Goal: Task Accomplishment & Management: Manage account settings

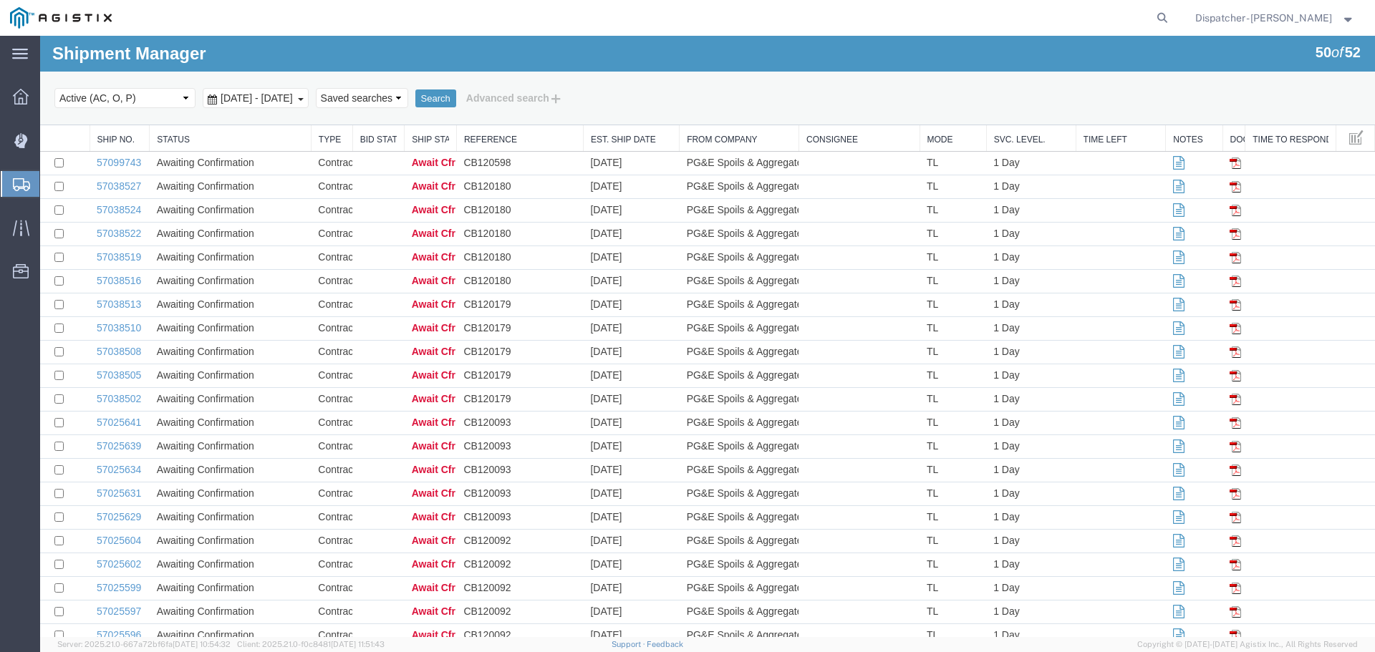
click at [276, 94] on span "[DATE] - [DATE]" at bounding box center [256, 97] width 79 height 11
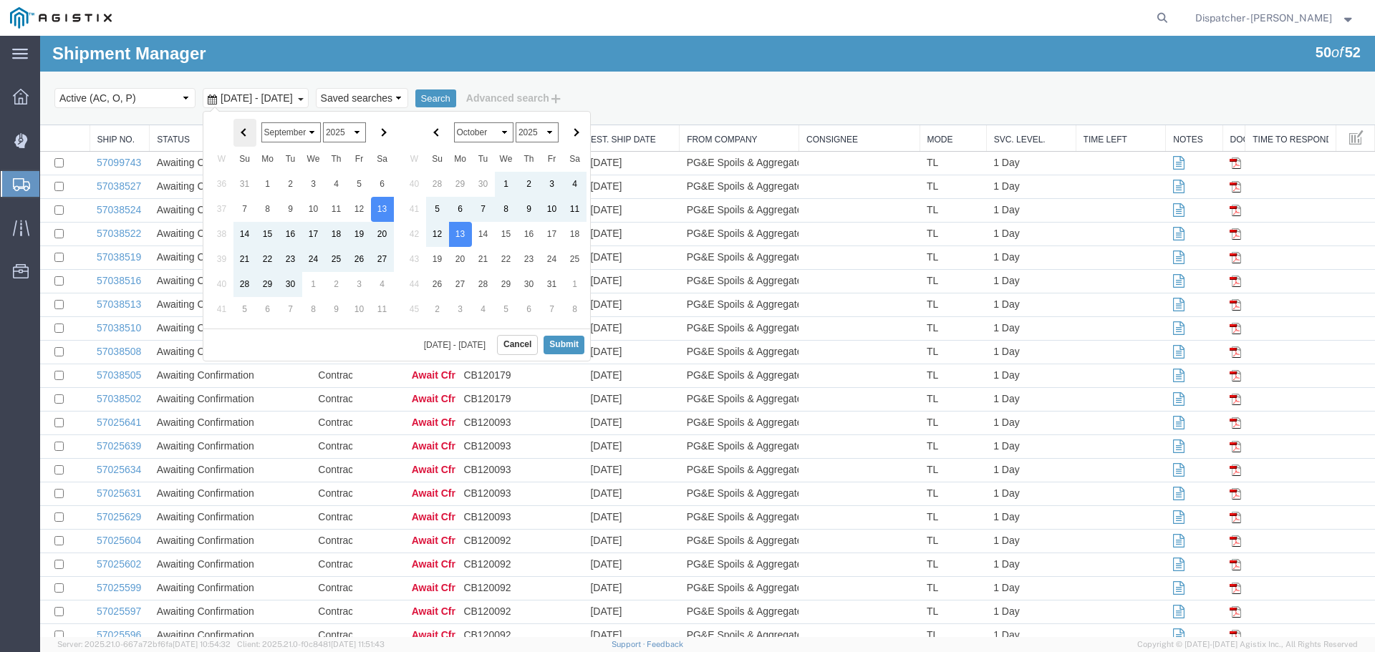
click at [251, 127] on th at bounding box center [244, 133] width 23 height 28
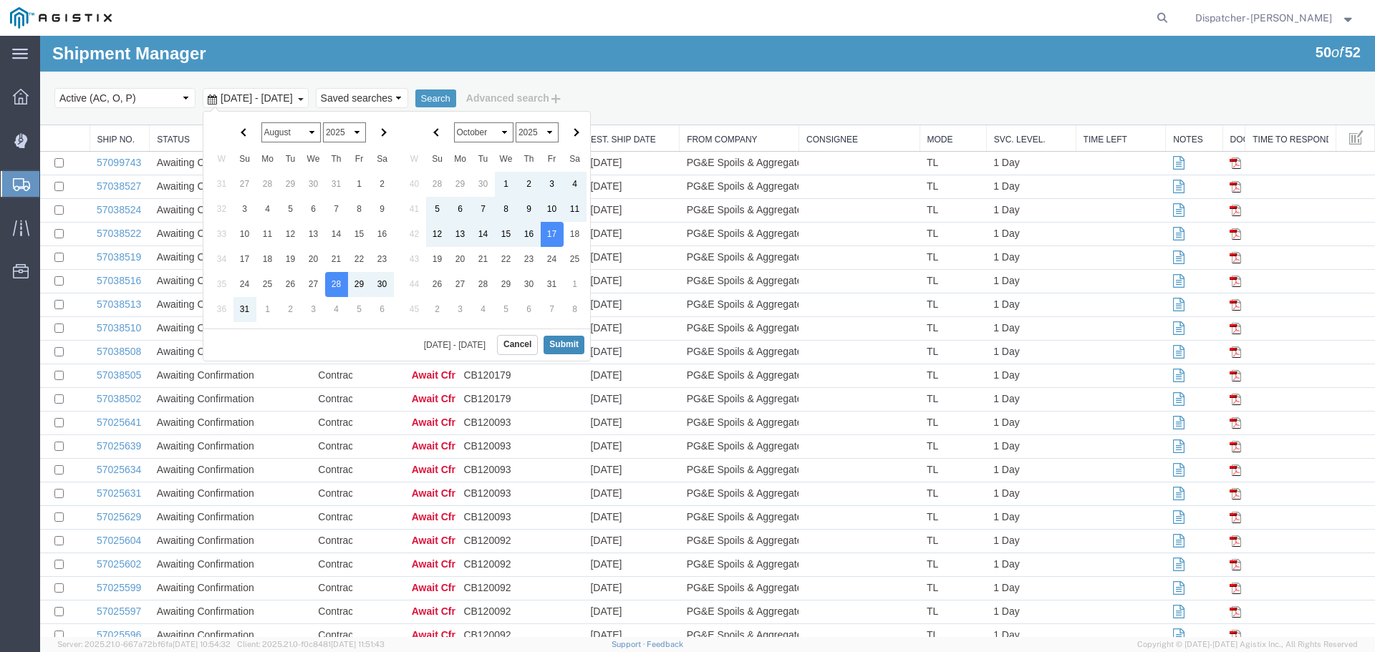
click at [558, 346] on button "Submit" at bounding box center [564, 345] width 41 height 18
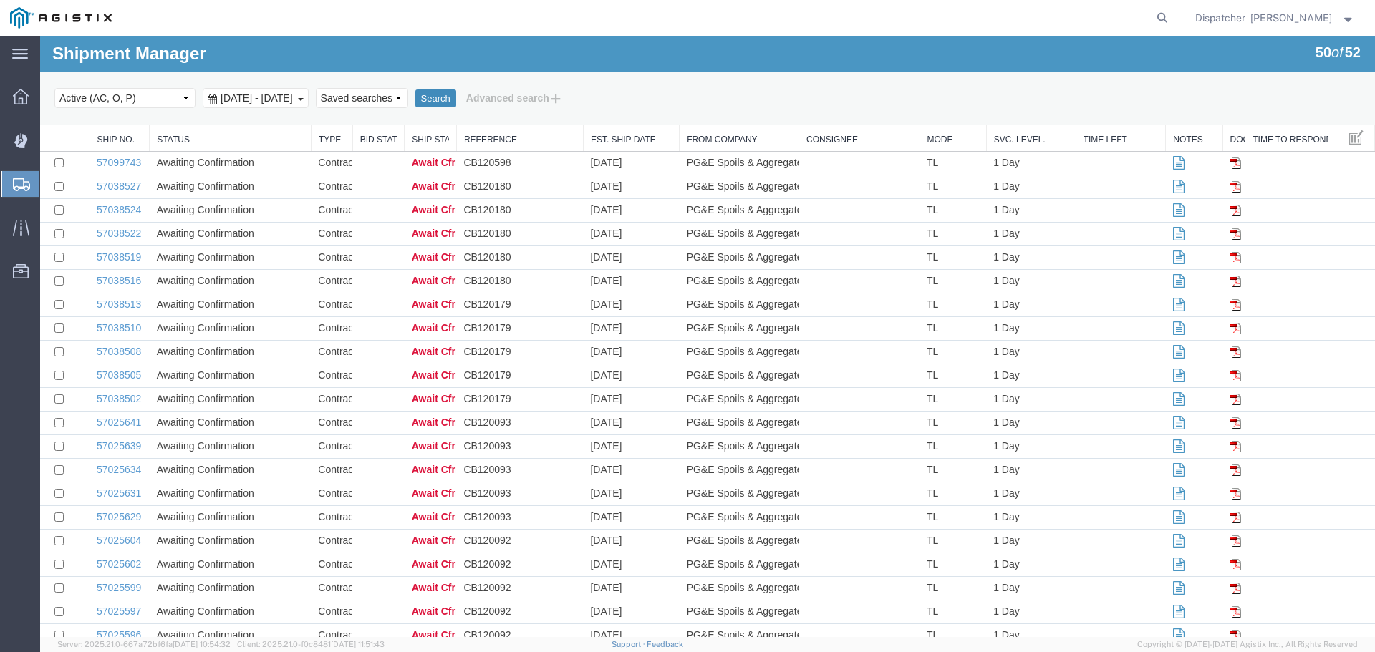
click at [456, 105] on button "Search" at bounding box center [435, 99] width 41 height 19
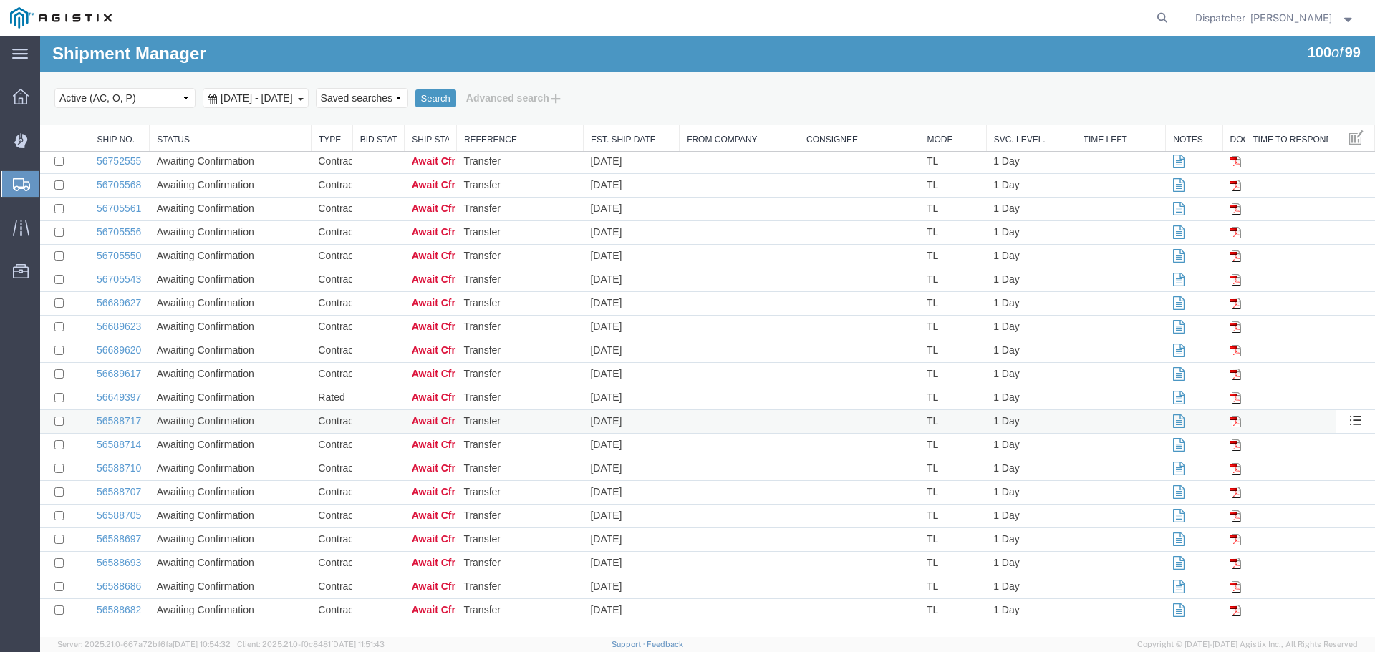
scroll to position [1928, 0]
click at [125, 603] on td "56588682" at bounding box center [120, 611] width 60 height 24
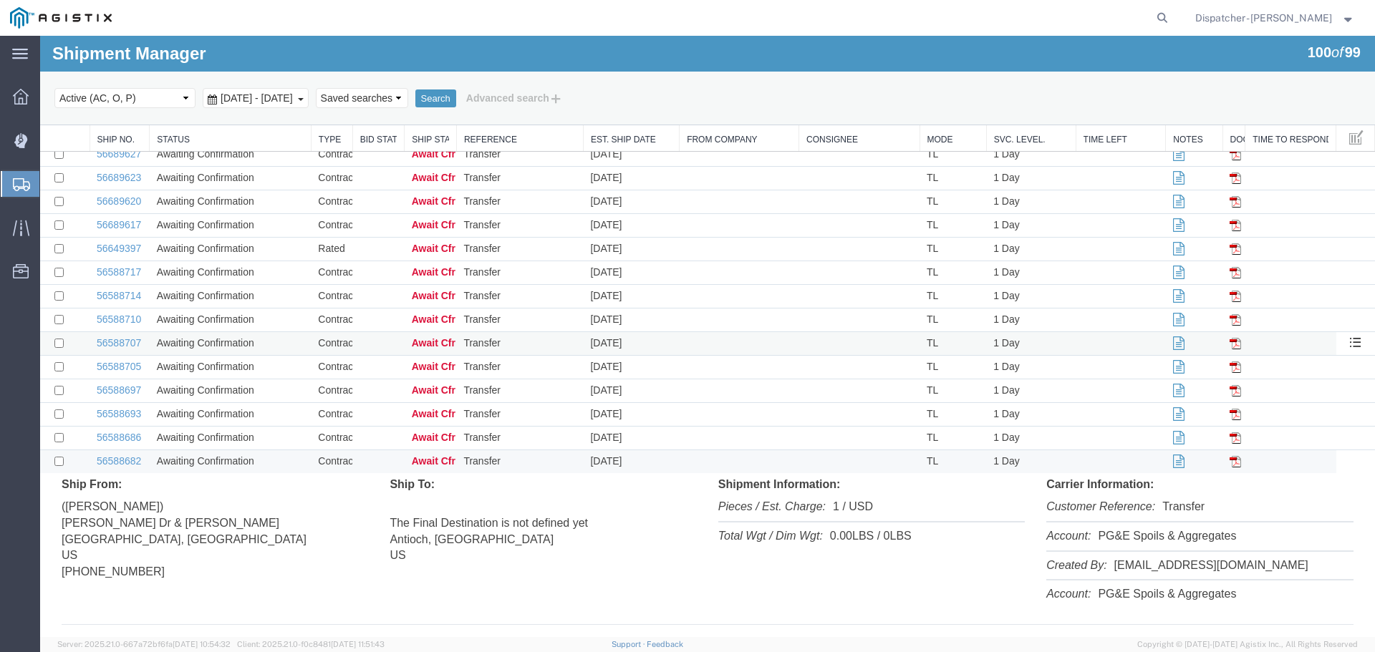
scroll to position [2115, 0]
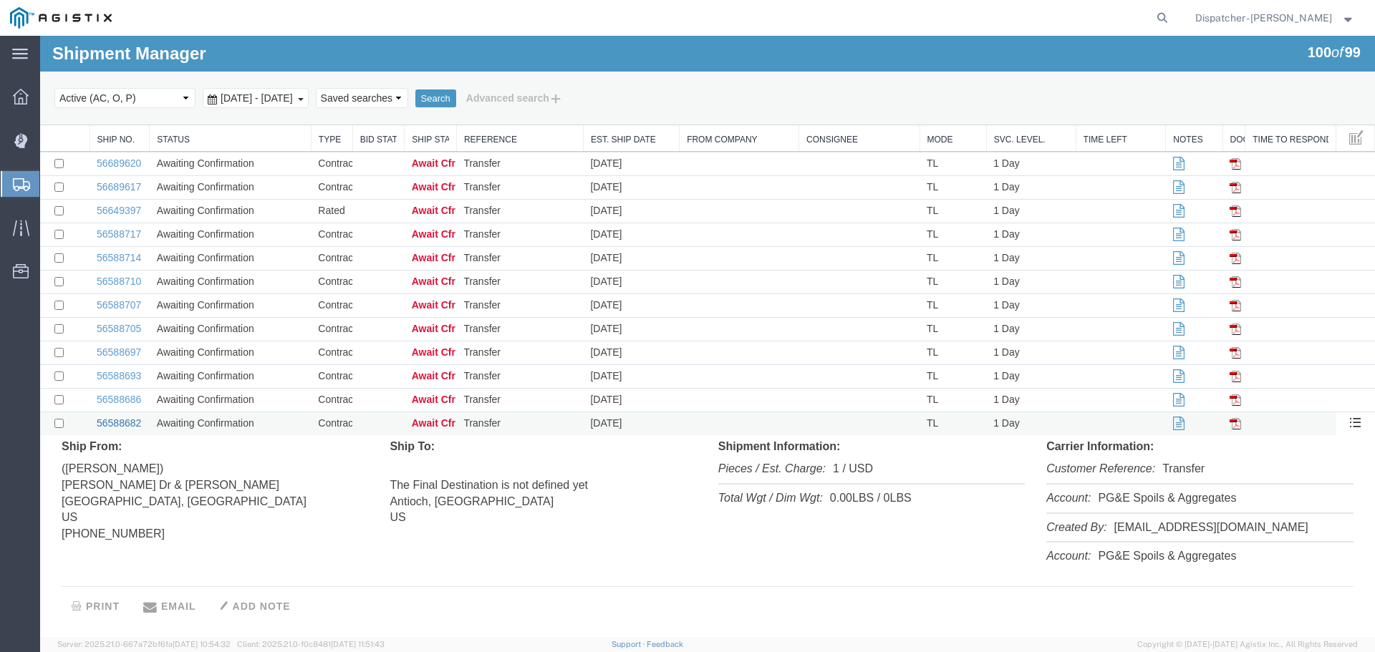
click at [131, 423] on link "56588682" at bounding box center [119, 423] width 44 height 11
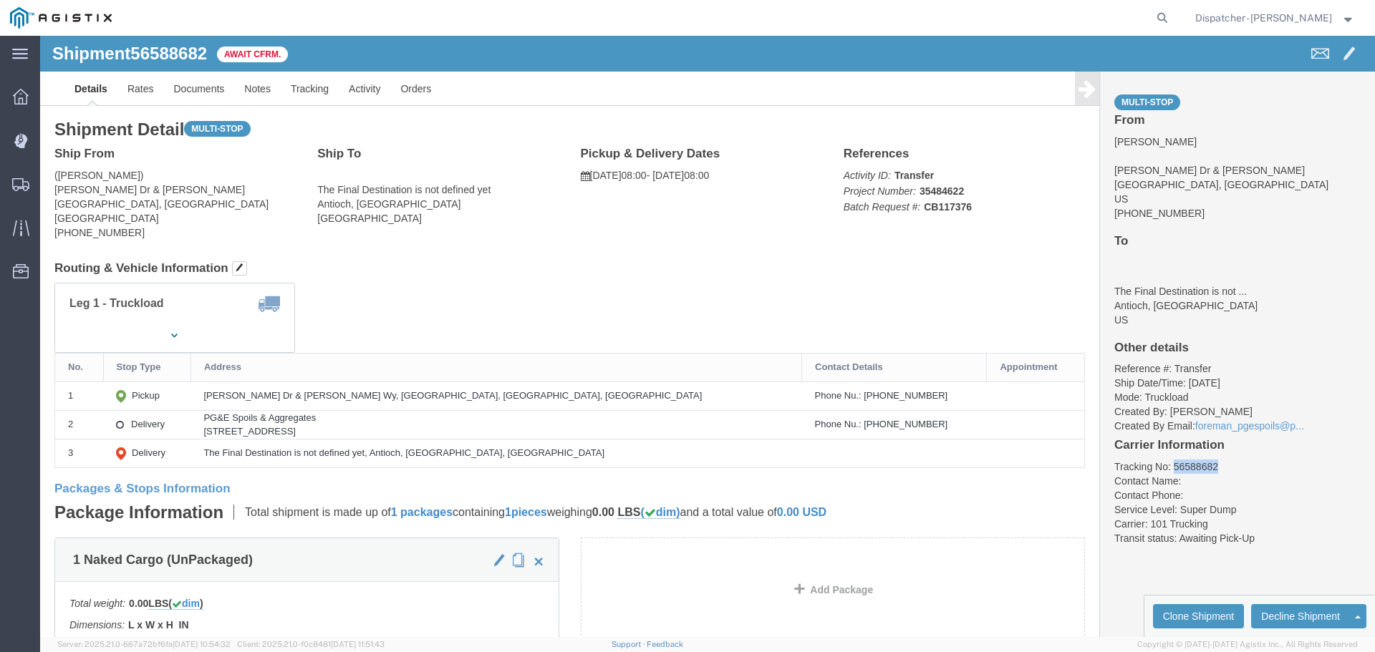
drag, startPoint x: 1172, startPoint y: 427, endPoint x: 1126, endPoint y: 433, distance: 46.2
click li "Tracking No: 56588682"
copy li "56588682"
click ul "Tracking No: 56588682 Contact Name: Contact Phone: Service Level: Super Dump Ca…"
drag, startPoint x: 1177, startPoint y: 425, endPoint x: 1126, endPoint y: 423, distance: 50.9
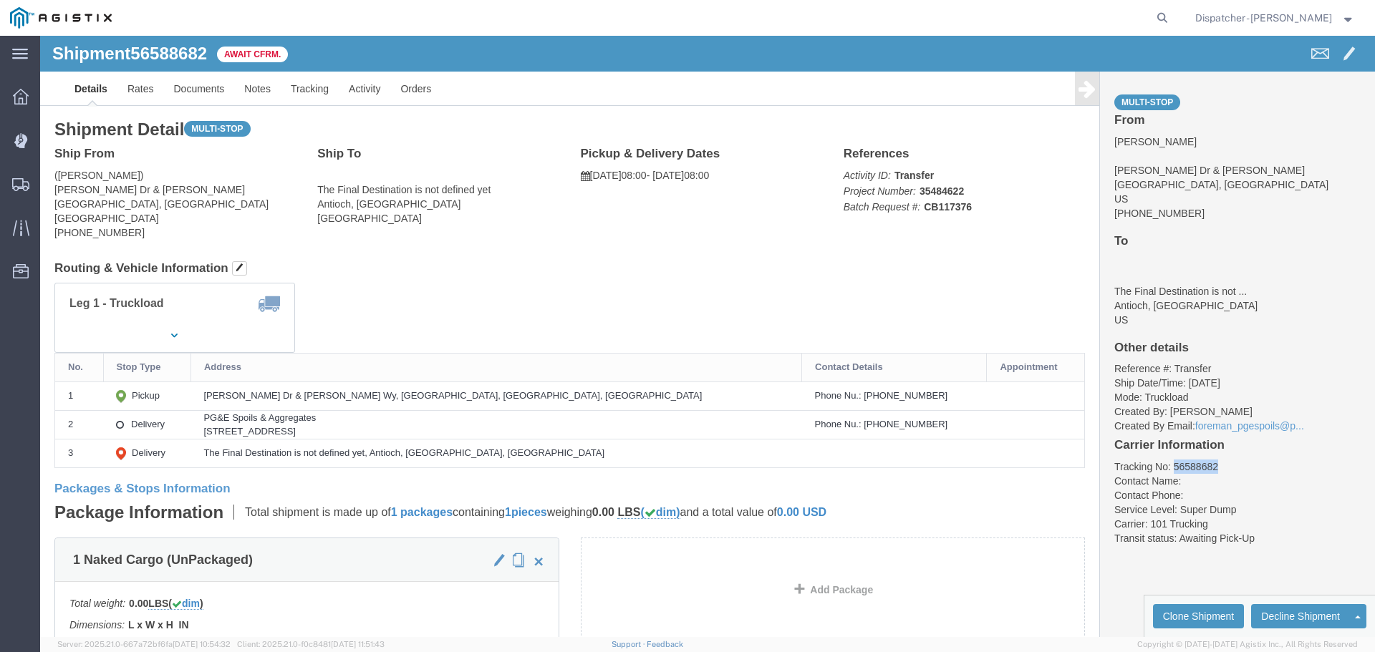
click div "Multi-stop From [PERSON_NAME] Dr & [PERSON_NAME] Wy [GEOGRAPHIC_DATA], [GEOGRAP…"
copy li "56588682"
click link "Tracking"
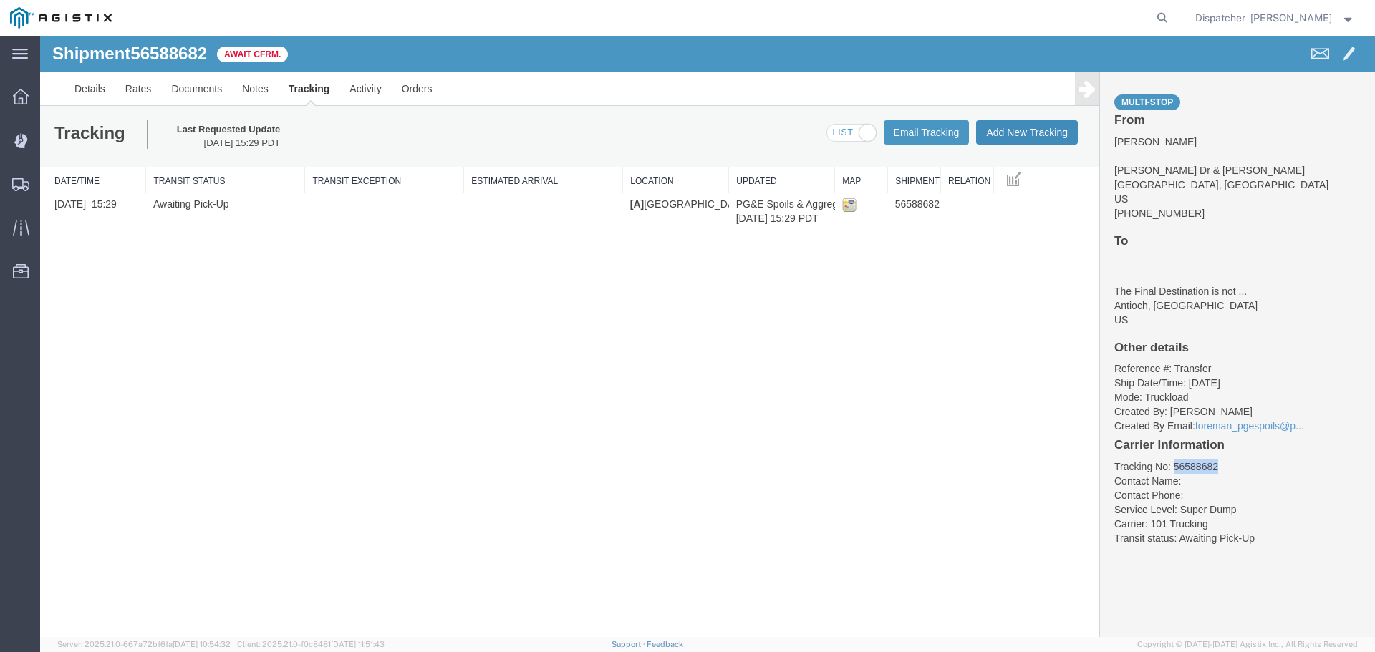
click at [1016, 133] on button "Add New Tracking" at bounding box center [1027, 132] width 102 height 24
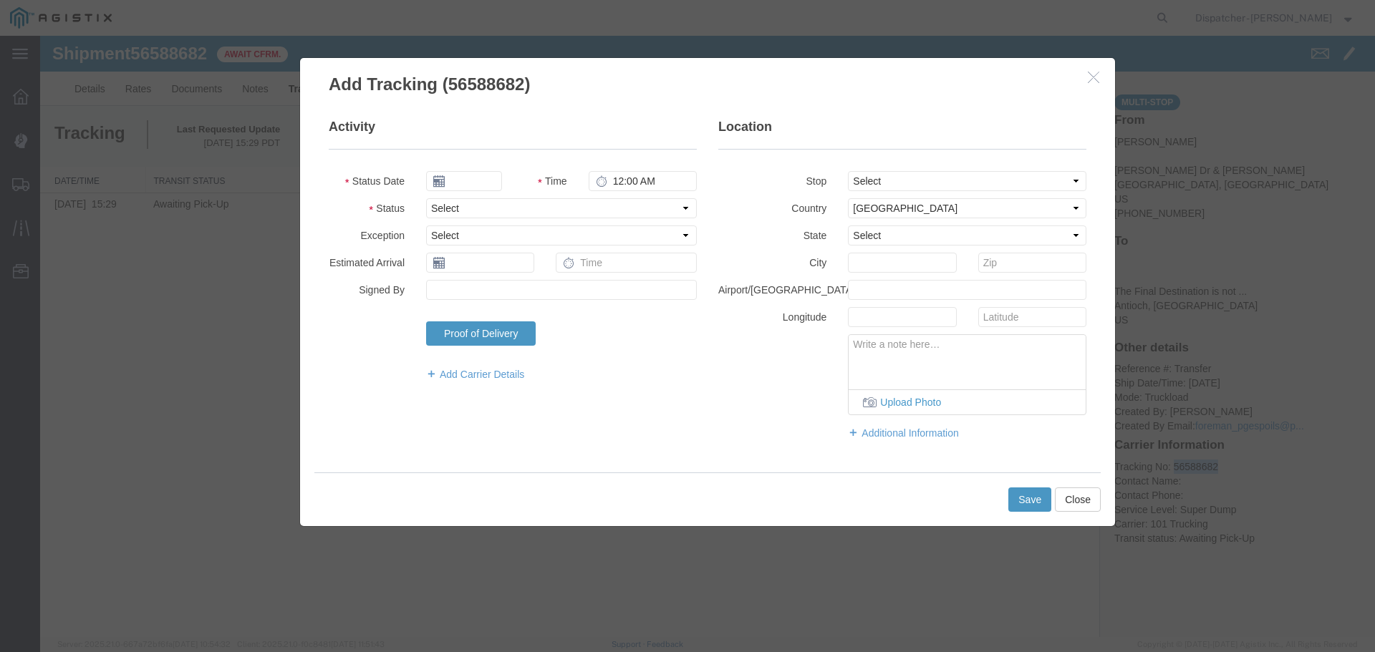
type input "[DATE]"
type input "2:00 PM"
click at [459, 178] on input "[DATE]" at bounding box center [464, 181] width 76 height 20
click at [435, 209] on icon at bounding box center [437, 206] width 4 height 9
click at [435, 209] on th at bounding box center [440, 206] width 21 height 21
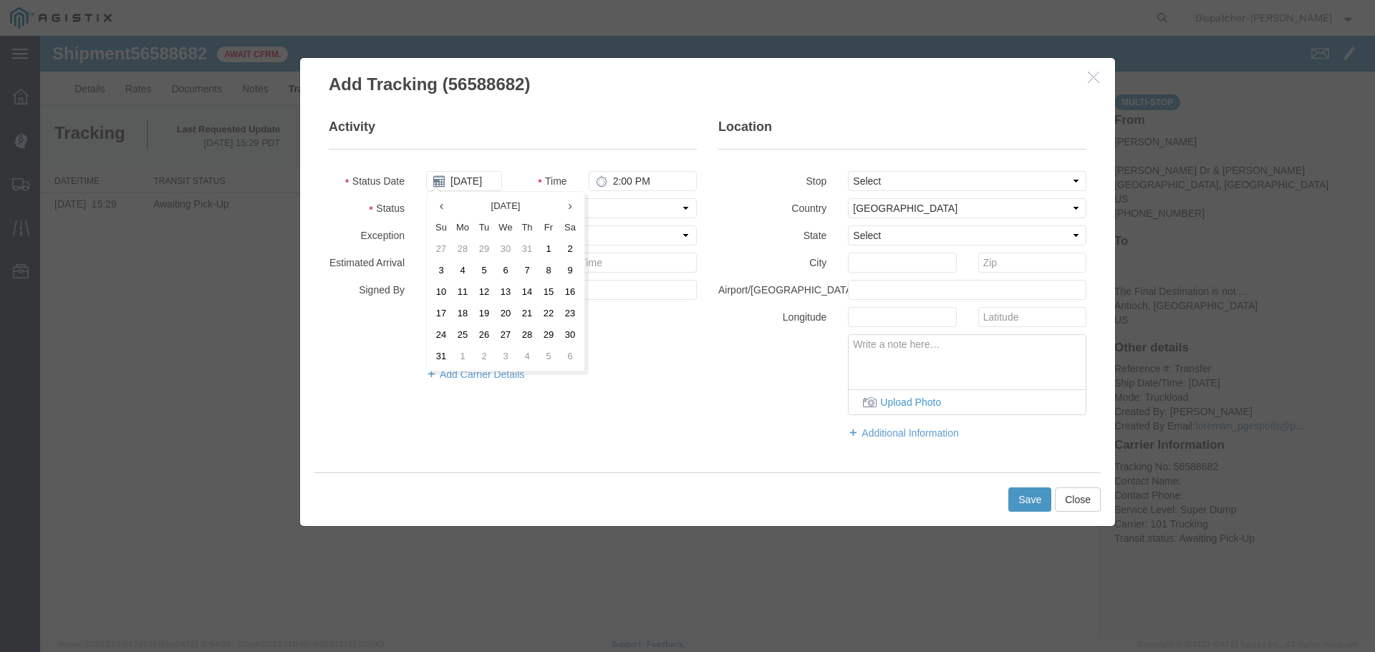
click at [435, 209] on th at bounding box center [440, 206] width 21 height 21
click at [575, 208] on th at bounding box center [569, 206] width 21 height 21
click at [522, 328] on td "28" at bounding box center [526, 334] width 21 height 21
type input "[DATE]"
click at [617, 180] on input "2:00 PM" at bounding box center [643, 181] width 108 height 20
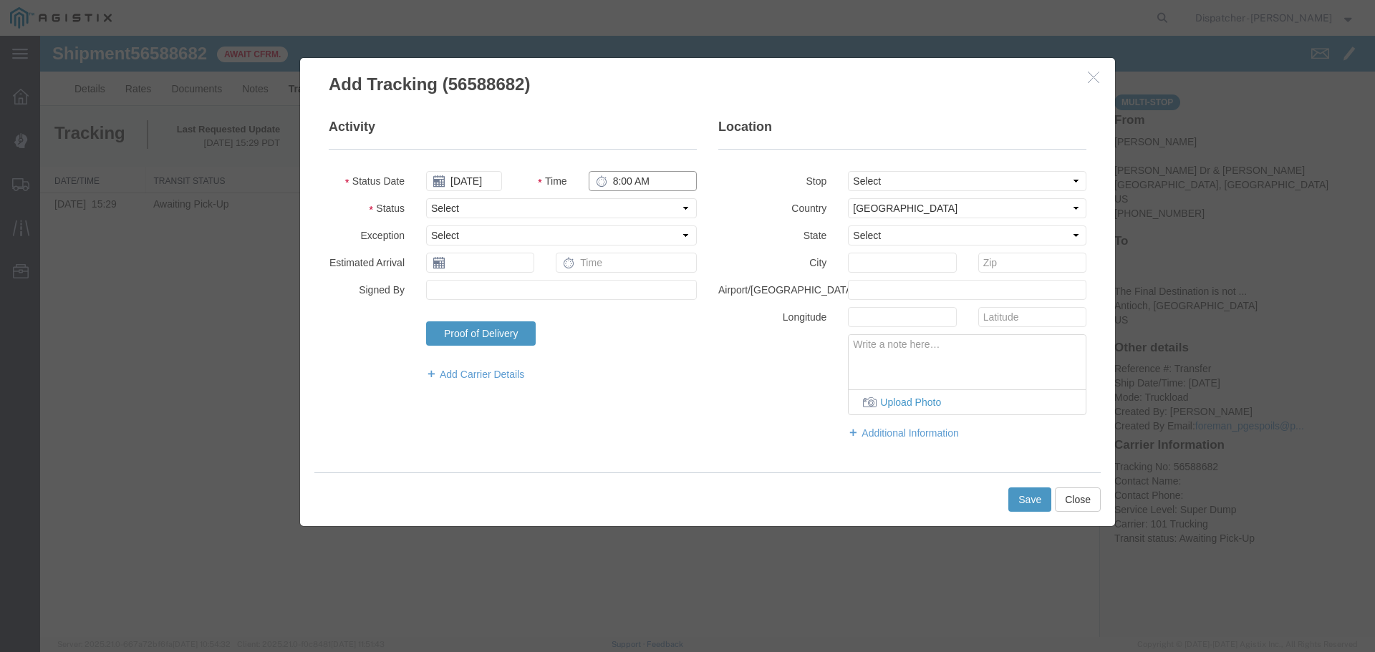
type input "8:00 AM"
click at [868, 176] on select "Select From: [PERSON_NAME] Dr & [PERSON_NAME] Wy, [GEOGRAPHIC_DATA], [GEOGRAPHI…" at bounding box center [967, 181] width 238 height 20
select select "{"pickupDeliveryInfoId": "122468374","pickupOrDelivery": "P","stopNum": "1","lo…"
click at [848, 171] on select "Select From: [PERSON_NAME] Dr & [PERSON_NAME] Wy, [GEOGRAPHIC_DATA], [GEOGRAPHI…" at bounding box center [967, 181] width 238 height 20
select select "CA"
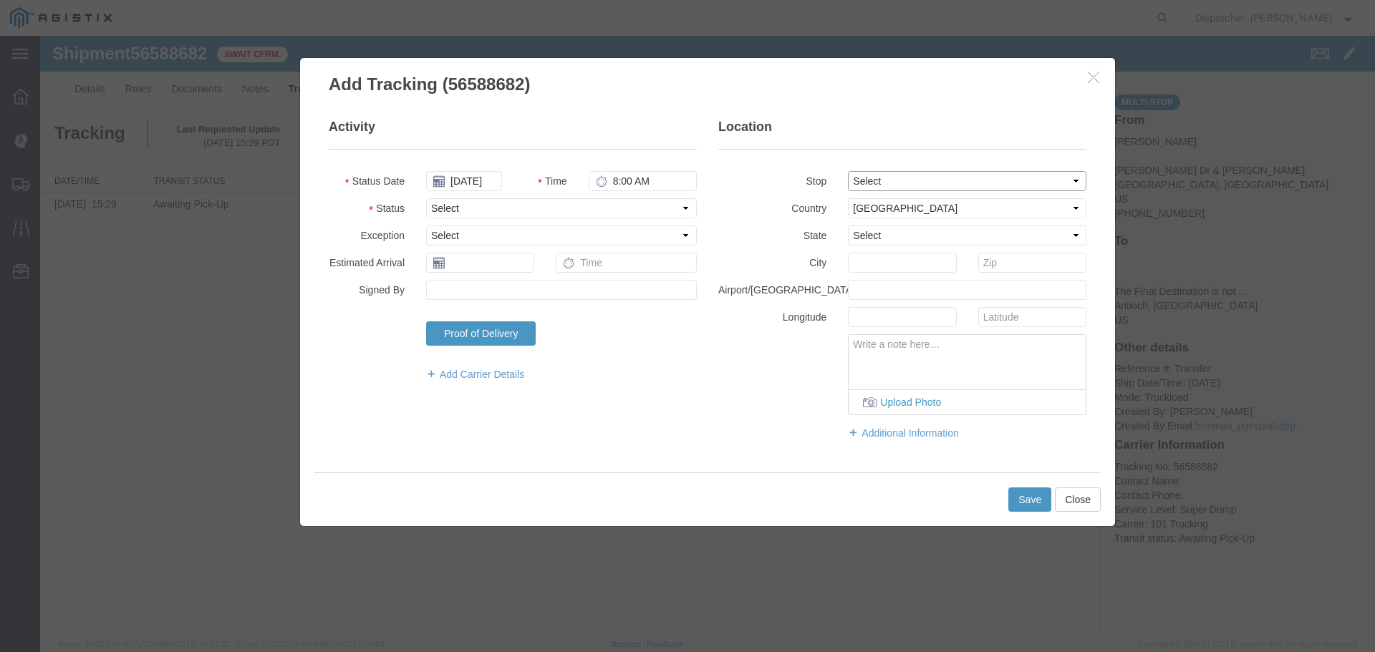
type input "[GEOGRAPHIC_DATA]"
click at [476, 206] on select "Select Arrival Notice Available Arrival Notice Imported Arrive at Delivery Loca…" at bounding box center [561, 208] width 271 height 20
select select "ARVPULOC"
click at [426, 198] on select "Select Arrival Notice Available Arrival Notice Imported Arrive at Delivery Loca…" at bounding box center [561, 208] width 271 height 20
click at [1036, 500] on button "Save" at bounding box center [1029, 500] width 43 height 24
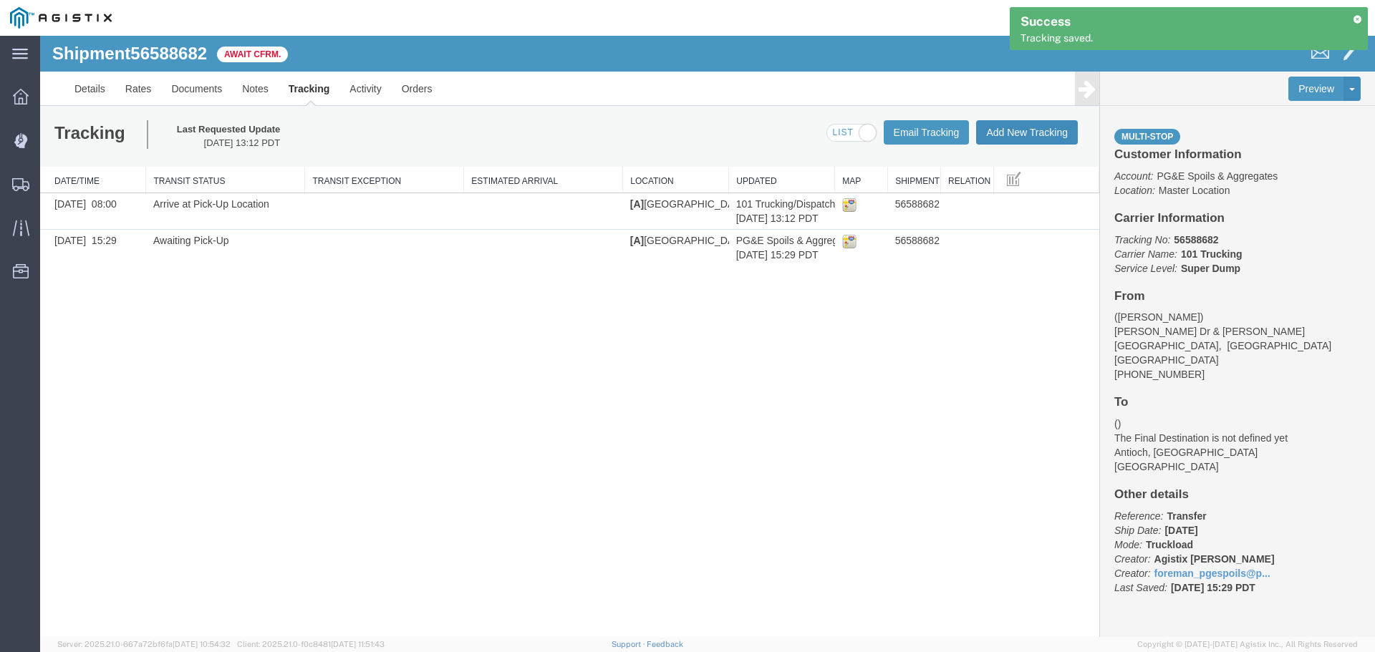
click at [1010, 132] on button "Add New Tracking" at bounding box center [1027, 132] width 102 height 24
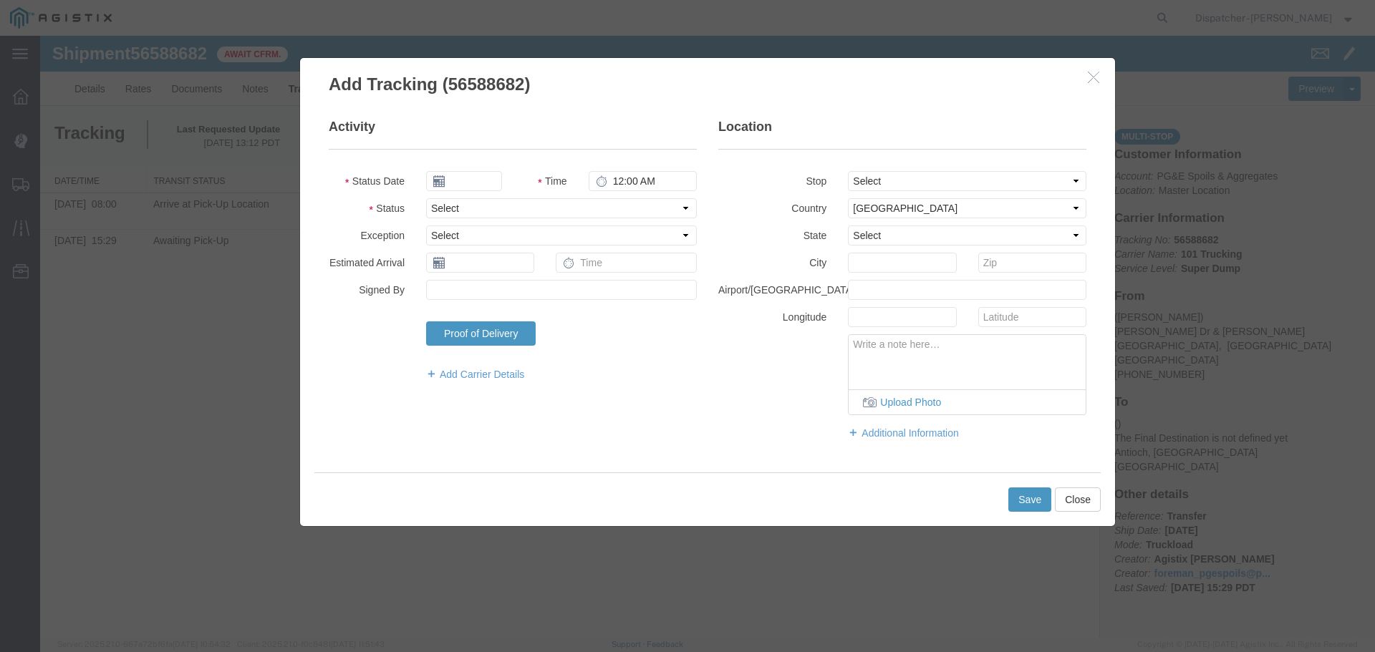
type input "[DATE]"
type input "2:00 PM"
click at [469, 179] on input "[DATE]" at bounding box center [464, 181] width 76 height 20
click at [443, 210] on th at bounding box center [436, 206] width 21 height 21
click at [443, 210] on th at bounding box center [440, 206] width 21 height 21
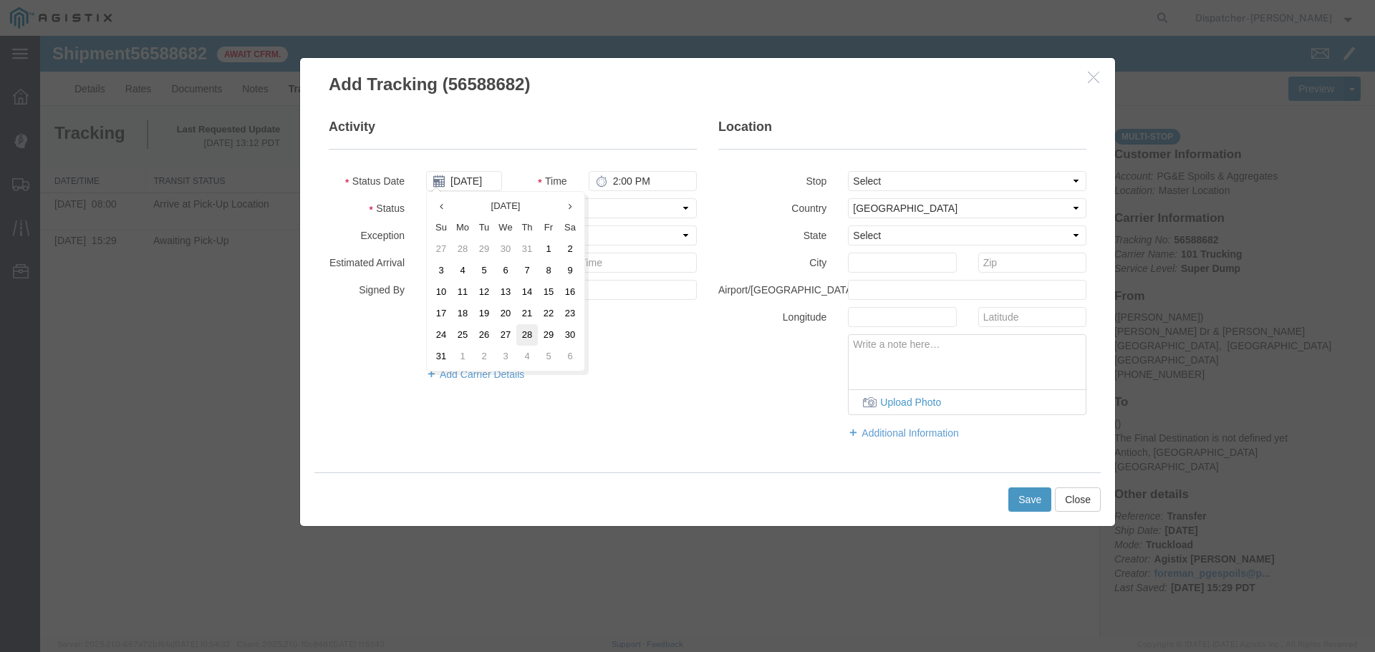
click at [529, 333] on td "28" at bounding box center [526, 334] width 21 height 21
type input "[DATE]"
click at [613, 178] on input "2:00 PM" at bounding box center [643, 181] width 108 height 20
type input "1:30 PM"
click at [867, 183] on select "Select From: [PERSON_NAME] Dr & [PERSON_NAME] Wy, [GEOGRAPHIC_DATA], [GEOGRAPHI…" at bounding box center [967, 181] width 238 height 20
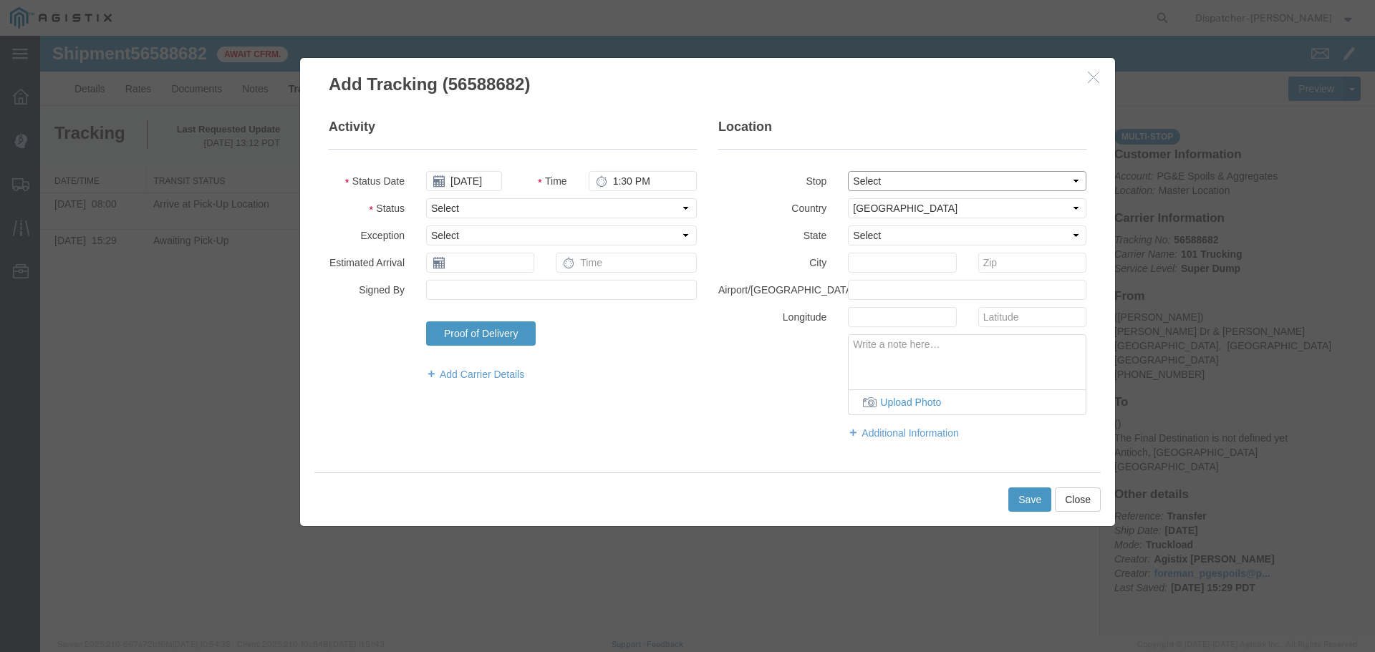
select select "{"pickupDeliveryInfoId": "122468374","pickupOrDelivery": "P","stopNum": "1","lo…"
click at [848, 171] on select "Select From: [PERSON_NAME] Dr & [PERSON_NAME] Wy, [GEOGRAPHIC_DATA], [GEOGRAPHI…" at bounding box center [967, 181] width 238 height 20
select select "CA"
type input "[GEOGRAPHIC_DATA]"
click at [684, 405] on div "Activity Status Date [DATE] Time 1:30 PM Status Select Arrival Notice Available…" at bounding box center [707, 286] width 779 height 337
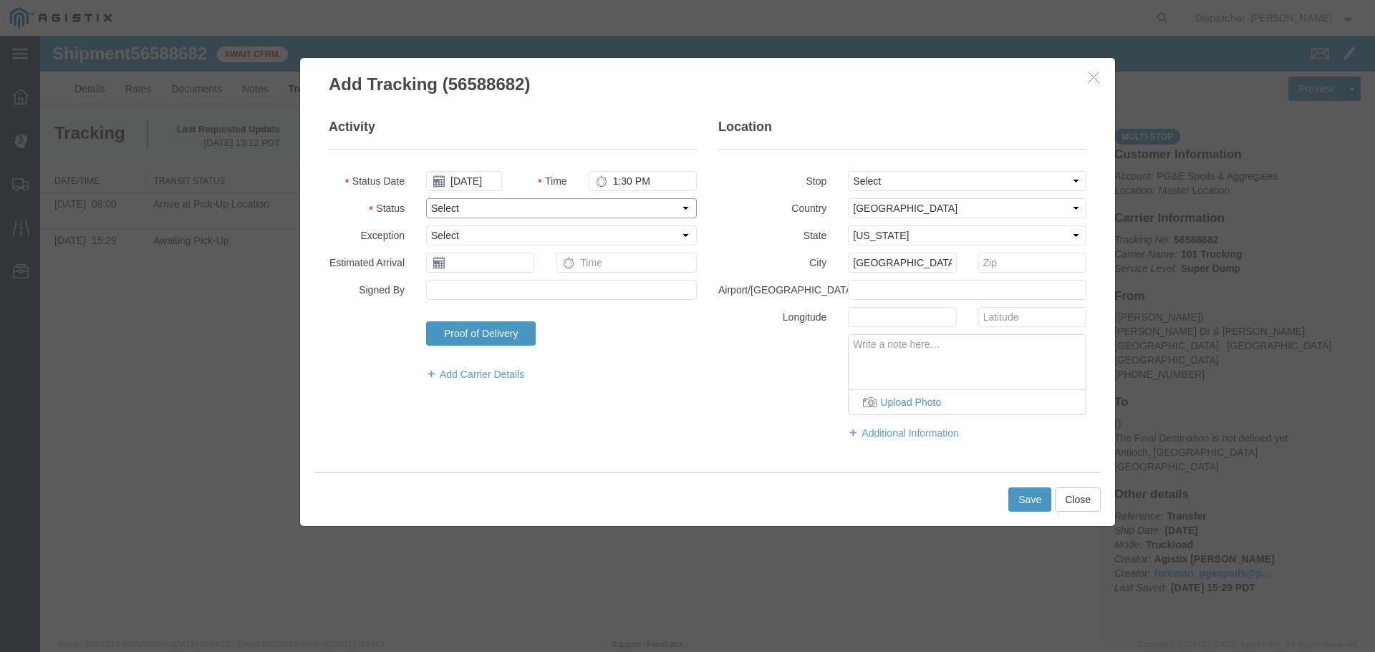
click at [521, 208] on select "Select Arrival Notice Available Arrival Notice Imported Arrive at Delivery Loca…" at bounding box center [561, 208] width 271 height 20
select select "DPTPULOC"
click at [426, 198] on select "Select Arrival Notice Available Arrival Notice Imported Arrive at Delivery Loca…" at bounding box center [561, 208] width 271 height 20
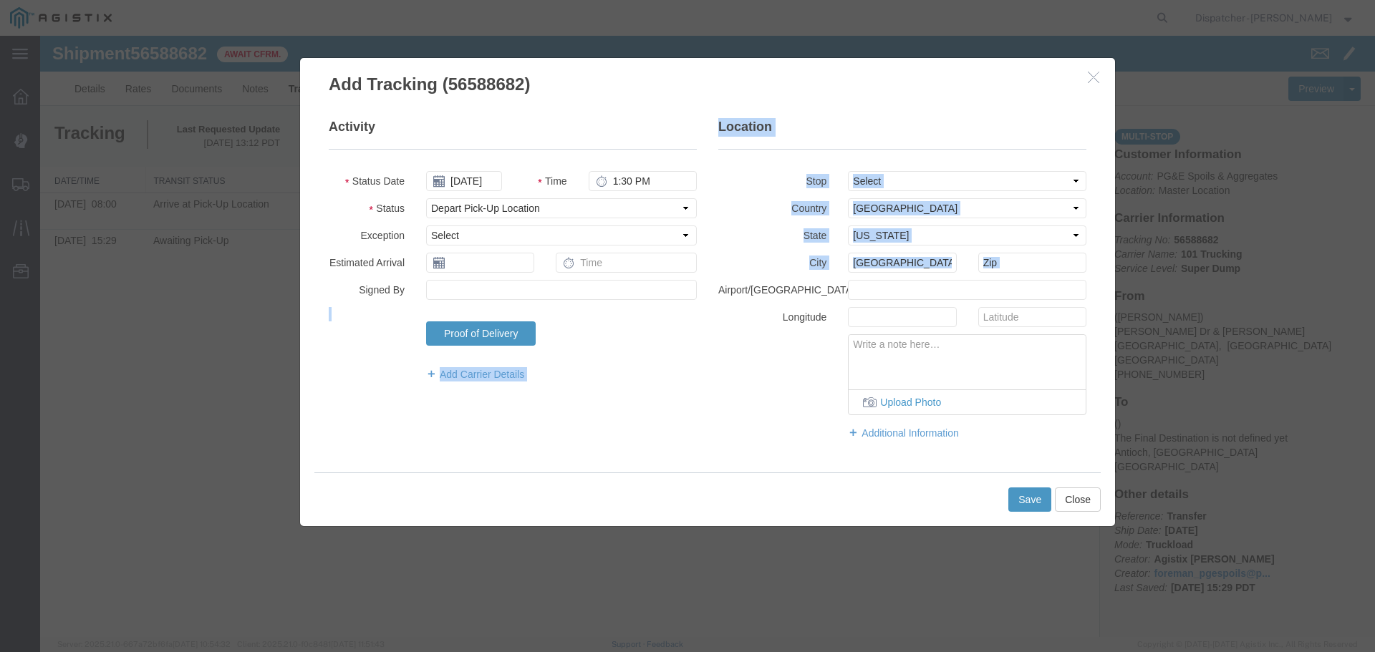
drag, startPoint x: 700, startPoint y: 302, endPoint x: 732, endPoint y: 292, distance: 33.8
click at [732, 292] on div "Activity Status Date [DATE] Time 1:30 PM Status Select Arrival Notice Available…" at bounding box center [707, 286] width 779 height 337
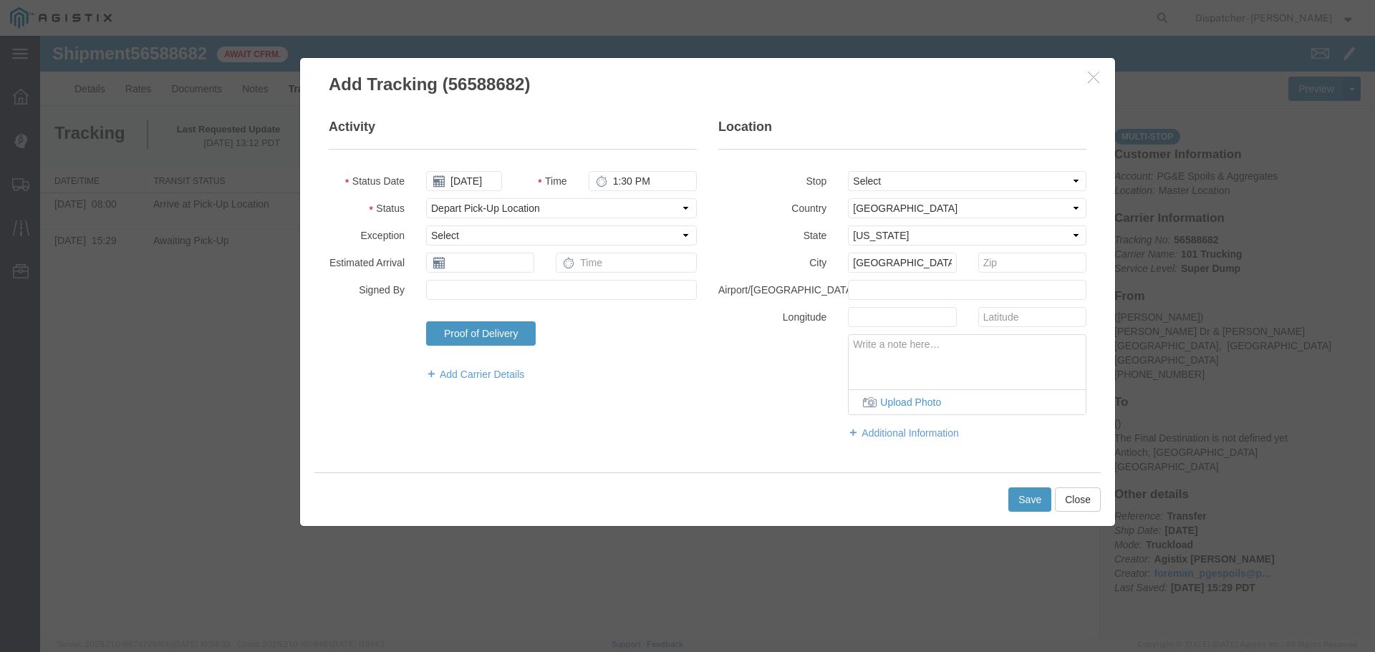
click at [741, 357] on div "Upload Photo" at bounding box center [903, 374] width 390 height 81
click at [713, 304] on div "Location Stop Select From: [PERSON_NAME] Dr & [PERSON_NAME] Wy, [GEOGRAPHIC_DAT…" at bounding box center [903, 286] width 390 height 337
click at [724, 380] on div "Upload Photo" at bounding box center [903, 374] width 390 height 81
drag, startPoint x: 708, startPoint y: 317, endPoint x: 719, endPoint y: 315, distance: 11.5
click at [719, 315] on label "Longitude" at bounding box center [773, 315] width 130 height 17
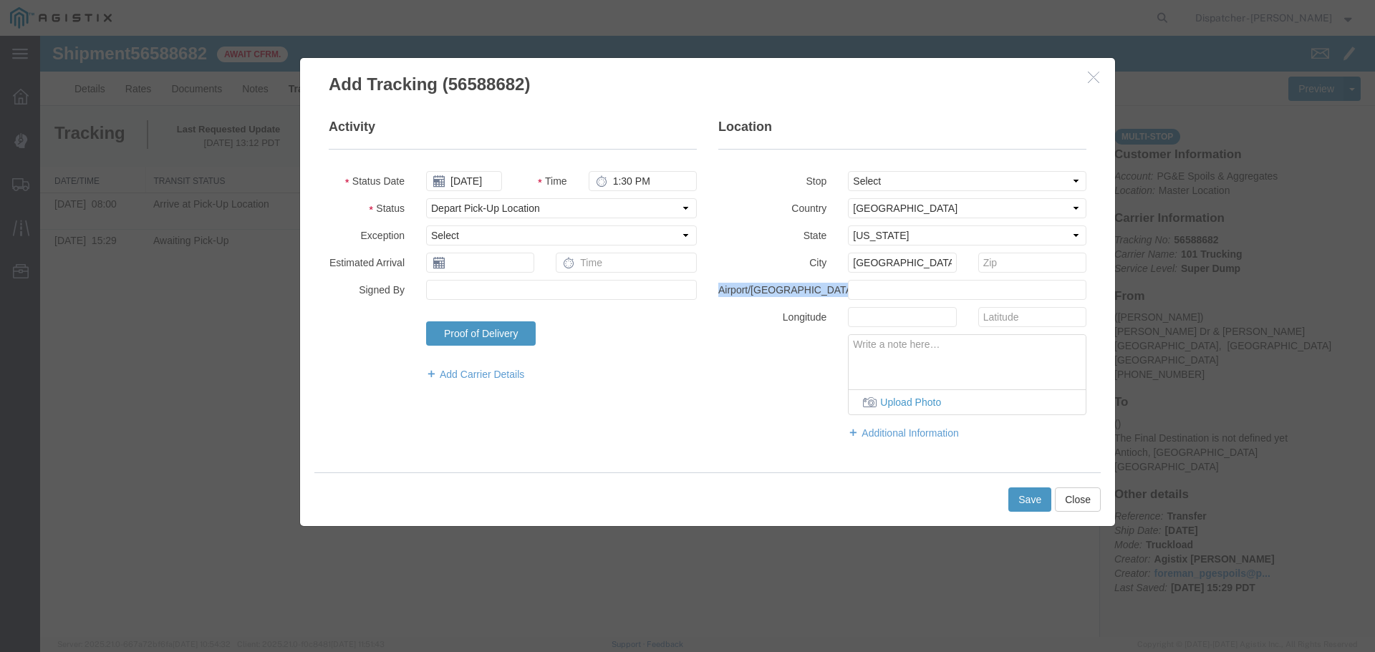
drag, startPoint x: 761, startPoint y: 319, endPoint x: 727, endPoint y: 291, distance: 43.8
click at [727, 291] on fieldset "Location Stop Select From: [PERSON_NAME] Dr & [PERSON_NAME] Wy, [GEOGRAPHIC_DAT…" at bounding box center [902, 286] width 368 height 337
click at [719, 345] on div "Upload Photo" at bounding box center [903, 374] width 390 height 81
click at [686, 410] on div "Activity Status Date [DATE] Time 1:30 PM Status Select Arrival Notice Available…" at bounding box center [707, 286] width 779 height 337
click at [1040, 499] on button "Save" at bounding box center [1029, 500] width 43 height 24
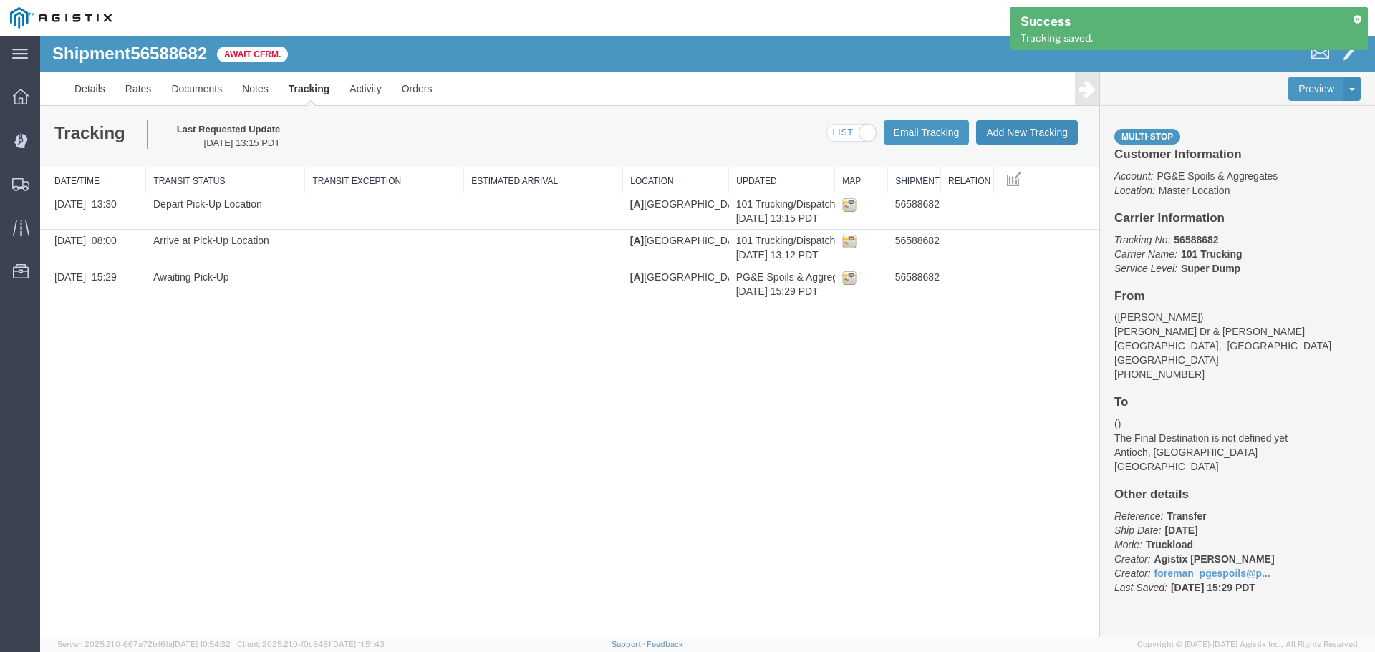
click at [1026, 135] on button "Add New Tracking" at bounding box center [1027, 132] width 102 height 24
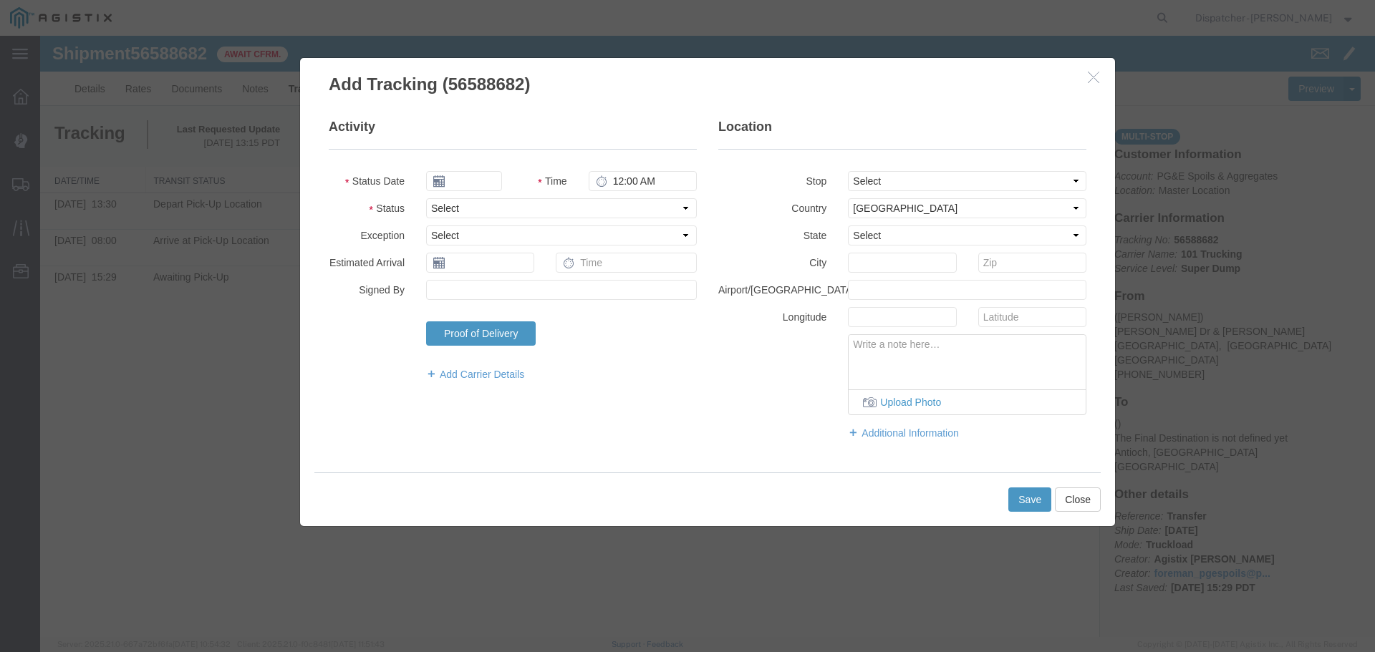
type input "[DATE]"
type input "2:00 PM"
click at [475, 186] on input "[DATE]" at bounding box center [464, 181] width 76 height 20
click at [440, 203] on th at bounding box center [436, 206] width 21 height 21
click at [434, 203] on th at bounding box center [440, 206] width 21 height 21
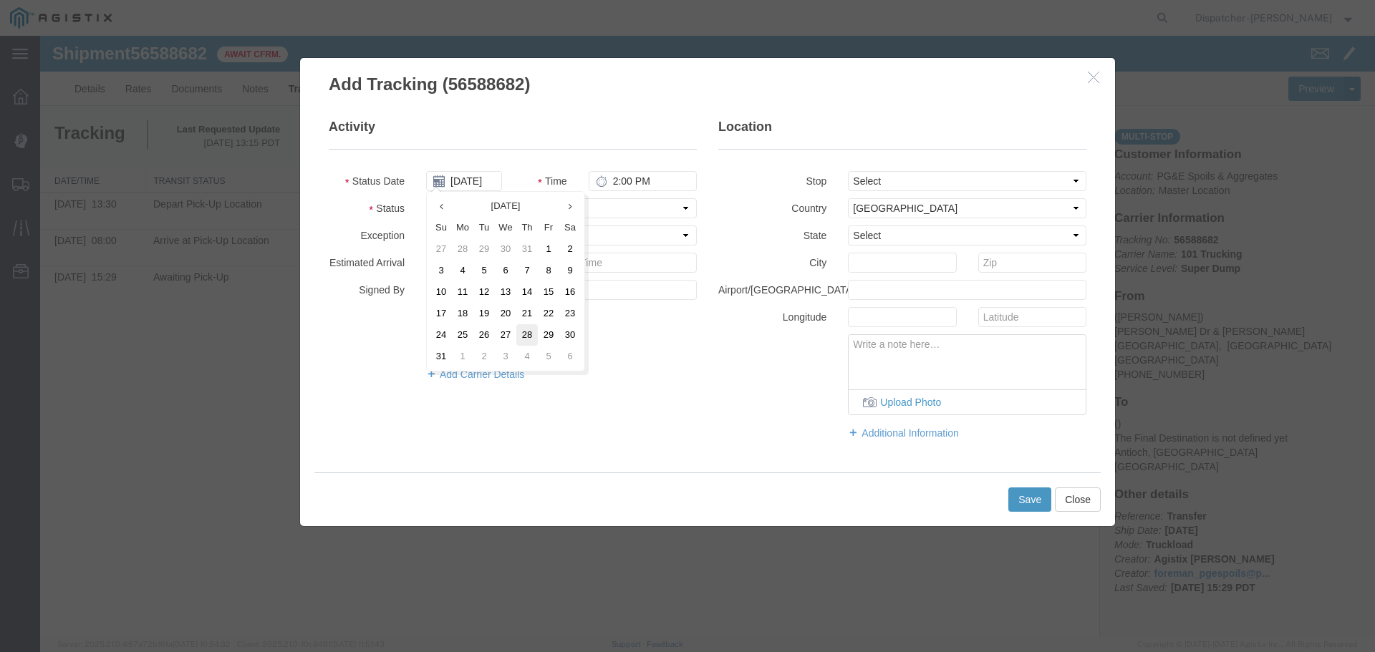
click at [525, 332] on td "28" at bounding box center [526, 334] width 21 height 21
type input "[DATE]"
click at [609, 175] on input "2:00 PM" at bounding box center [643, 181] width 108 height 20
type input "3:10 PM"
click at [888, 178] on select "Select From: [PERSON_NAME] Dr & [PERSON_NAME] Wy, [GEOGRAPHIC_DATA], [GEOGRAPHI…" at bounding box center [967, 181] width 238 height 20
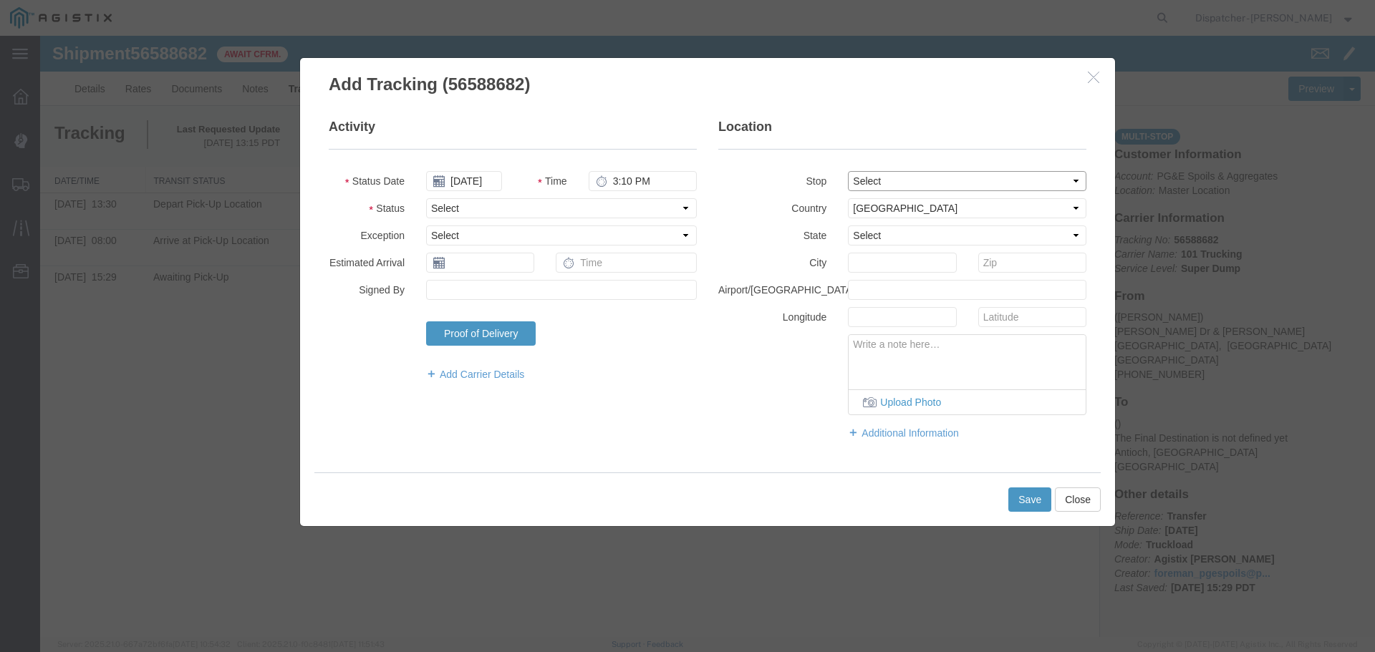
select select "{"pickupDeliveryInfoId": "122468377","pickupOrDelivery": "D","stopNum": "2","lo…"
click at [848, 171] on select "Select From: [PERSON_NAME] Dr & [PERSON_NAME] Wy, [GEOGRAPHIC_DATA], [GEOGRAPHI…" at bounding box center [967, 181] width 238 height 20
select select "CA"
type input "Antioch"
click at [451, 206] on select "Select Arrival Notice Available Arrival Notice Imported Arrive at Delivery Loca…" at bounding box center [561, 208] width 271 height 20
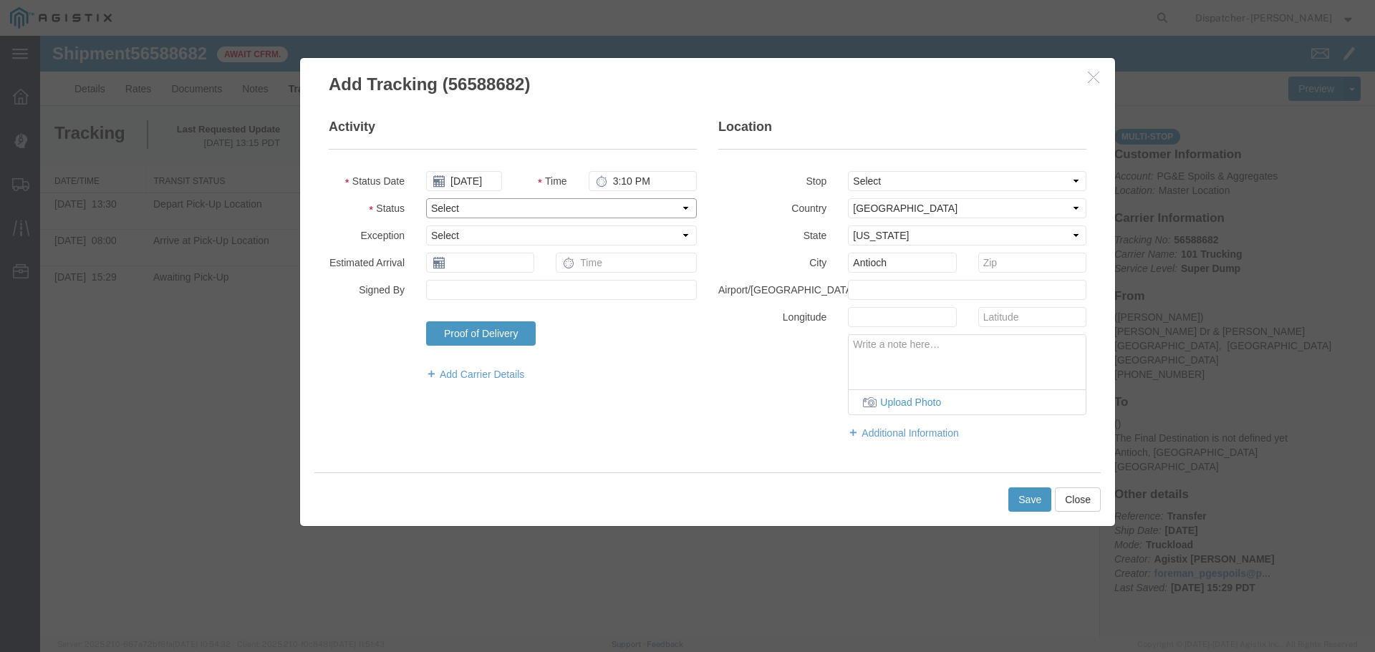
select select "ARVDLVLOC"
click at [426, 198] on select "Select Arrival Notice Available Arrival Notice Imported Arrive at Delivery Loca…" at bounding box center [561, 208] width 271 height 20
click at [1033, 493] on button "Save" at bounding box center [1029, 500] width 43 height 24
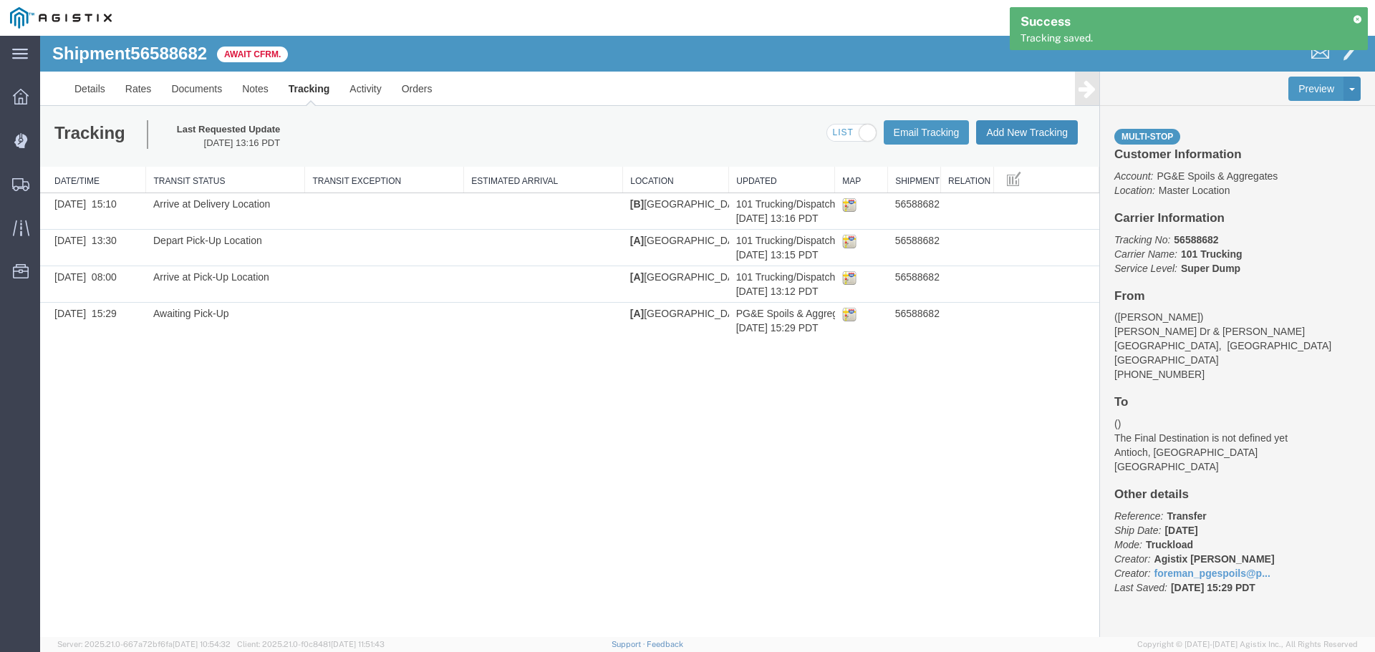
click at [1000, 134] on button "Add New Tracking" at bounding box center [1027, 132] width 102 height 24
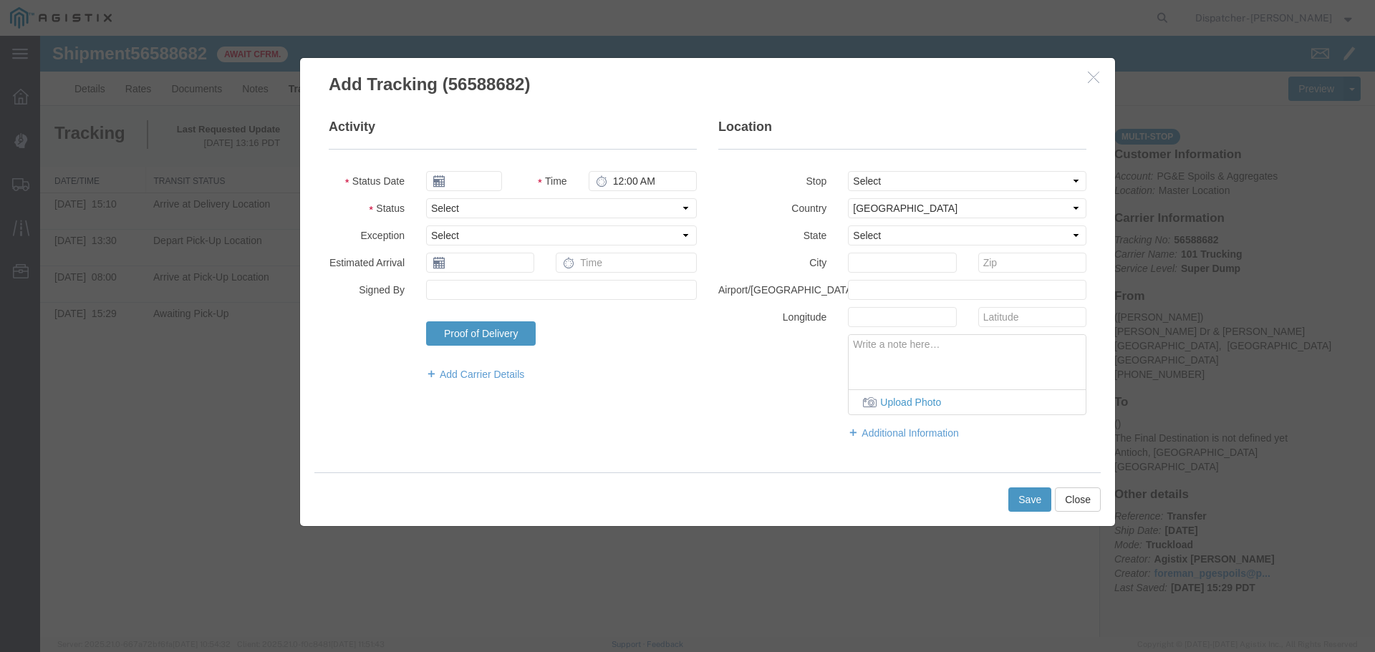
type input "[DATE]"
type input "2:00 PM"
click at [484, 183] on input "[DATE]" at bounding box center [464, 181] width 76 height 20
click at [438, 206] on th at bounding box center [436, 206] width 21 height 21
click at [438, 206] on th at bounding box center [440, 206] width 21 height 21
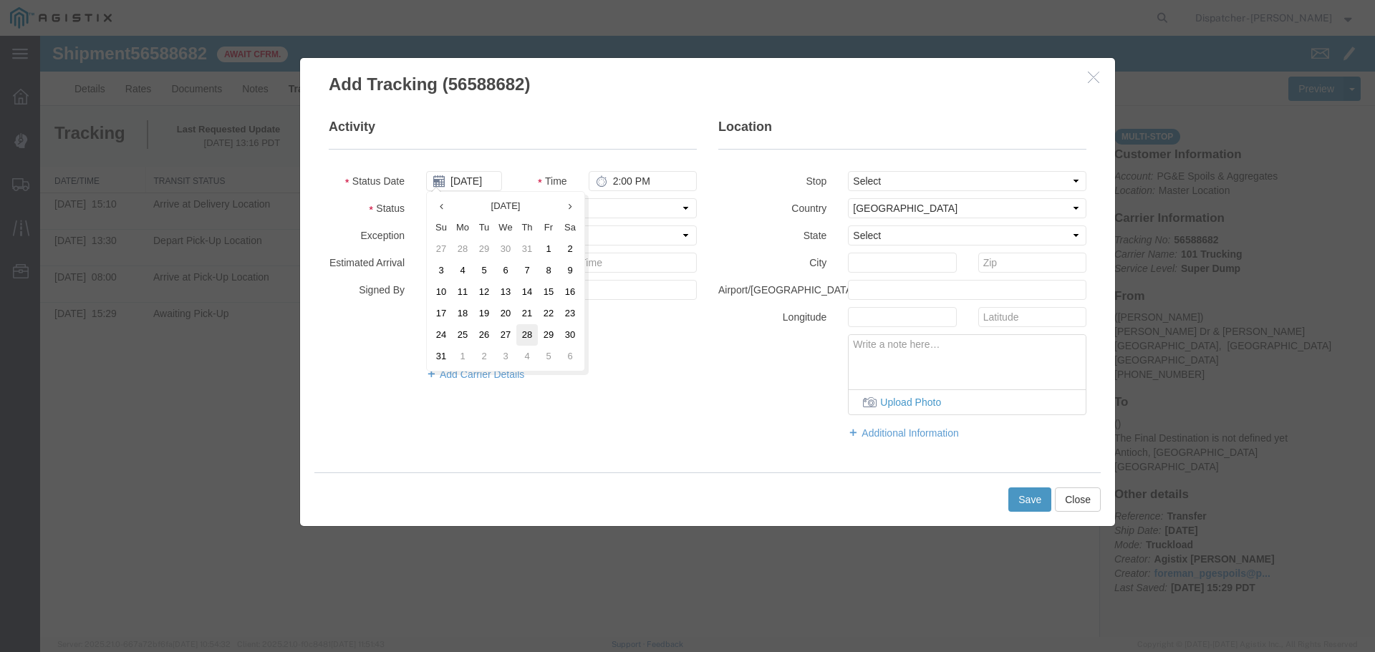
click at [524, 327] on td "28" at bounding box center [526, 334] width 21 height 21
type input "[DATE]"
click at [612, 182] on input "2:00 PM" at bounding box center [643, 181] width 108 height 20
type input "3:50 PM"
click at [909, 180] on select "Select From: [PERSON_NAME] Dr & [PERSON_NAME] Wy, [GEOGRAPHIC_DATA], [GEOGRAPHI…" at bounding box center [967, 181] width 238 height 20
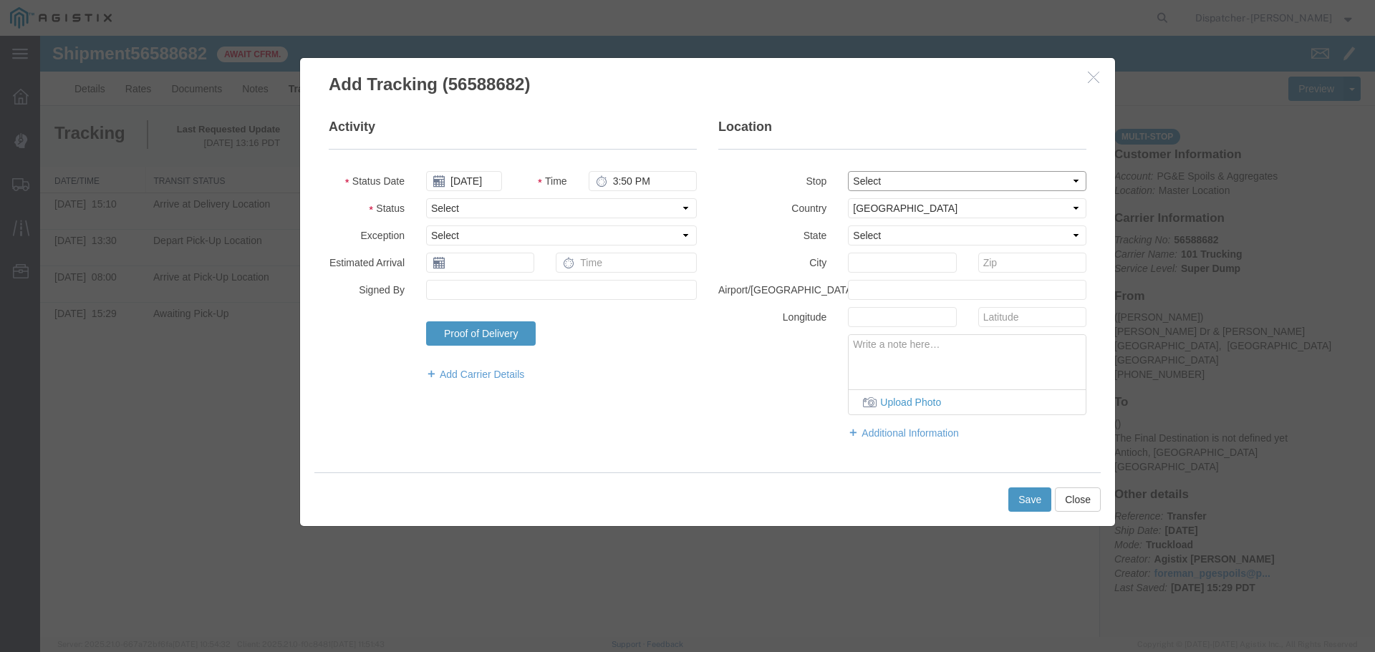
select select "{"pickupDeliveryInfoId": "122468377","pickupOrDelivery": "D","stopNum": "2","lo…"
click at [848, 171] on select "Select From: [PERSON_NAME] Dr & [PERSON_NAME] Wy, [GEOGRAPHIC_DATA], [GEOGRAPHI…" at bounding box center [967, 181] width 238 height 20
select select "CA"
type input "Antioch"
click at [480, 201] on select "Select Arrival Notice Available Arrival Notice Imported Arrive at Delivery Loca…" at bounding box center [561, 208] width 271 height 20
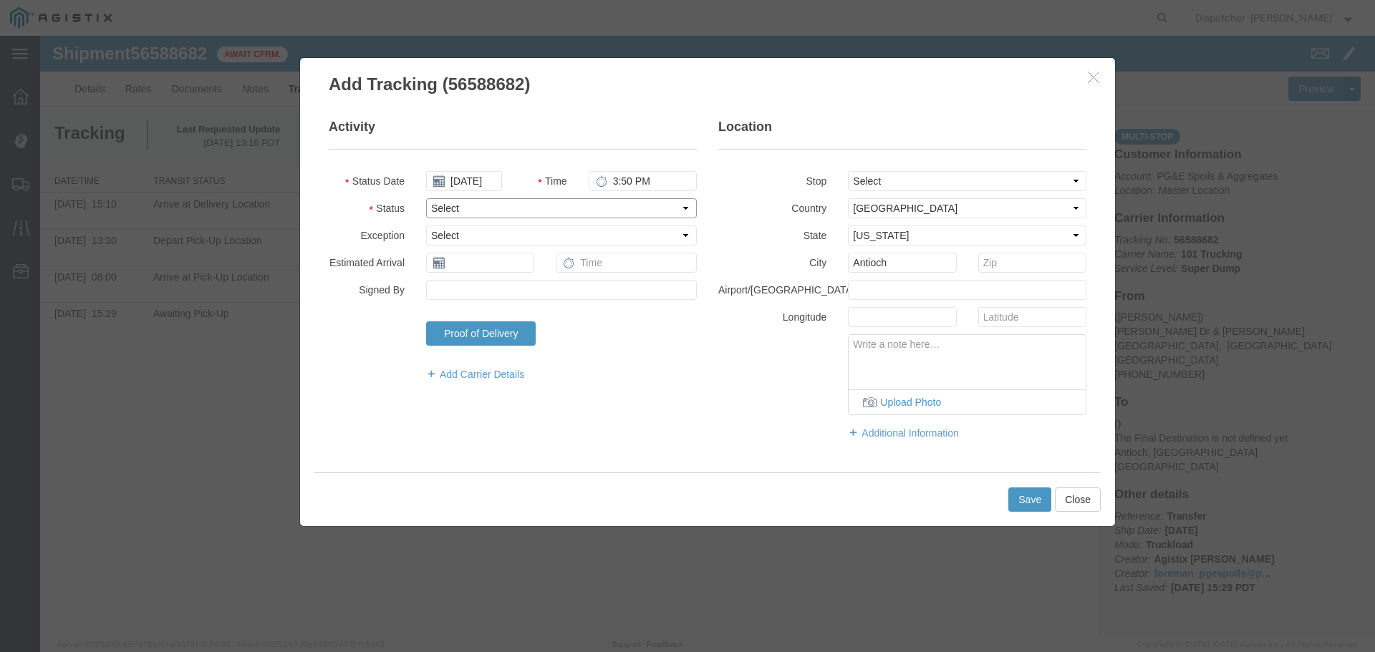
select select "DELIVRED"
click at [426, 198] on select "Select Arrival Notice Available Arrival Notice Imported Arrive at Delivery Loca…" at bounding box center [561, 208] width 271 height 20
click at [1018, 496] on button "Save" at bounding box center [1029, 500] width 43 height 24
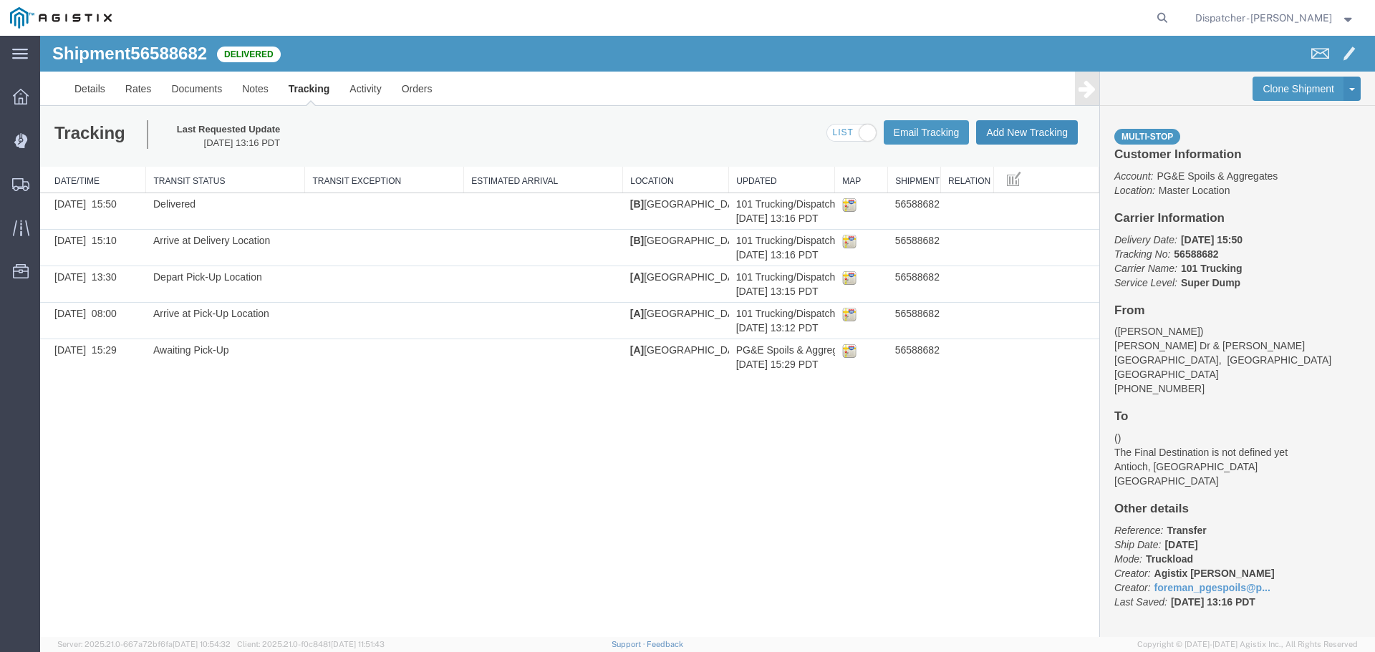
click at [1017, 135] on button "Add New Tracking" at bounding box center [1027, 132] width 102 height 24
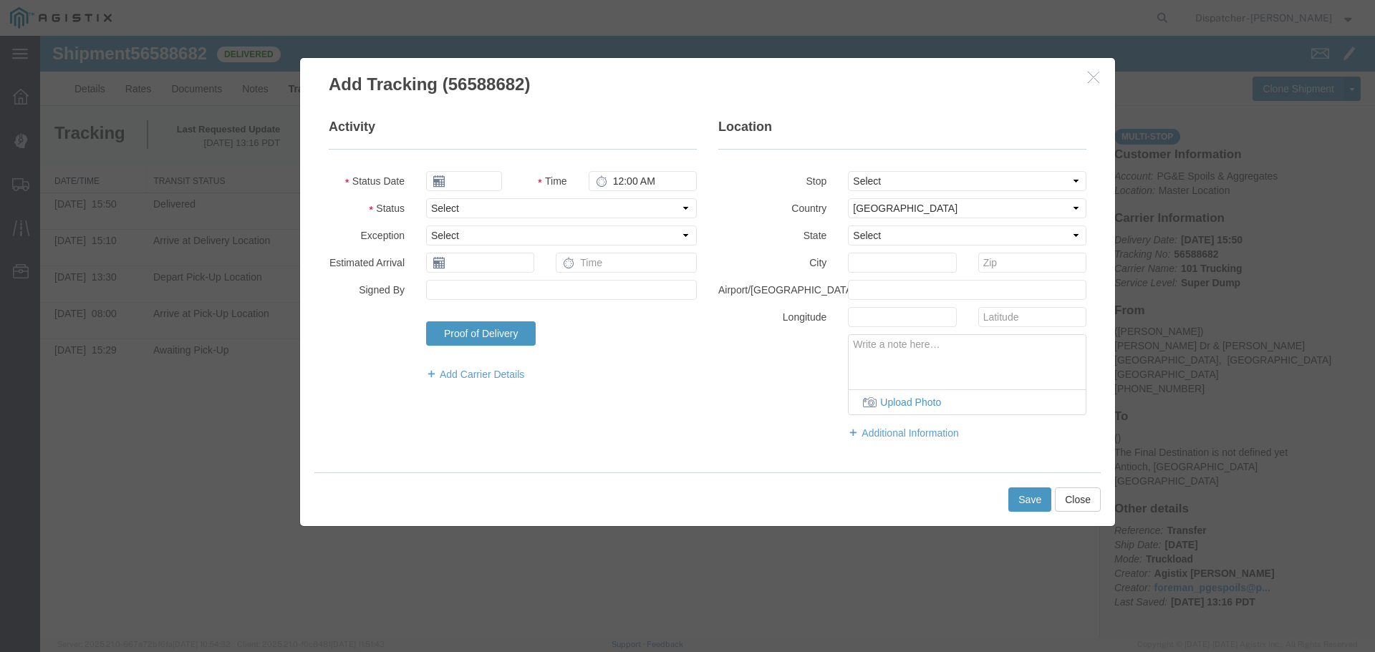
type input "[DATE]"
type input "2:00 PM"
click at [479, 191] on fieldset "Activity Status Date [DATE] Time 2:00 PM Status Select Arrival Notice Available…" at bounding box center [513, 257] width 368 height 278
click at [478, 183] on input "[DATE]" at bounding box center [464, 181] width 76 height 20
click at [440, 211] on th at bounding box center [436, 206] width 21 height 21
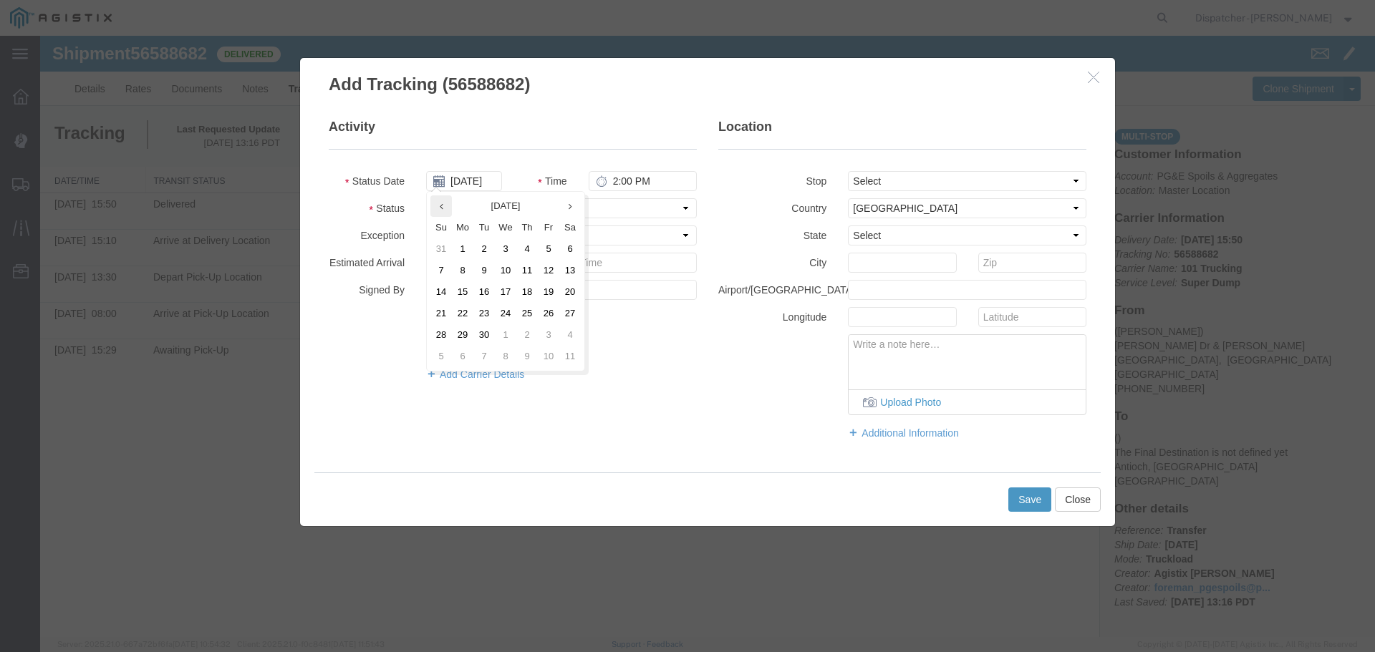
click at [434, 203] on th at bounding box center [440, 206] width 21 height 21
click at [526, 333] on td "28" at bounding box center [526, 334] width 21 height 21
type input "[DATE]"
click at [613, 180] on input "2:00 PM" at bounding box center [643, 181] width 108 height 20
type input "5:35 PM"
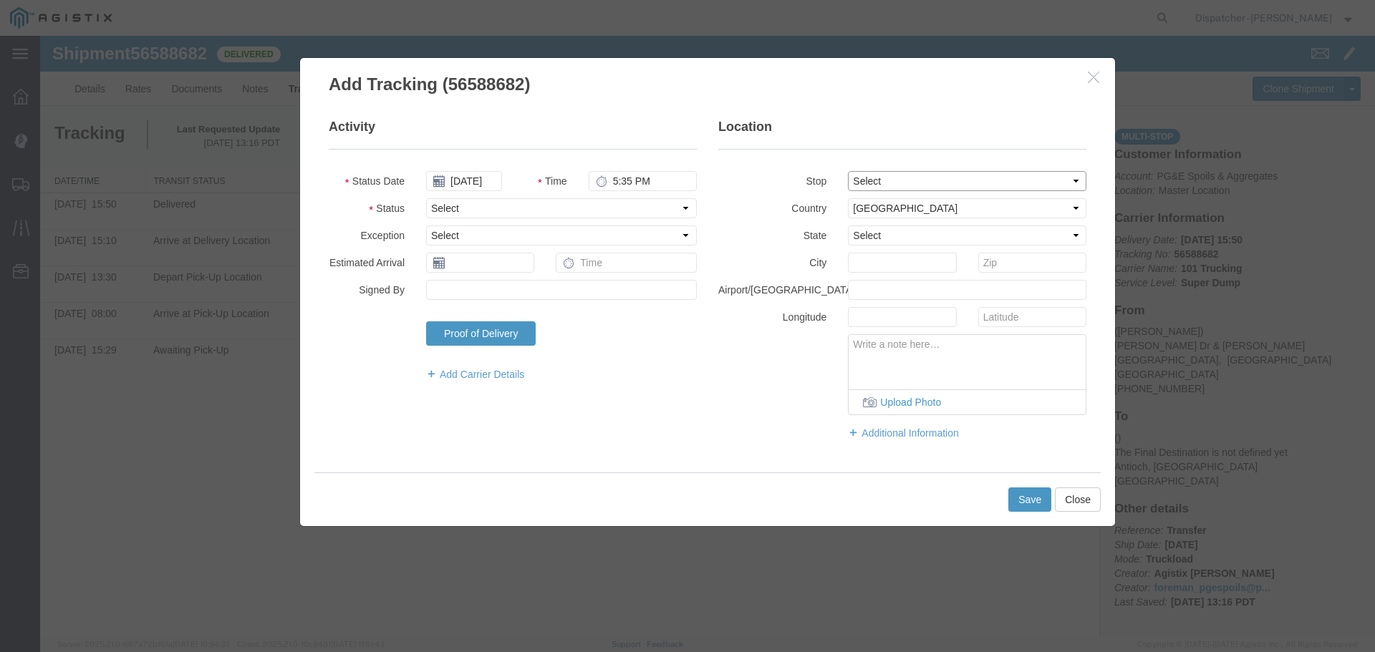
click at [876, 185] on select "Select From: [PERSON_NAME] Dr & [PERSON_NAME] Wy, [GEOGRAPHIC_DATA], [GEOGRAPHI…" at bounding box center [967, 181] width 238 height 20
select select "{"pickupDeliveryInfoId": "122468374","pickupOrDelivery": "P","stopNum": "1","lo…"
click at [848, 171] on select "Select From: [PERSON_NAME] Dr & [PERSON_NAME] Wy, [GEOGRAPHIC_DATA], [GEOGRAPHI…" at bounding box center [967, 181] width 238 height 20
select select "CA"
type input "[GEOGRAPHIC_DATA]"
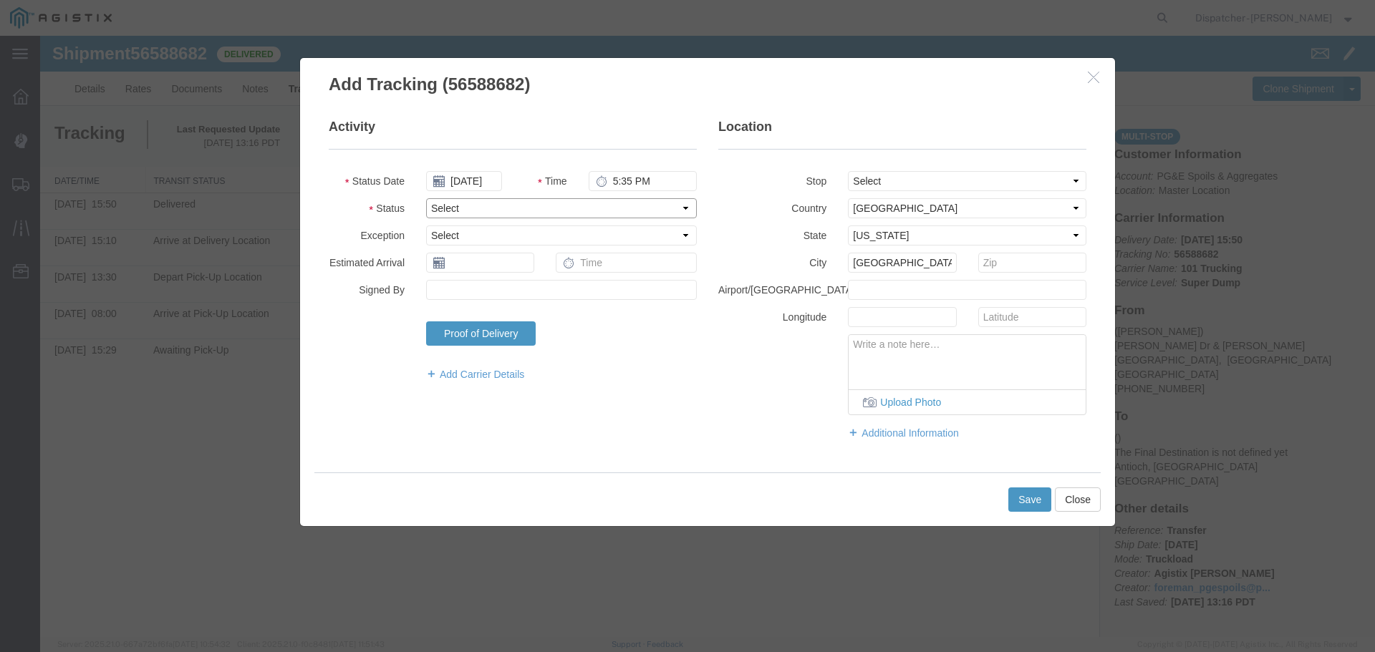
click at [503, 207] on select "Select Arrival Notice Available Arrival Notice Imported Arrive at Delivery Loca…" at bounding box center [561, 208] width 271 height 20
select select "ARVPULOC"
click at [426, 198] on select "Select Arrival Notice Available Arrival Notice Imported Arrive at Delivery Loca…" at bounding box center [561, 208] width 271 height 20
click at [1030, 508] on button "Save" at bounding box center [1029, 500] width 43 height 24
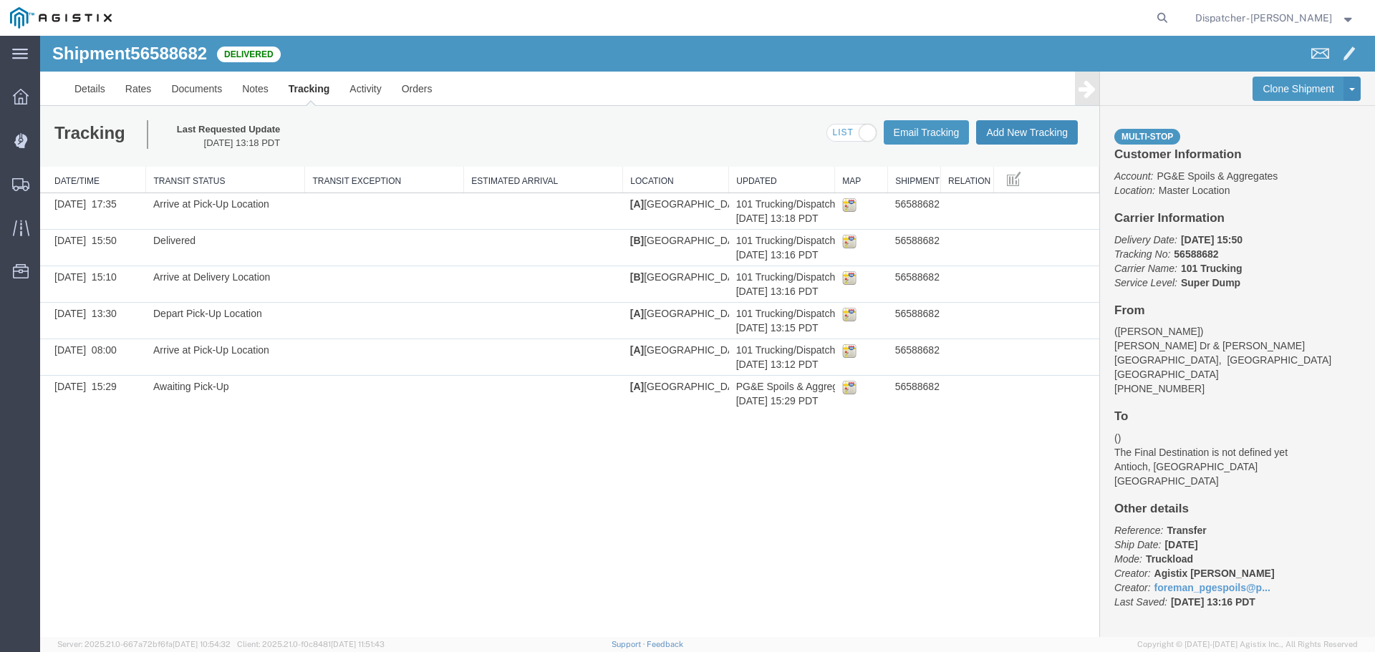
click at [1020, 132] on button "Add New Tracking" at bounding box center [1027, 132] width 102 height 24
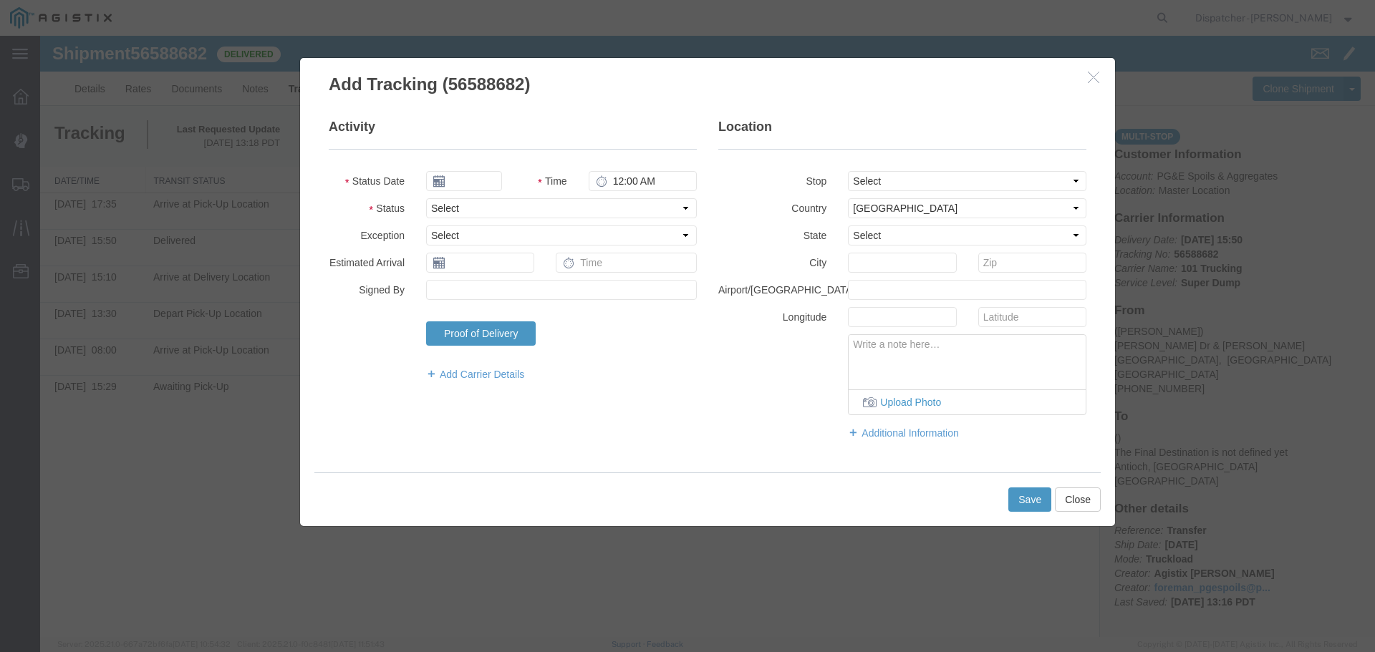
type input "[DATE]"
type input "2:00 PM"
click at [361, 438] on div "Activity Status Date [DATE] Time 2:00 PM Status Select Arrival Notice Available…" at bounding box center [707, 286] width 779 height 337
drag, startPoint x: 478, startPoint y: 185, endPoint x: 467, endPoint y: 183, distance: 10.8
click at [478, 183] on input "[DATE]" at bounding box center [464, 181] width 76 height 20
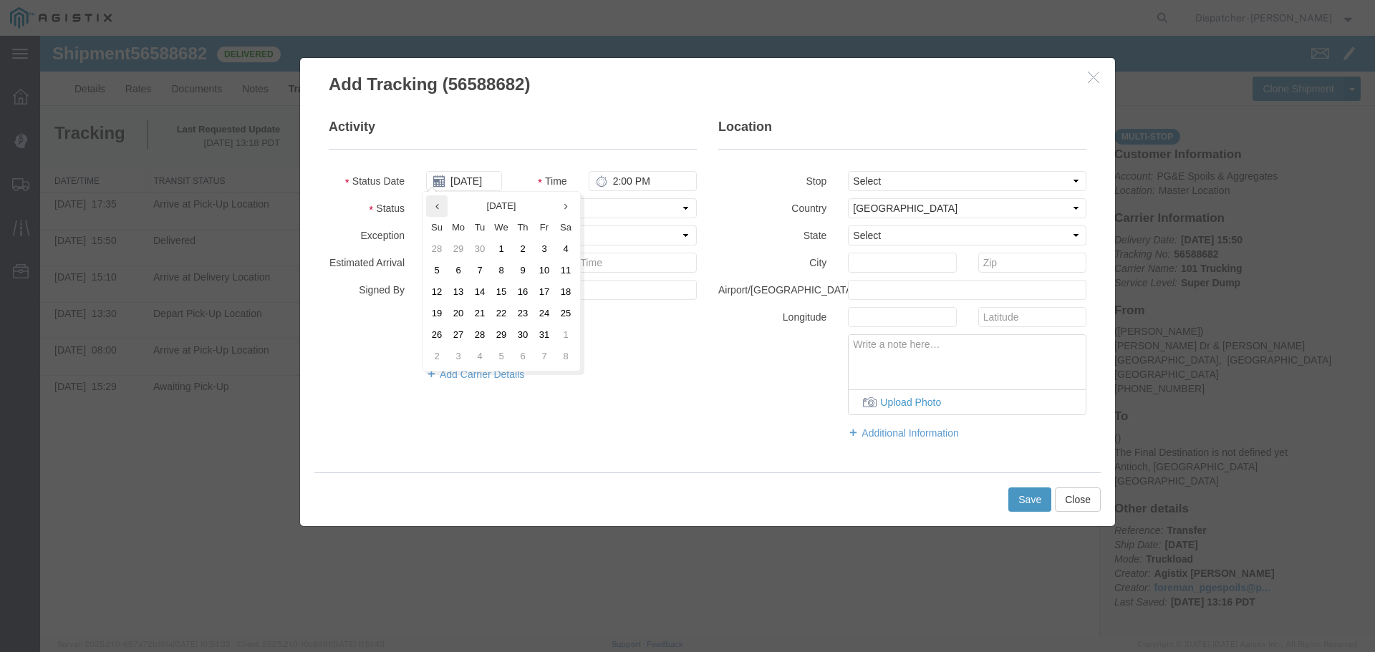
click at [438, 198] on th at bounding box center [436, 206] width 21 height 21
click at [438, 198] on th at bounding box center [440, 206] width 21 height 21
click at [524, 332] on td "28" at bounding box center [526, 334] width 21 height 21
type input "[DATE]"
click at [624, 184] on input "2:00 PM" at bounding box center [643, 181] width 108 height 20
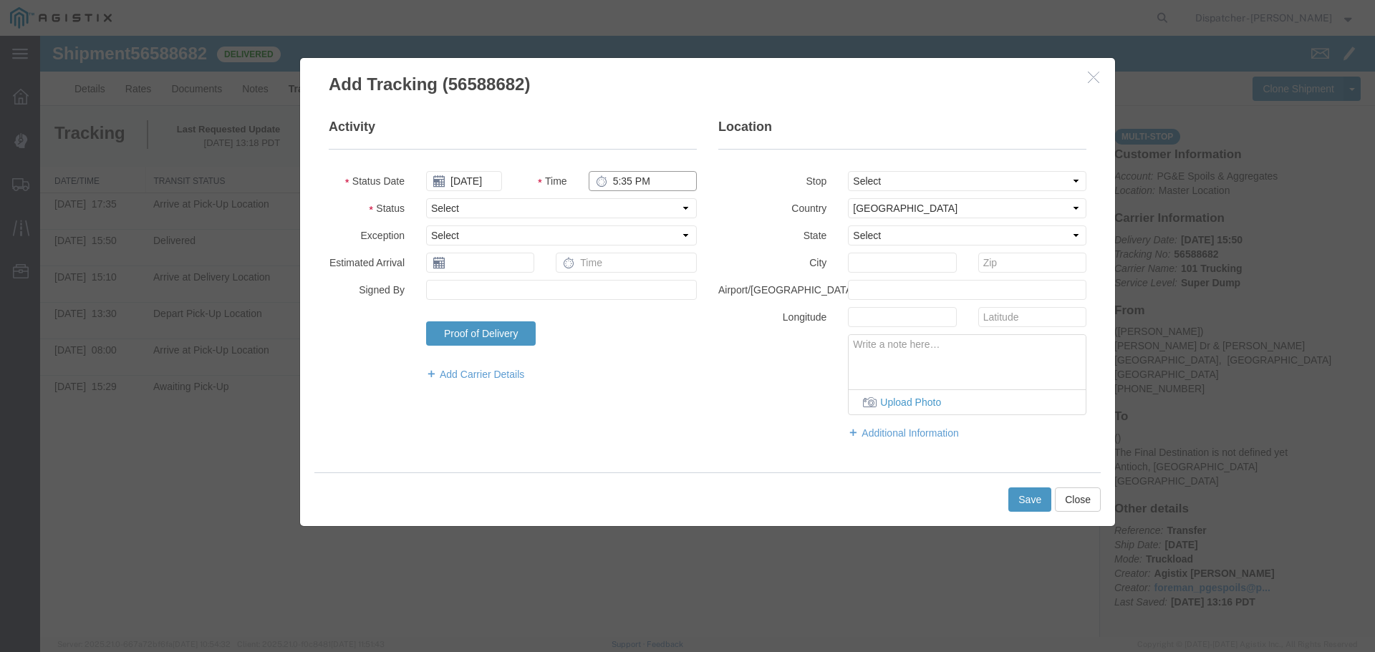
type input "5:35 PM"
click at [978, 178] on select "Select From: [PERSON_NAME] Dr & [PERSON_NAME] Wy, [GEOGRAPHIC_DATA], [GEOGRAPHI…" at bounding box center [967, 181] width 238 height 20
select select "{"pickupDeliveryInfoId": "122468374","pickupOrDelivery": "P","stopNum": "1","lo…"
click at [848, 171] on select "Select From: [PERSON_NAME] Dr & [PERSON_NAME] Wy, [GEOGRAPHIC_DATA], [GEOGRAPHI…" at bounding box center [967, 181] width 238 height 20
select select "CA"
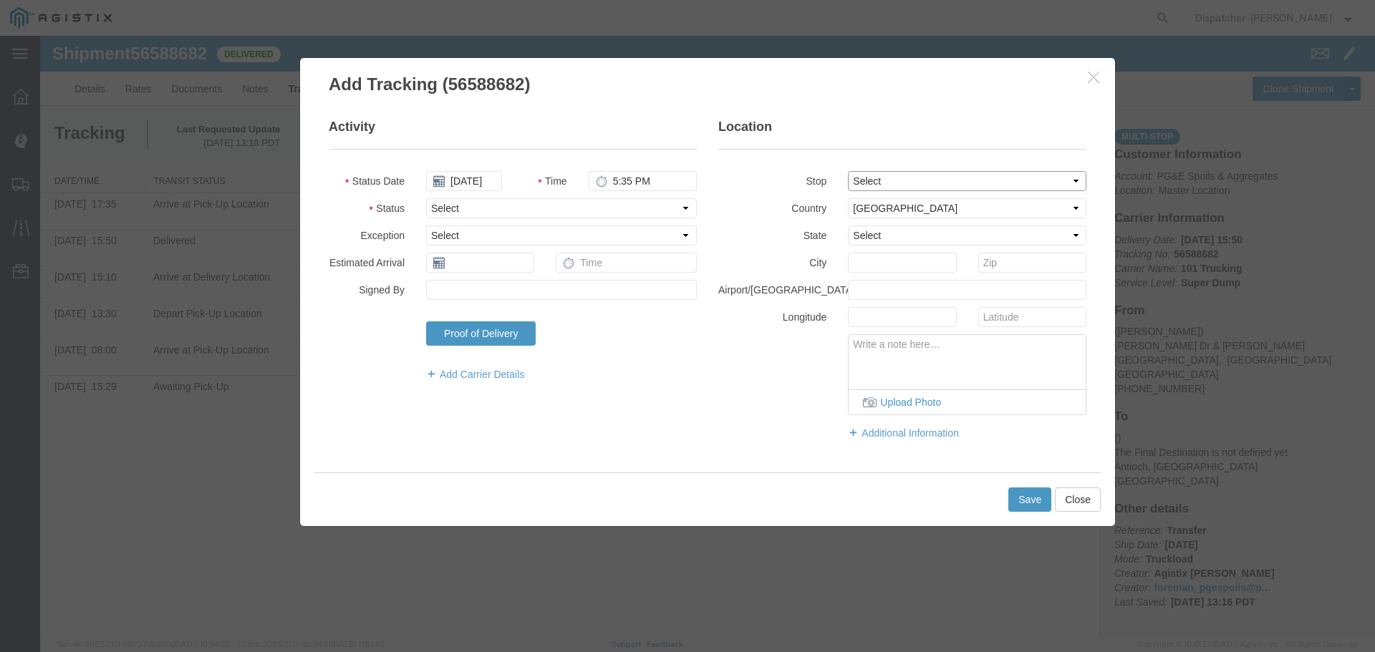
type input "[GEOGRAPHIC_DATA]"
click at [593, 212] on select "Select Arrival Notice Available Arrival Notice Imported Arrive at Delivery Loca…" at bounding box center [561, 208] width 271 height 20
select select "BREAKSTART"
click at [426, 198] on select "Select Arrival Notice Available Arrival Notice Imported Arrive at Delivery Loca…" at bounding box center [561, 208] width 271 height 20
click at [1020, 503] on button "Save" at bounding box center [1029, 500] width 43 height 24
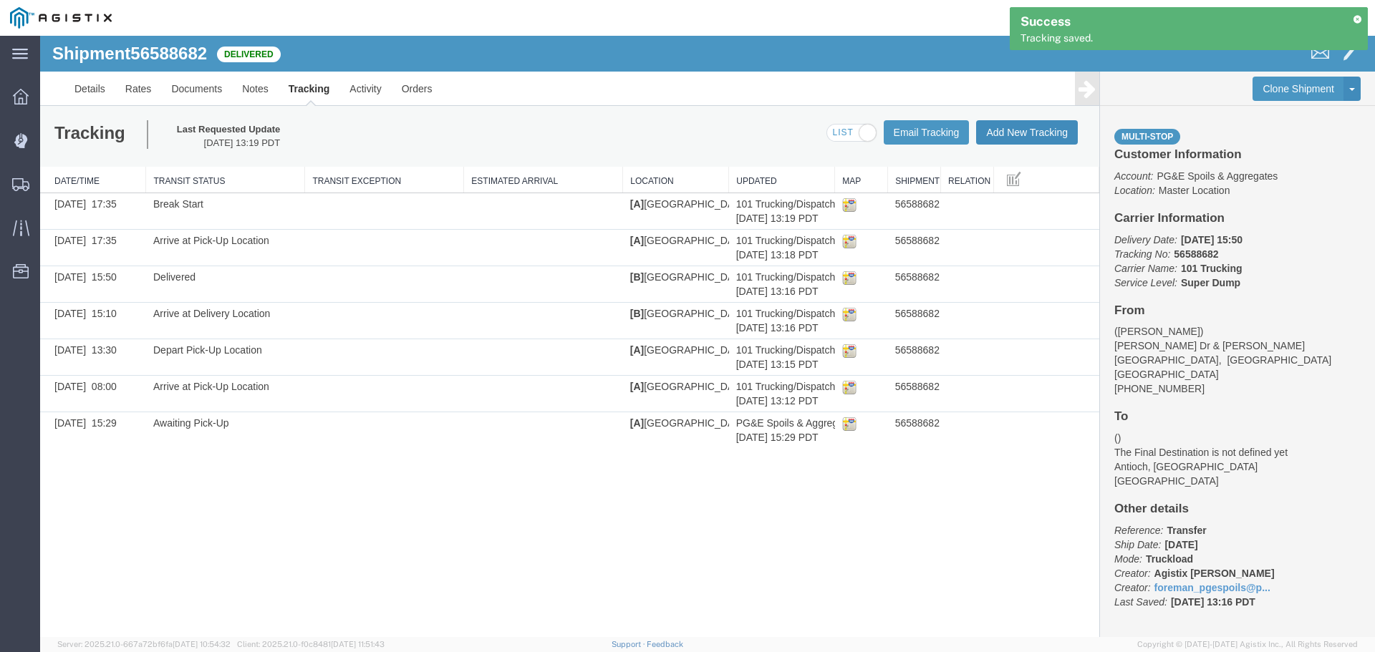
click at [1028, 128] on button "Add New Tracking" at bounding box center [1027, 132] width 102 height 24
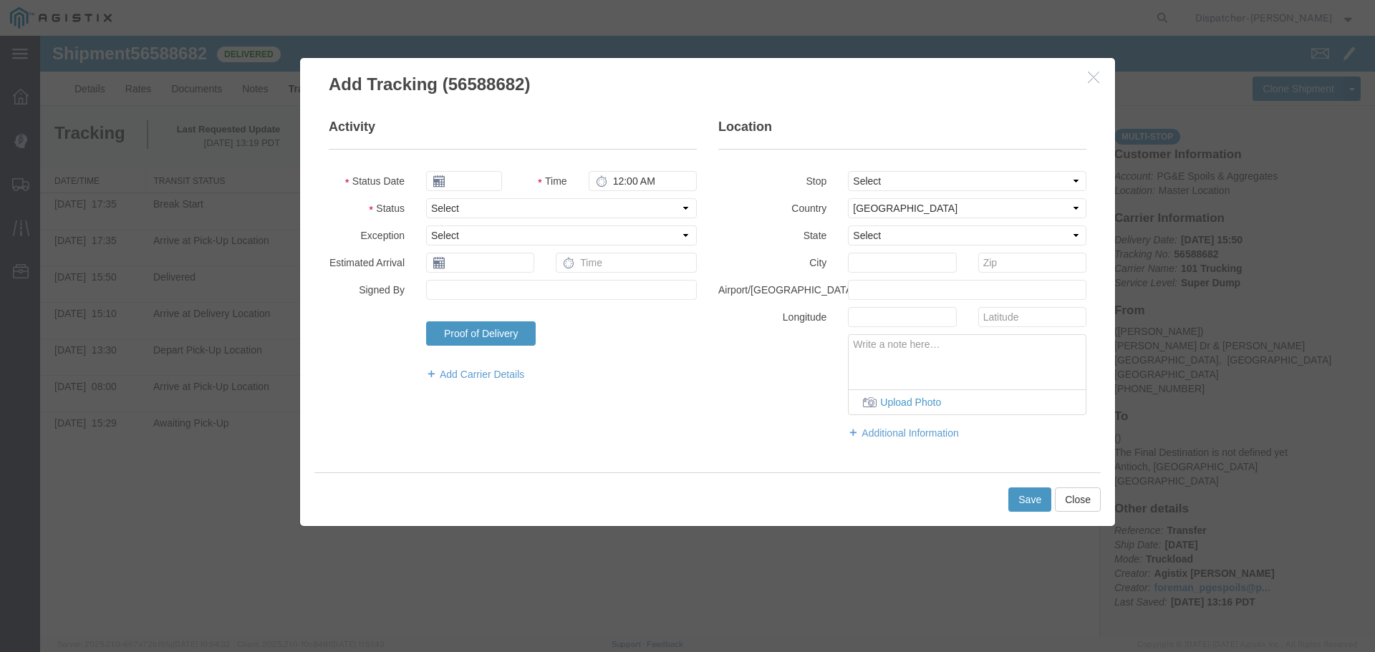
type input "[DATE]"
type input "2:00 PM"
click at [471, 180] on input "[DATE]" at bounding box center [464, 181] width 76 height 20
click at [435, 204] on th at bounding box center [436, 206] width 21 height 21
click at [435, 203] on th at bounding box center [440, 206] width 21 height 21
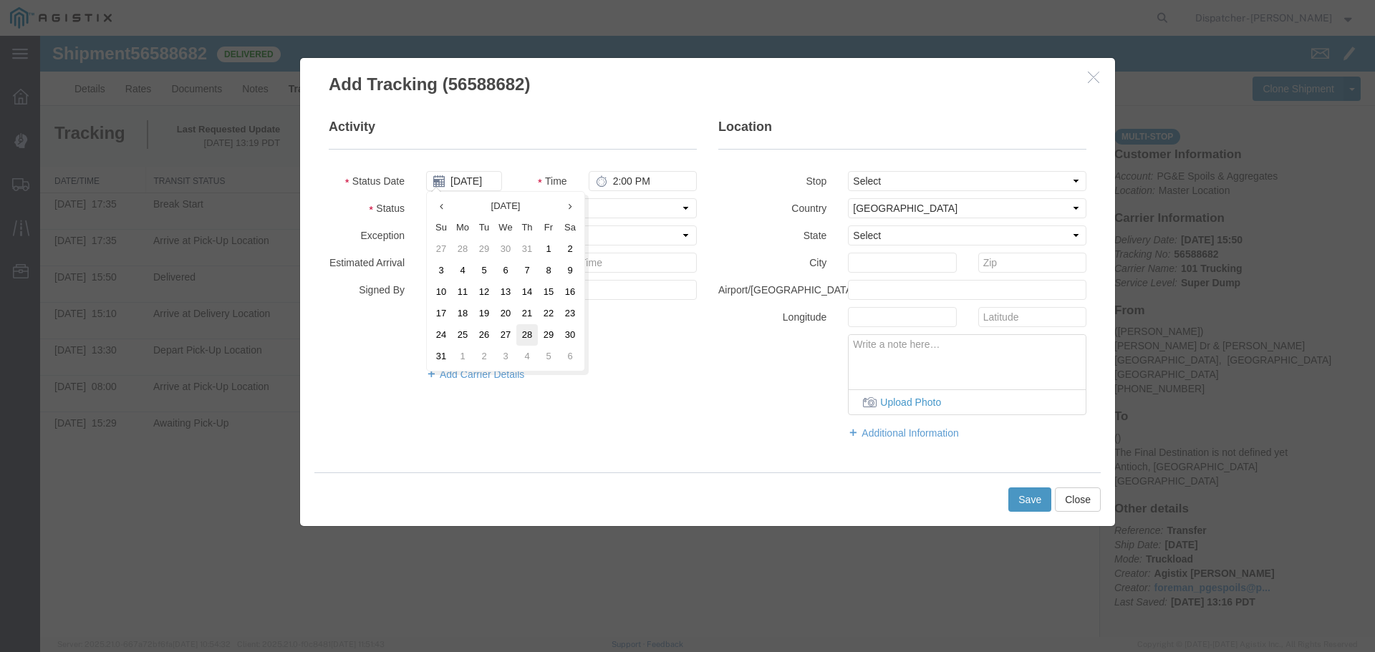
click at [522, 331] on td "28" at bounding box center [526, 334] width 21 height 21
type input "[DATE]"
click at [617, 180] on input "2:00 PM" at bounding box center [643, 181] width 108 height 20
type input "6:05 PM"
click at [884, 175] on select "Select From: [PERSON_NAME] Dr & [PERSON_NAME] Wy, [GEOGRAPHIC_DATA], [GEOGRAPHI…" at bounding box center [967, 181] width 238 height 20
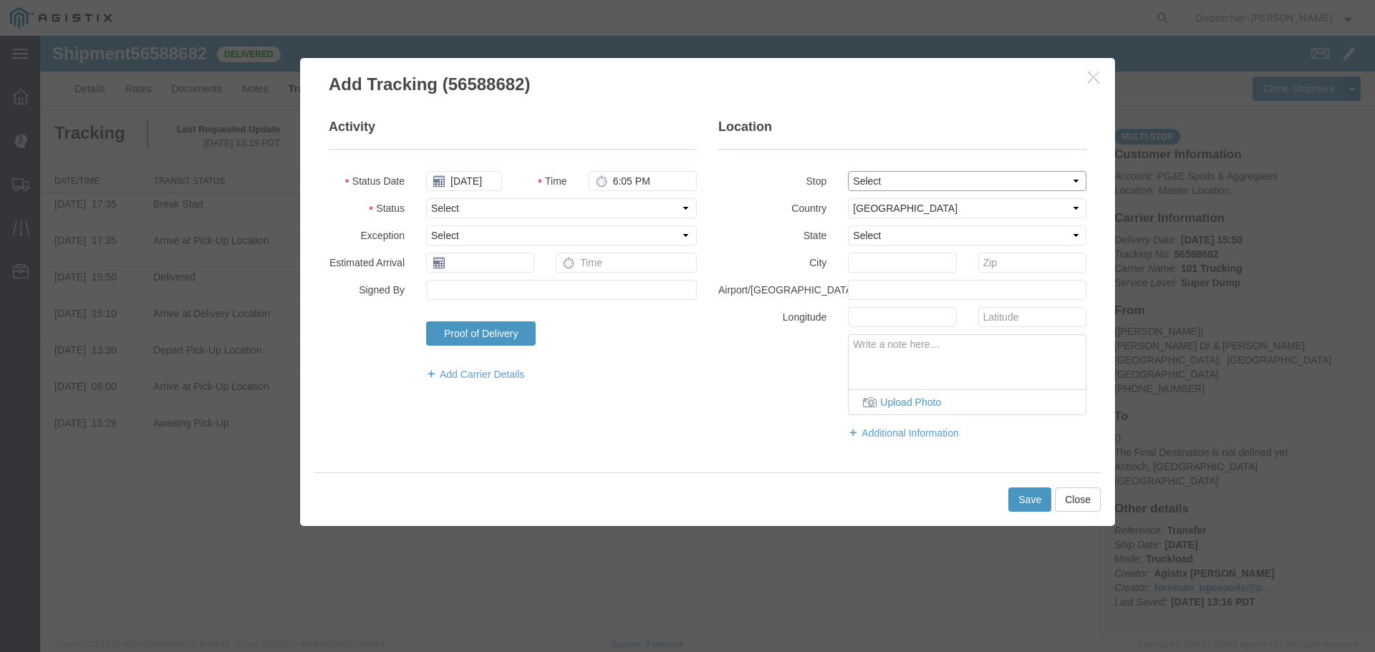
select select "{"pickupDeliveryInfoId": "122468374","pickupOrDelivery": "P","stopNum": "1","lo…"
click at [848, 171] on select "Select From: [PERSON_NAME] Dr & [PERSON_NAME] Wy, [GEOGRAPHIC_DATA], [GEOGRAPHI…" at bounding box center [967, 181] width 238 height 20
select select "CA"
type input "[GEOGRAPHIC_DATA]"
click at [498, 208] on select "Select Arrival Notice Available Arrival Notice Imported Arrive at Delivery Loca…" at bounding box center [561, 208] width 271 height 20
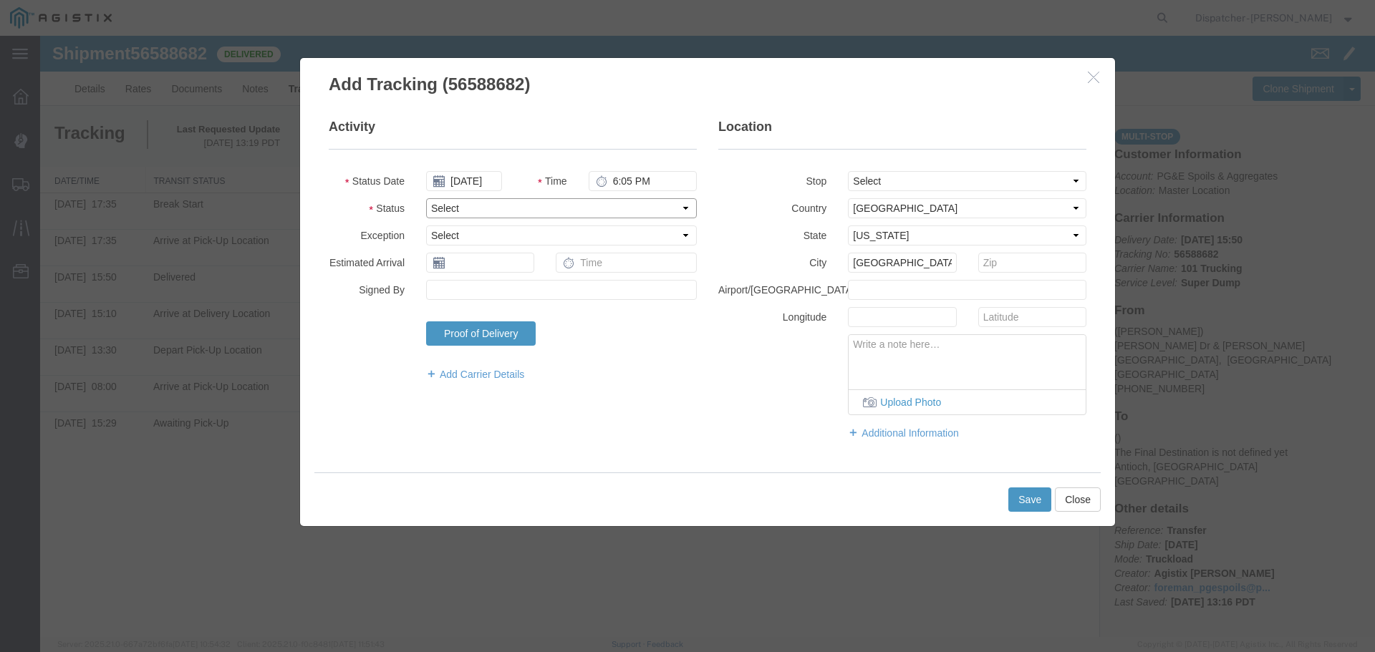
select select "BREAKSTOP"
click at [426, 198] on select "Select Arrival Notice Available Arrival Notice Imported Arrive at Delivery Loca…" at bounding box center [561, 208] width 271 height 20
click at [1031, 503] on button "Save" at bounding box center [1029, 500] width 43 height 24
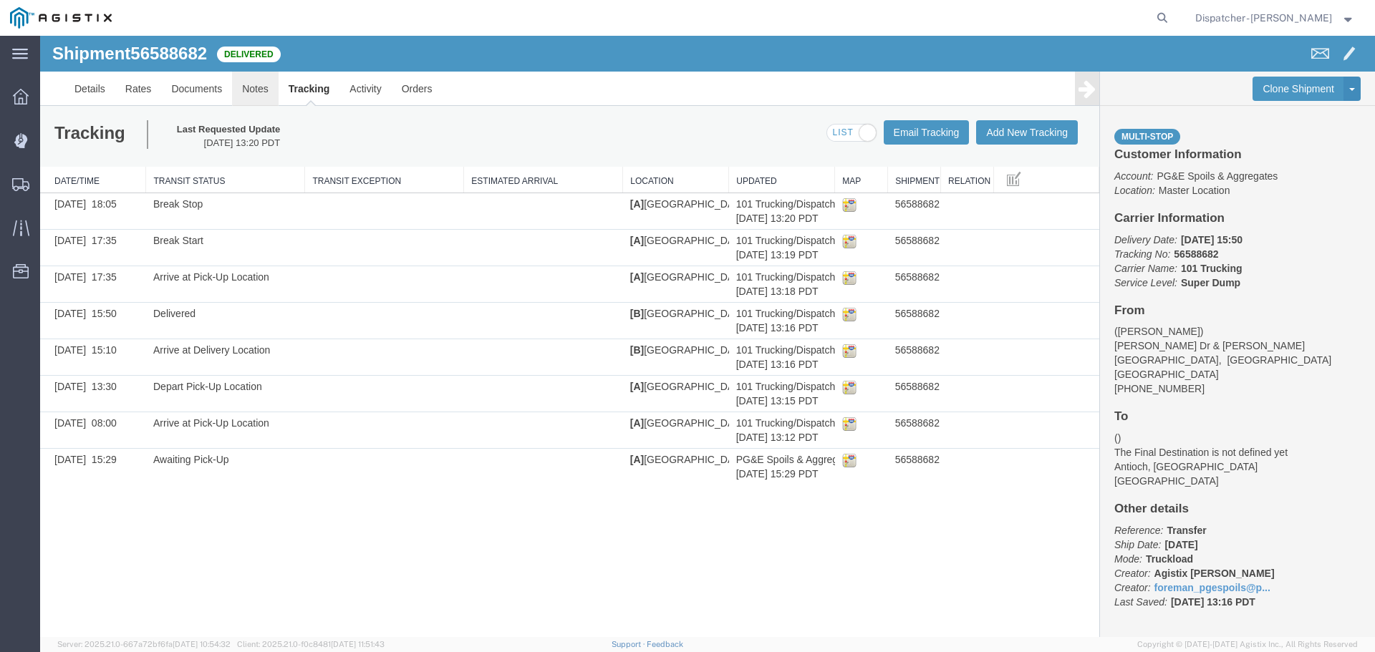
click at [250, 84] on link "Notes" at bounding box center [255, 89] width 47 height 34
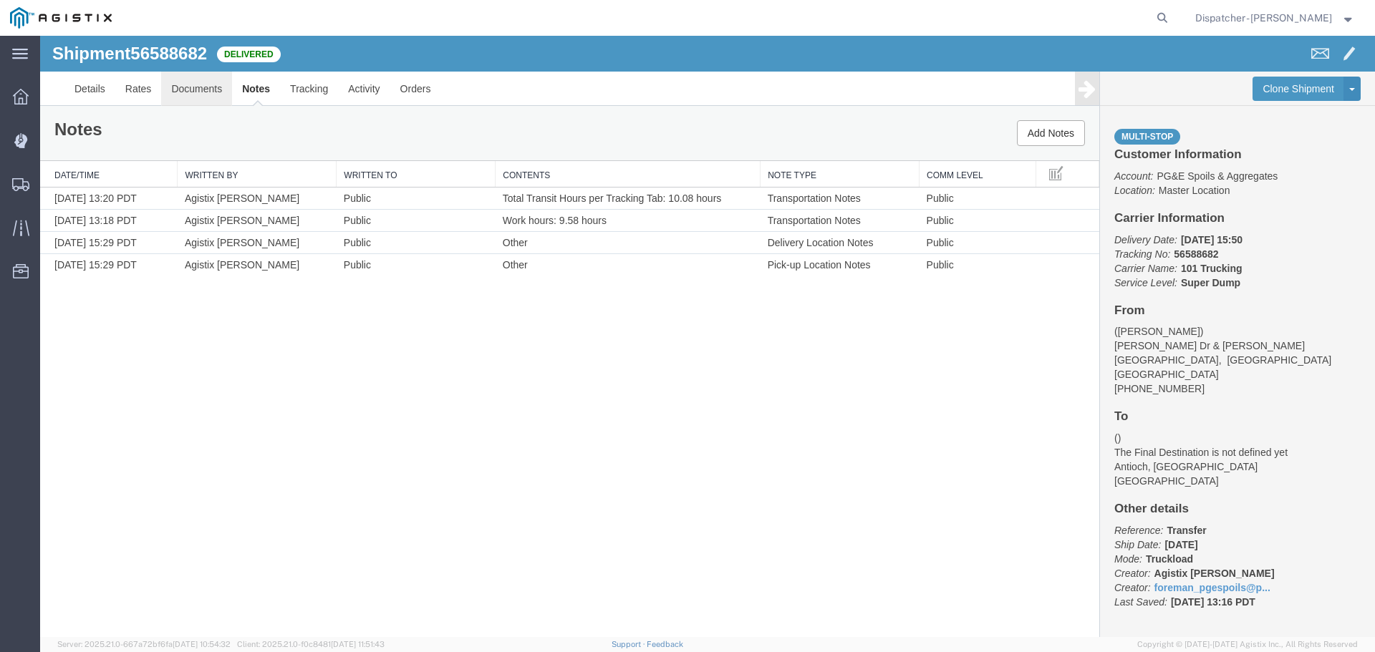
click at [197, 82] on link "Documents" at bounding box center [196, 89] width 71 height 34
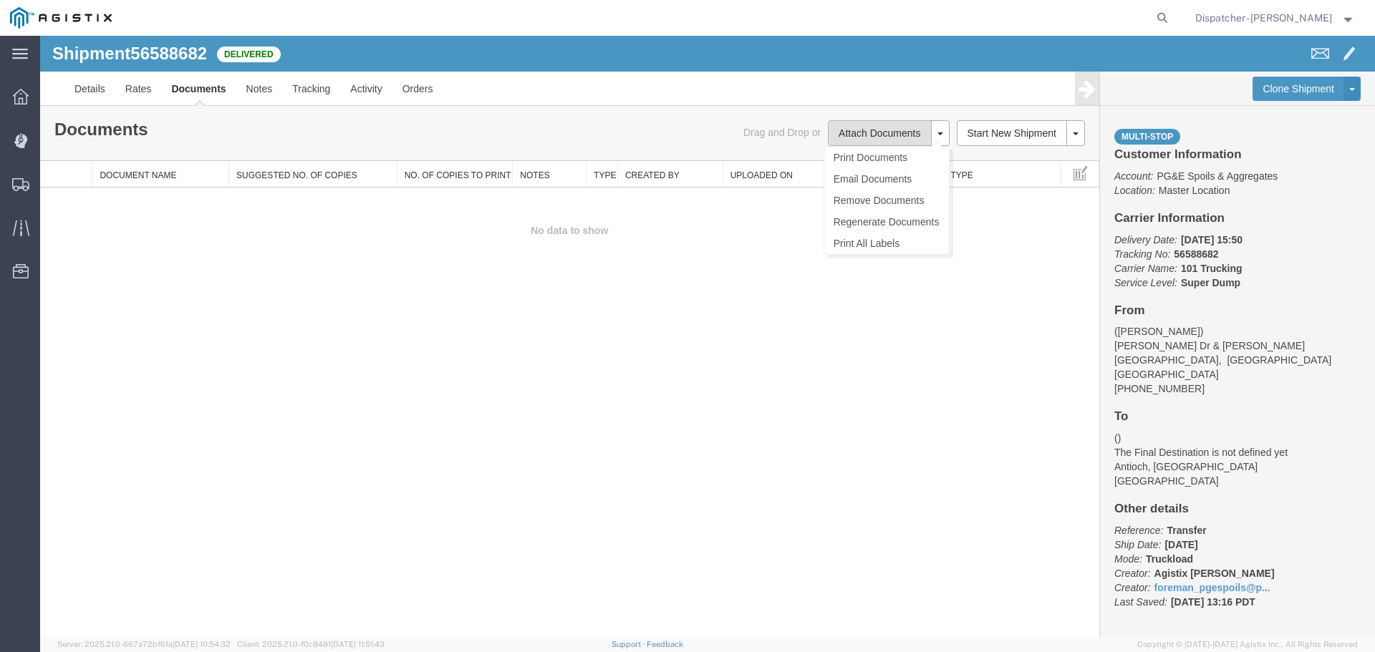
click at [852, 135] on button "Attach Documents" at bounding box center [879, 133] width 103 height 26
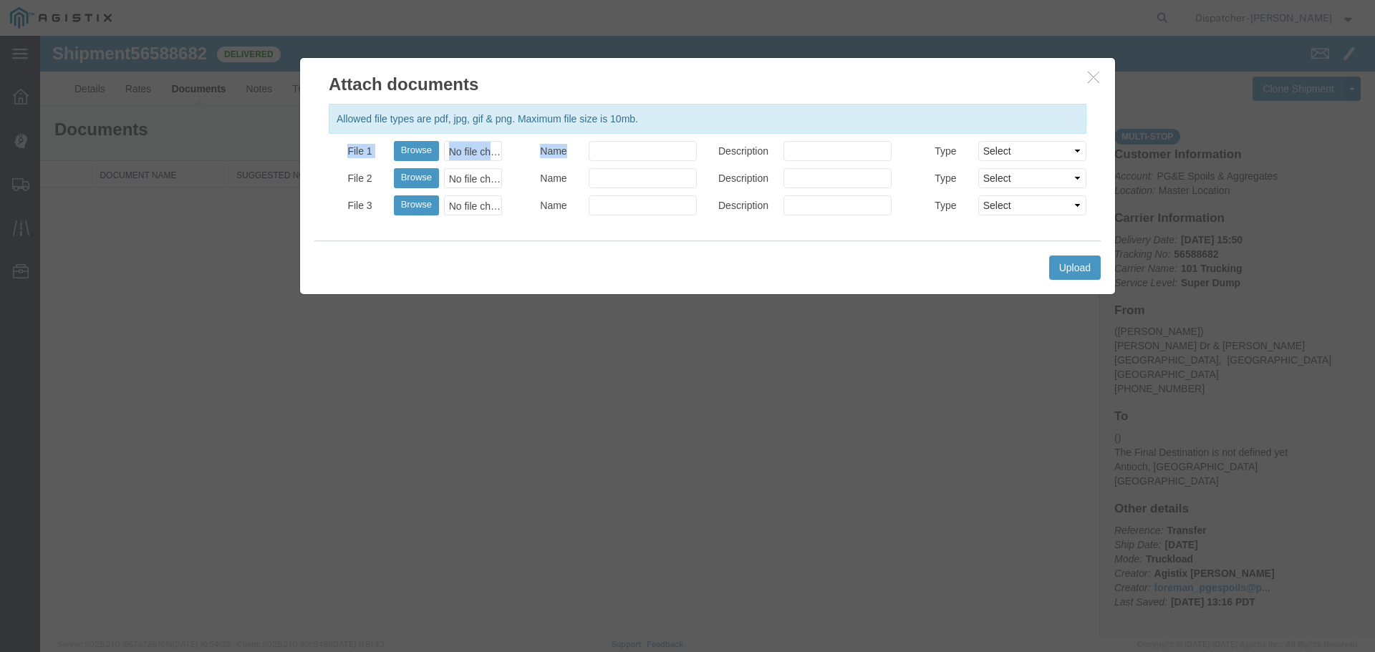
drag, startPoint x: 640, startPoint y: 145, endPoint x: 639, endPoint y: 155, distance: 10.1
click at [637, 155] on div "Allowed file types are pdf, jpg, gif & png. Maximum file size is 10mb. File 1 B…" at bounding box center [707, 169] width 815 height 144
click at [639, 155] on input "Name" at bounding box center [643, 151] width 108 height 20
type input "Truck and Scale Tags"
click at [425, 151] on button "Browse" at bounding box center [416, 151] width 45 height 20
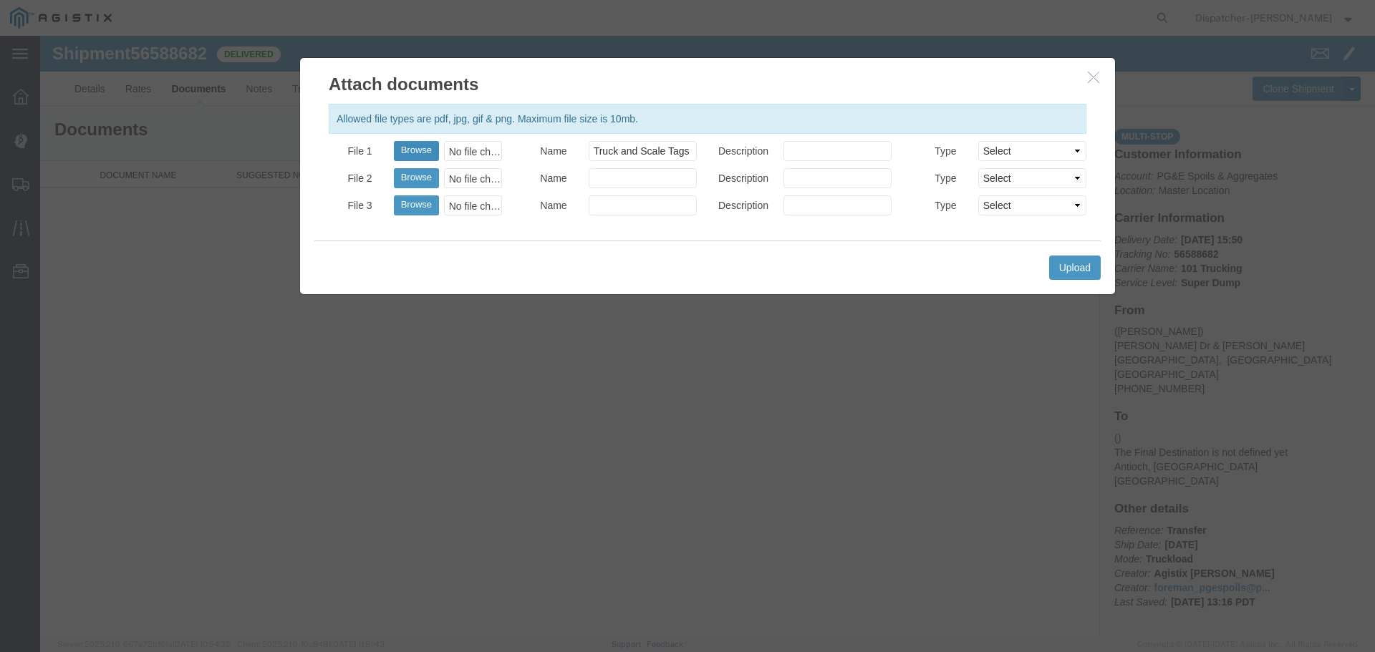
type input "C:\fakepath\Truck and Scale Tags 56588682.pdf"
click at [1073, 266] on button "Upload" at bounding box center [1075, 268] width 52 height 24
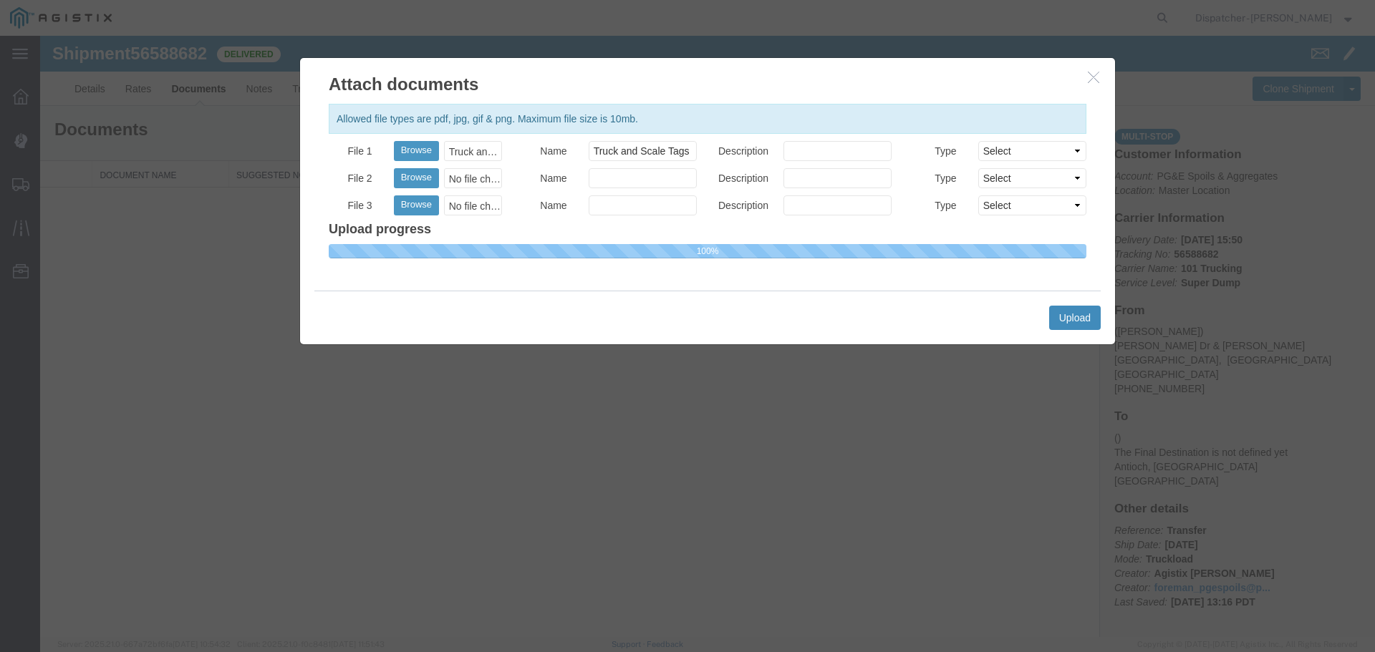
select select
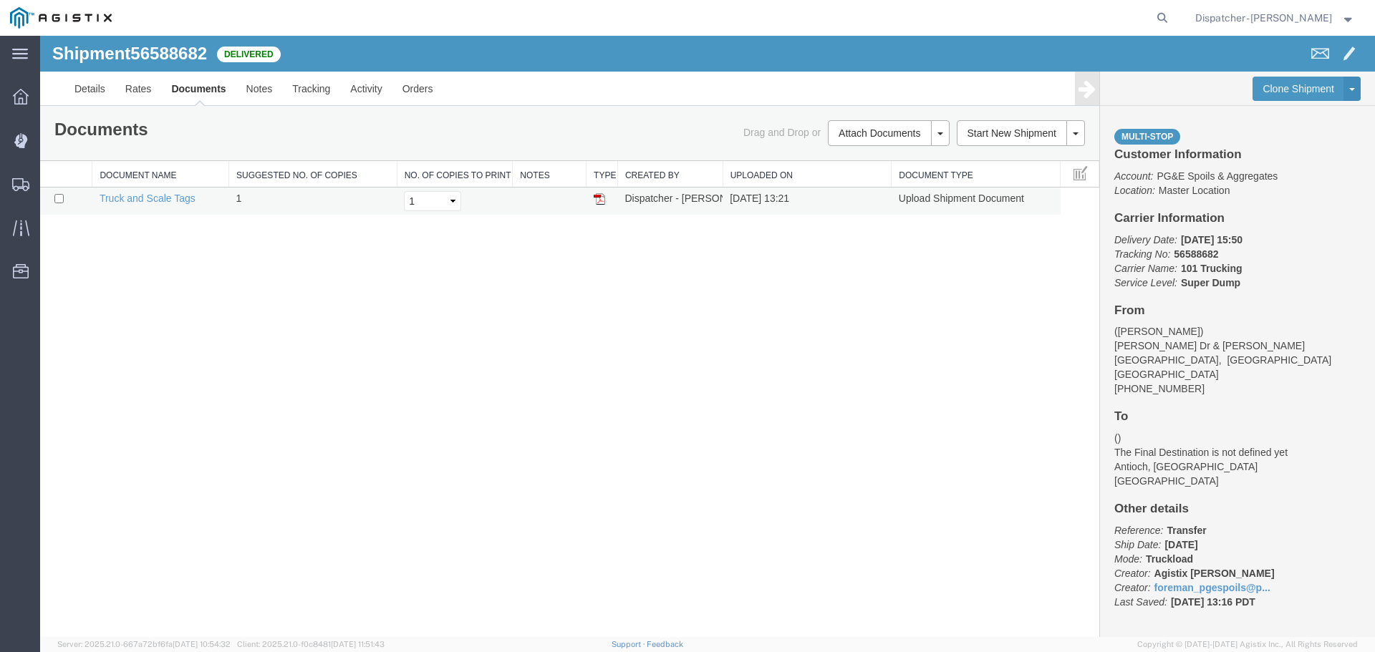
click at [595, 197] on img at bounding box center [599, 198] width 11 height 11
click at [49, 185] on span "Shipments" at bounding box center [44, 184] width 10 height 29
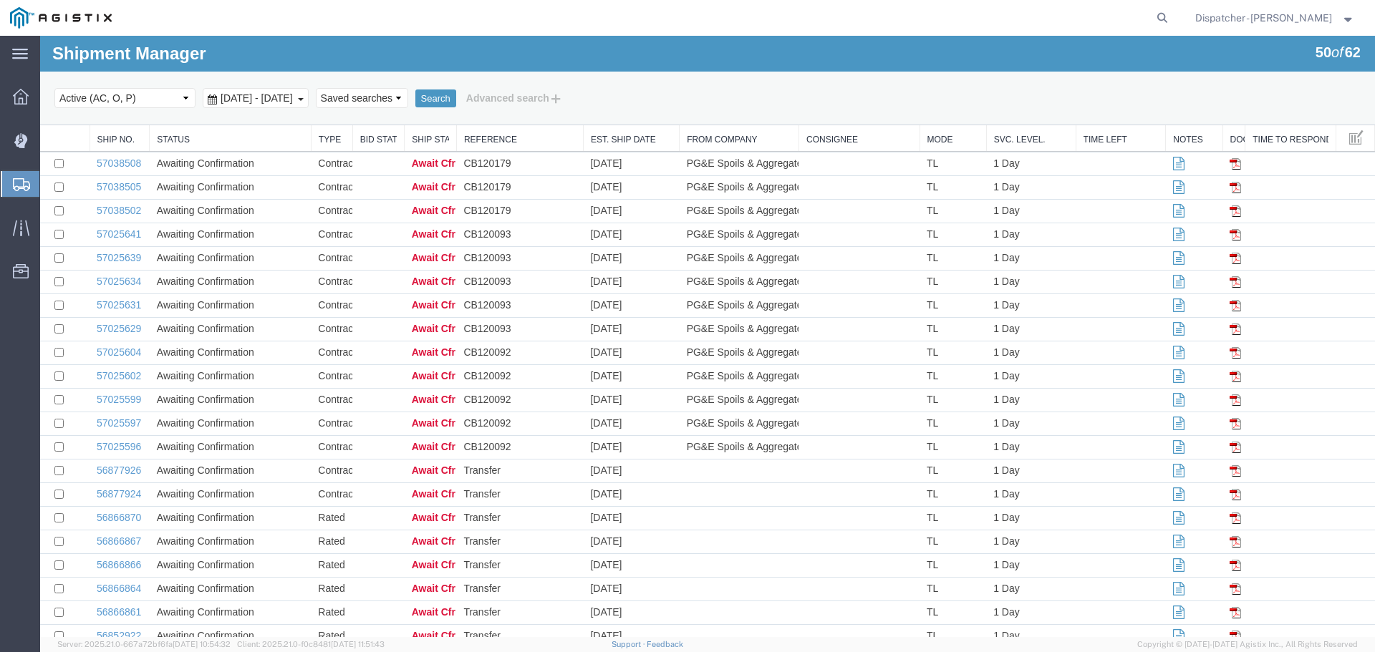
scroll to position [477, 0]
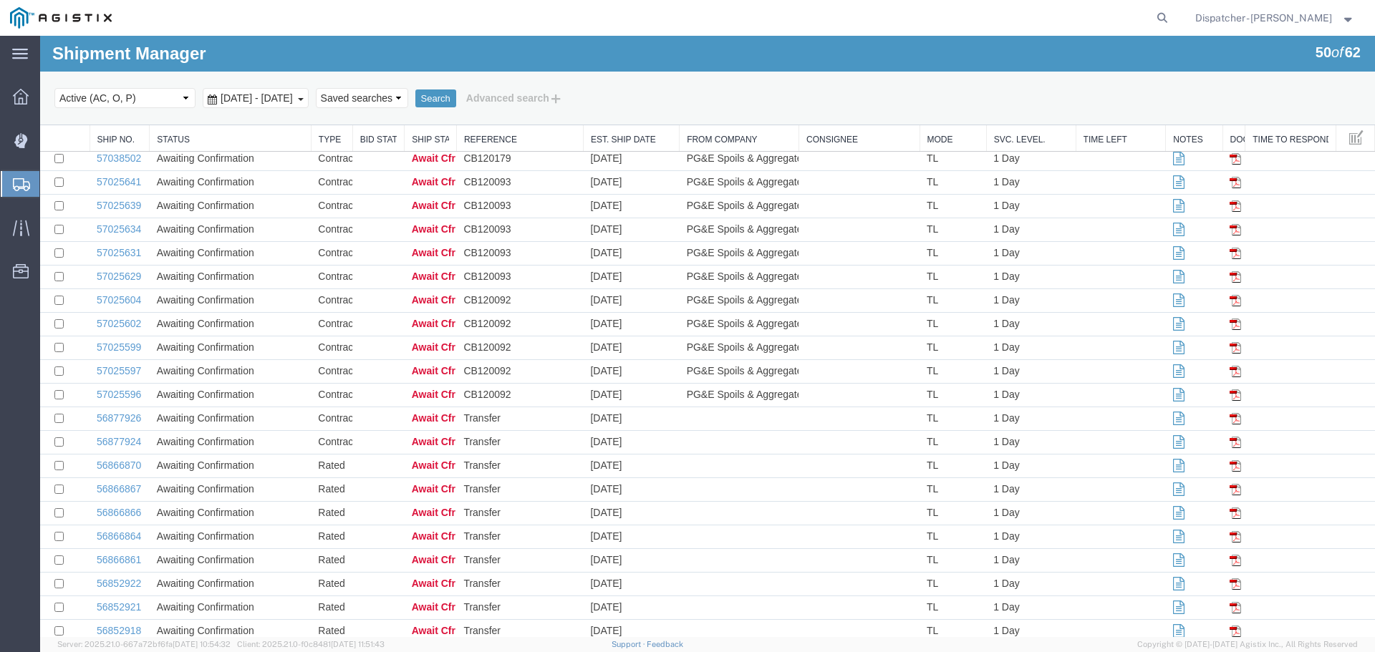
click at [286, 95] on span "[DATE] - [DATE]" at bounding box center [256, 97] width 79 height 11
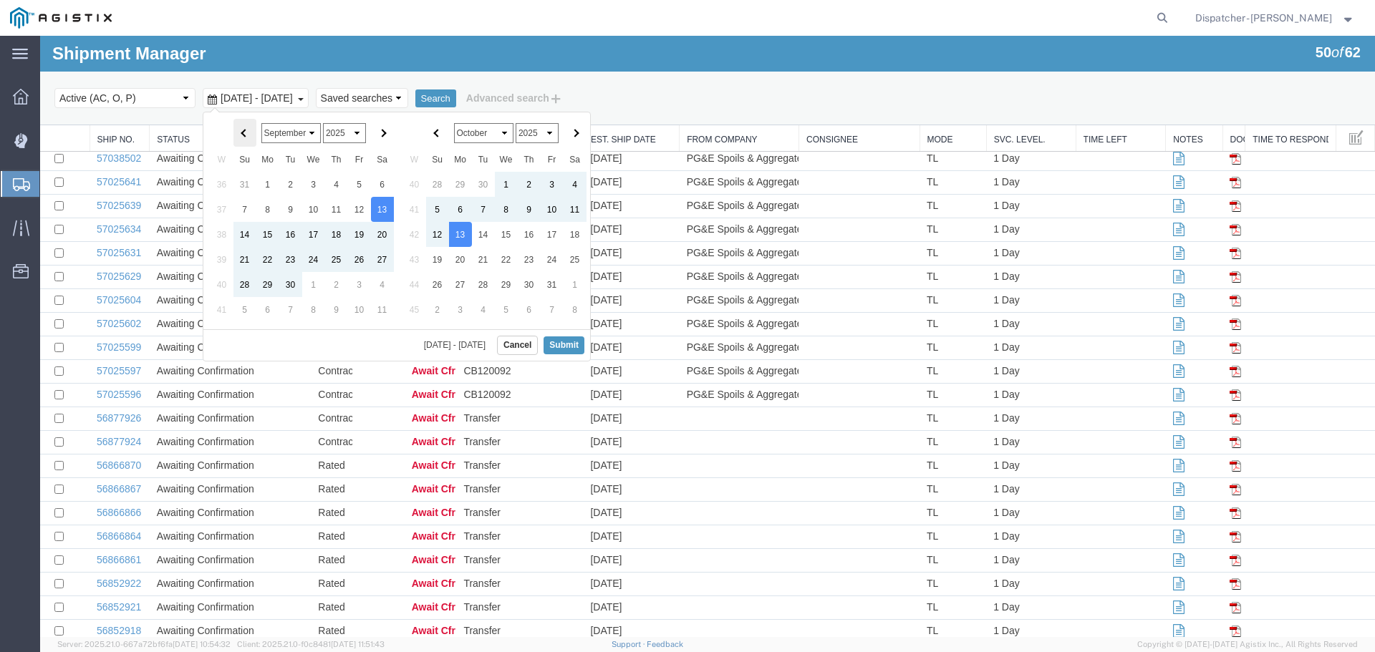
click at [243, 130] on span at bounding box center [245, 133] width 8 height 8
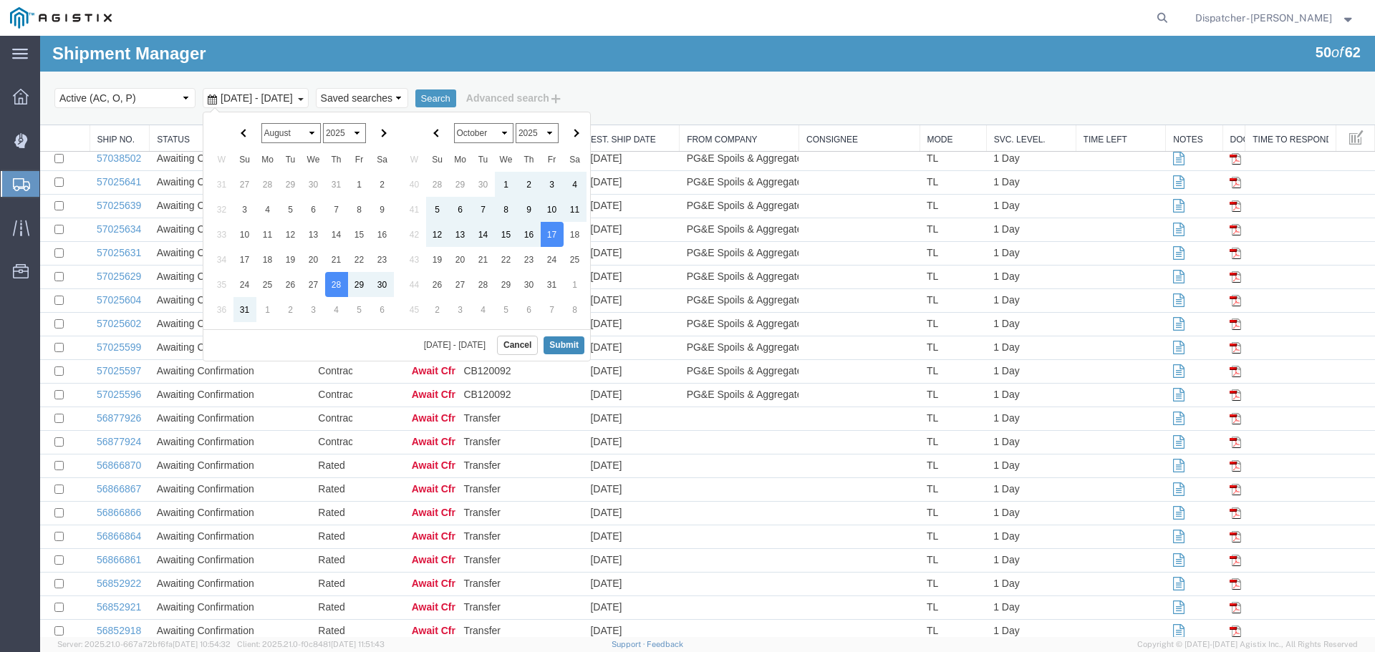
click at [572, 345] on button "Submit" at bounding box center [564, 346] width 41 height 18
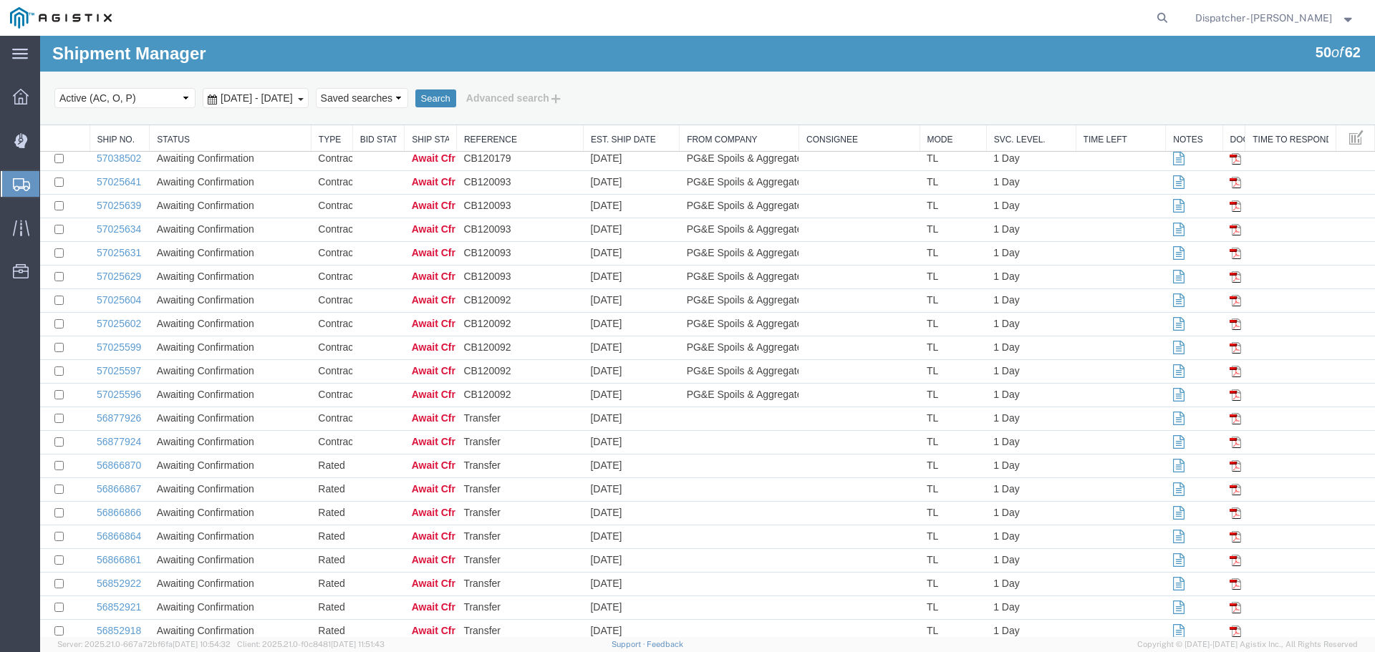
click at [456, 102] on button "Search" at bounding box center [435, 99] width 41 height 19
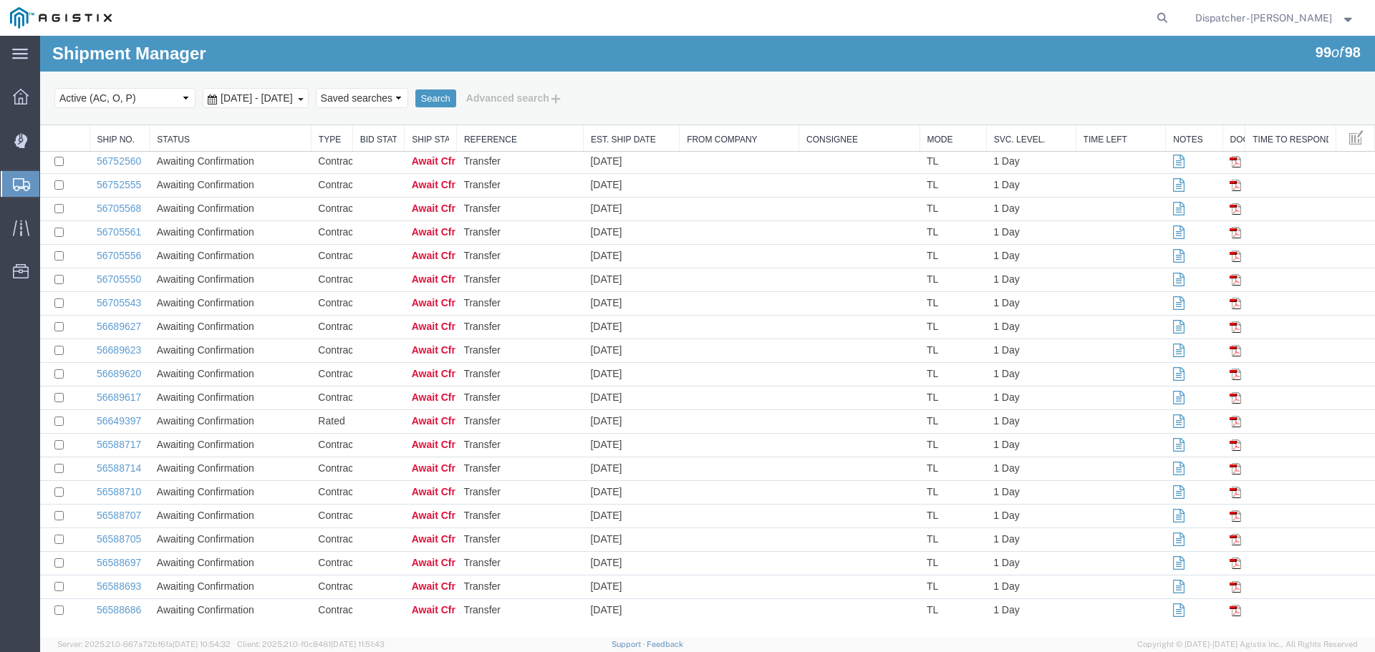
scroll to position [1904, 0]
click at [120, 609] on link "56588686" at bounding box center [119, 609] width 44 height 11
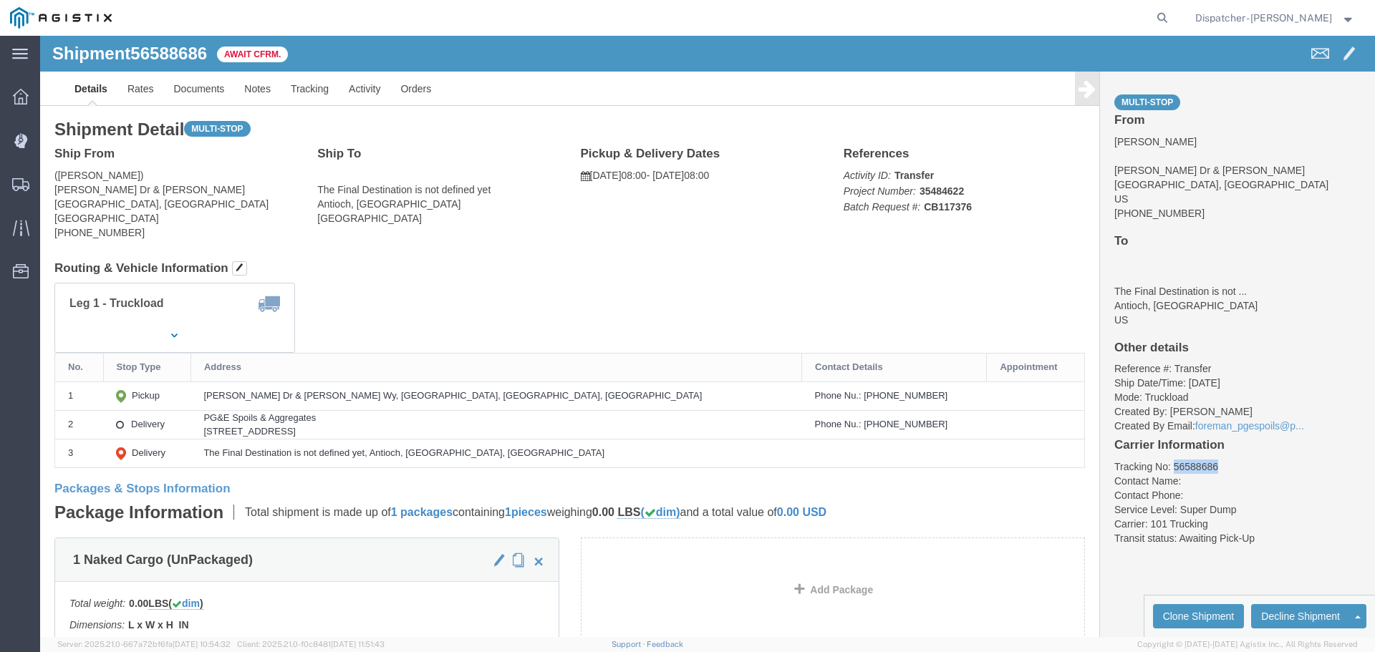
drag, startPoint x: 1169, startPoint y: 423, endPoint x: 1124, endPoint y: 425, distance: 44.5
click div "Multi-stop From [PERSON_NAME] Dr & [PERSON_NAME] Wy [GEOGRAPHIC_DATA], [GEOGRAP…"
copy li "56588686"
click link "Tracking"
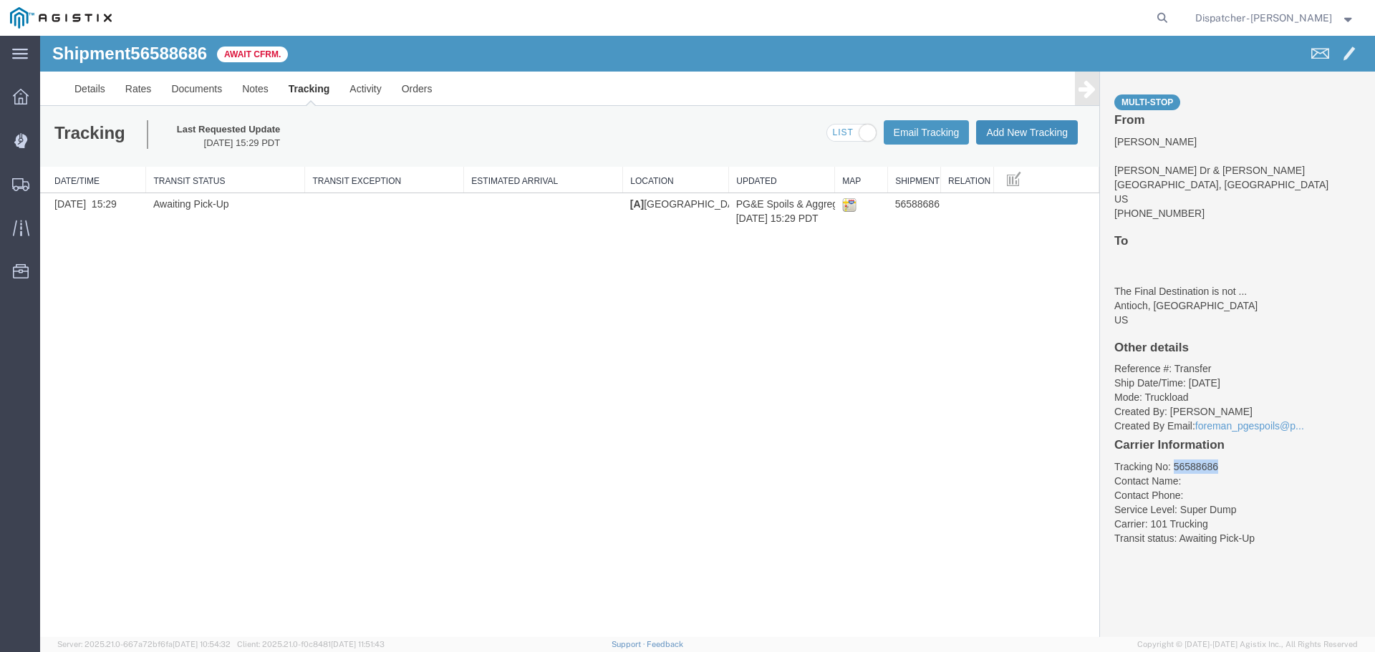
click at [1015, 132] on button "Add New Tracking" at bounding box center [1027, 132] width 102 height 24
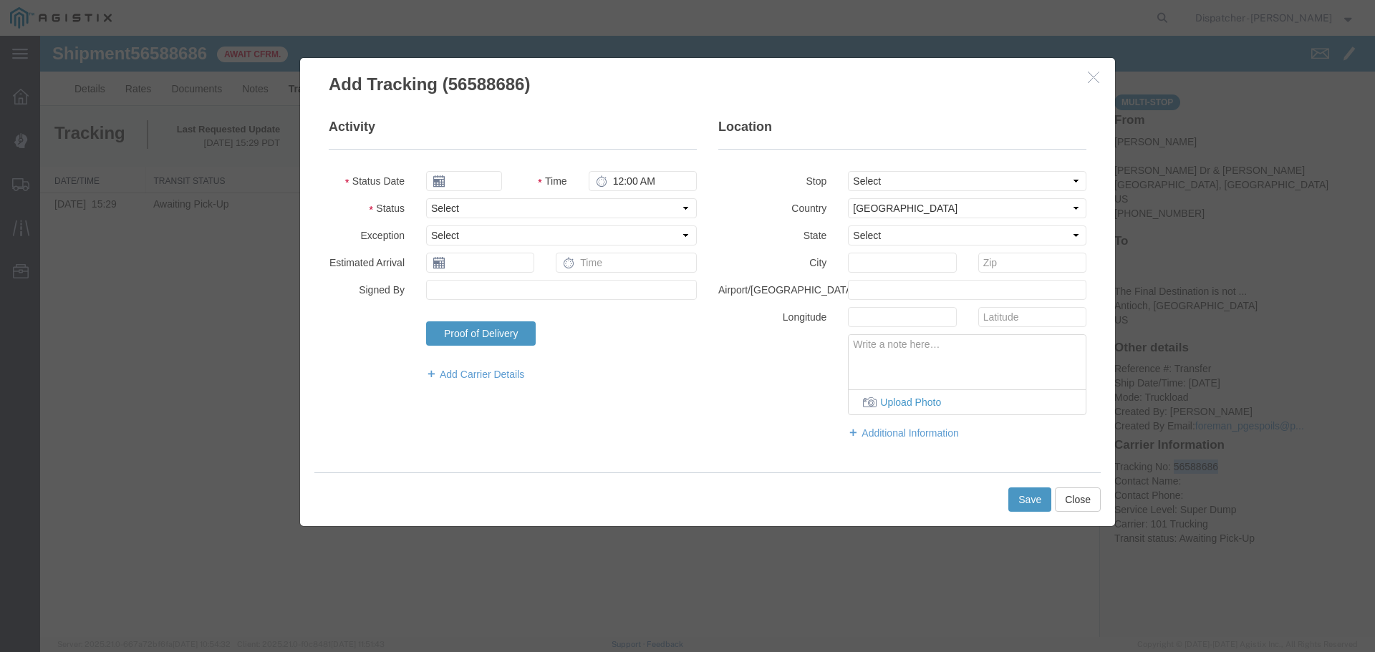
type input "[DATE]"
type input "2:00 PM"
click at [473, 180] on input "[DATE]" at bounding box center [464, 181] width 76 height 20
click at [445, 213] on th at bounding box center [436, 206] width 21 height 21
click at [443, 212] on th at bounding box center [440, 206] width 21 height 21
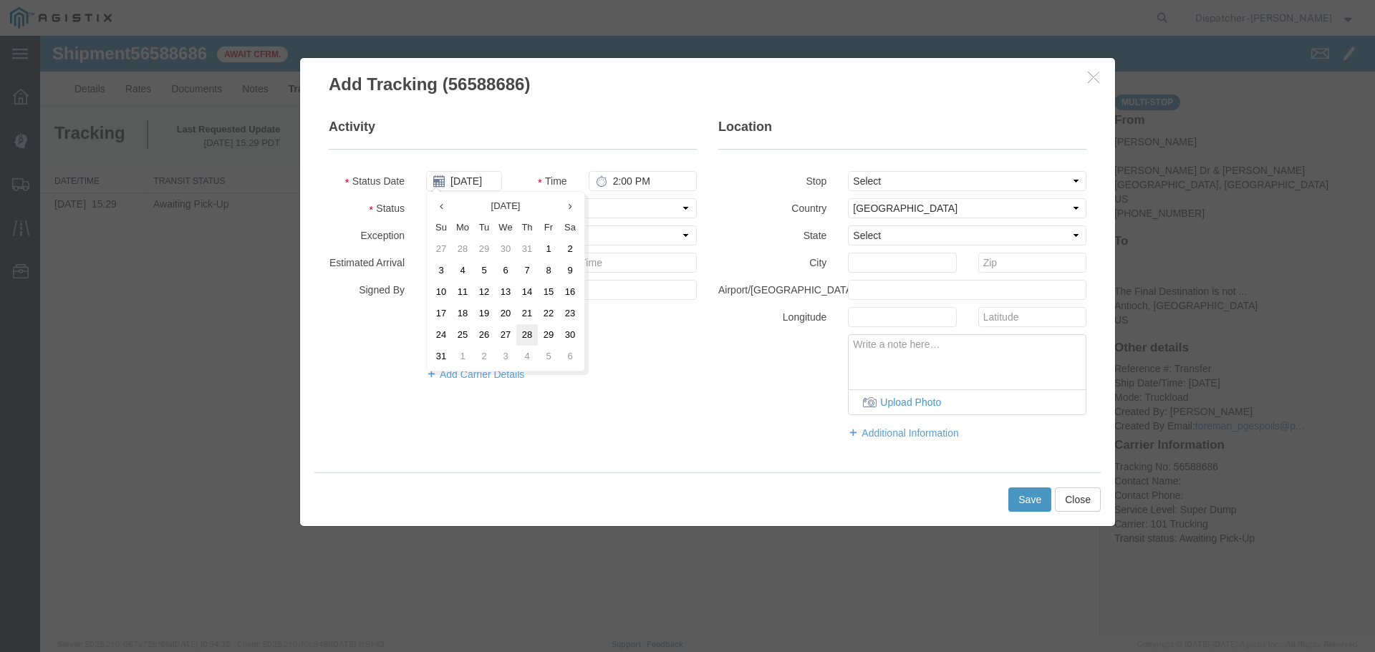
click at [529, 330] on td "28" at bounding box center [526, 334] width 21 height 21
type input "[DATE]"
click at [619, 180] on input "2:00 PM" at bounding box center [643, 181] width 108 height 20
type input "8:00 AM"
click at [854, 175] on select "Select From: [PERSON_NAME] Dr & [PERSON_NAME] Wy, [GEOGRAPHIC_DATA], [GEOGRAPHI…" at bounding box center [967, 181] width 238 height 20
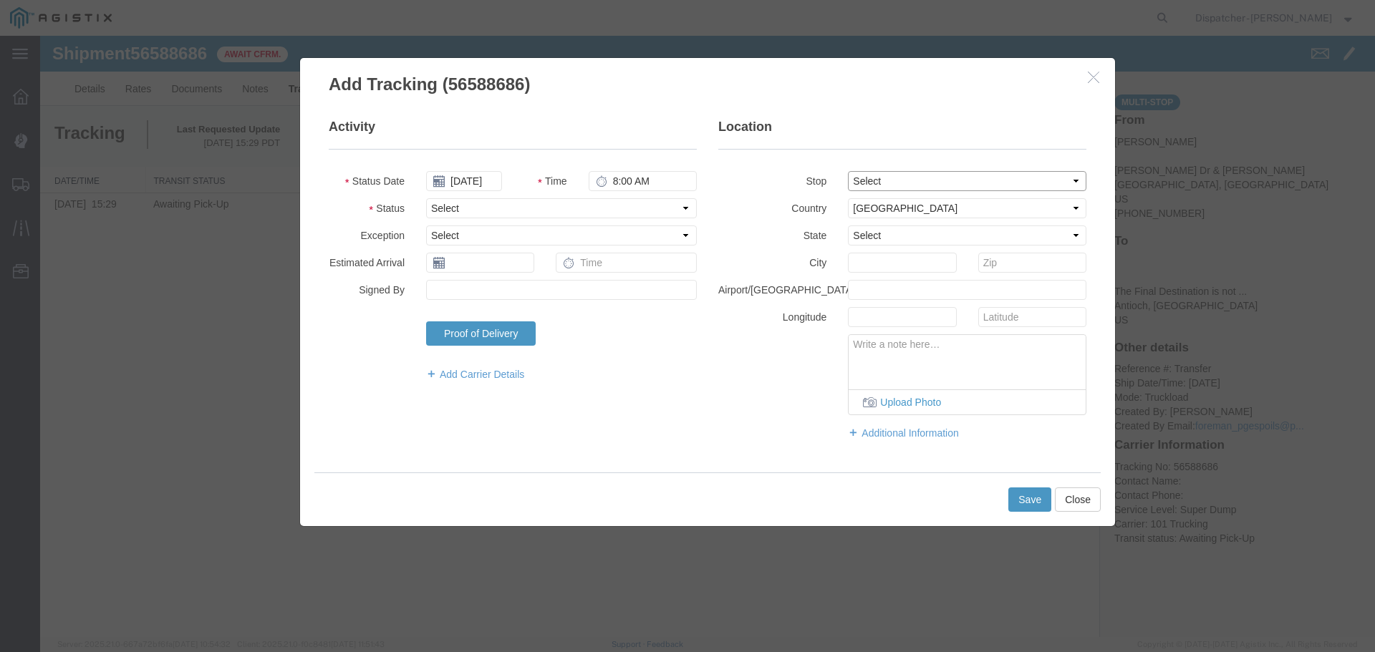
select select "{"pickupDeliveryInfoId": "122468383","pickupOrDelivery": "P","stopNum": "1","lo…"
click at [848, 171] on select "Select From: [PERSON_NAME] Dr & [PERSON_NAME] Wy, [GEOGRAPHIC_DATA], [GEOGRAPHI…" at bounding box center [967, 181] width 238 height 20
select select "CA"
type input "[GEOGRAPHIC_DATA]"
click at [537, 210] on select "Select Arrival Notice Available Arrival Notice Imported Arrive at Delivery Loca…" at bounding box center [561, 208] width 271 height 20
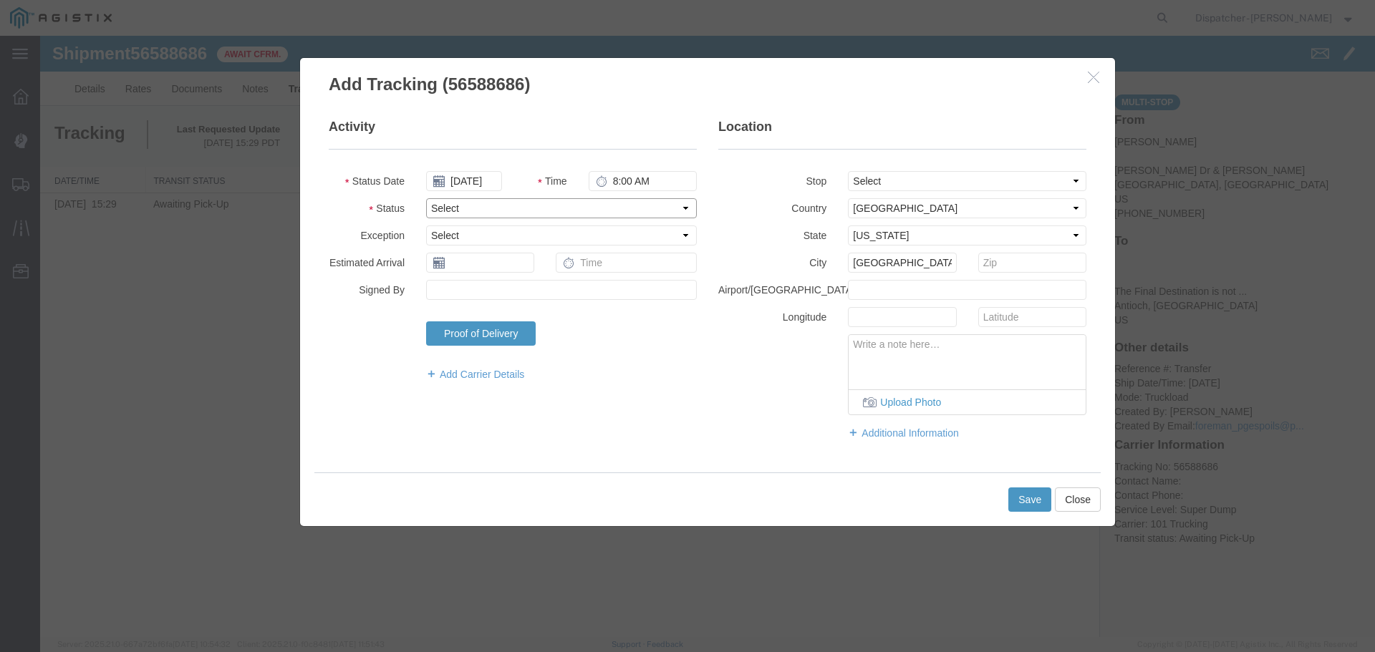
select select "ARVPULOC"
click at [426, 198] on select "Select Arrival Notice Available Arrival Notice Imported Arrive at Delivery Loca…" at bounding box center [561, 208] width 271 height 20
click at [1020, 496] on button "Save" at bounding box center [1029, 500] width 43 height 24
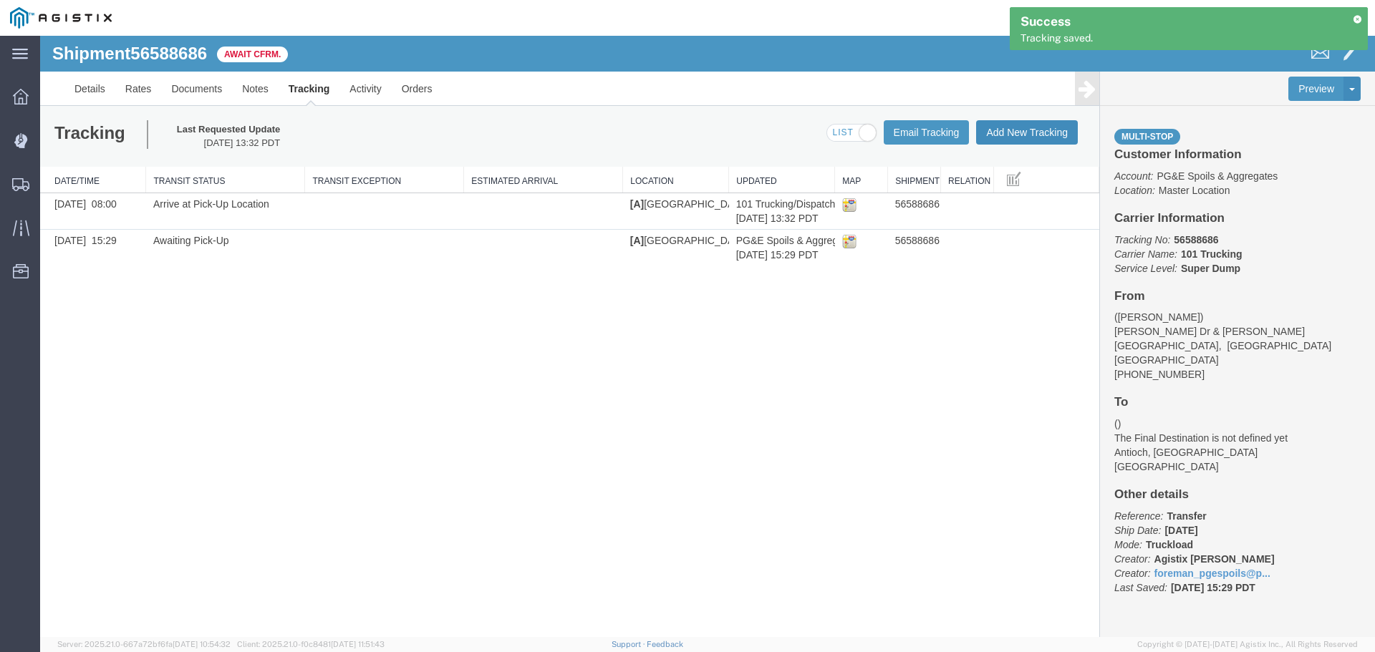
click at [1020, 132] on button "Add New Tracking" at bounding box center [1027, 132] width 102 height 24
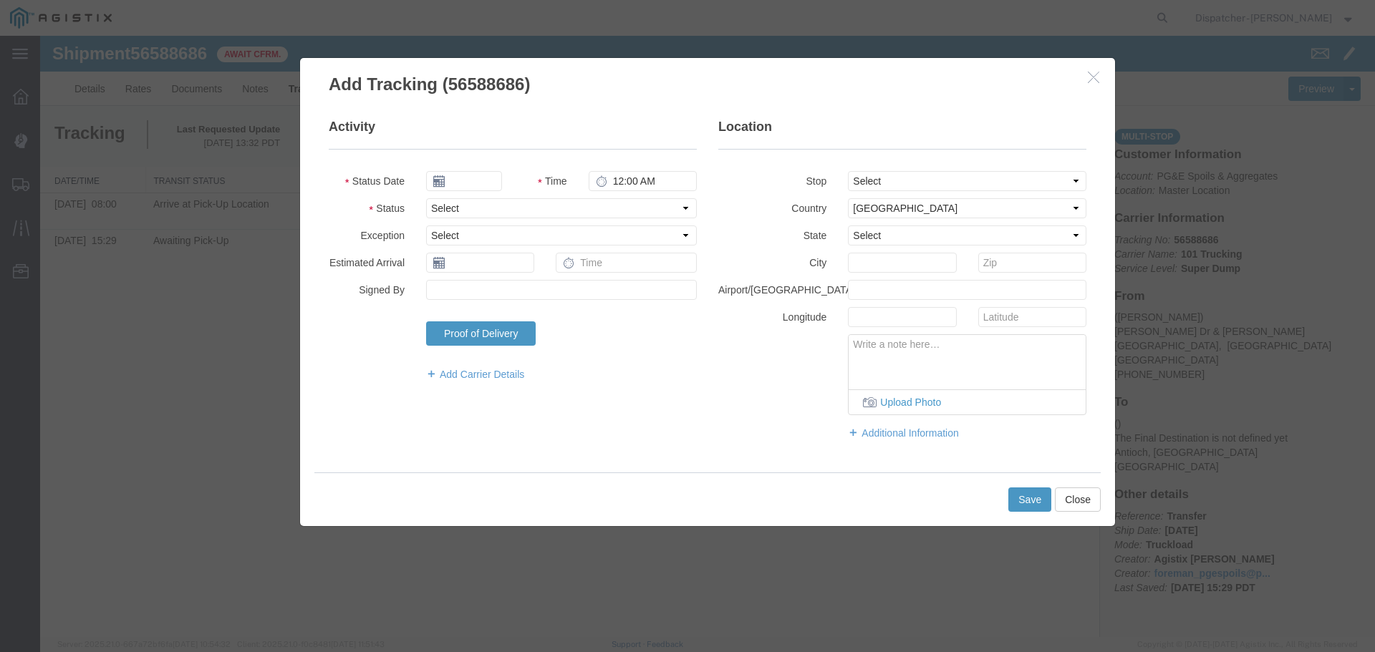
type input "[DATE]"
type input "2:00 PM"
click at [487, 181] on input "[DATE]" at bounding box center [464, 181] width 76 height 20
click at [436, 201] on th at bounding box center [436, 206] width 21 height 21
click at [434, 201] on th at bounding box center [440, 206] width 21 height 21
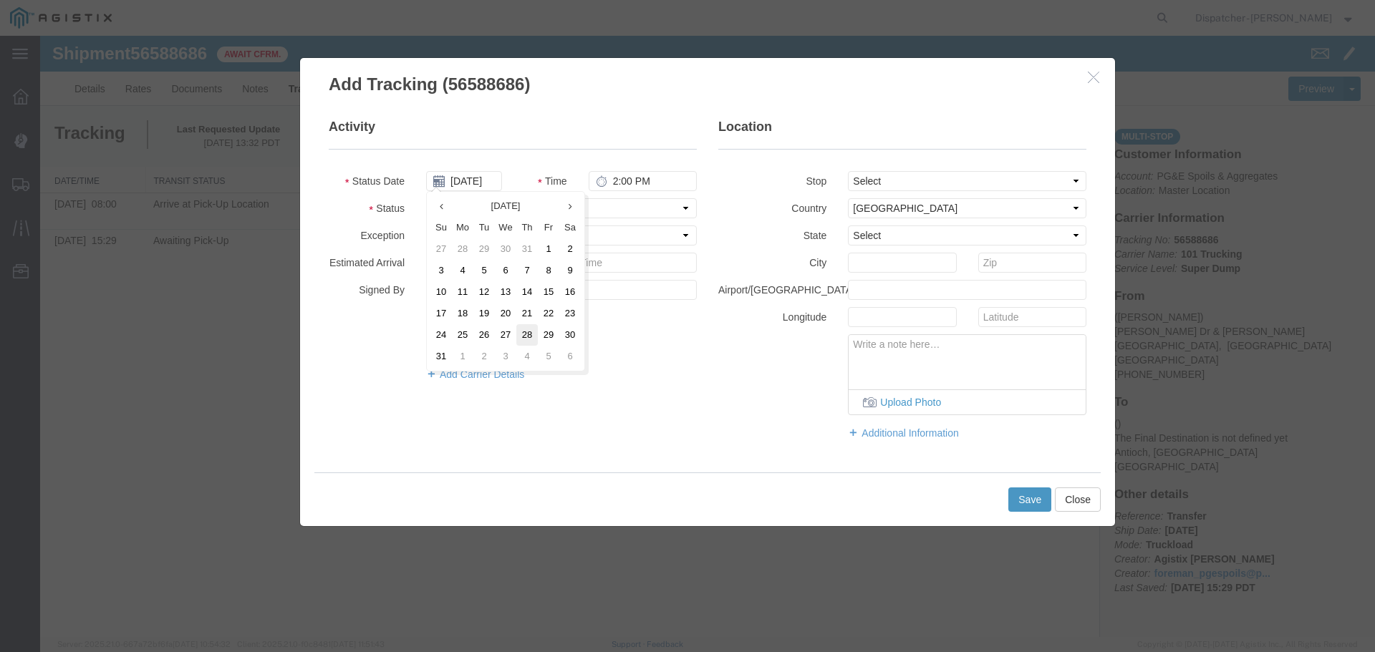
click at [524, 332] on td "28" at bounding box center [526, 334] width 21 height 21
type input "[DATE]"
click at [619, 182] on input "2:00 PM" at bounding box center [643, 181] width 108 height 20
type input "1:10 PM"
click at [903, 175] on select "Select From: [PERSON_NAME] Dr & [PERSON_NAME] Wy, [GEOGRAPHIC_DATA], [GEOGRAPHI…" at bounding box center [967, 181] width 238 height 20
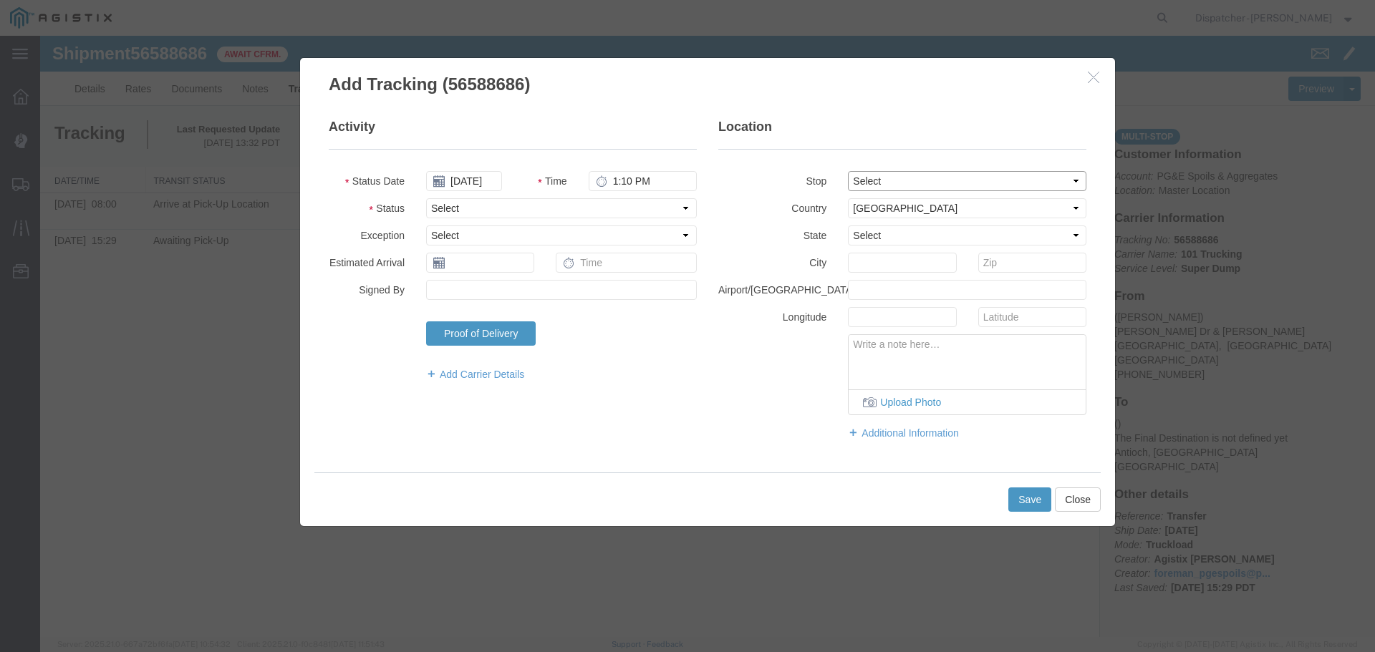
select select "{"pickupDeliveryInfoId": "122468383","pickupOrDelivery": "P","stopNum": "1","lo…"
click at [848, 171] on select "Select From: [PERSON_NAME] Dr & [PERSON_NAME] Wy, [GEOGRAPHIC_DATA], [GEOGRAPHI…" at bounding box center [967, 181] width 238 height 20
select select "CA"
type input "[GEOGRAPHIC_DATA]"
click at [595, 215] on select "Select Arrival Notice Available Arrival Notice Imported Arrive at Delivery Loca…" at bounding box center [561, 208] width 271 height 20
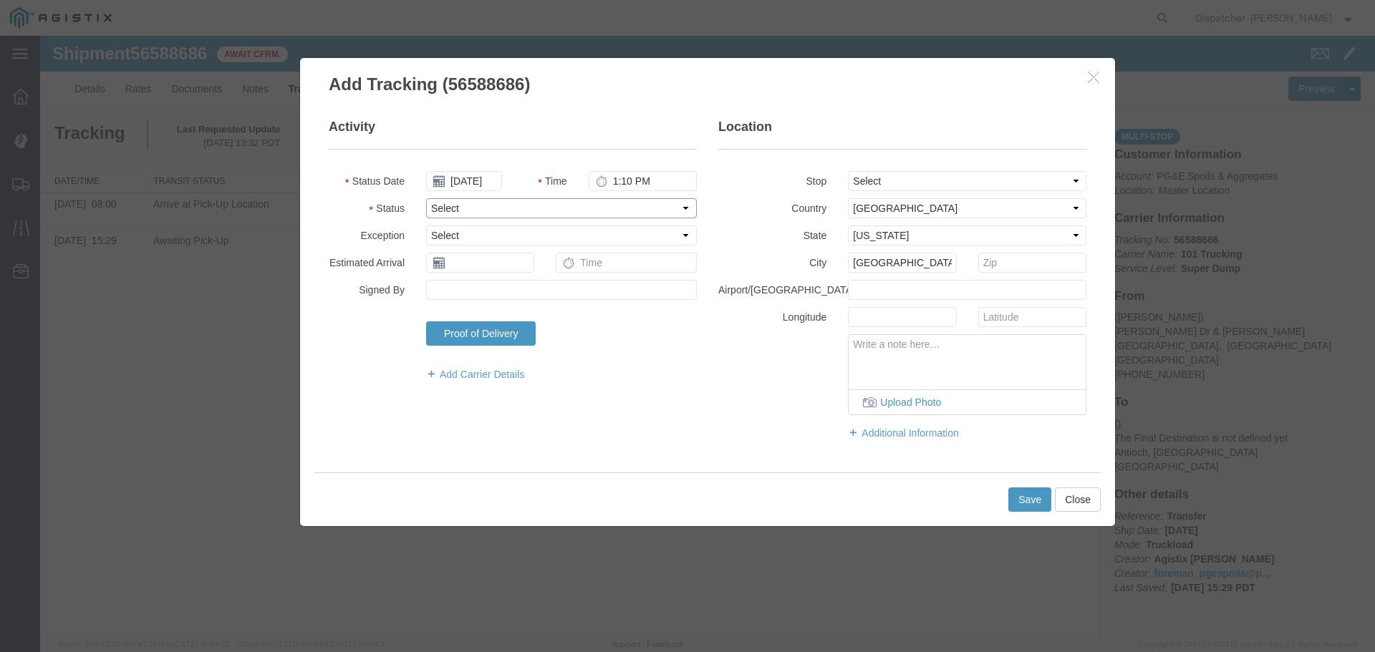
select select "DPTPULOC"
click at [426, 198] on select "Select Arrival Notice Available Arrival Notice Imported Arrive at Delivery Loca…" at bounding box center [561, 208] width 271 height 20
click at [1017, 498] on button "Save" at bounding box center [1029, 500] width 43 height 24
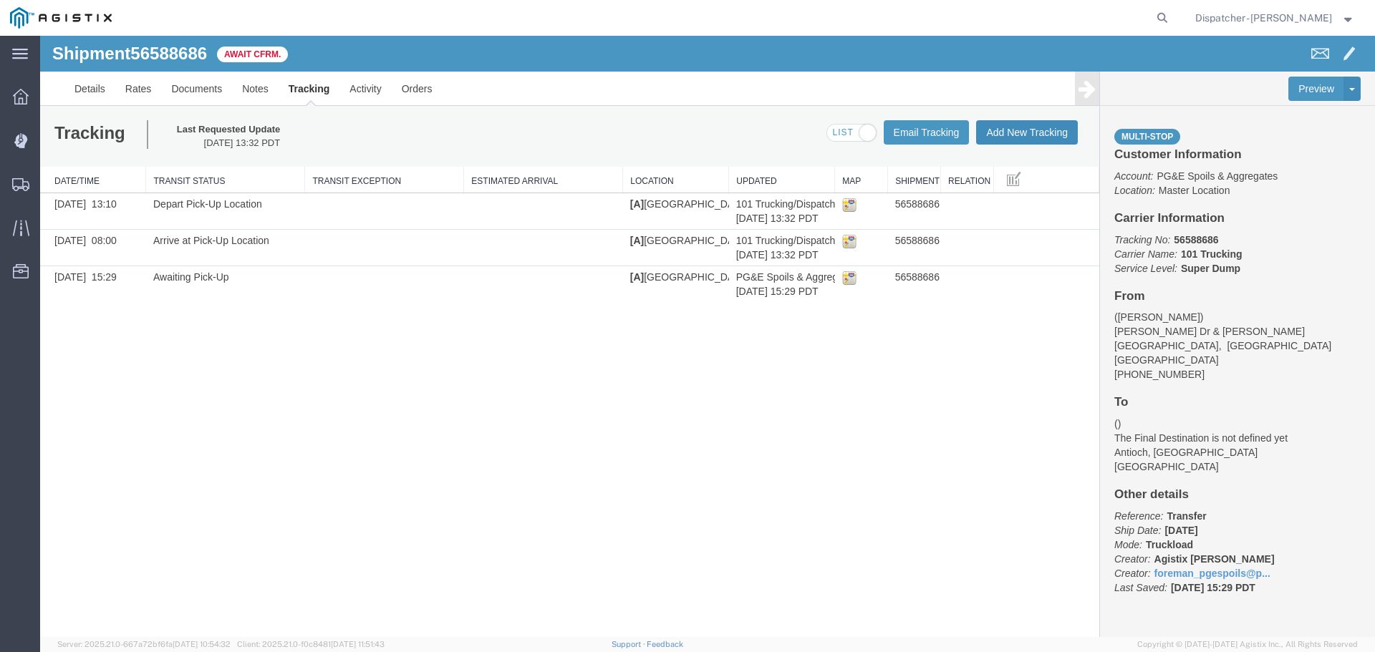
click at [1033, 130] on button "Add New Tracking" at bounding box center [1027, 132] width 102 height 24
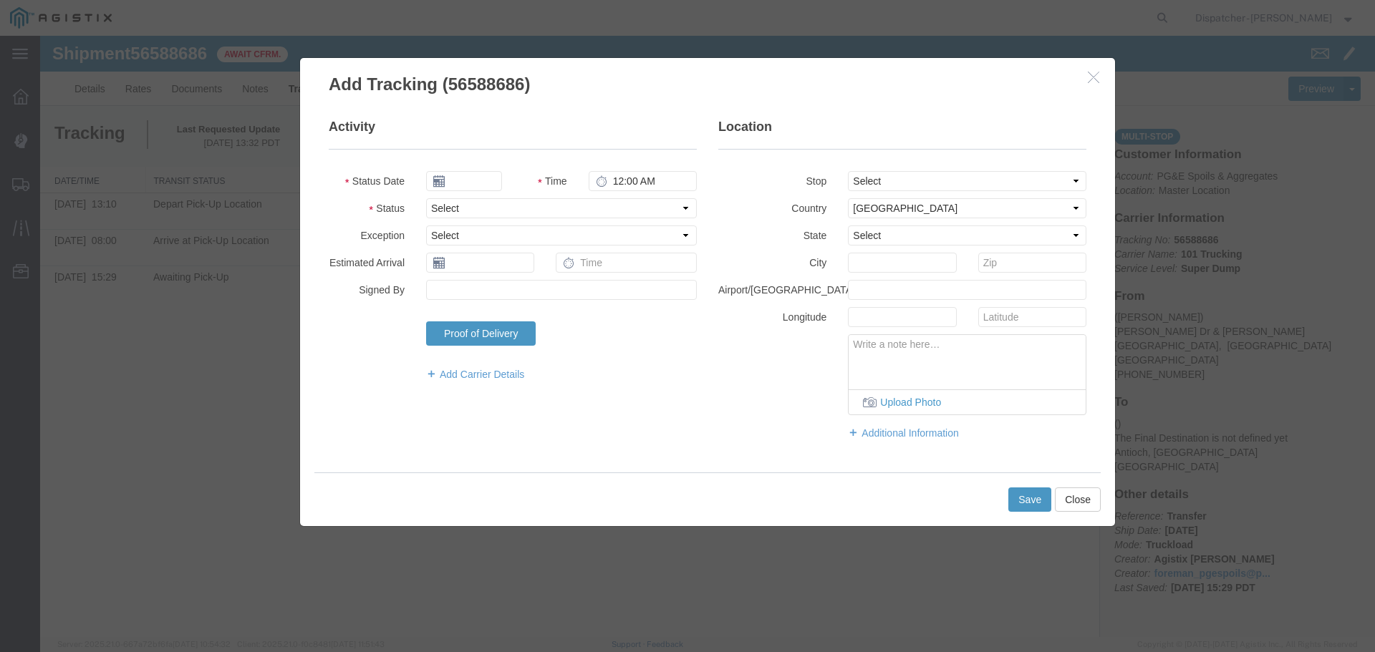
type input "[DATE]"
type input "2:00 PM"
click at [467, 179] on input "[DATE]" at bounding box center [464, 181] width 76 height 20
click at [439, 207] on th at bounding box center [436, 206] width 21 height 21
click at [440, 207] on icon at bounding box center [442, 206] width 4 height 9
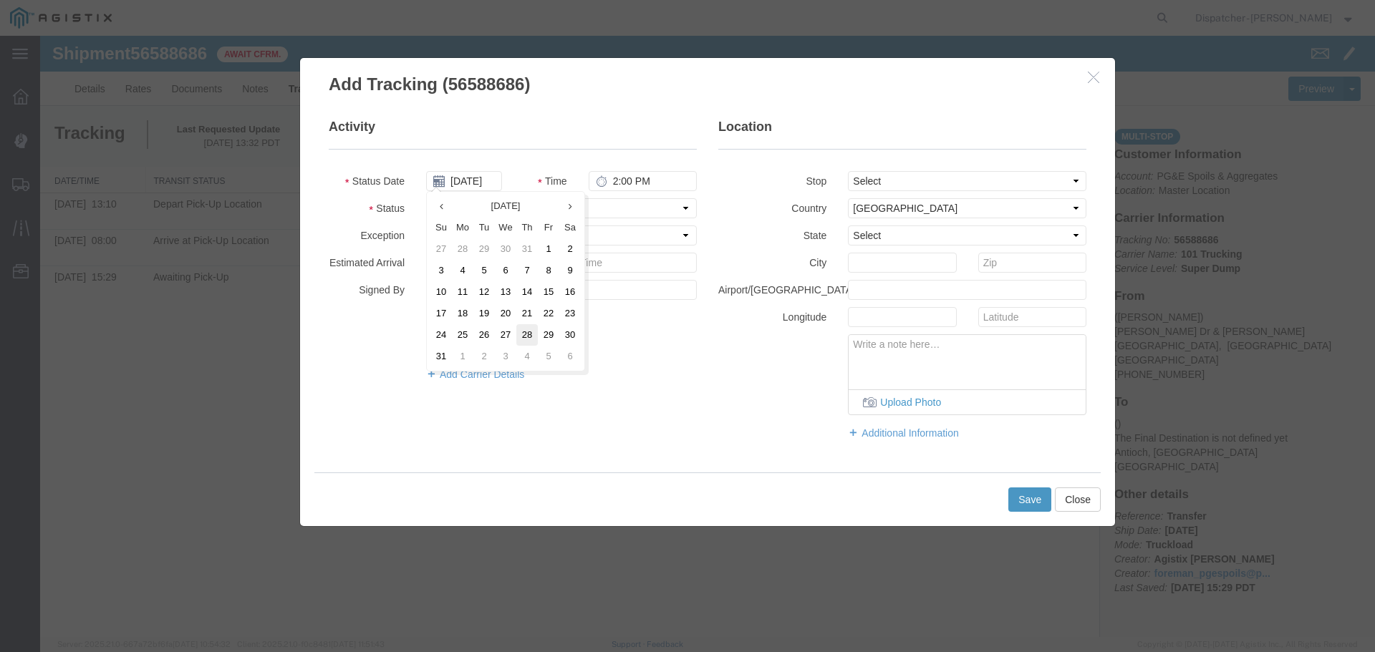
click at [531, 337] on td "28" at bounding box center [526, 334] width 21 height 21
type input "[DATE]"
click at [623, 181] on input "2:00 PM" at bounding box center [643, 181] width 108 height 20
type input "2:50 PM"
click at [931, 181] on select "Select From: [PERSON_NAME] Dr & [PERSON_NAME] Wy, [GEOGRAPHIC_DATA], [GEOGRAPHI…" at bounding box center [967, 181] width 238 height 20
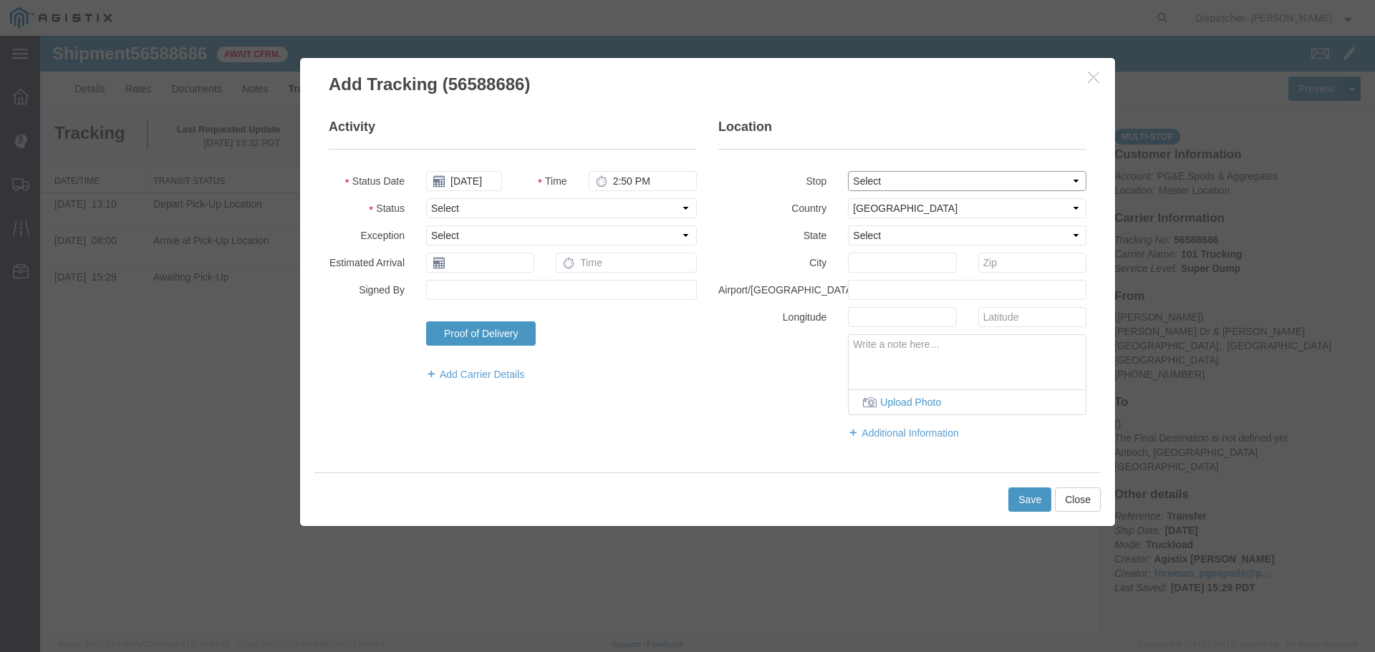
select select "{"pickupDeliveryInfoId": "122468384","pickupOrDelivery": "D","stopNum": "2","lo…"
click at [848, 171] on select "Select From: [PERSON_NAME] Dr & [PERSON_NAME] Wy, [GEOGRAPHIC_DATA], [GEOGRAPHI…" at bounding box center [967, 181] width 238 height 20
select select "CA"
type input "Antioch"
click at [579, 213] on select "Select Arrival Notice Available Arrival Notice Imported Arrive at Delivery Loca…" at bounding box center [561, 208] width 271 height 20
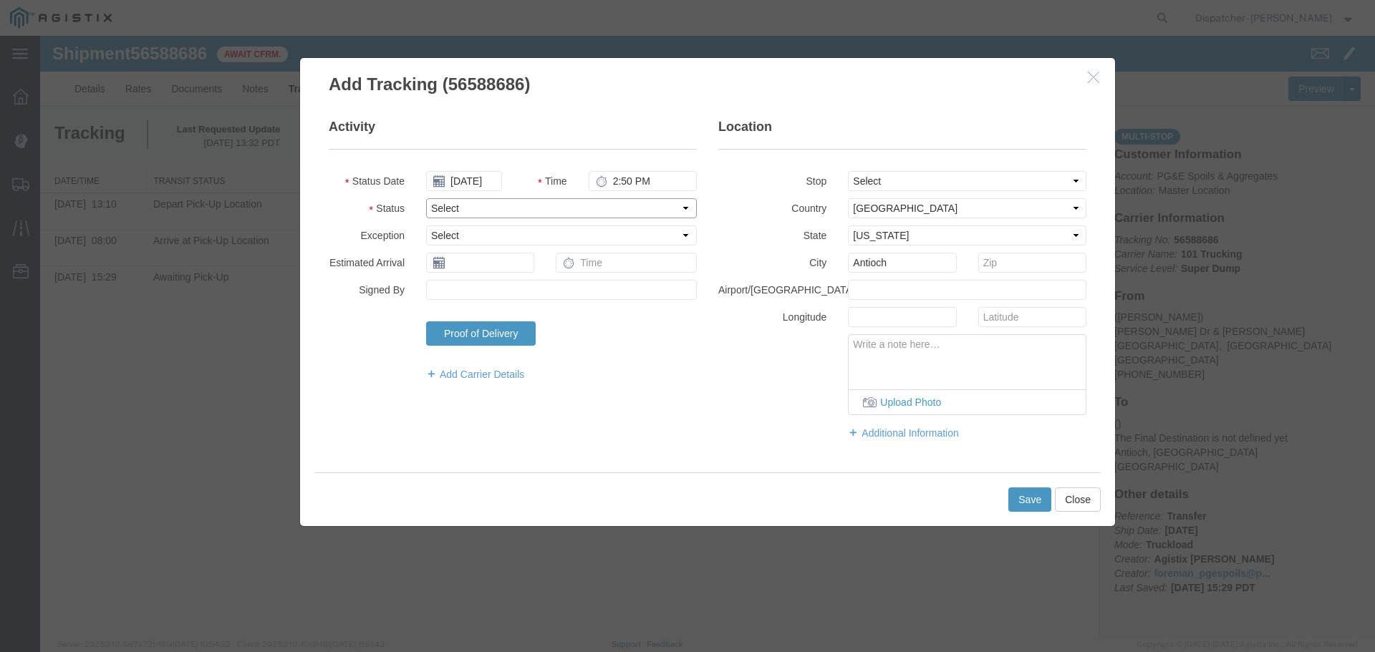
select select "ARVDLVLOC"
click at [426, 198] on select "Select Arrival Notice Available Arrival Notice Imported Arrive at Delivery Loca…" at bounding box center [561, 208] width 271 height 20
click at [1031, 499] on button "Save" at bounding box center [1029, 500] width 43 height 24
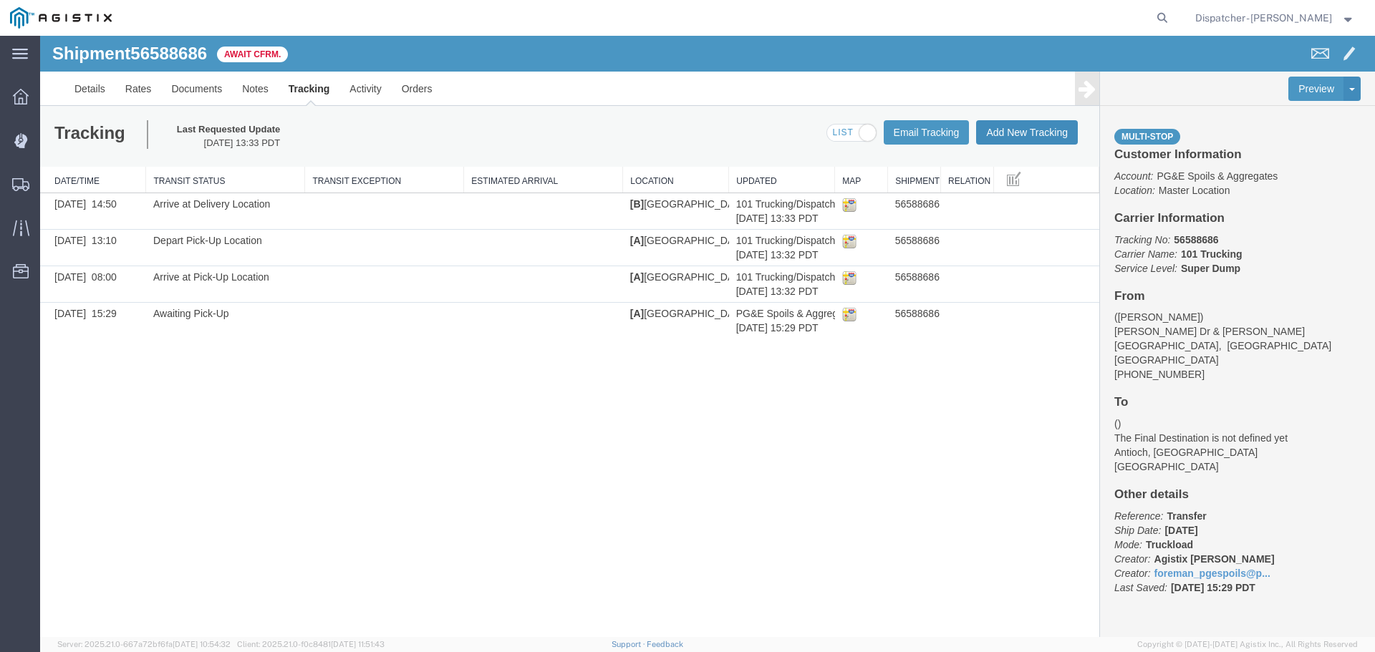
click at [1043, 128] on button "Add New Tracking" at bounding box center [1027, 132] width 102 height 24
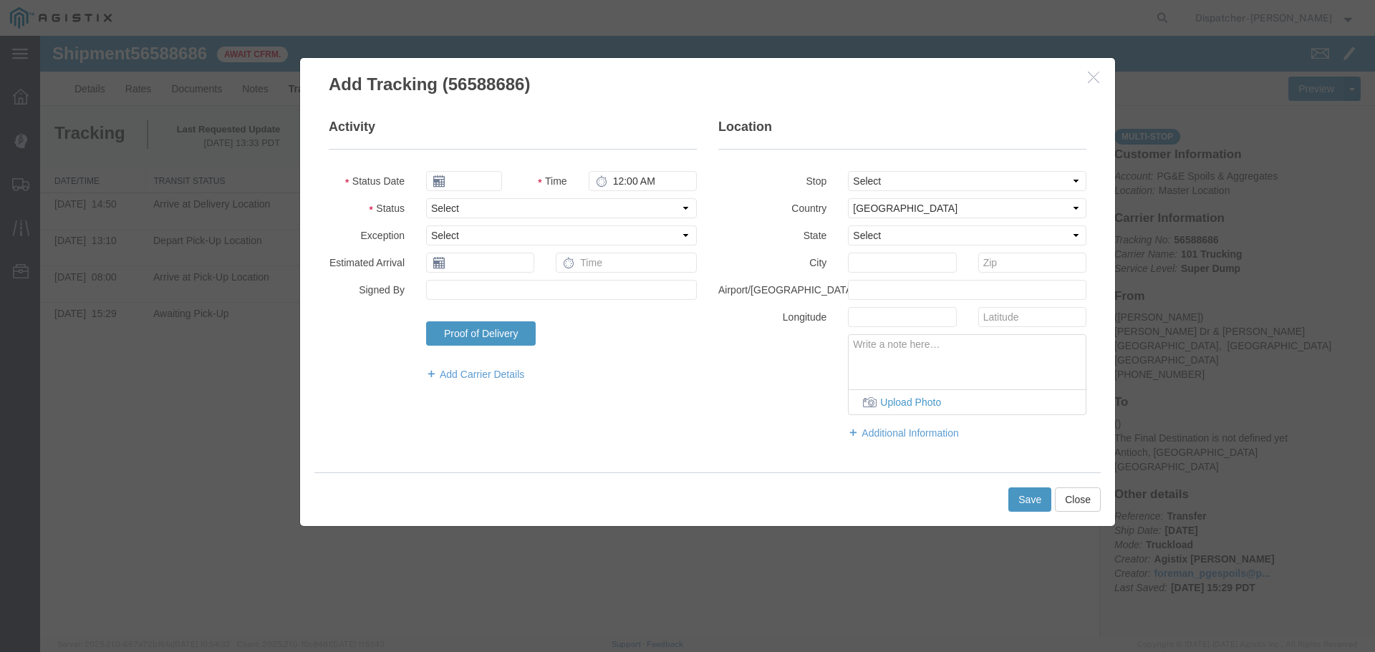
type input "[DATE]"
type input "2:00 PM"
click at [461, 183] on input "[DATE]" at bounding box center [464, 181] width 76 height 20
click at [435, 203] on icon at bounding box center [437, 206] width 4 height 9
click at [435, 203] on th at bounding box center [440, 206] width 21 height 21
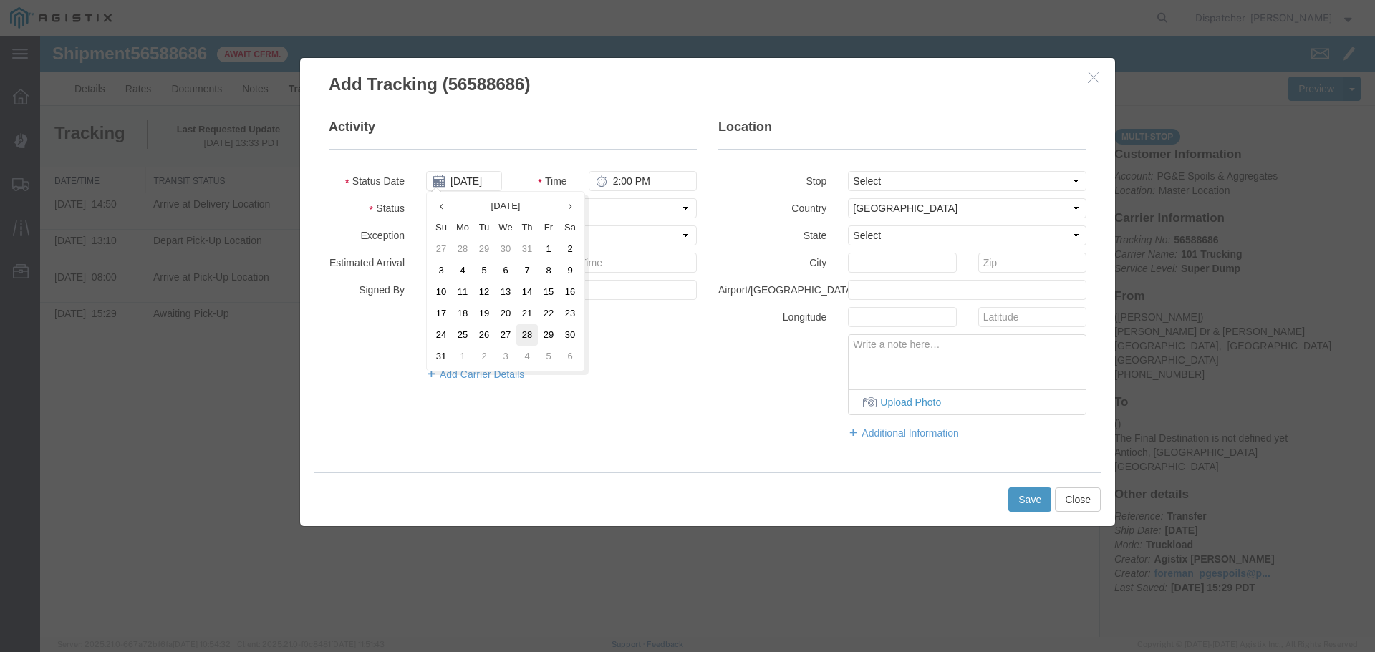
click at [535, 333] on td "28" at bounding box center [526, 334] width 21 height 21
type input "[DATE]"
click at [618, 179] on input "2:00 PM" at bounding box center [643, 181] width 108 height 20
type input "3:25 PM"
click at [965, 178] on select "Select From: [PERSON_NAME] Dr & [PERSON_NAME] Wy, [GEOGRAPHIC_DATA], [GEOGRAPHI…" at bounding box center [967, 181] width 238 height 20
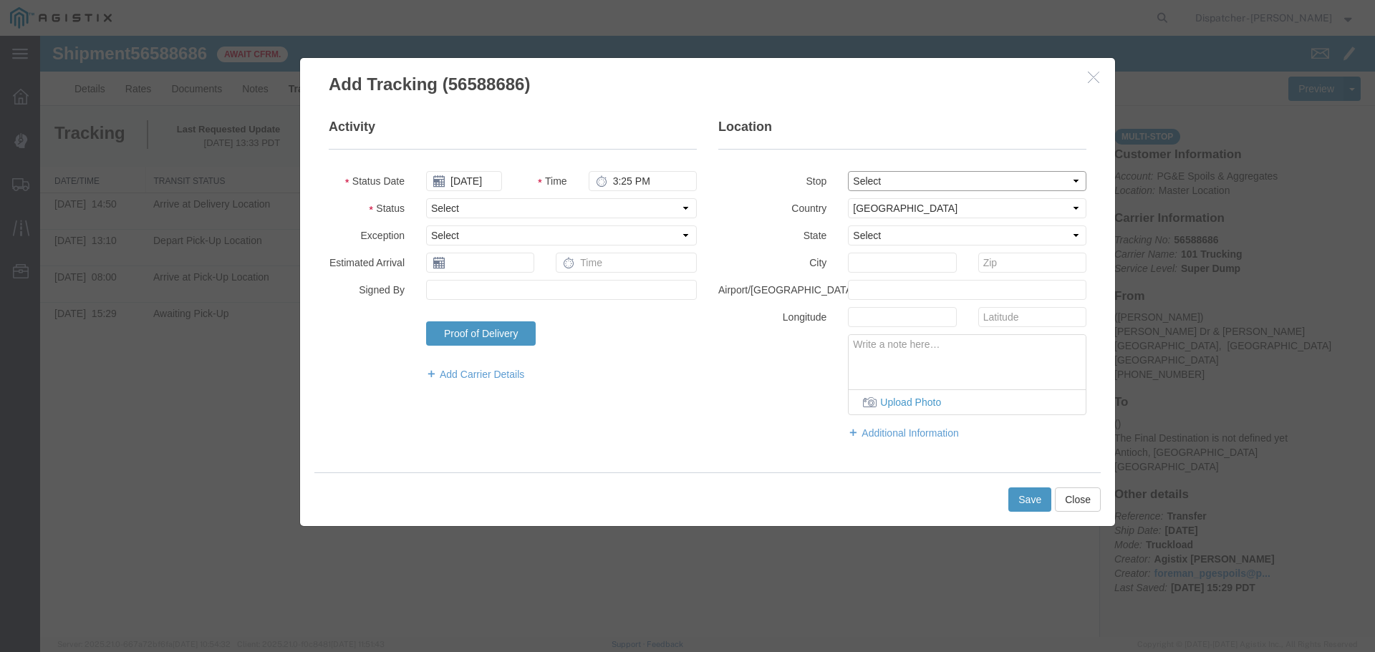
select select "{"pickupDeliveryInfoId": "122468384","pickupOrDelivery": "D","stopNum": "2","lo…"
click at [848, 171] on select "Select From: [PERSON_NAME] Dr & [PERSON_NAME] Wy, [GEOGRAPHIC_DATA], [GEOGRAPHI…" at bounding box center [967, 181] width 238 height 20
select select "CA"
type input "Antioch"
click at [469, 208] on select "Select Arrival Notice Available Arrival Notice Imported Arrive at Delivery Loca…" at bounding box center [561, 208] width 271 height 20
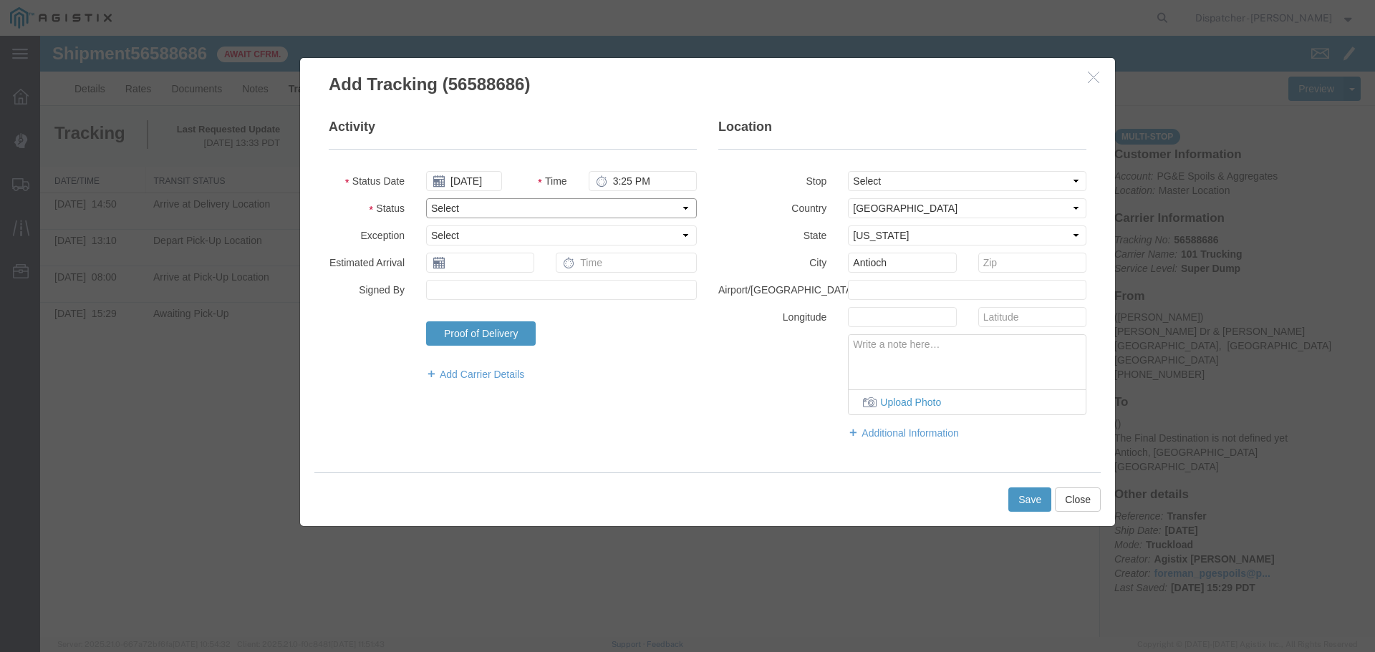
select select "DELIVRED"
click at [426, 198] on select "Select Arrival Notice Available Arrival Notice Imported Arrive at Delivery Loca…" at bounding box center [561, 208] width 271 height 20
click at [1035, 501] on button "Save" at bounding box center [1029, 500] width 43 height 24
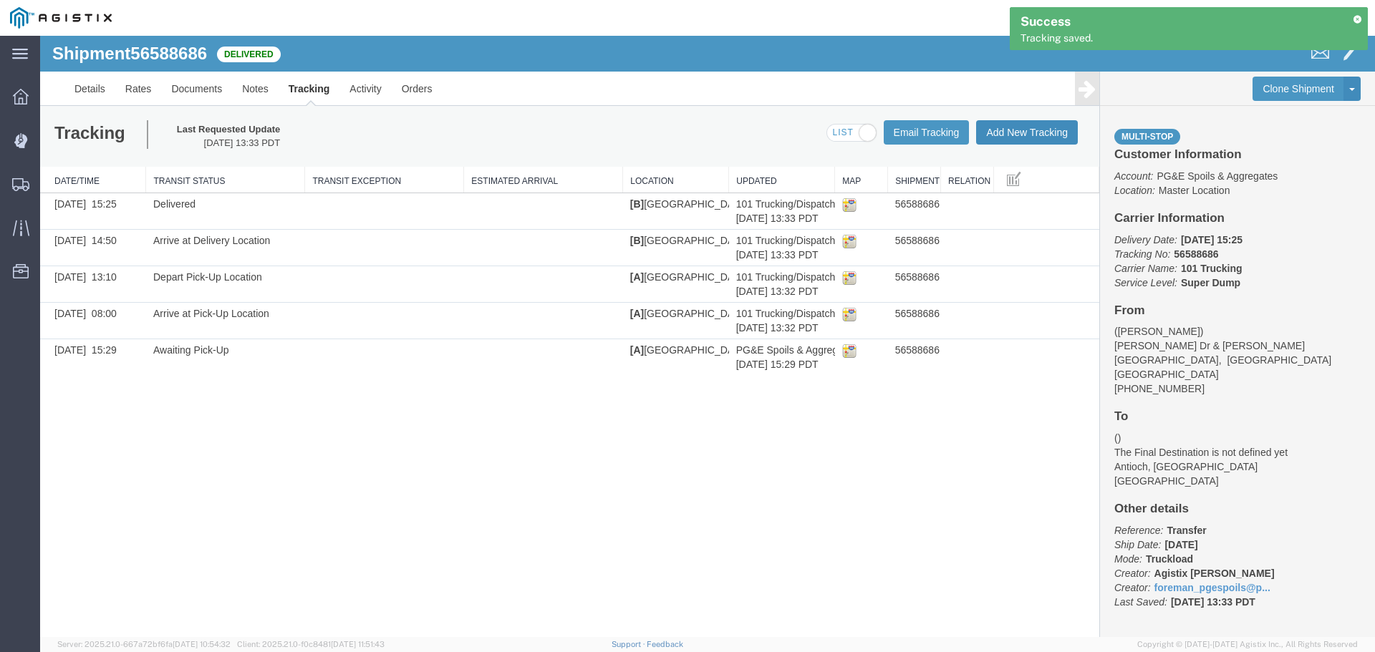
click at [1024, 142] on button "Add New Tracking" at bounding box center [1027, 132] width 102 height 24
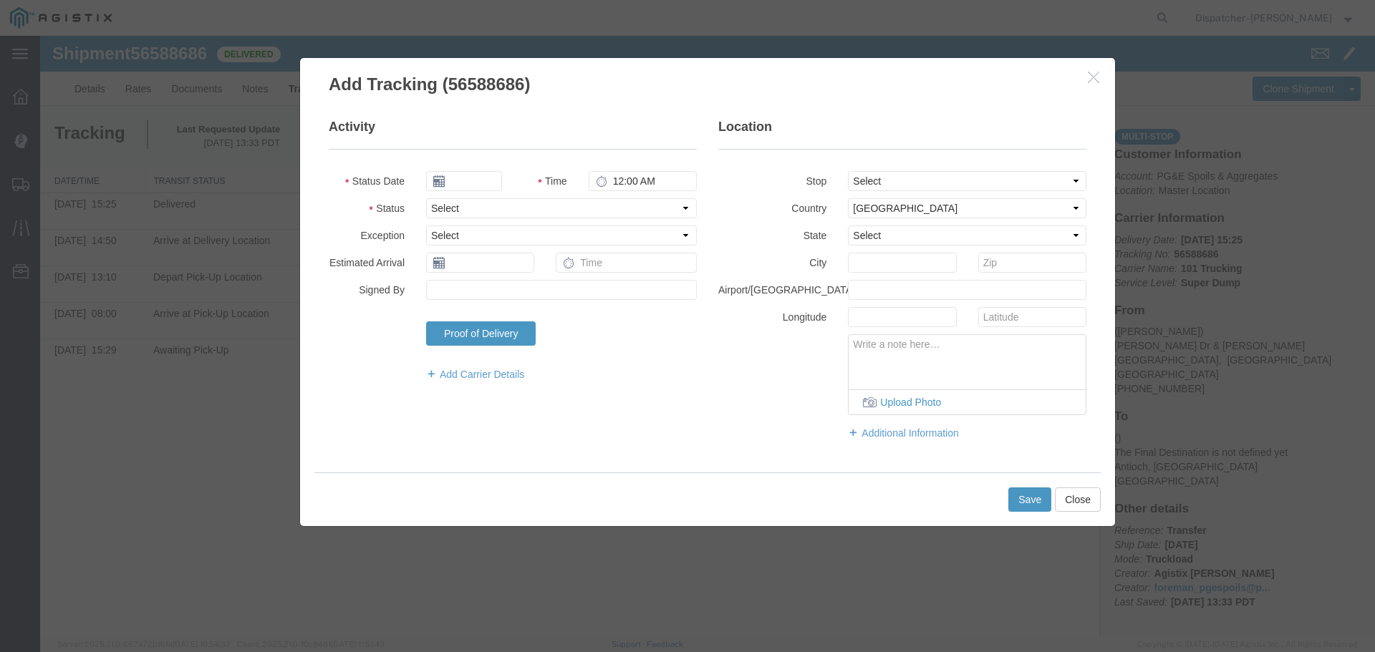
type input "[DATE]"
type input "2:00 PM"
click at [482, 185] on input "[DATE]" at bounding box center [464, 181] width 76 height 20
click at [435, 204] on th at bounding box center [436, 206] width 21 height 21
click at [435, 204] on th at bounding box center [440, 206] width 21 height 21
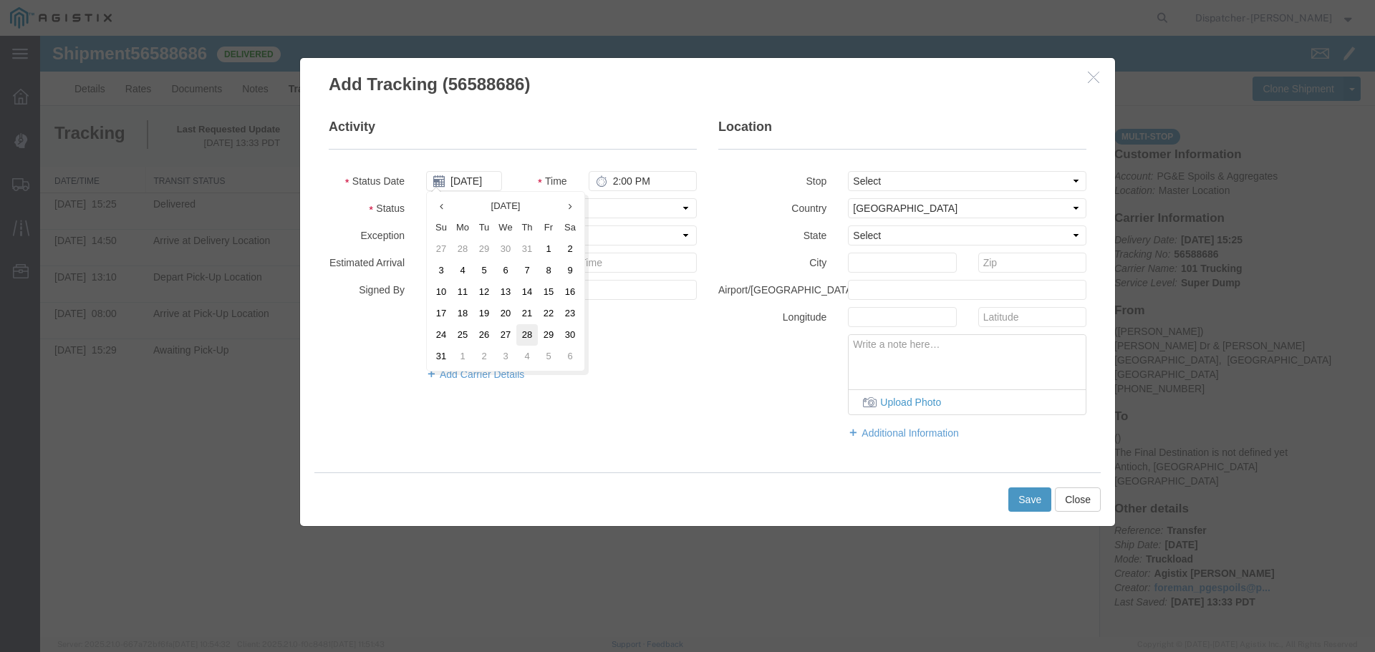
click at [529, 338] on td "28" at bounding box center [526, 334] width 21 height 21
type input "[DATE]"
click at [619, 182] on input "2:00 PM" at bounding box center [643, 181] width 108 height 20
type input "5:10 PM"
click at [949, 183] on select "Select From: [PERSON_NAME] Dr & [PERSON_NAME] Wy, [GEOGRAPHIC_DATA], [GEOGRAPHI…" at bounding box center [967, 181] width 238 height 20
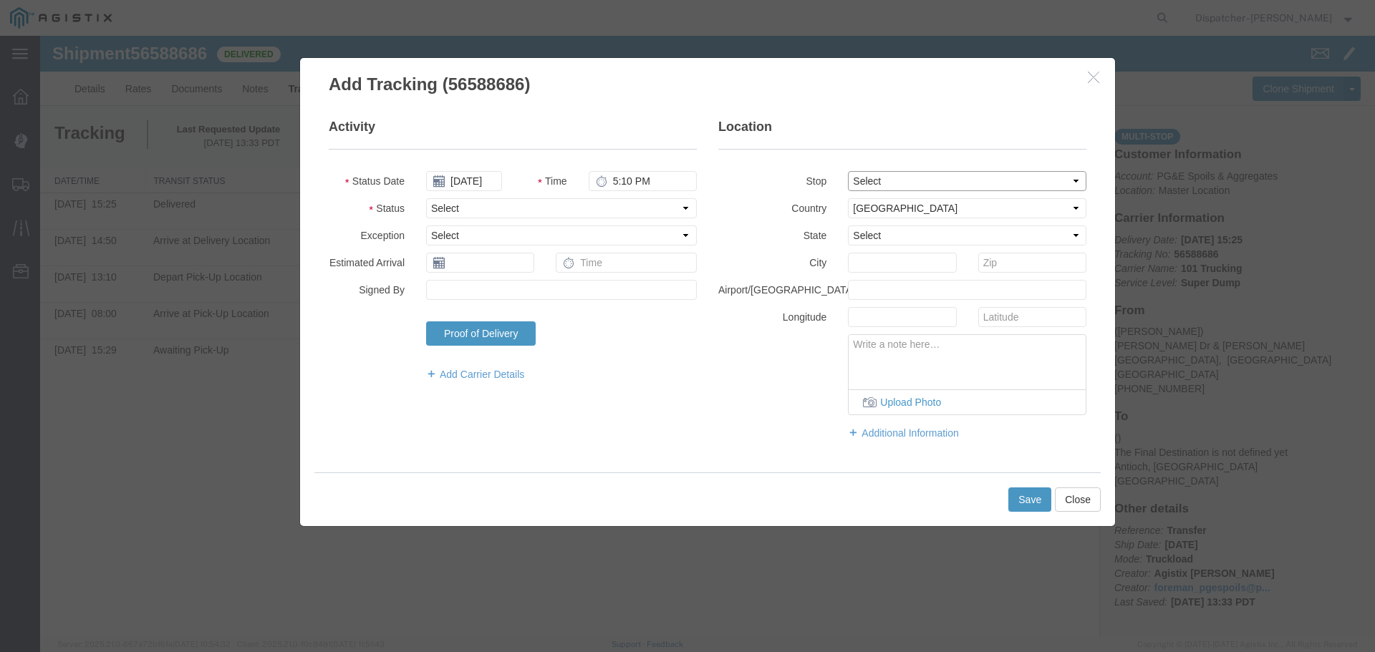
select select "{"pickupDeliveryInfoId": "122468383","pickupOrDelivery": "P","stopNum": "1","lo…"
click at [848, 171] on select "Select From: [PERSON_NAME] Dr & [PERSON_NAME] Wy, [GEOGRAPHIC_DATA], [GEOGRAPHI…" at bounding box center [967, 181] width 238 height 20
select select "CA"
type input "[GEOGRAPHIC_DATA]"
click at [520, 206] on select "Select Arrival Notice Available Arrival Notice Imported Arrive at Delivery Loca…" at bounding box center [561, 208] width 271 height 20
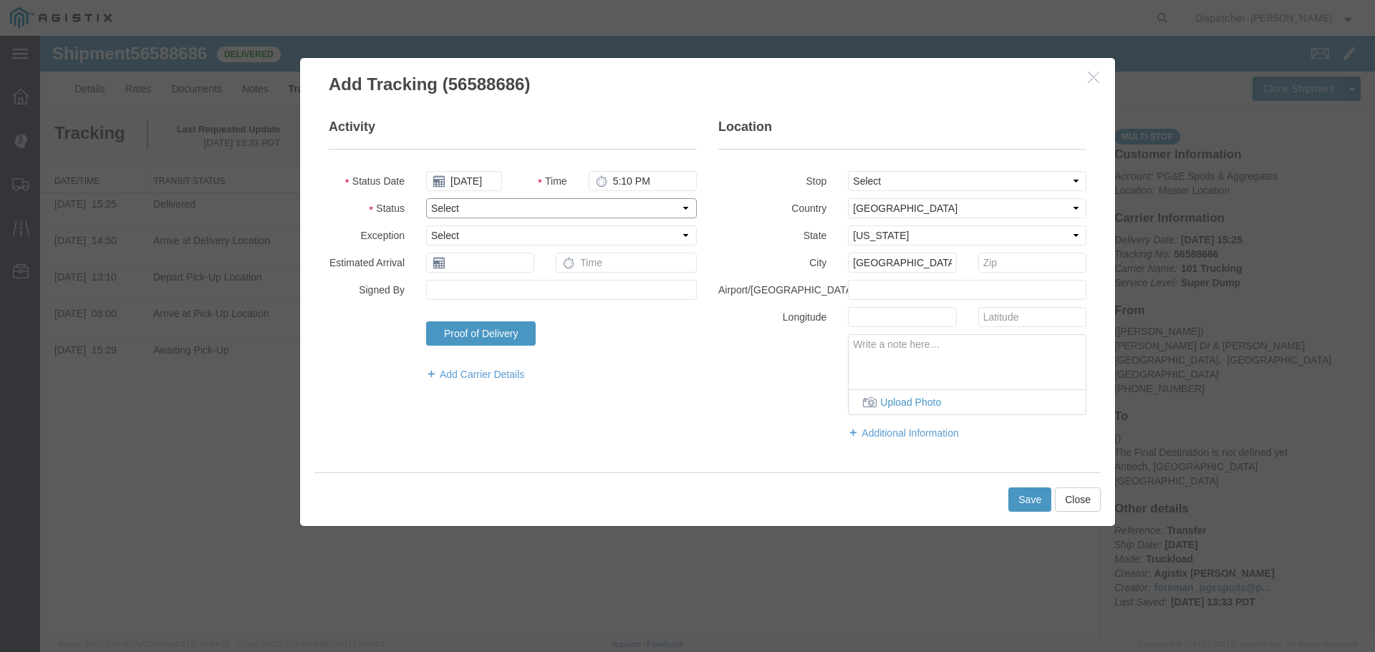
select select "ARVPULOC"
click at [426, 198] on select "Select Arrival Notice Available Arrival Notice Imported Arrive at Delivery Loca…" at bounding box center [561, 208] width 271 height 20
click at [1012, 494] on button "Save" at bounding box center [1029, 500] width 43 height 24
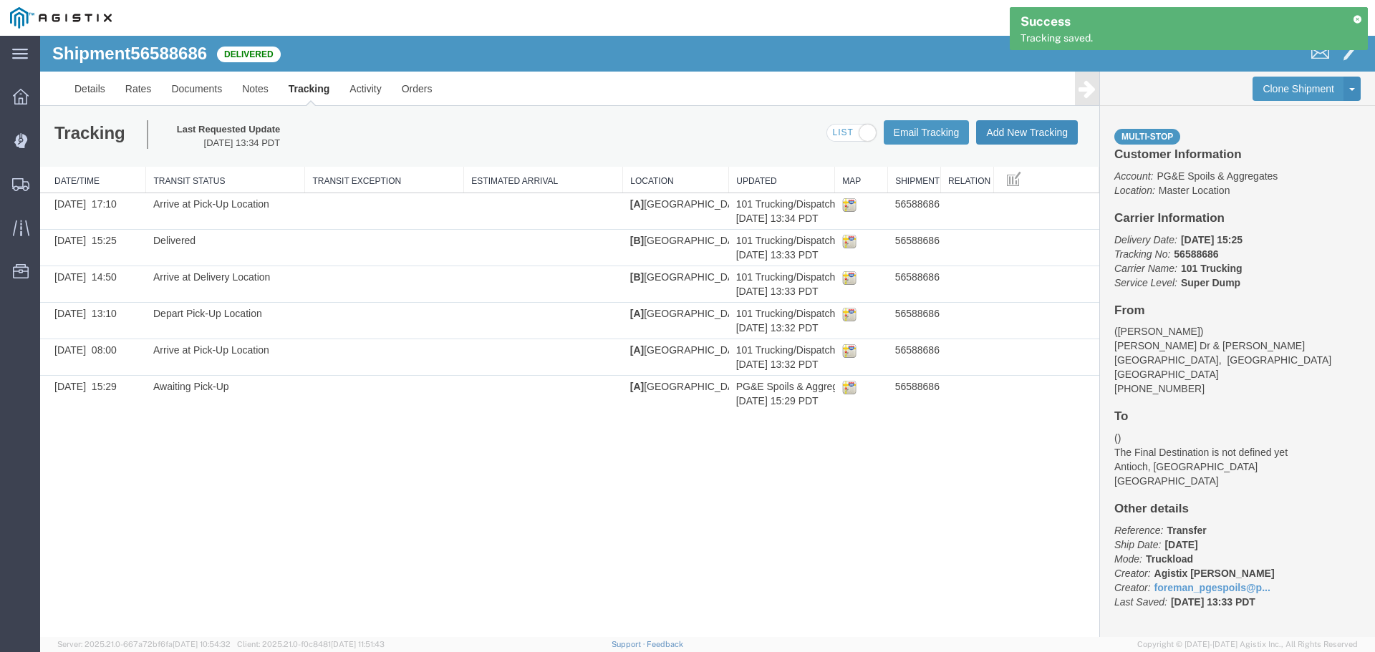
click at [1026, 131] on button "Add New Tracking" at bounding box center [1027, 132] width 102 height 24
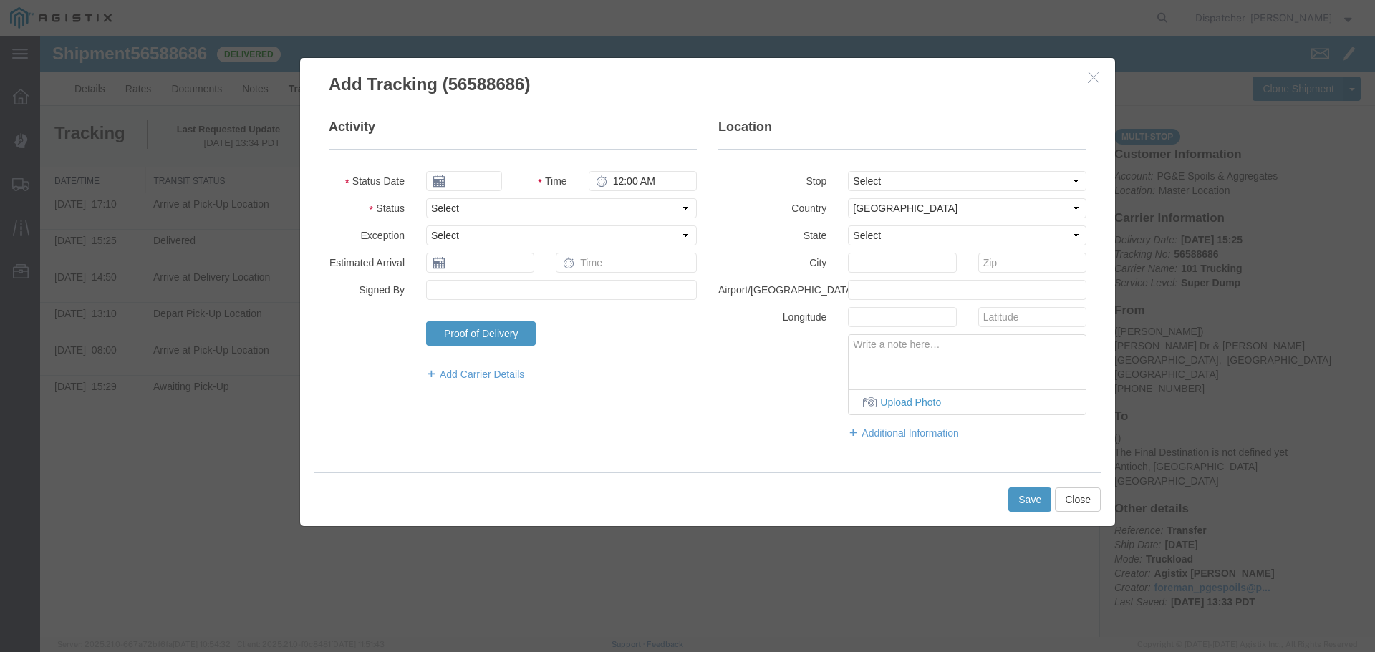
type input "[DATE]"
type input "2:00 PM"
click at [486, 188] on input "[DATE]" at bounding box center [464, 181] width 76 height 20
click at [443, 206] on th at bounding box center [436, 206] width 21 height 21
click at [443, 206] on th at bounding box center [440, 206] width 21 height 21
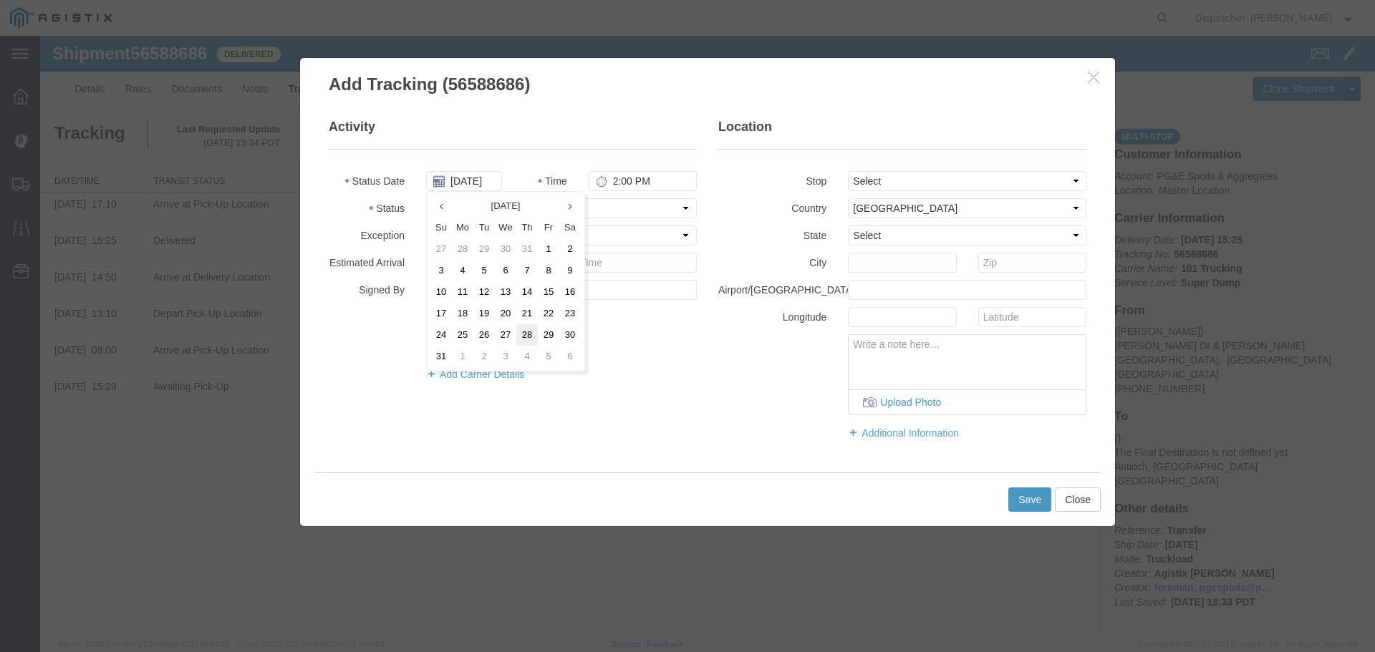
click at [523, 329] on td "28" at bounding box center [526, 334] width 21 height 21
type input "[DATE]"
click at [613, 176] on input "2:00 PM" at bounding box center [643, 181] width 108 height 20
type input "5:10 PM"
click at [965, 185] on select "Select From: [PERSON_NAME] Dr & [PERSON_NAME] Wy, [GEOGRAPHIC_DATA], [GEOGRAPHI…" at bounding box center [967, 181] width 238 height 20
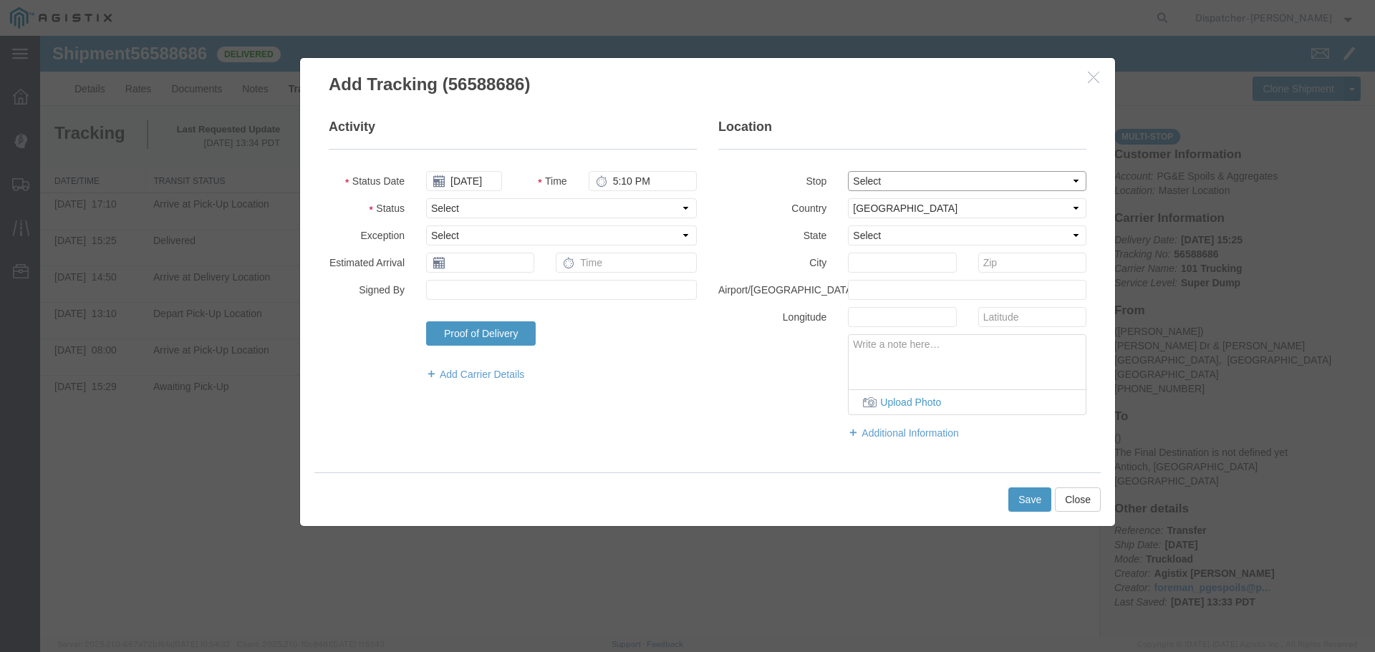
select select "{"pickupDeliveryInfoId": "122468383","pickupOrDelivery": "P","stopNum": "1","lo…"
click at [848, 171] on select "Select From: [PERSON_NAME] Dr & [PERSON_NAME] Wy, [GEOGRAPHIC_DATA], [GEOGRAPHI…" at bounding box center [967, 181] width 238 height 20
select select "CA"
type input "[GEOGRAPHIC_DATA]"
click at [509, 206] on select "Select Arrival Notice Available Arrival Notice Imported Arrive at Delivery Loca…" at bounding box center [561, 208] width 271 height 20
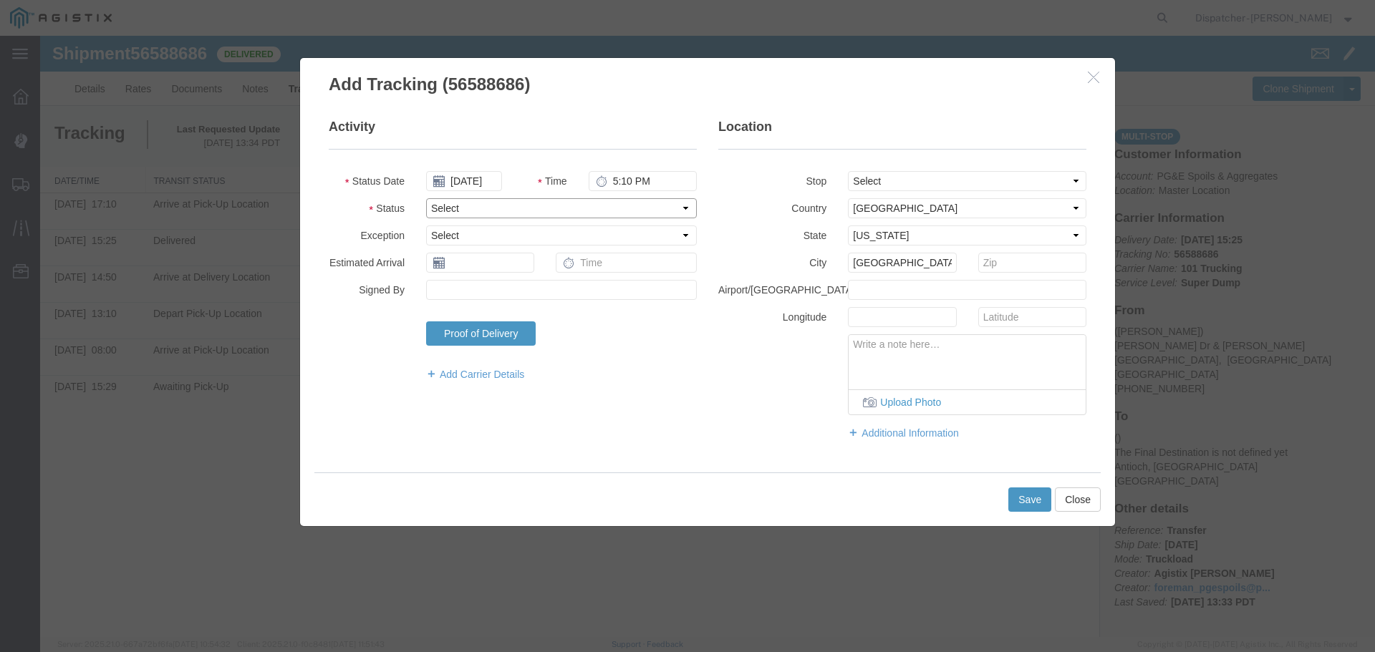
select select "BREAKSTART"
click at [426, 198] on select "Select Arrival Notice Available Arrival Notice Imported Arrive at Delivery Loca…" at bounding box center [561, 208] width 271 height 20
click at [1026, 496] on button "Save" at bounding box center [1029, 500] width 43 height 24
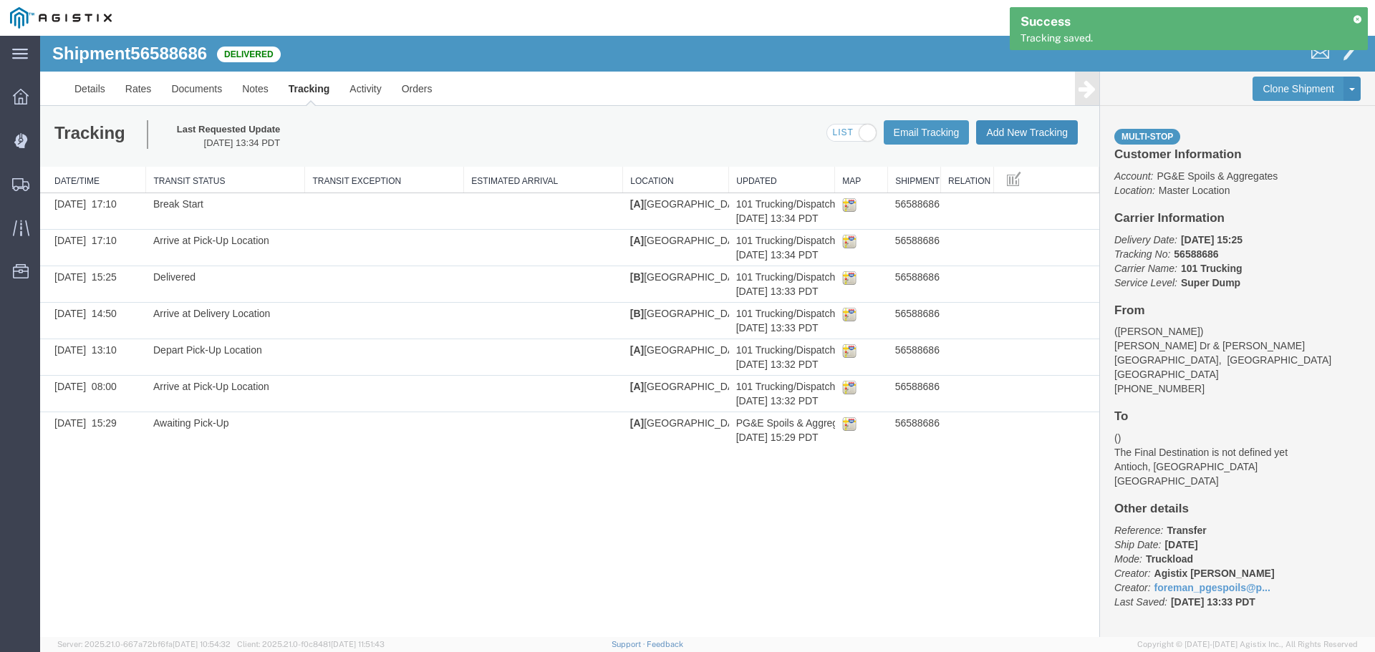
click at [1014, 132] on button "Add New Tracking" at bounding box center [1027, 132] width 102 height 24
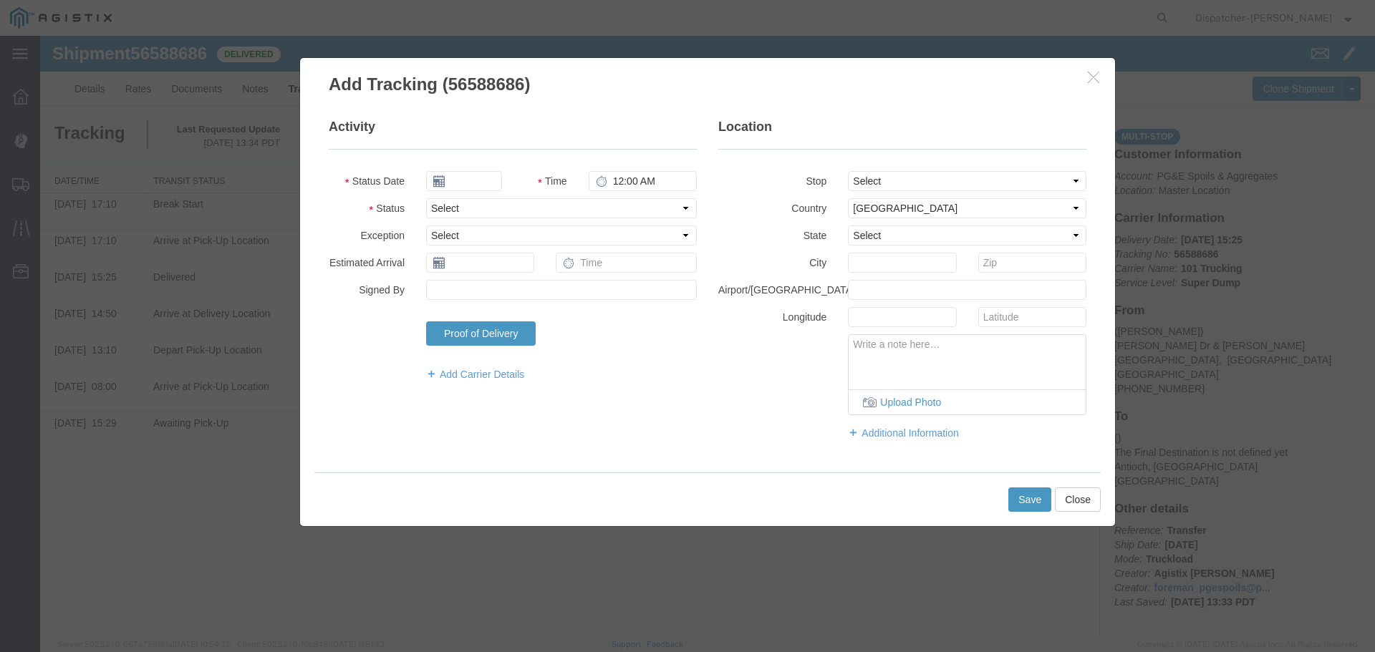
type input "[DATE]"
type input "2:00 PM"
click at [452, 174] on input "[DATE]" at bounding box center [464, 181] width 76 height 20
click at [434, 209] on th at bounding box center [436, 206] width 21 height 21
click at [434, 209] on th at bounding box center [440, 206] width 21 height 21
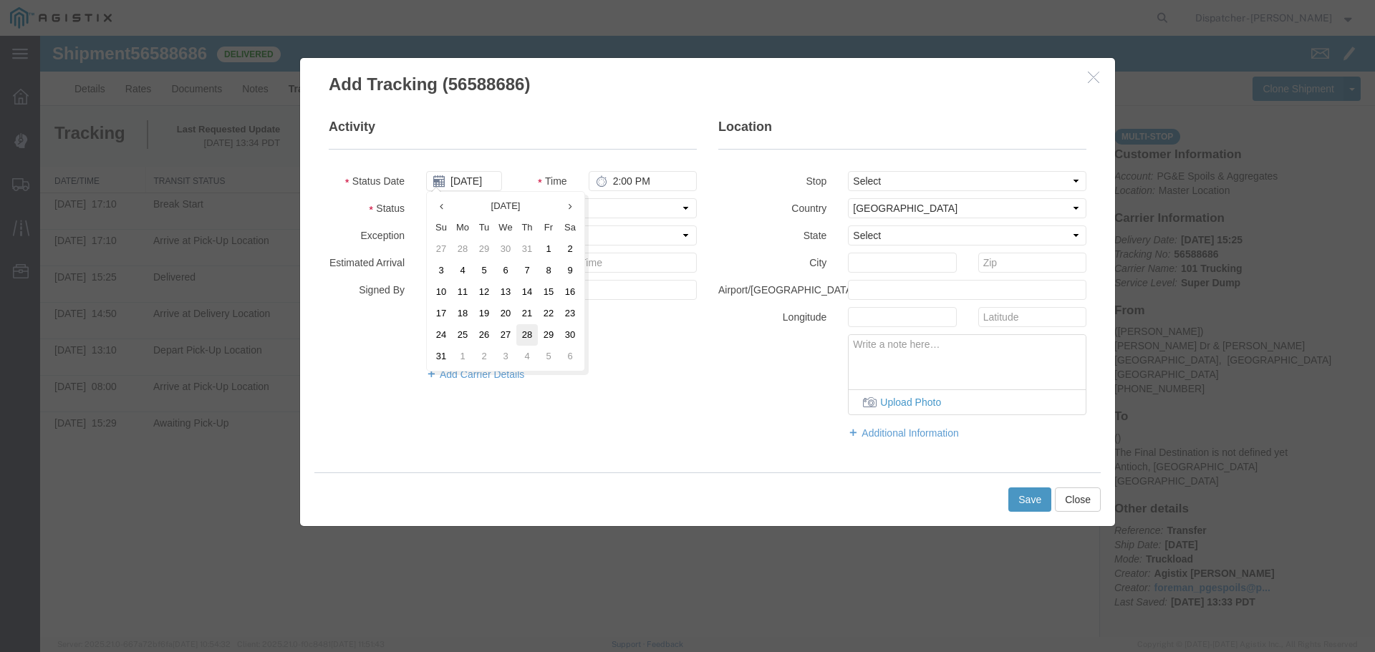
click at [530, 327] on td "28" at bounding box center [526, 334] width 21 height 21
type input "[DATE]"
click at [614, 168] on fieldset "Activity Status Date [DATE] Time 2:00 PM Status Select Arrival Notice Available…" at bounding box center [513, 257] width 368 height 278
click at [620, 180] on input "2:00 PM" at bounding box center [643, 181] width 108 height 20
type input "5:40 PM"
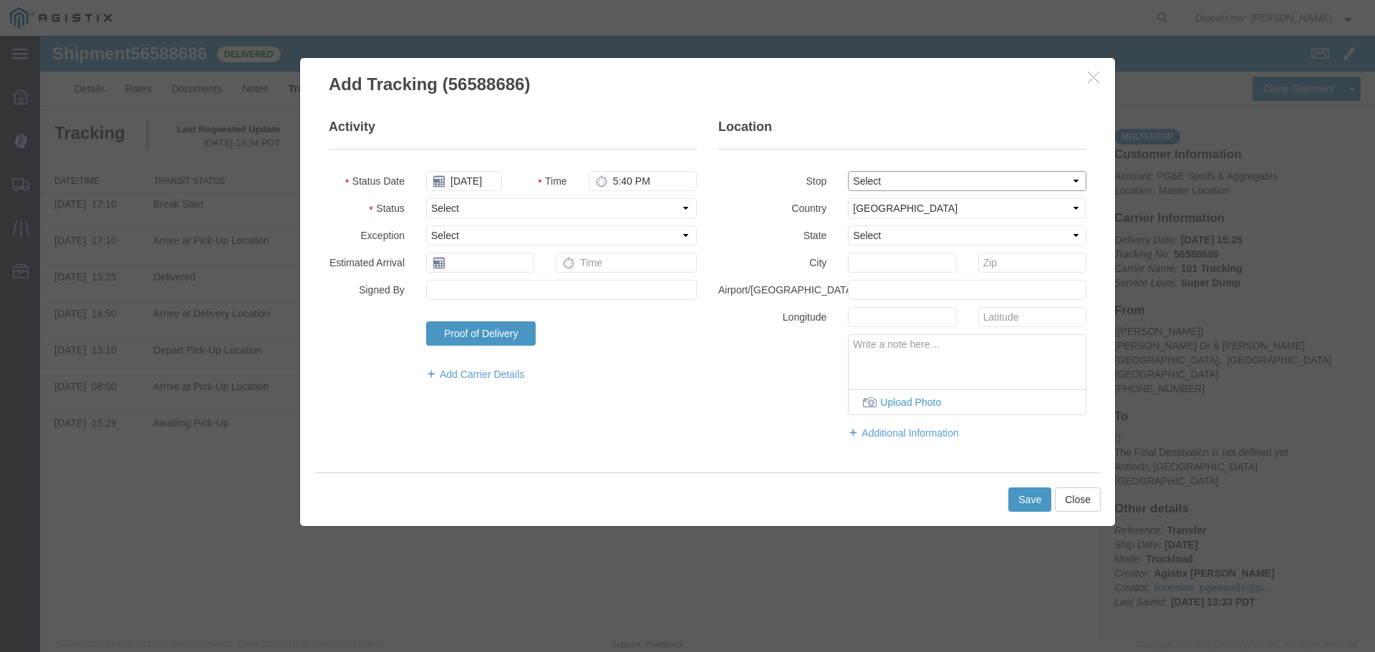
click at [1016, 186] on select "Select From: [PERSON_NAME] Dr & [PERSON_NAME] Wy, [GEOGRAPHIC_DATA], [GEOGRAPHI…" at bounding box center [967, 181] width 238 height 20
select select "{"pickupDeliveryInfoId": "122468383","pickupOrDelivery": "P","stopNum": "1","lo…"
click at [848, 171] on select "Select From: [PERSON_NAME] Dr & [PERSON_NAME] Wy, [GEOGRAPHIC_DATA], [GEOGRAPHI…" at bounding box center [967, 181] width 238 height 20
select select "CA"
type input "[GEOGRAPHIC_DATA]"
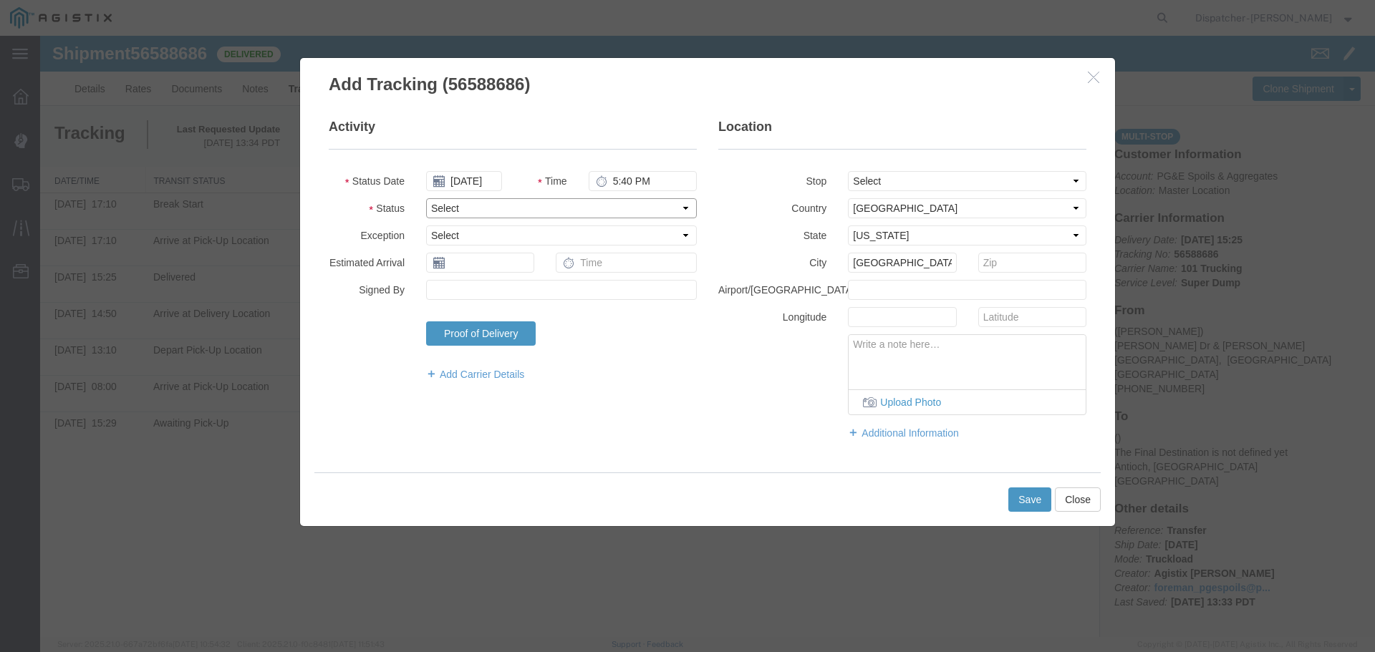
click at [495, 203] on select "Select Arrival Notice Available Arrival Notice Imported Arrive at Delivery Loca…" at bounding box center [561, 208] width 271 height 20
select select "BREAKSTOP"
click at [426, 198] on select "Select Arrival Notice Available Arrival Notice Imported Arrive at Delivery Loca…" at bounding box center [561, 208] width 271 height 20
click at [1036, 499] on button "Save" at bounding box center [1029, 500] width 43 height 24
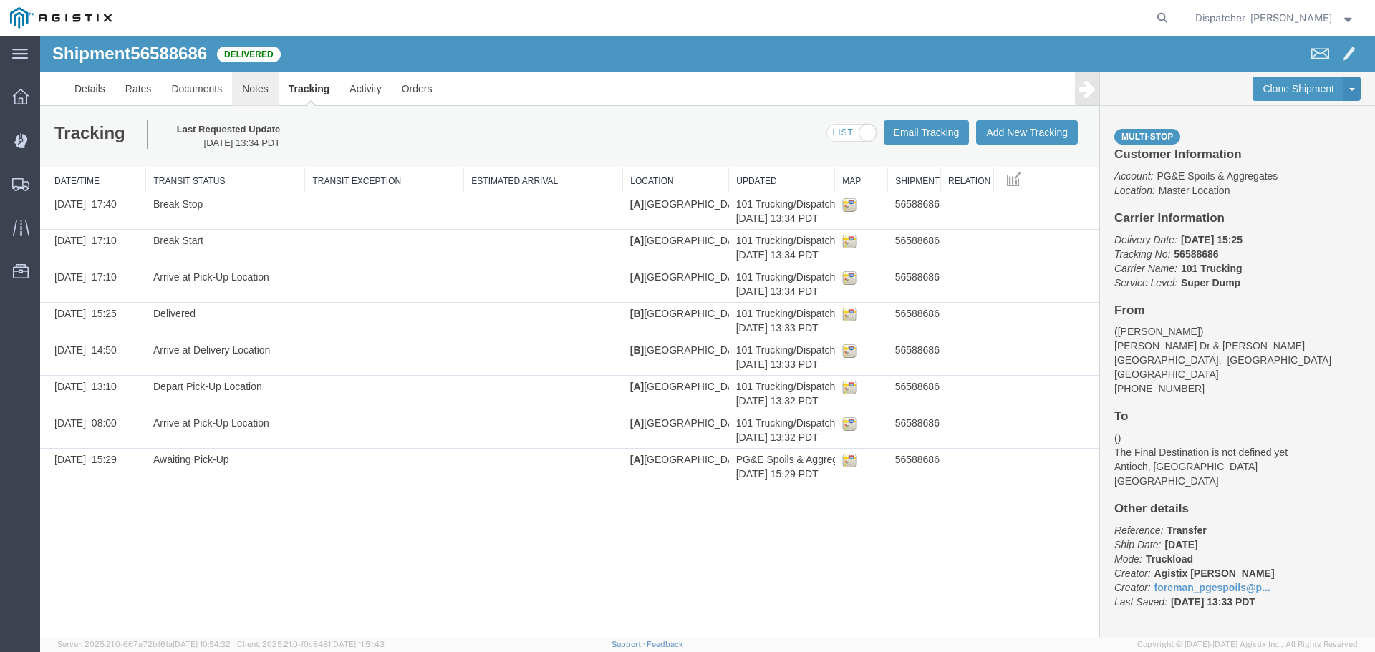
click at [253, 90] on link "Notes" at bounding box center [255, 89] width 47 height 34
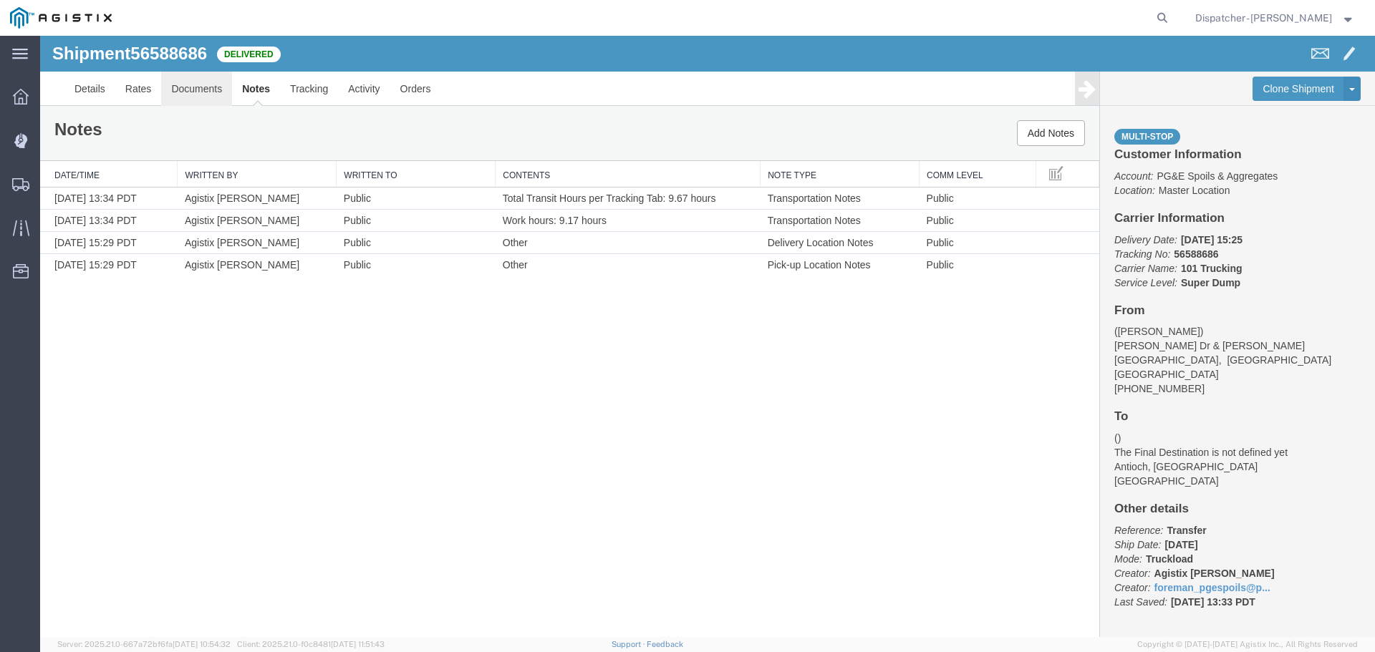
click at [181, 87] on link "Documents" at bounding box center [196, 89] width 71 height 34
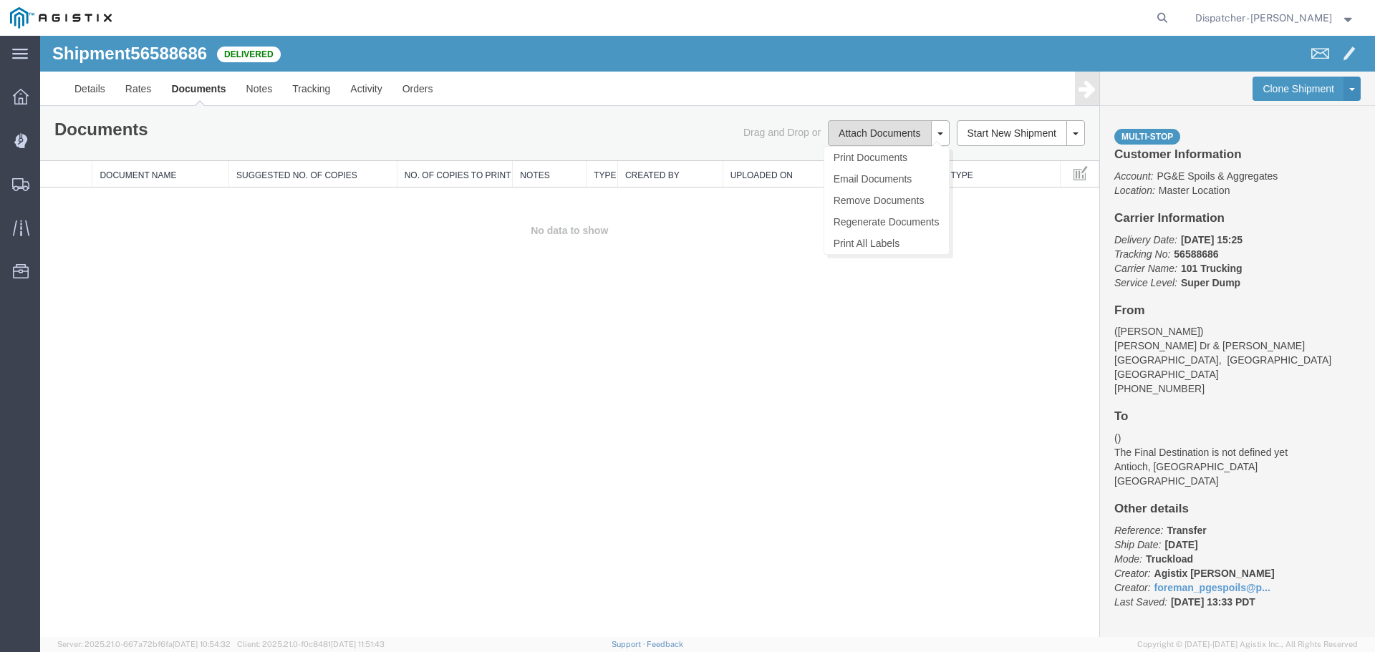
click at [878, 130] on button "Attach Documents" at bounding box center [879, 133] width 103 height 26
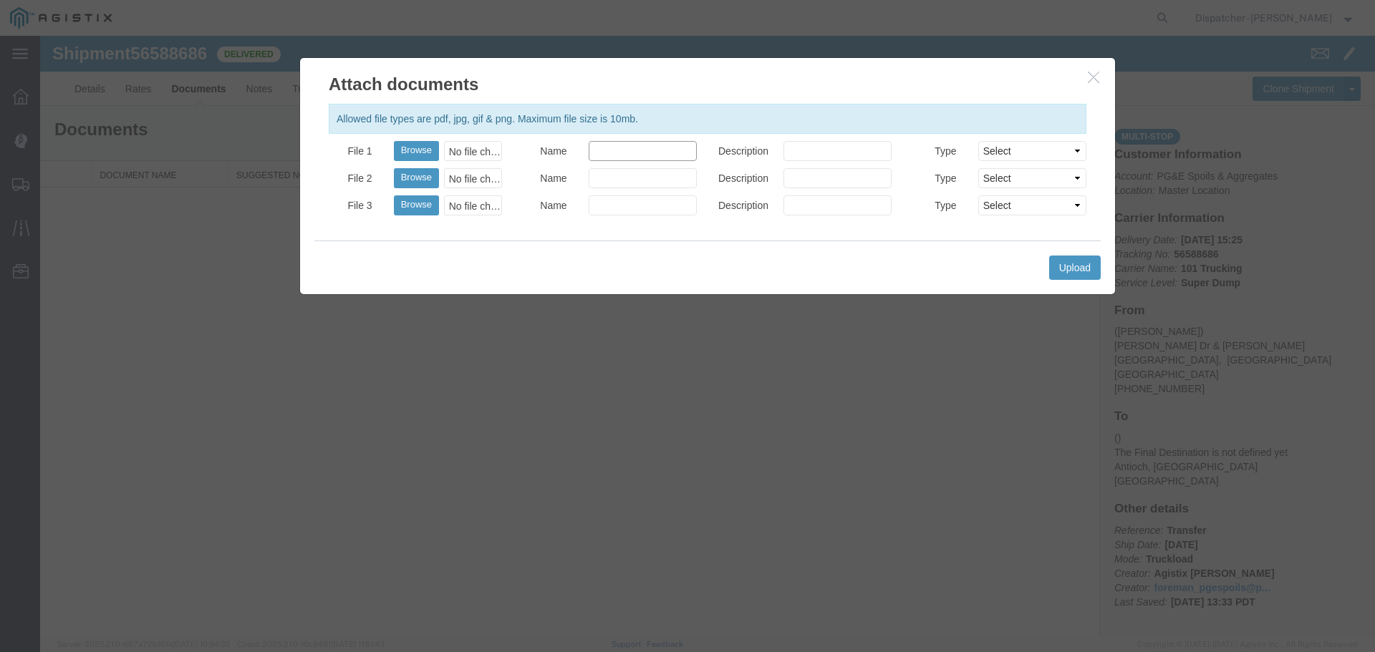
click at [607, 155] on input "Name" at bounding box center [643, 151] width 108 height 20
type input "Truck and Scale Tags"
click at [423, 154] on button "Browse" at bounding box center [416, 151] width 45 height 20
type input "C:\fakepath\Truck and Scale Tags 56588686.pdf"
click at [1063, 261] on button "Upload" at bounding box center [1075, 268] width 52 height 24
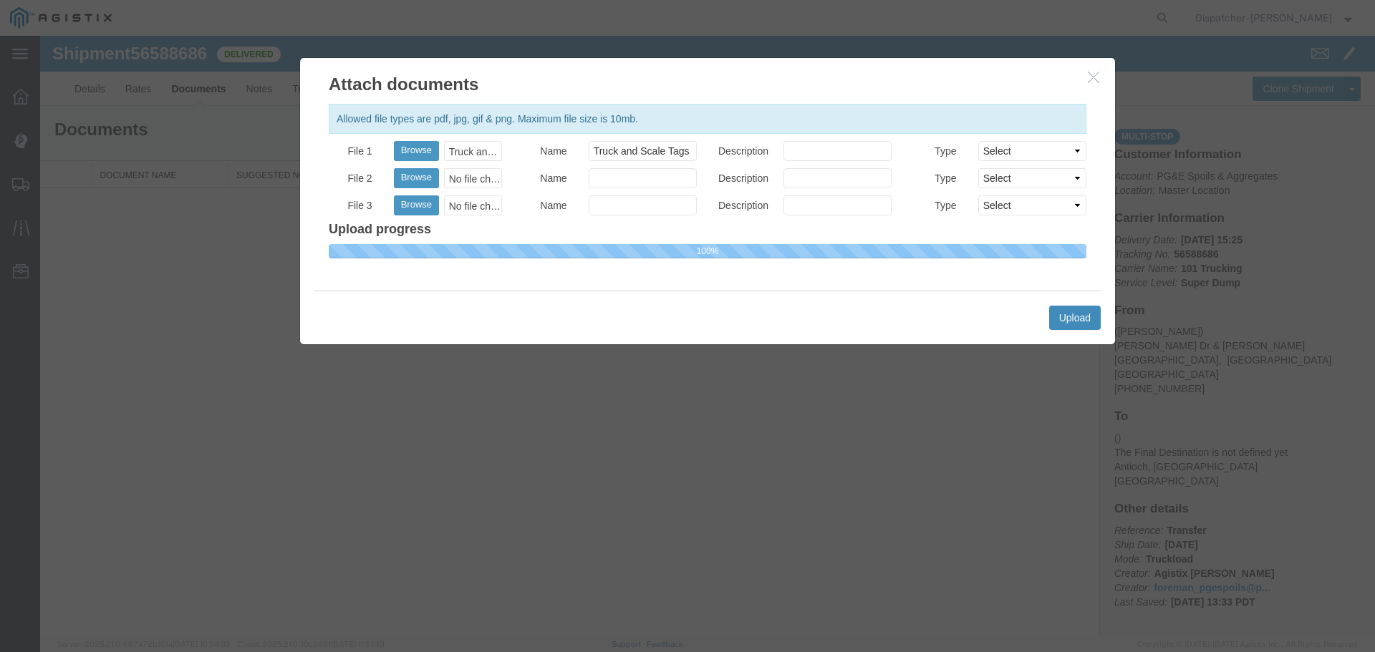
select select
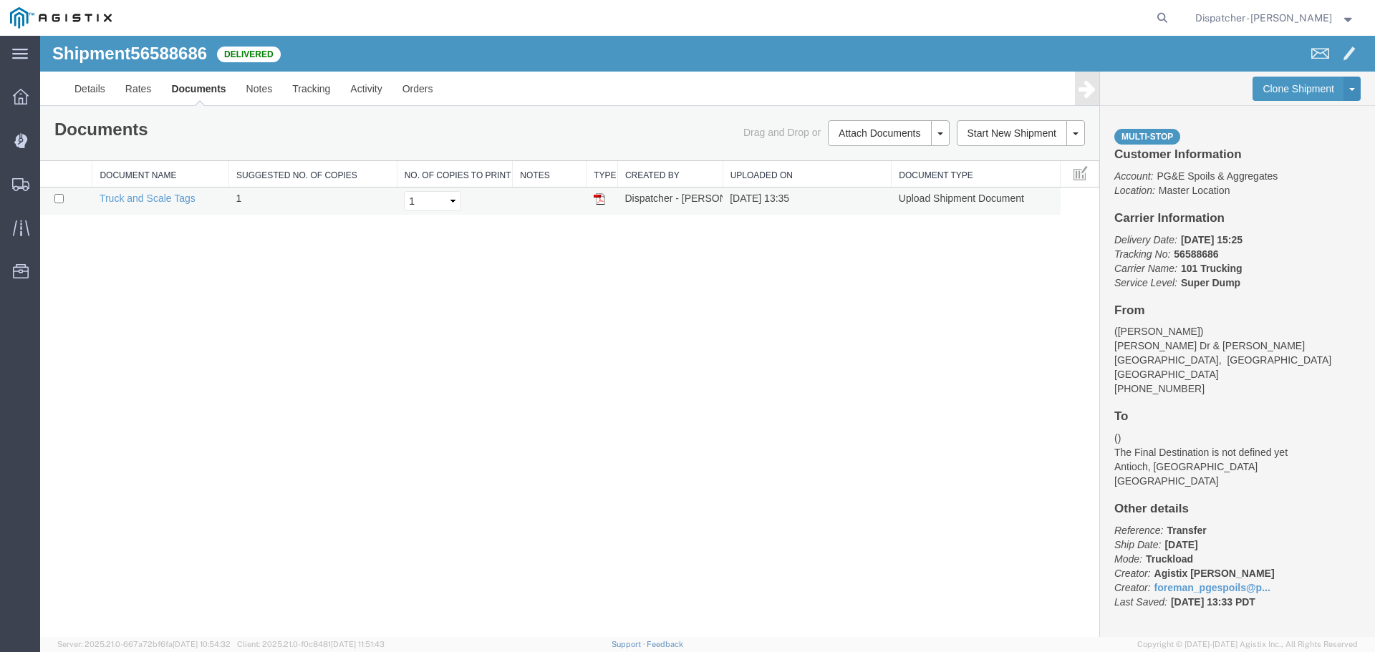
click at [599, 199] on img at bounding box center [599, 198] width 11 height 11
click at [49, 187] on span "Shipments" at bounding box center [44, 184] width 10 height 29
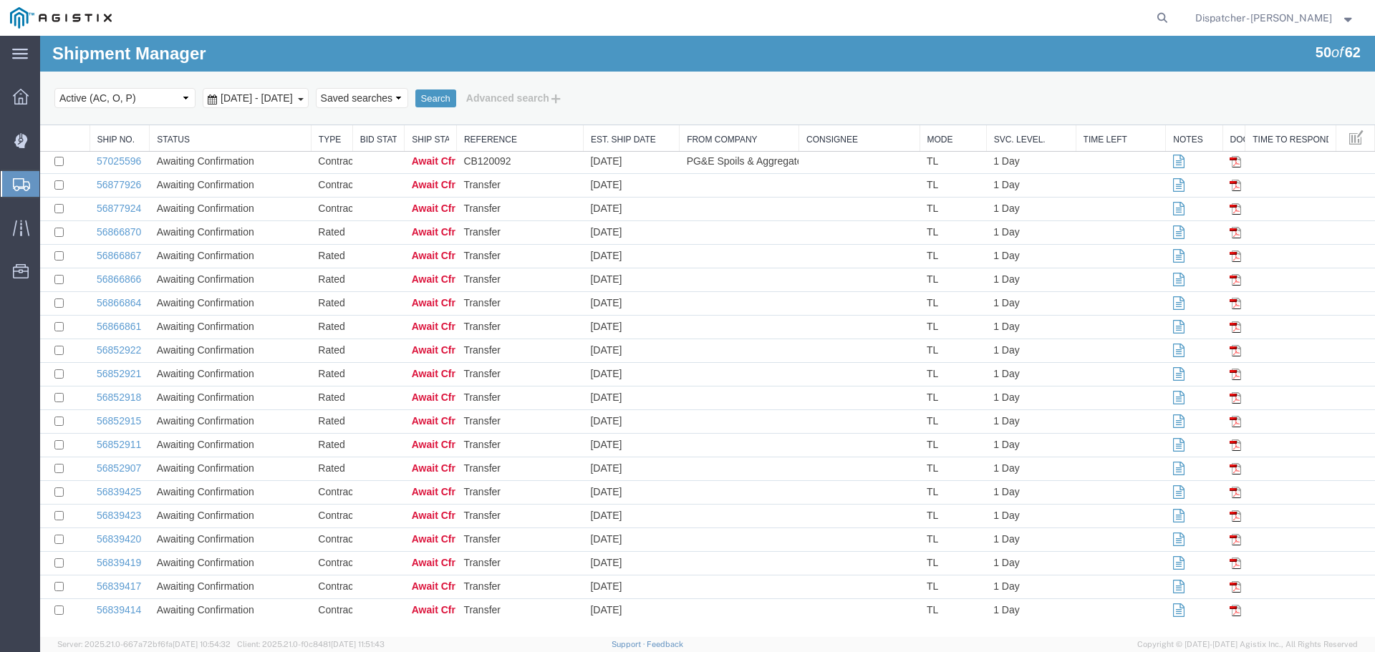
scroll to position [346, 0]
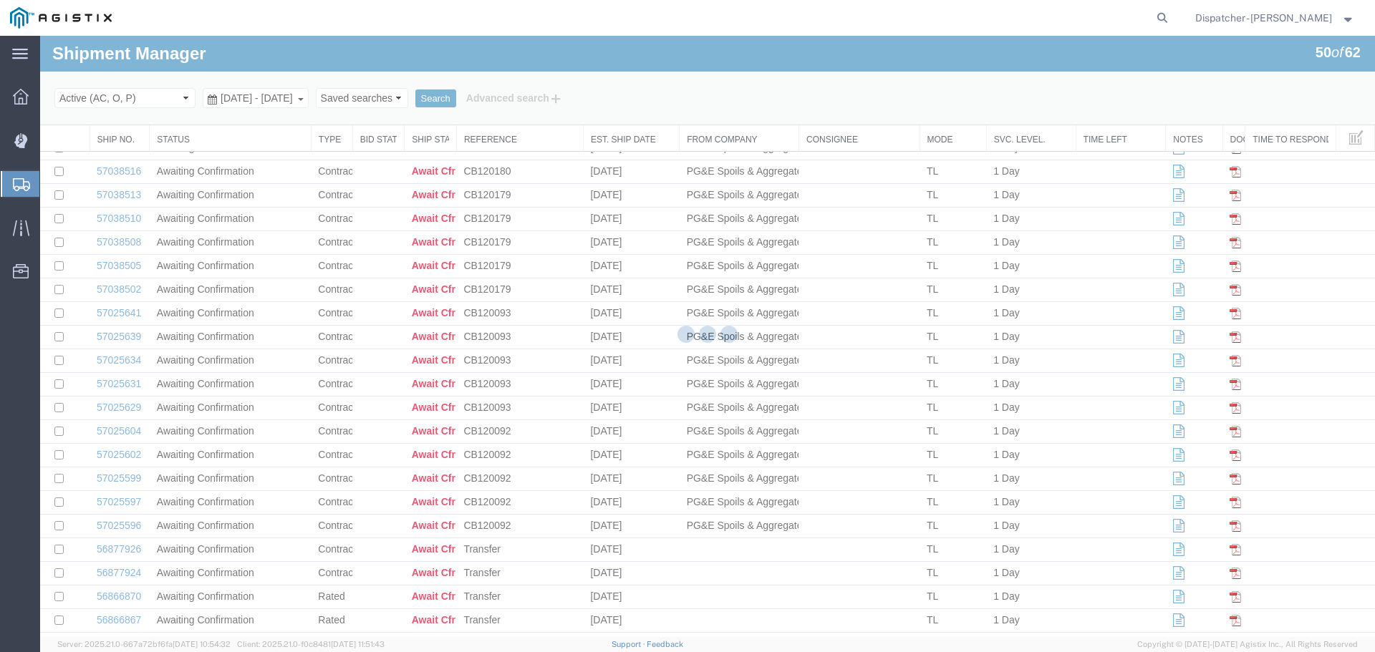
click at [137, 99] on div at bounding box center [707, 337] width 1335 height 602
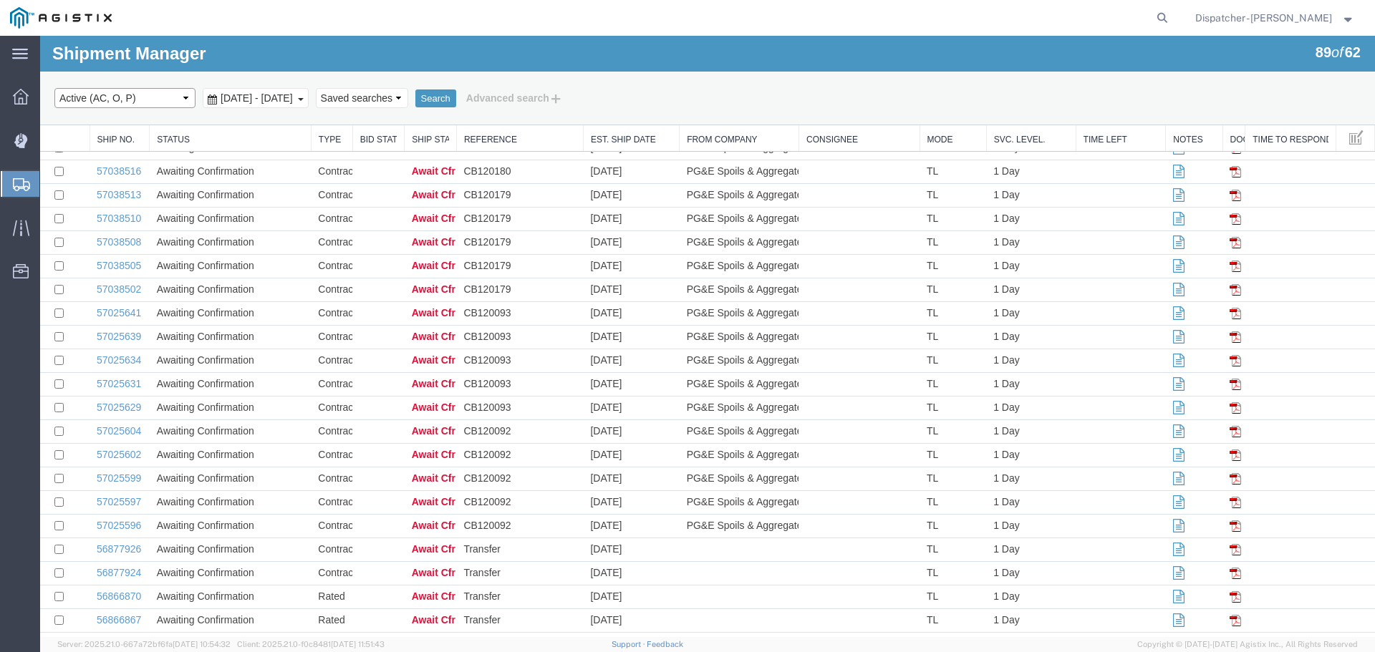
click at [138, 96] on select "Select status Active (AC, O, P) All Approved Awaiting Confirmation (AC) Booked …" at bounding box center [124, 98] width 141 height 20
select select "ALL"
click at [54, 88] on select "Select status Active (AC, O, P) All Approved Awaiting Confirmation (AC) Booked …" at bounding box center [124, 98] width 141 height 20
click at [276, 95] on span "[DATE] - [DATE]" at bounding box center [256, 97] width 79 height 11
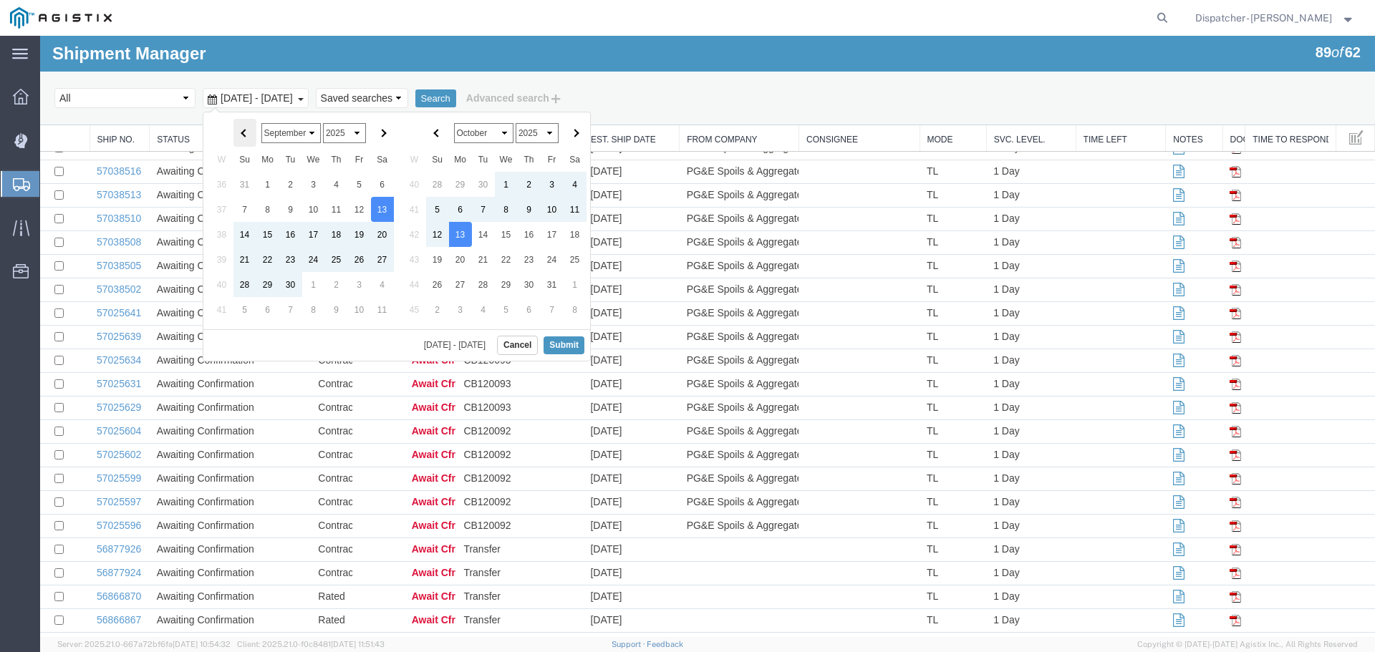
click at [241, 135] on th at bounding box center [244, 133] width 23 height 28
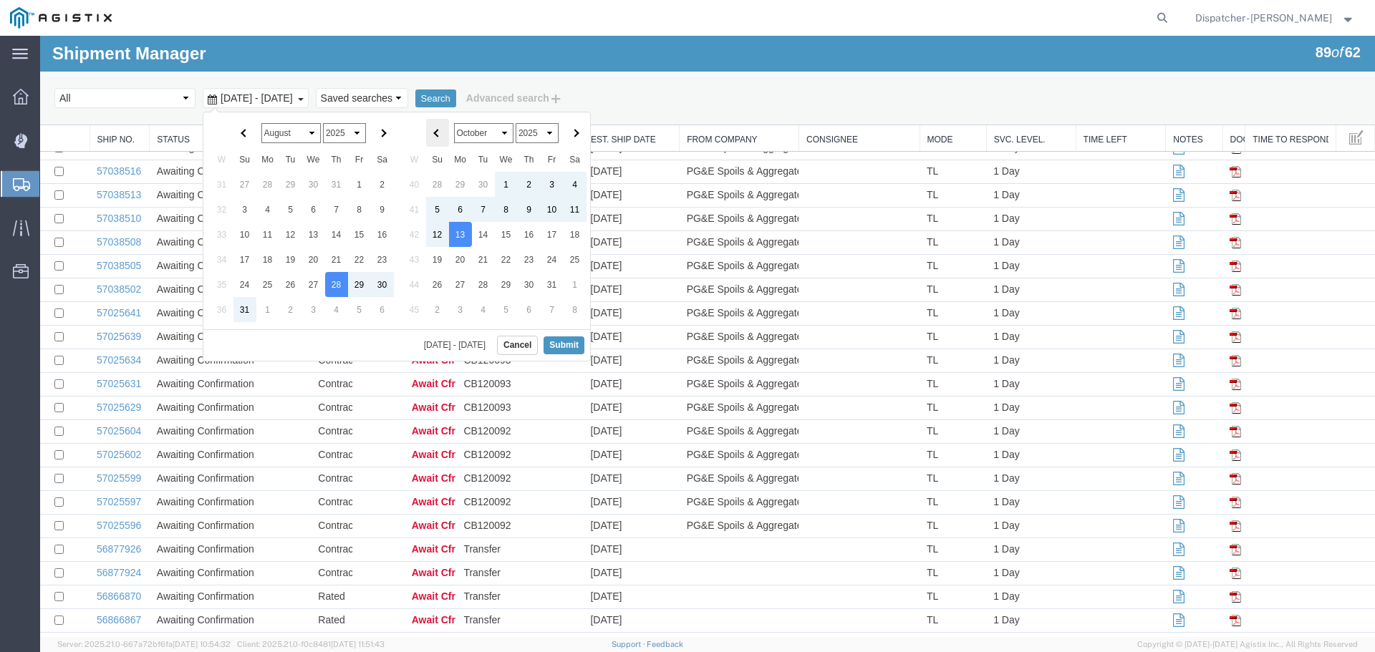
click at [435, 132] on span at bounding box center [437, 133] width 8 height 8
click at [571, 344] on button "Submit" at bounding box center [564, 346] width 41 height 18
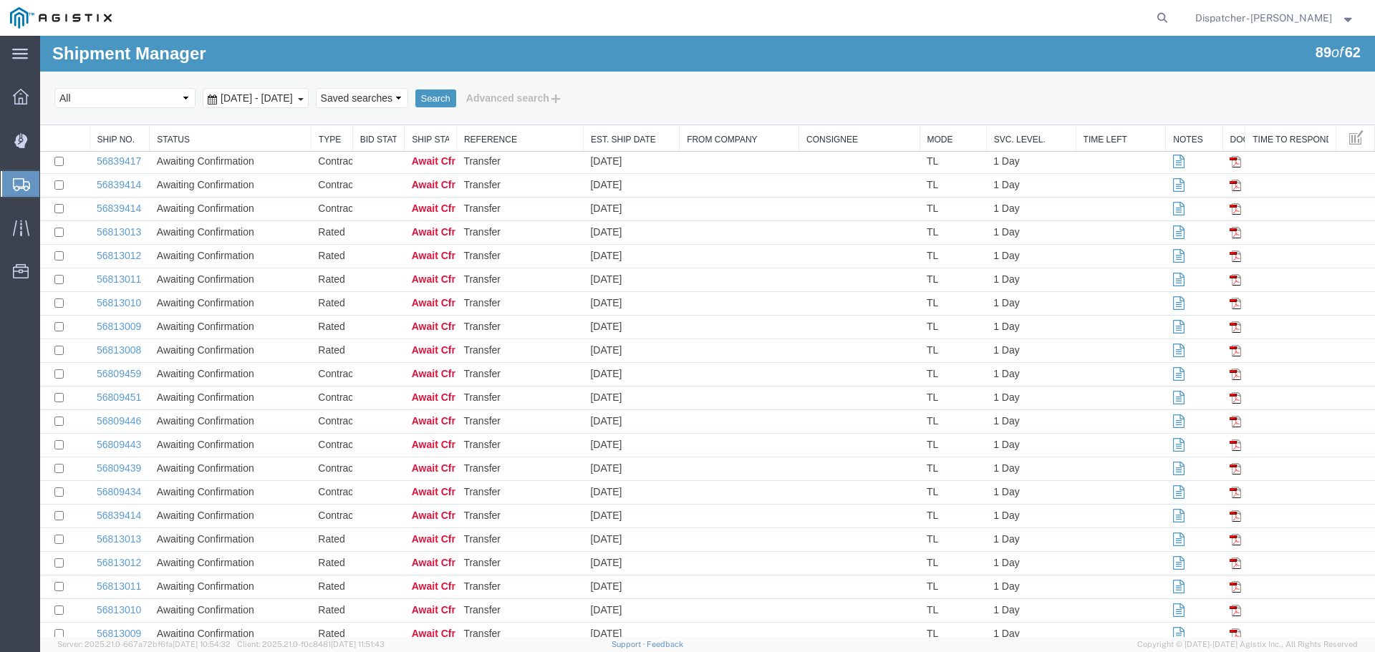
scroll to position [1336, 0]
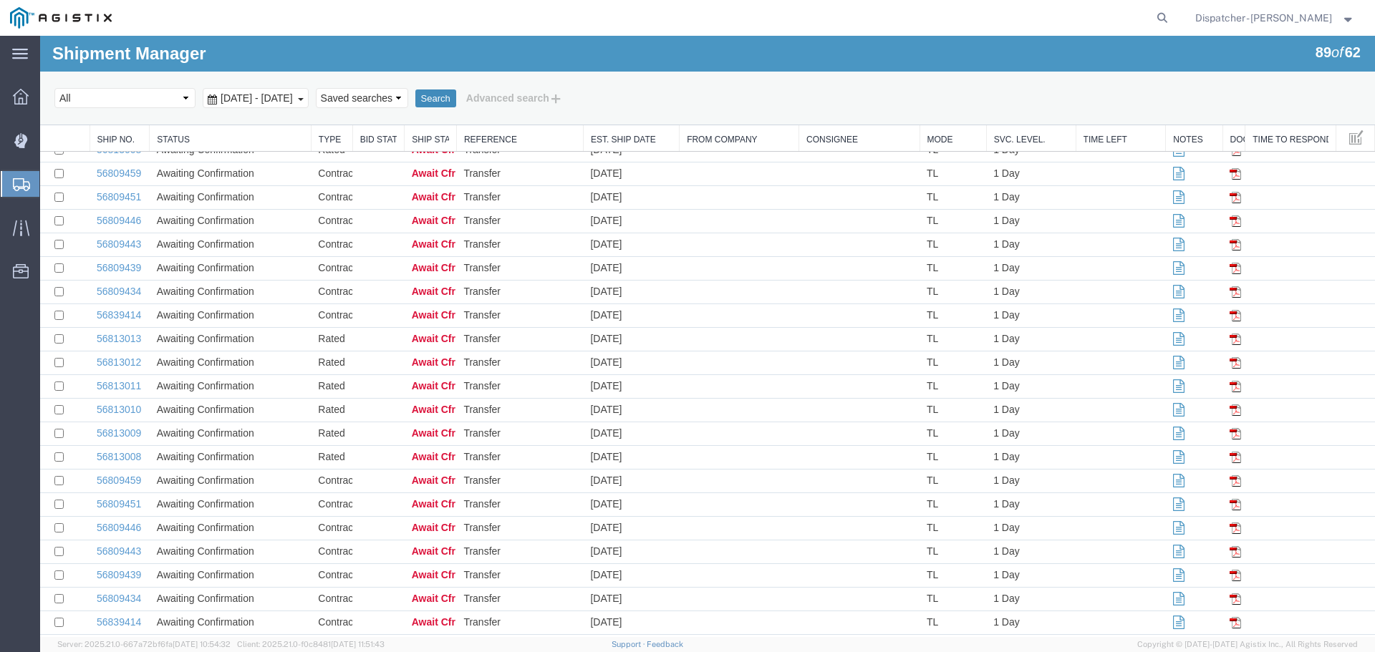
click at [456, 97] on button "Search" at bounding box center [435, 99] width 41 height 19
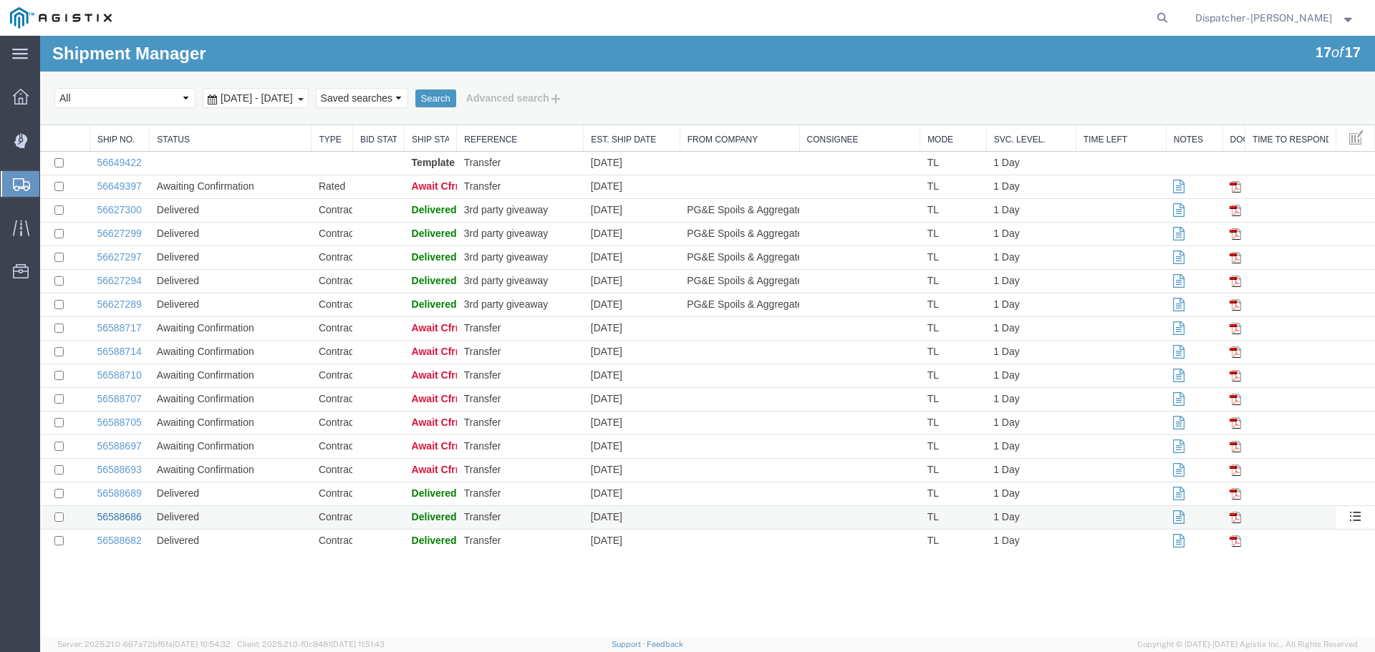
click at [123, 523] on link "56588686" at bounding box center [119, 516] width 44 height 11
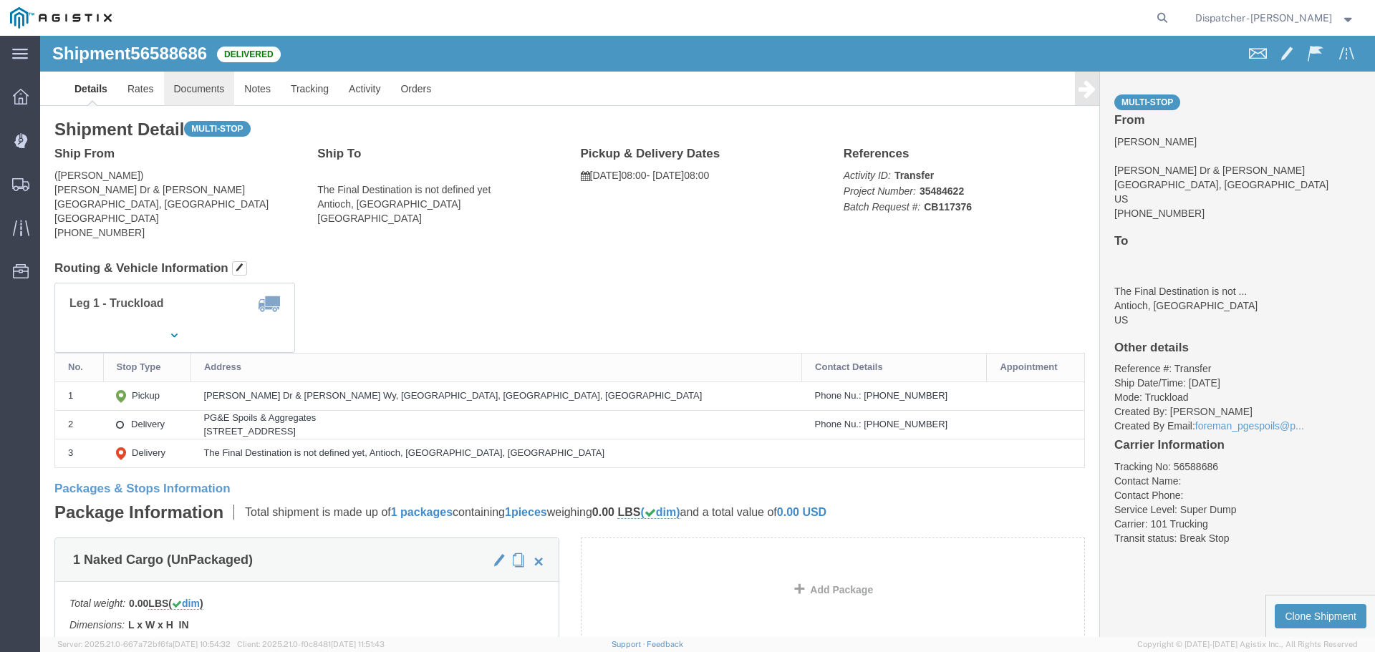
click link "Documents"
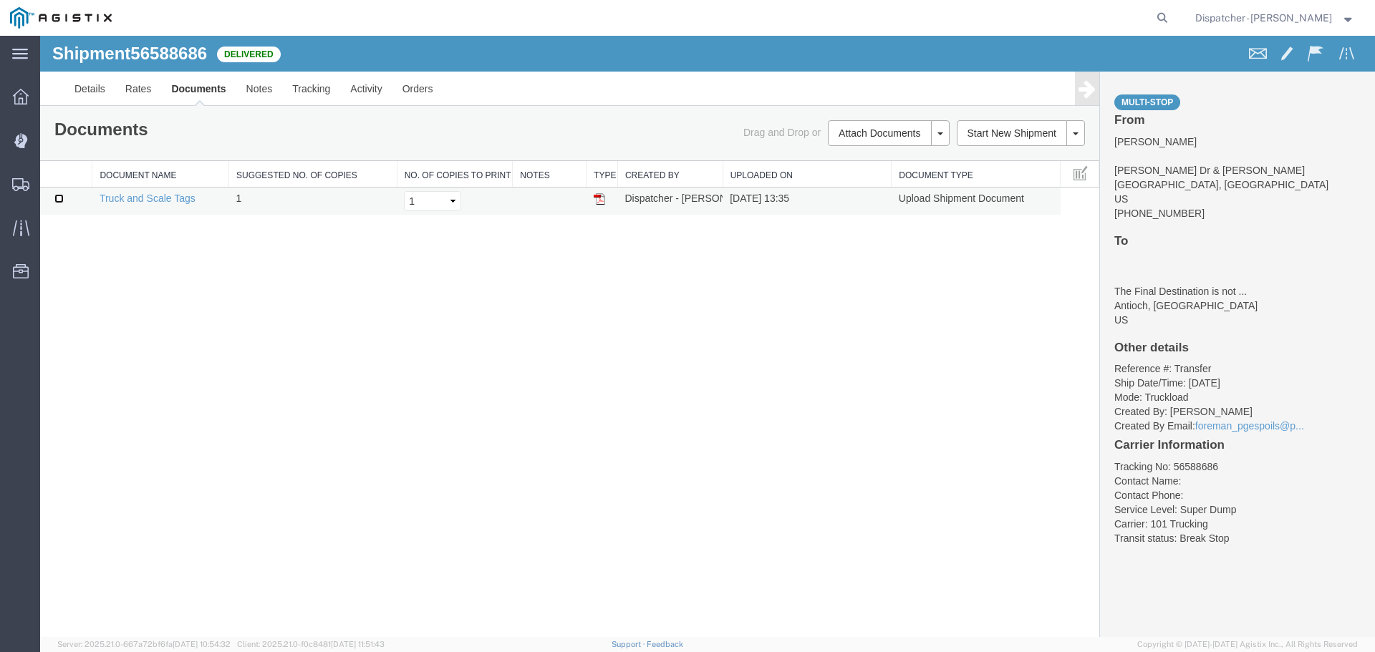
click at [56, 202] on input "checkbox" at bounding box center [58, 198] width 9 height 9
checkbox input "true"
drag, startPoint x: 1070, startPoint y: 132, endPoint x: 931, endPoint y: 276, distance: 200.1
click at [963, 307] on div "Shipment 56588686 1 of 1 Delivered Details Rates Documents Notes Tracking Activ…" at bounding box center [707, 337] width 1335 height 602
click at [934, 133] on button at bounding box center [940, 133] width 19 height 26
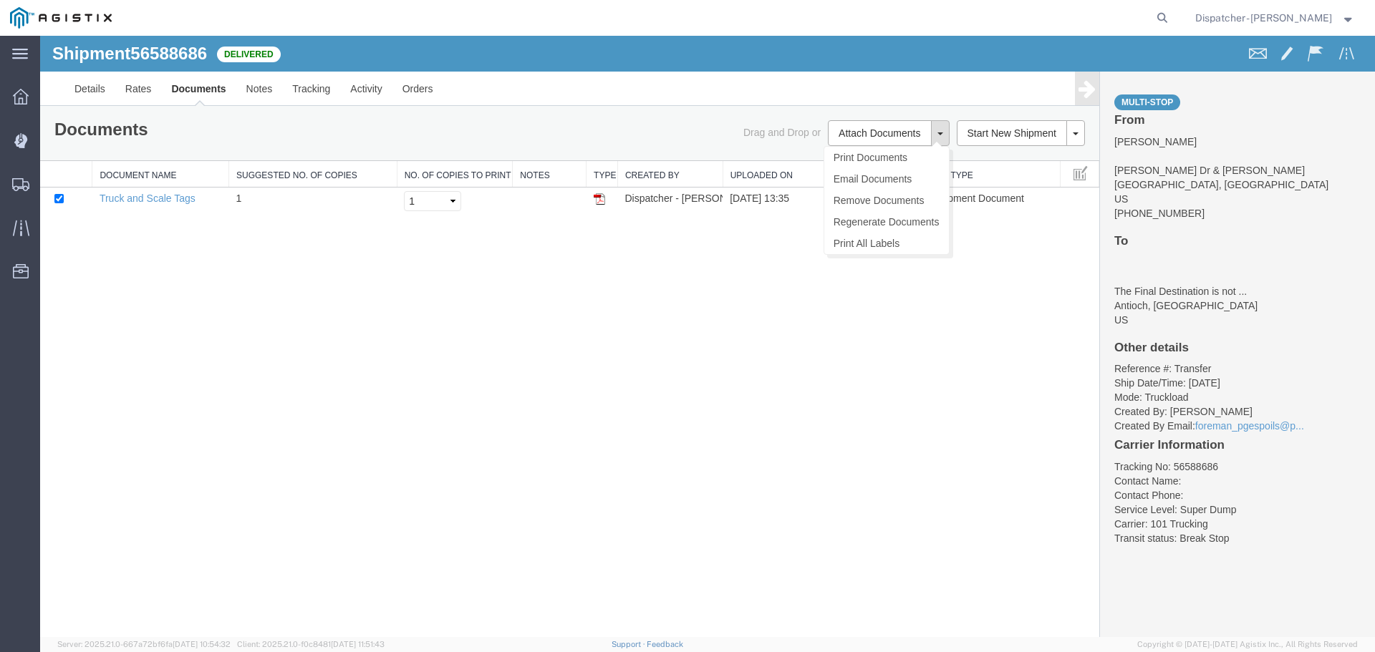
click at [937, 130] on button at bounding box center [940, 133] width 19 height 26
click at [884, 198] on link "Remove Documents" at bounding box center [886, 200] width 125 height 21
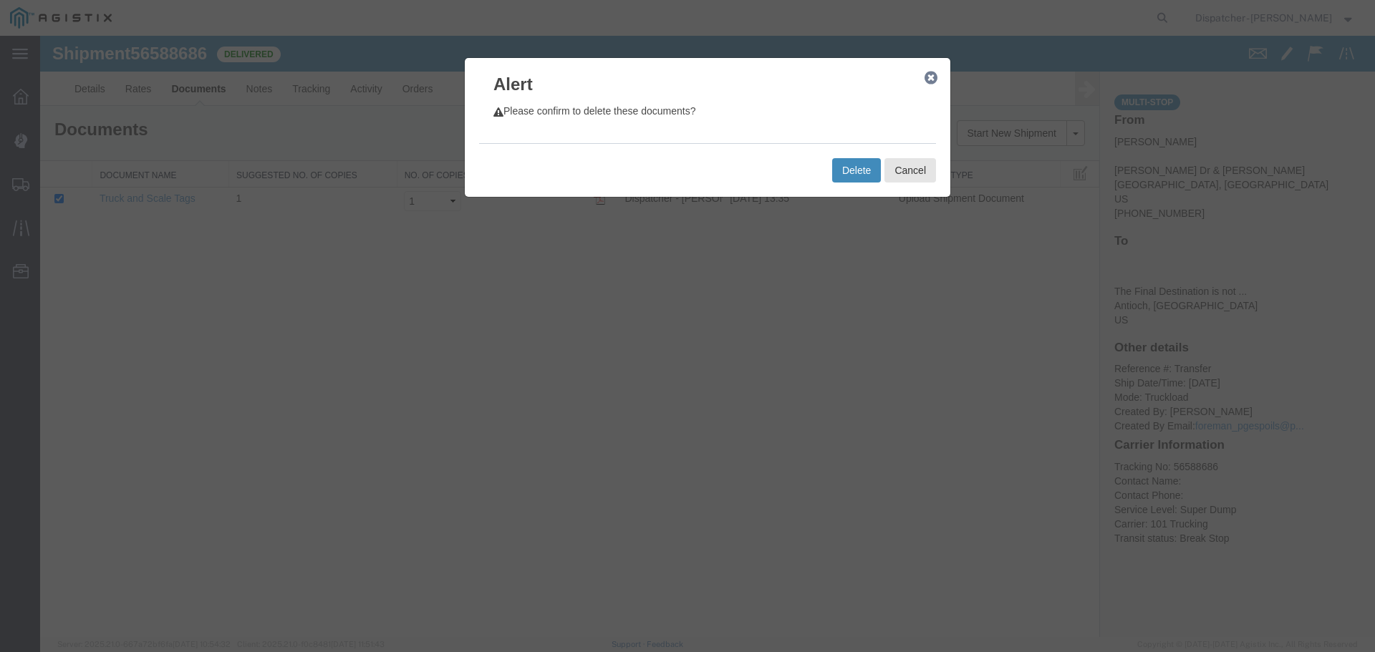
click at [853, 169] on button "Delete" at bounding box center [856, 170] width 49 height 24
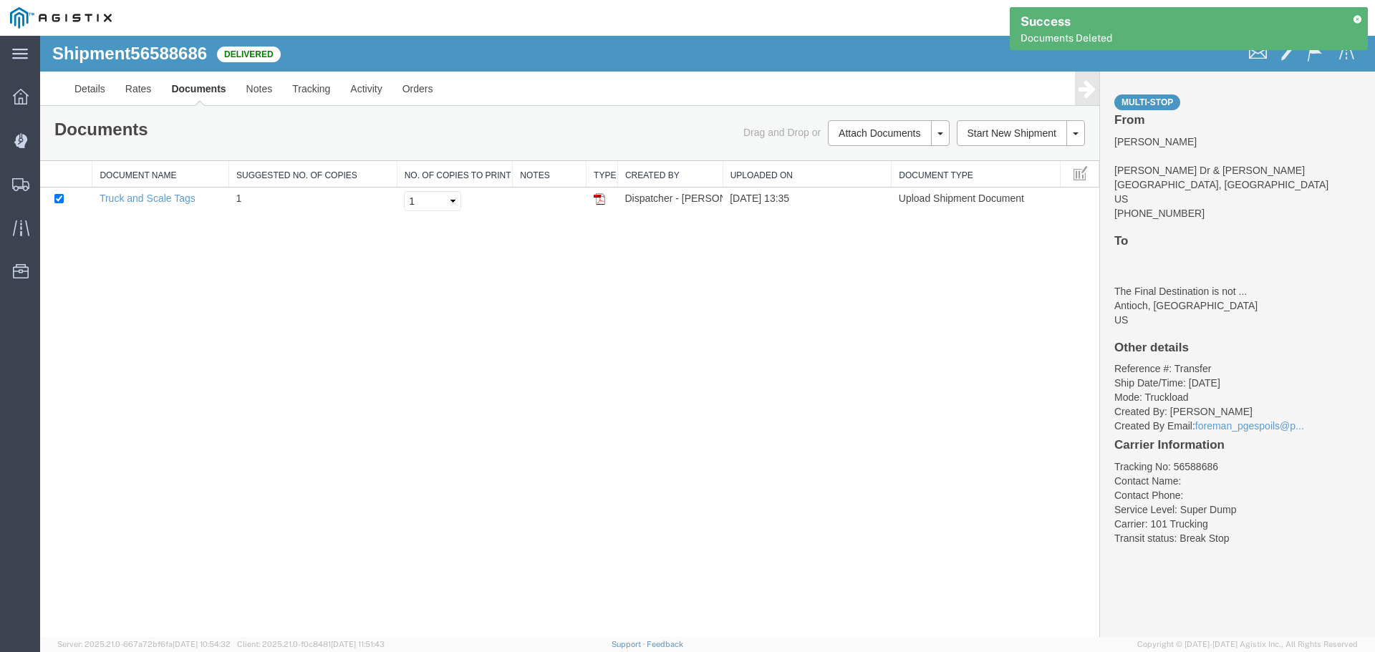
click at [484, 422] on div "Shipment 56588686 1 of 1 Delivered Details Rates Documents Notes Tracking Activ…" at bounding box center [707, 337] width 1335 height 602
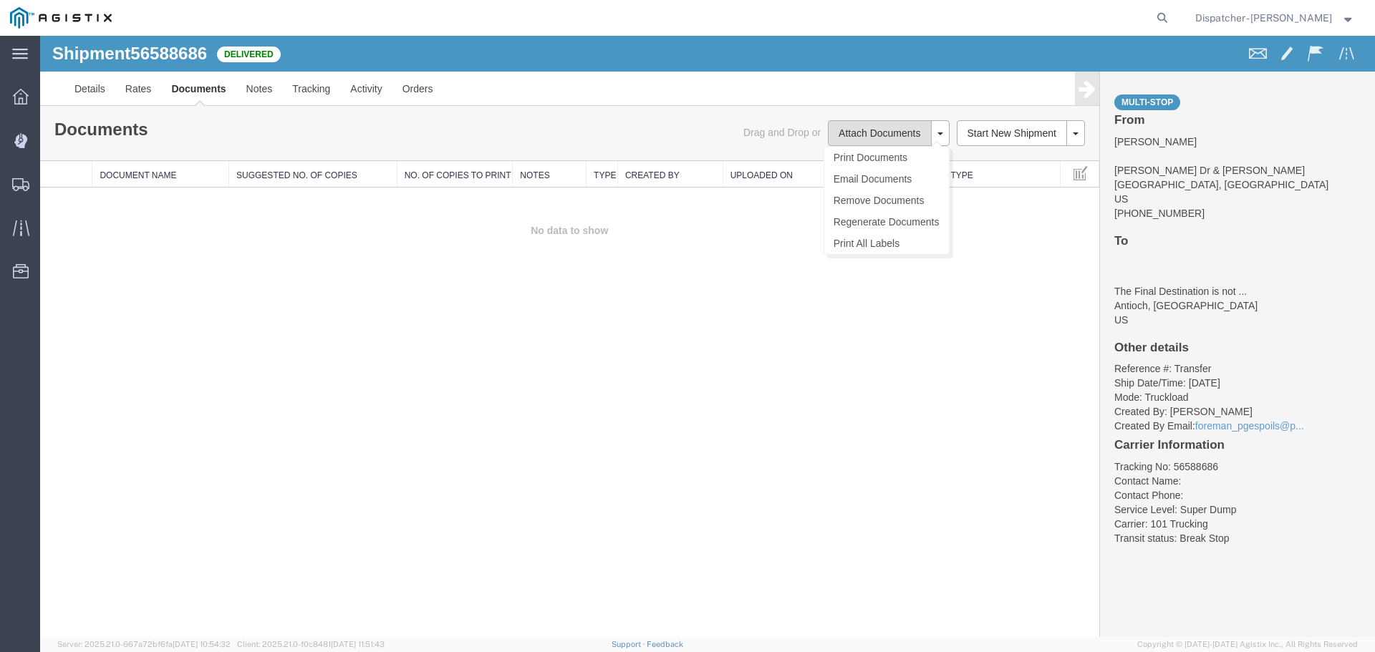
click at [874, 122] on button "Attach Documents" at bounding box center [879, 133] width 103 height 26
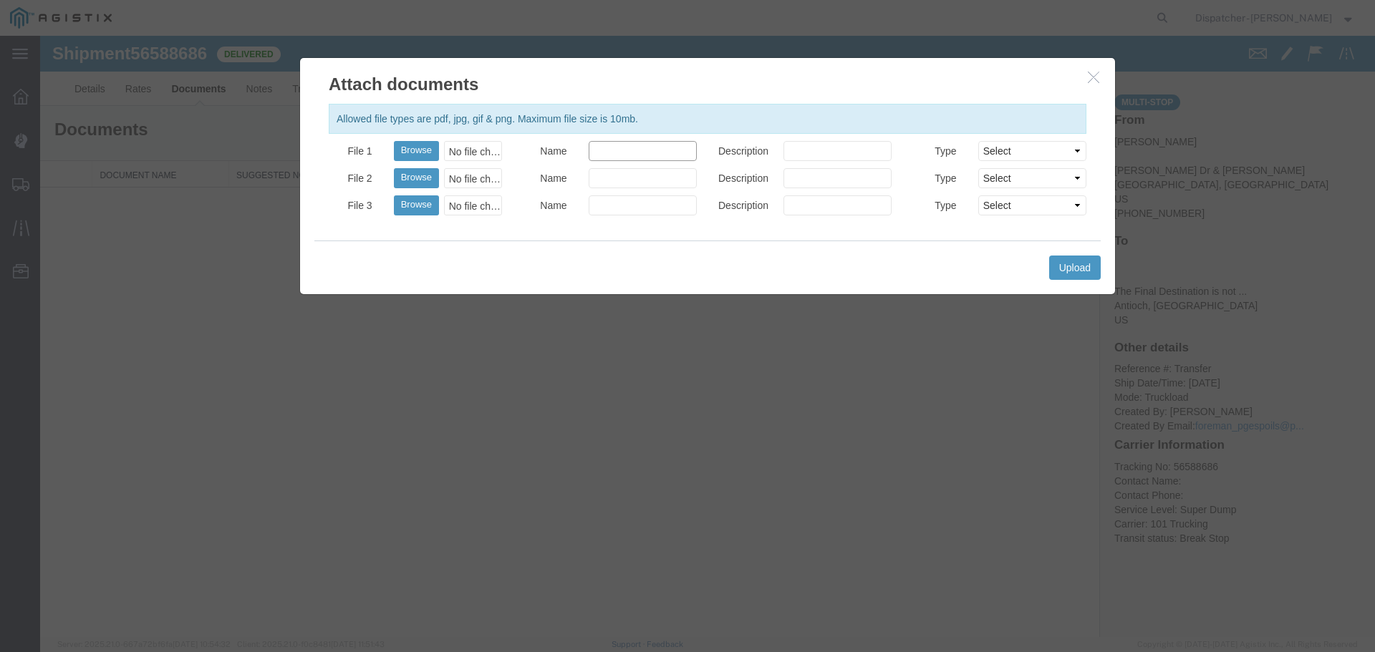
click at [647, 142] on input "Name" at bounding box center [643, 151] width 108 height 20
type input "Truck and Scale Tags"
click at [405, 150] on button "Browse" at bounding box center [416, 151] width 45 height 20
type input "C:\fakepath\Truck and Scale Tags 56588686.pdf"
click at [1076, 273] on button "Upload" at bounding box center [1075, 268] width 52 height 24
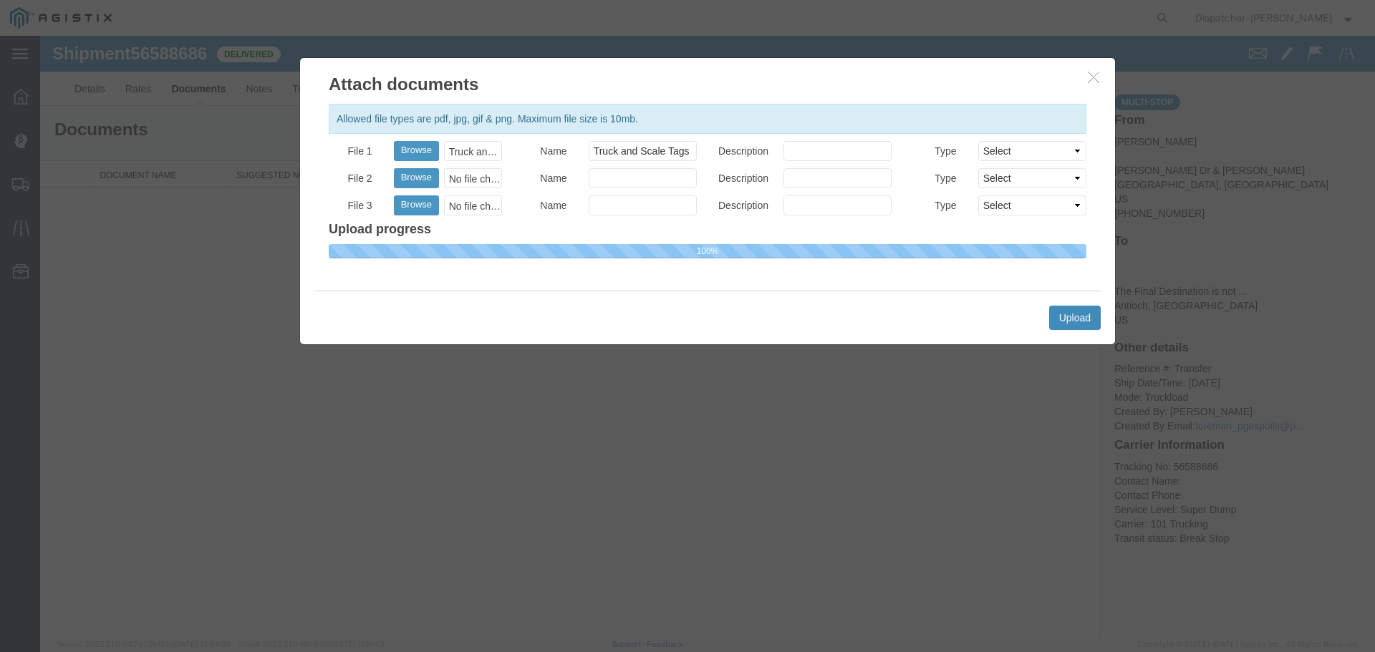
select select
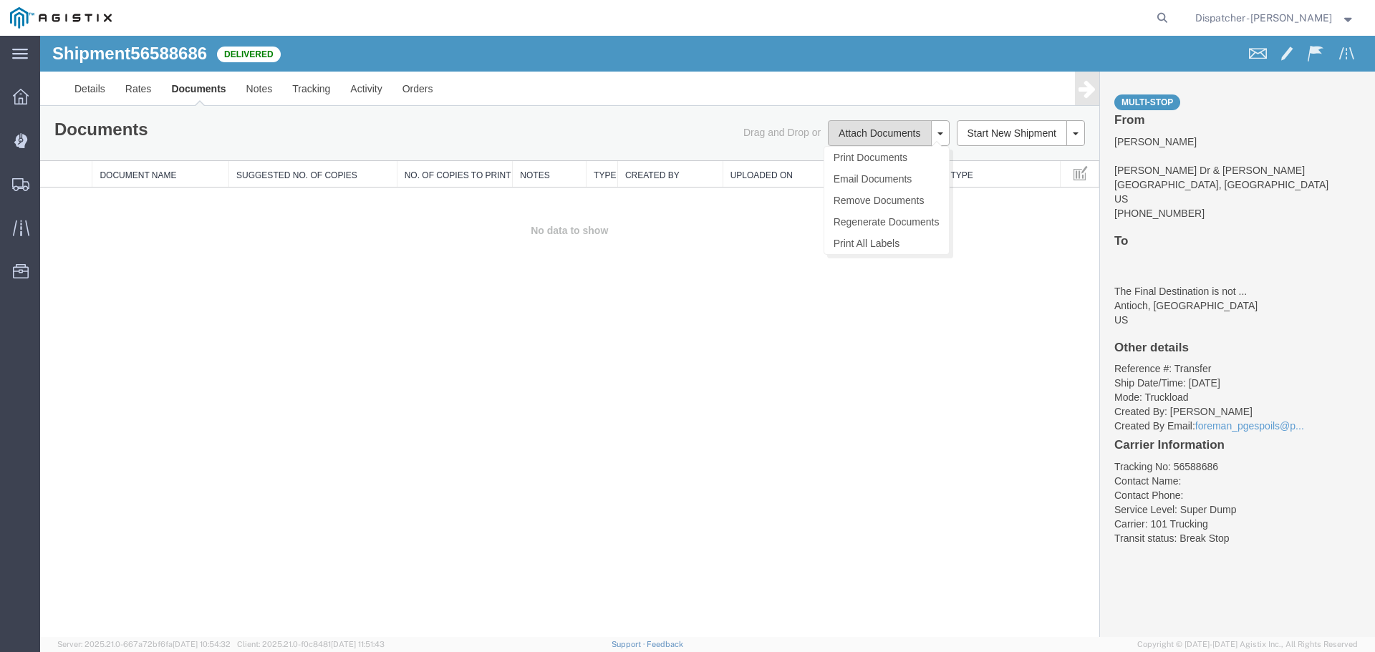
click at [877, 128] on button "Attach Documents" at bounding box center [879, 133] width 103 height 26
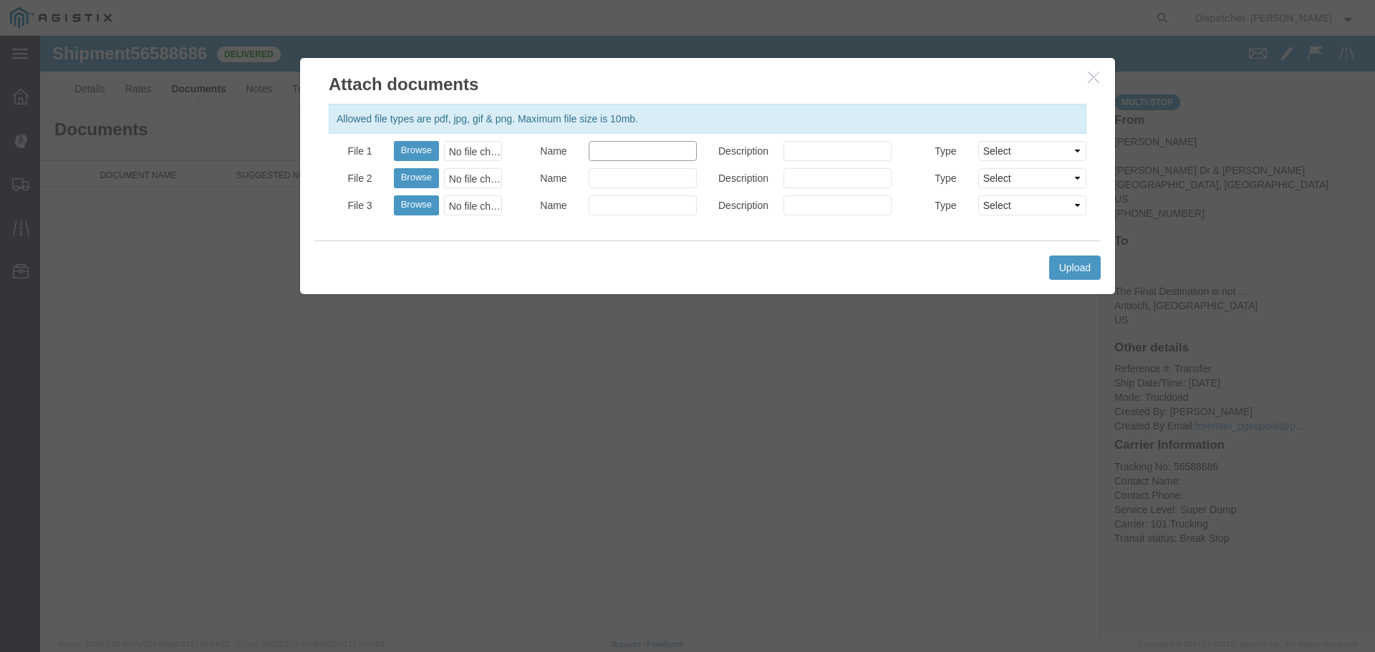
click at [660, 155] on input "Name" at bounding box center [643, 151] width 108 height 20
type input "Truck and Scale Tags"
click at [1060, 264] on button "Upload" at bounding box center [1075, 268] width 52 height 24
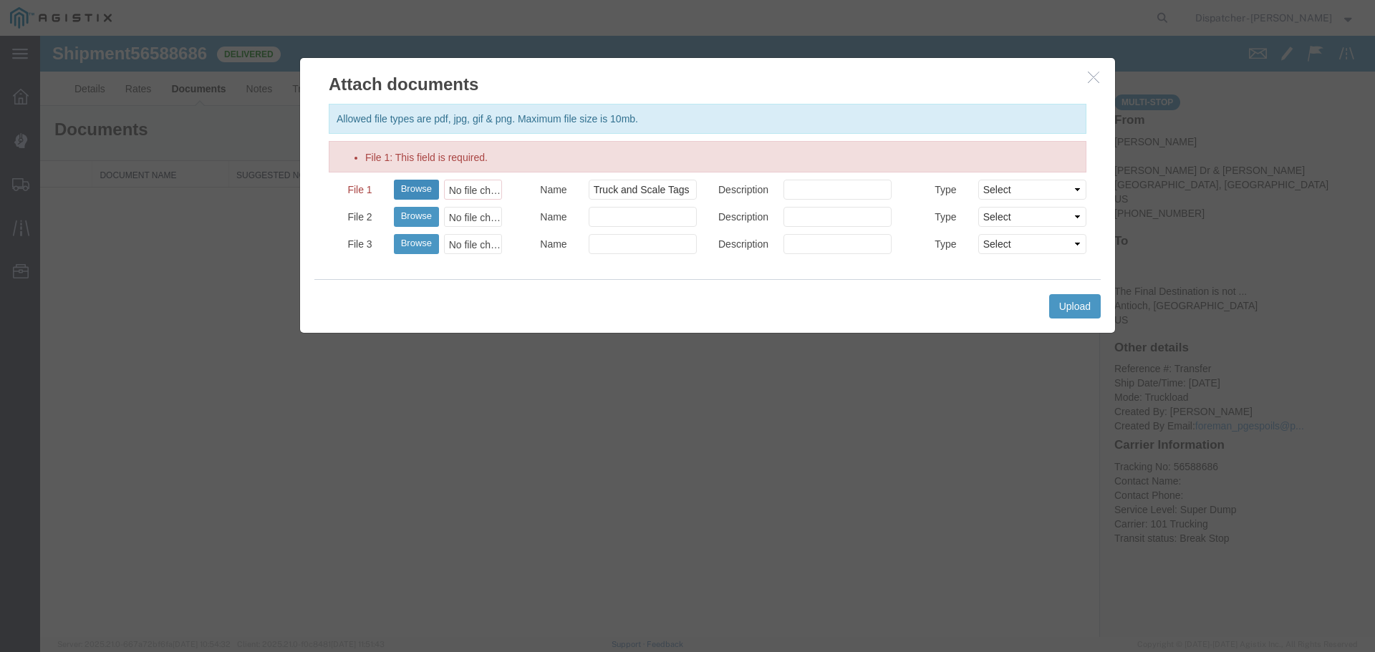
click at [433, 193] on button "Browse" at bounding box center [416, 190] width 45 height 20
type input "C:\fakepath\Truck and Scale Tags 56588686.pdf"
click at [1048, 300] on div "Upload" at bounding box center [707, 306] width 786 height 54
click at [1076, 304] on button "Upload" at bounding box center [1075, 306] width 52 height 24
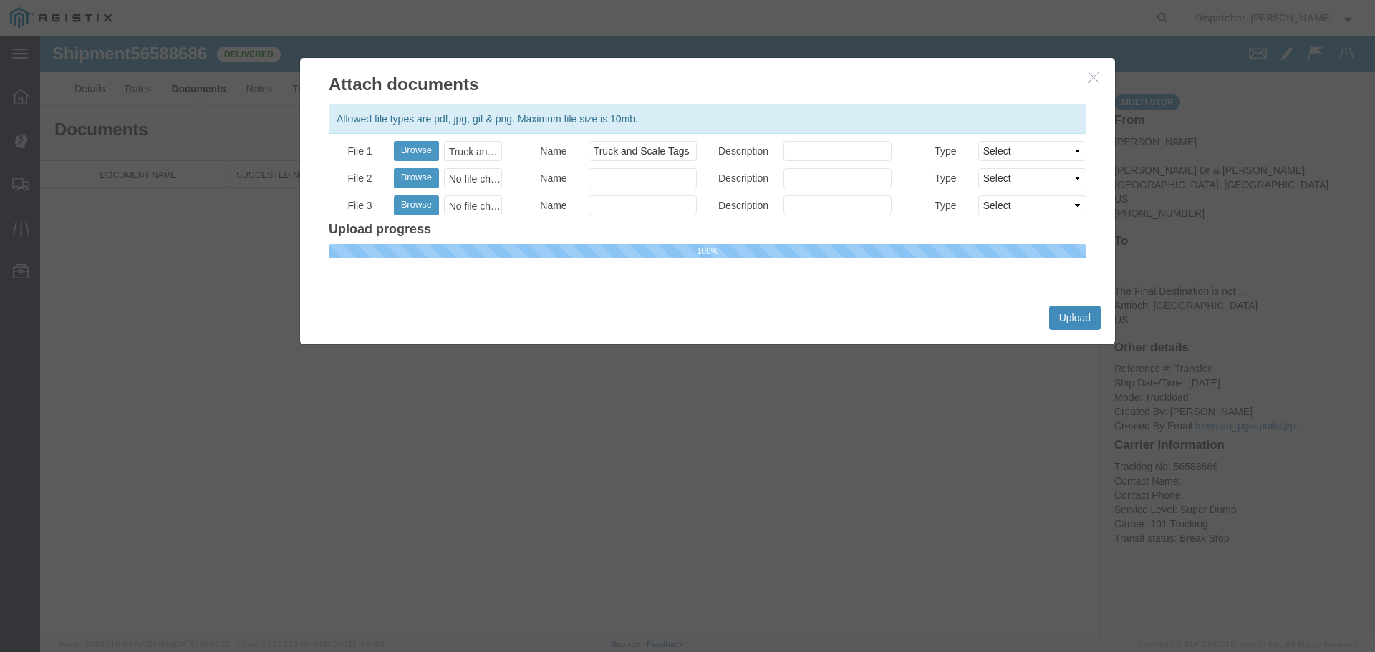
select select
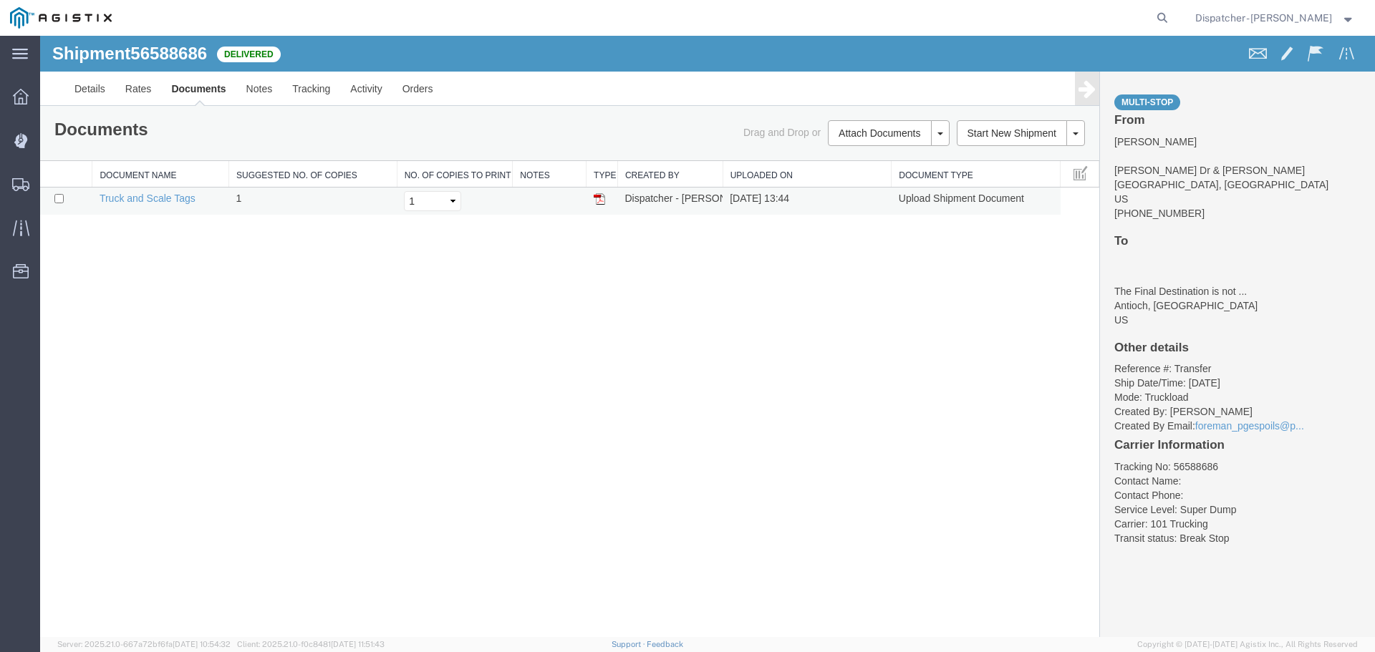
click at [599, 199] on img at bounding box center [599, 198] width 11 height 11
click at [49, 184] on span "Shipments" at bounding box center [44, 184] width 10 height 29
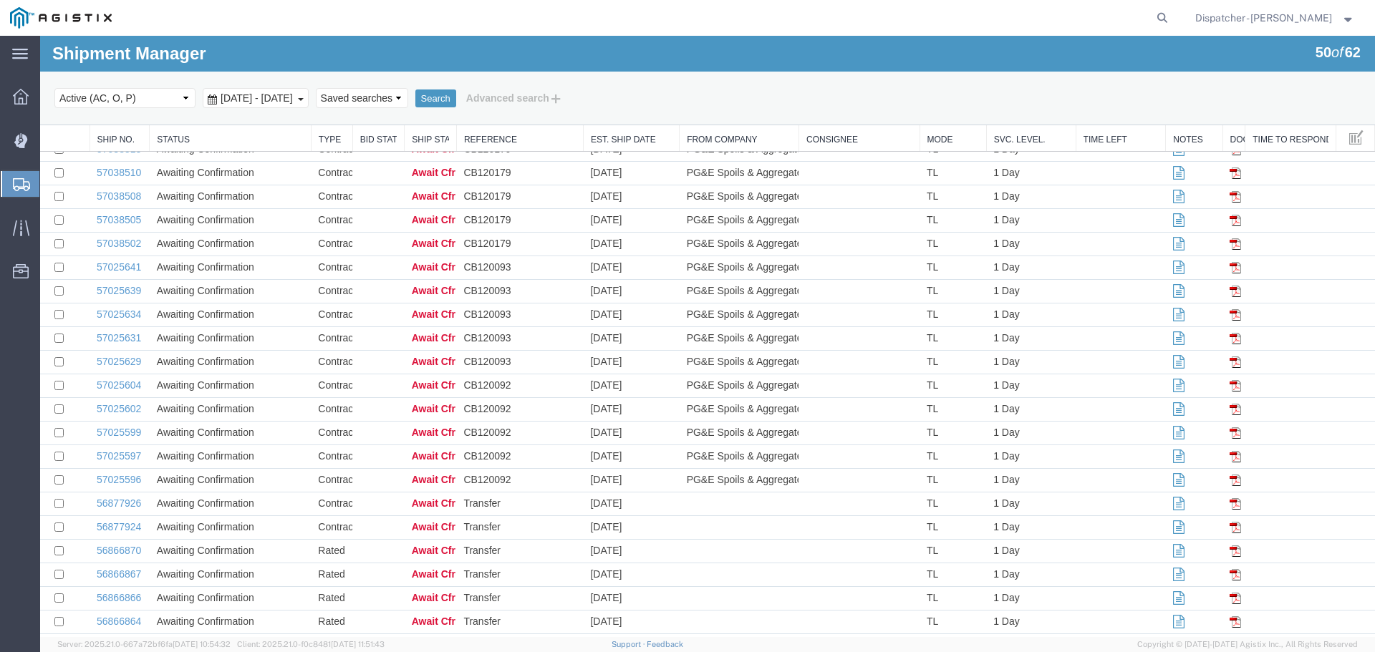
scroll to position [382, 0]
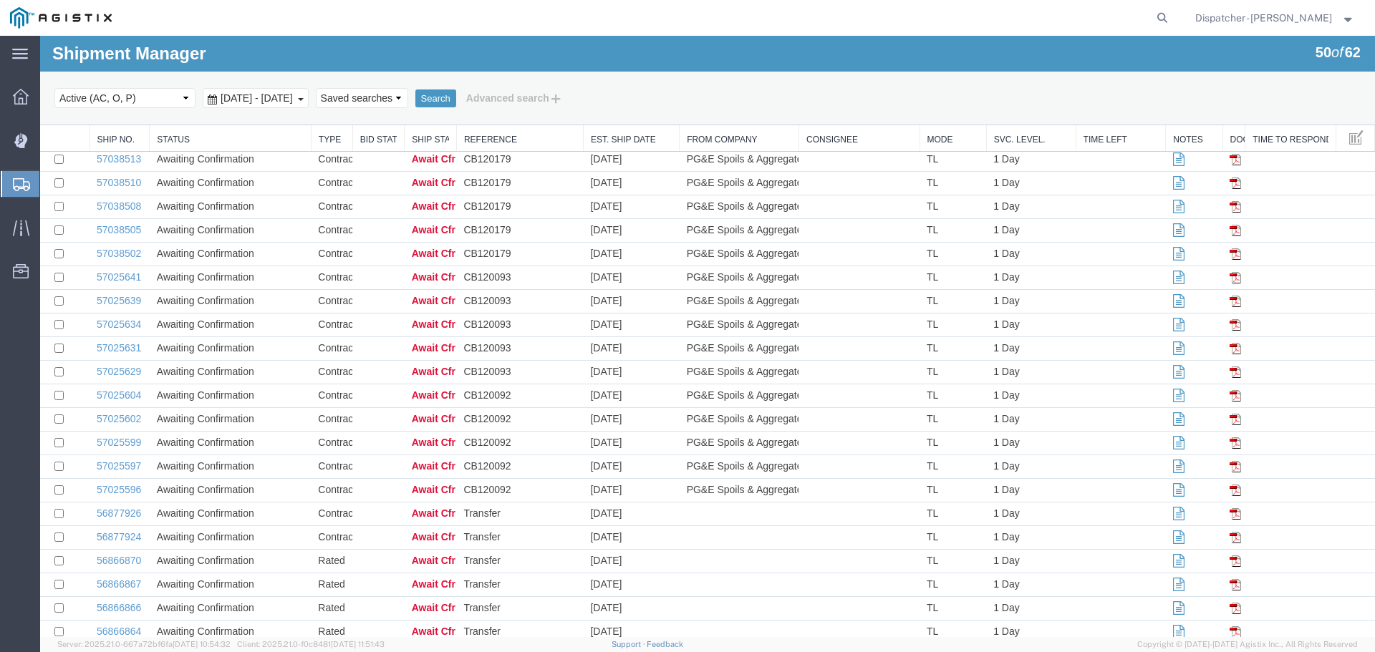
click at [289, 100] on span "[DATE] - [DATE]" at bounding box center [256, 97] width 79 height 11
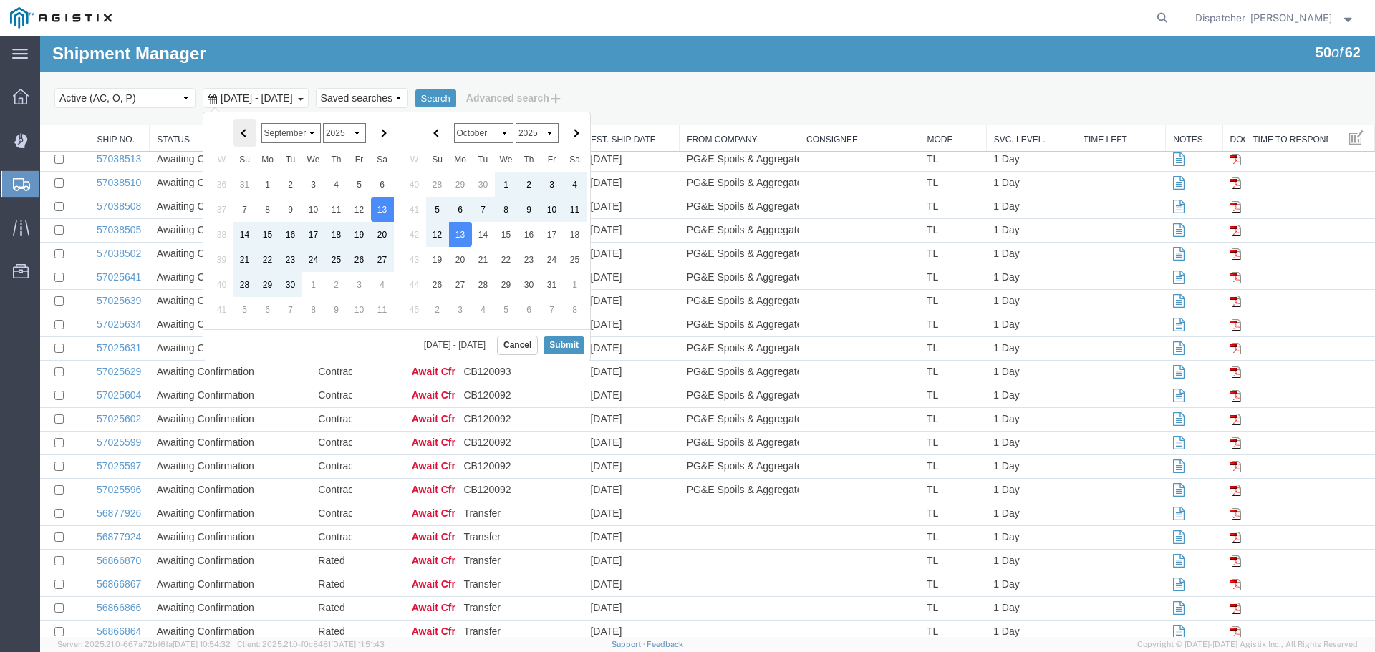
click at [245, 133] on span at bounding box center [245, 133] width 8 height 8
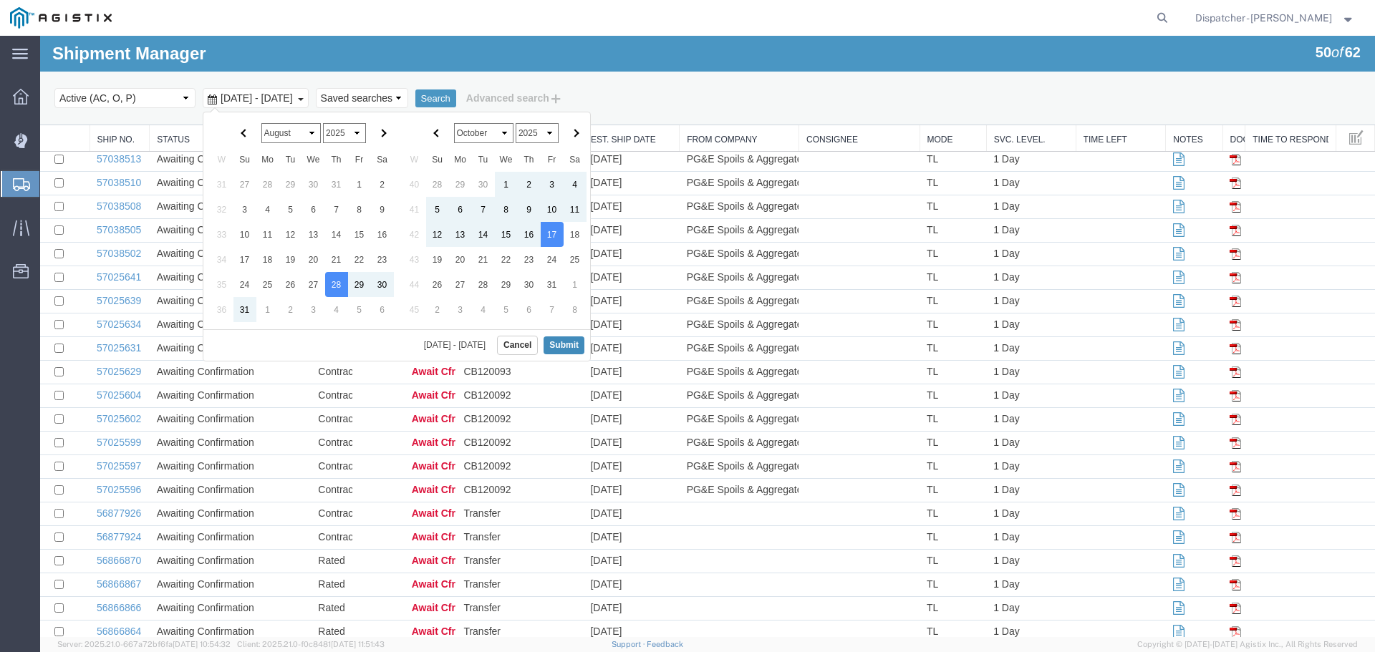
click at [559, 342] on button "Submit" at bounding box center [564, 346] width 41 height 18
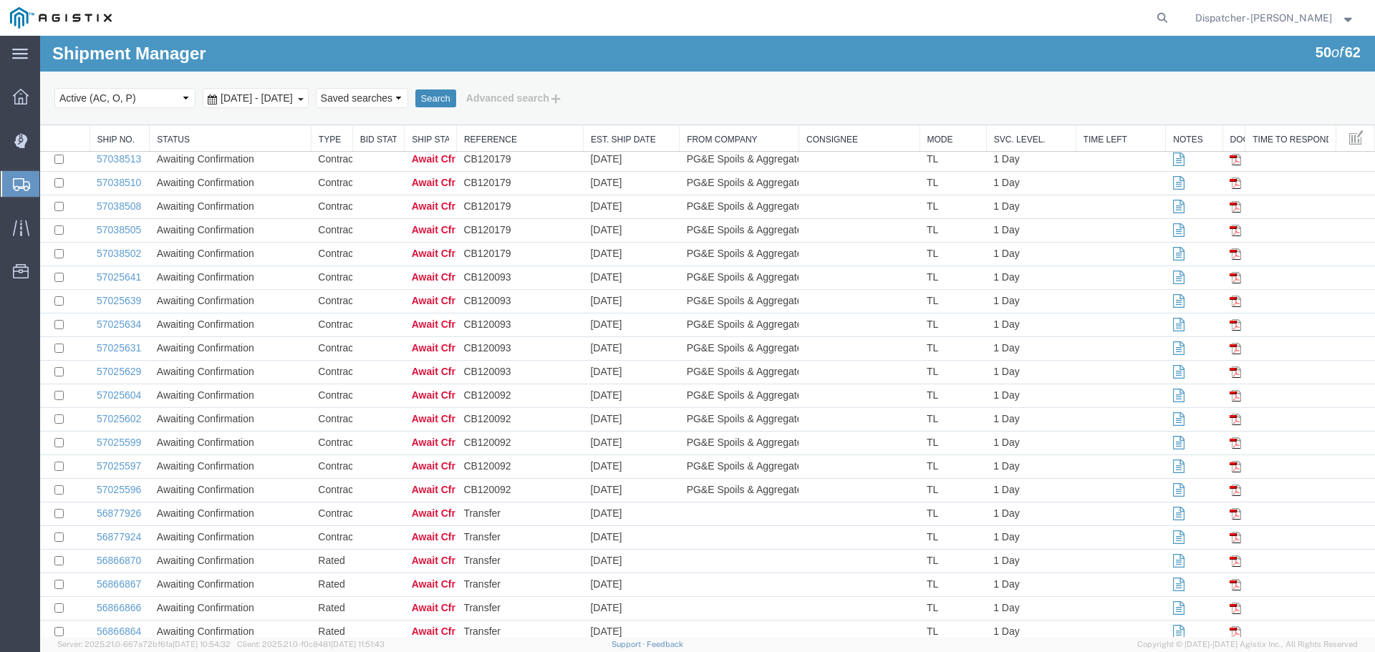
click at [456, 100] on button "Search" at bounding box center [435, 99] width 41 height 19
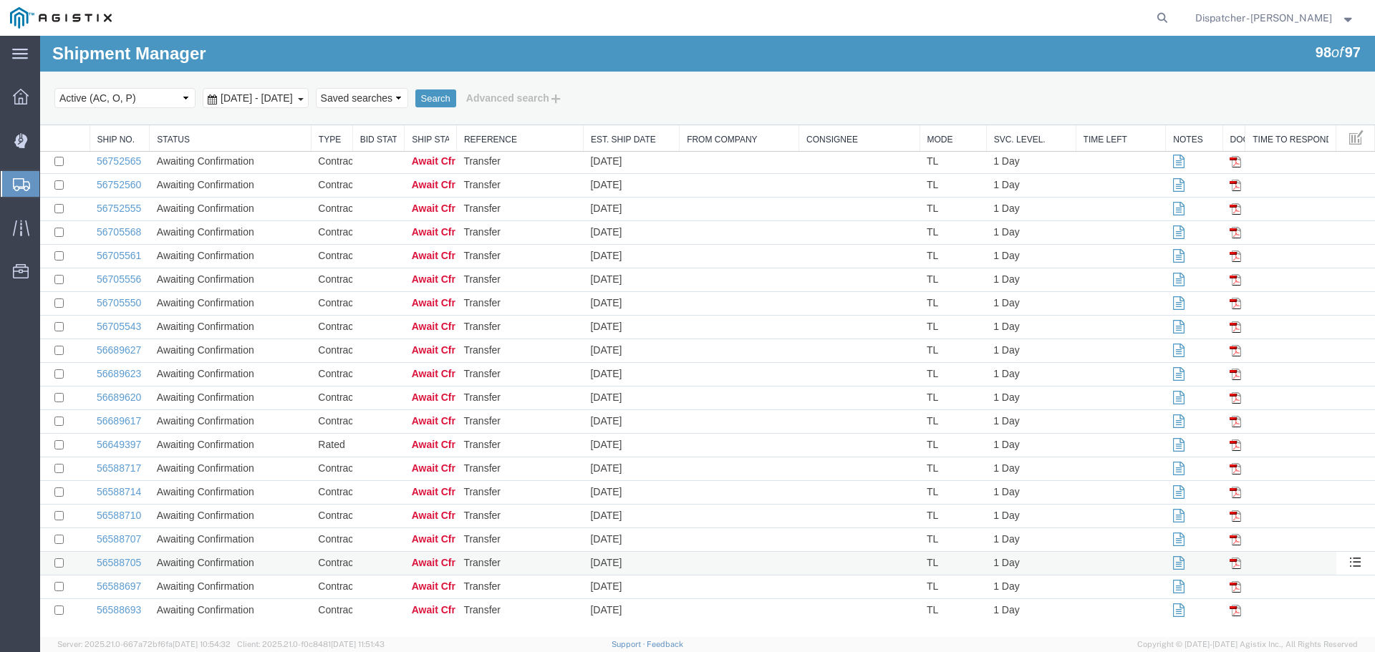
scroll to position [1880, 0]
click at [138, 99] on select "Select status Active (AC, O, P) All Approved Awaiting Confirmation (AC) Booked …" at bounding box center [124, 98] width 141 height 20
select select "ALL"
click at [54, 88] on select "Select status Active (AC, O, P) All Approved Awaiting Confirmation (AC) Booked …" at bounding box center [124, 98] width 141 height 20
click at [456, 96] on button "Search" at bounding box center [435, 99] width 41 height 19
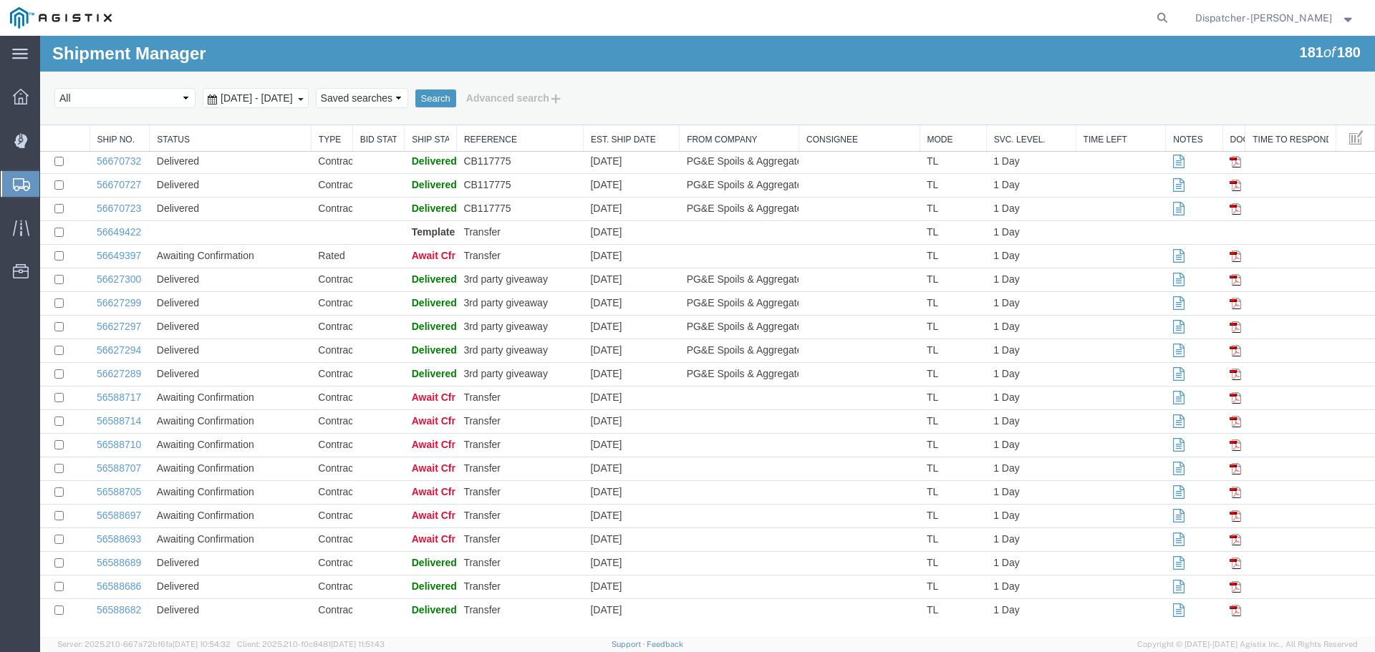
scroll to position [3871, 0]
click at [129, 557] on link "56588689" at bounding box center [119, 562] width 44 height 11
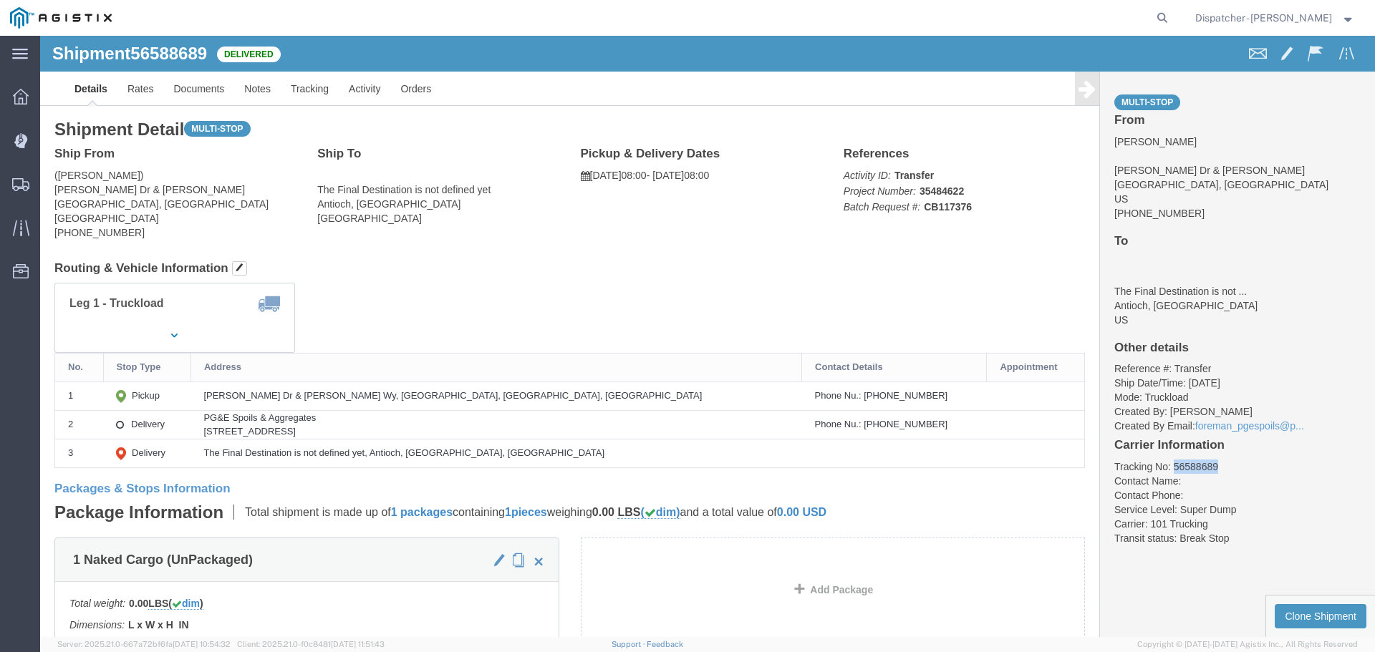
drag, startPoint x: 1185, startPoint y: 430, endPoint x: 1126, endPoint y: 436, distance: 59.8
click li "Tracking No: 56588689"
copy li "56588689"
click link "Tracking"
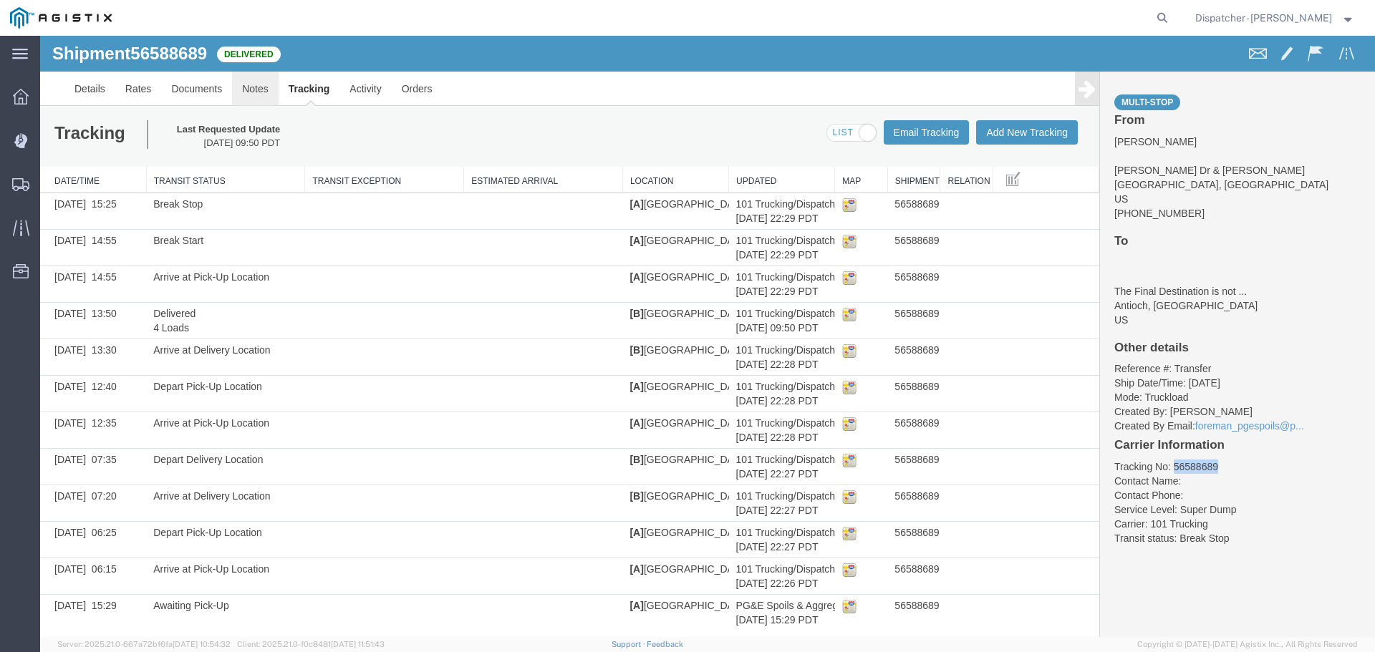
click at [259, 87] on link "Notes" at bounding box center [255, 89] width 47 height 34
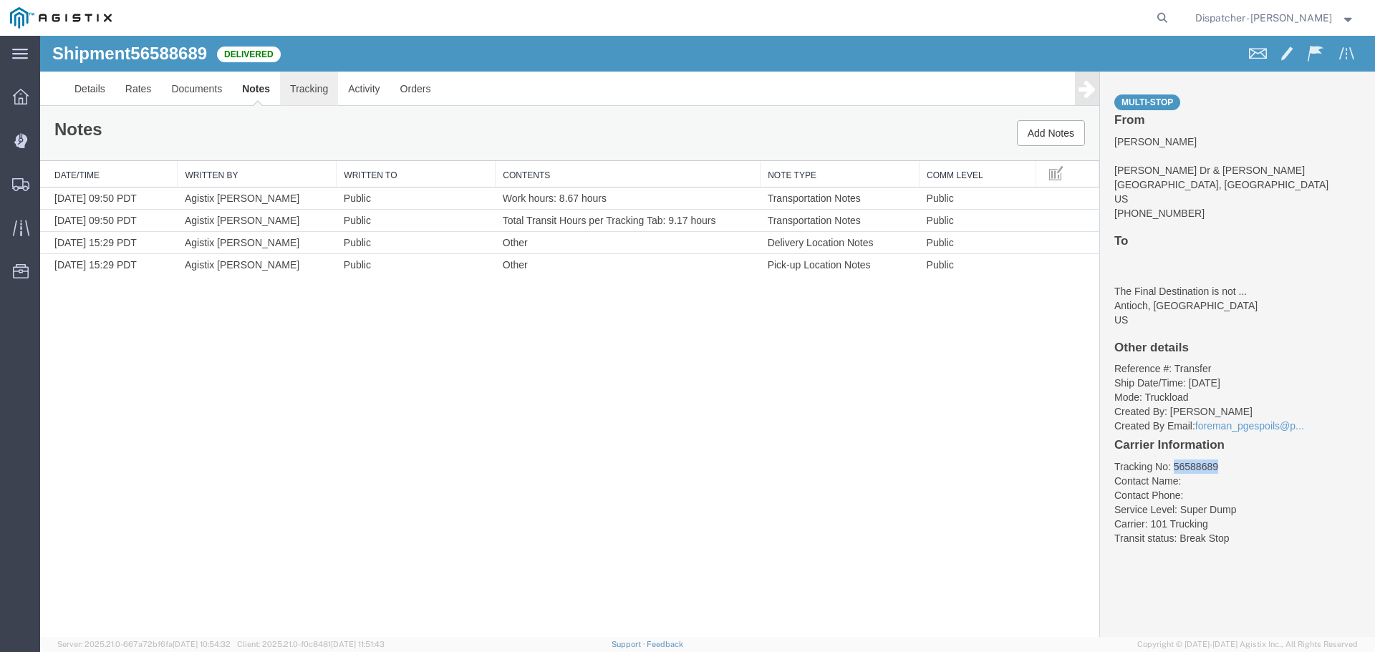
click at [316, 85] on link "Tracking" at bounding box center [309, 89] width 58 height 34
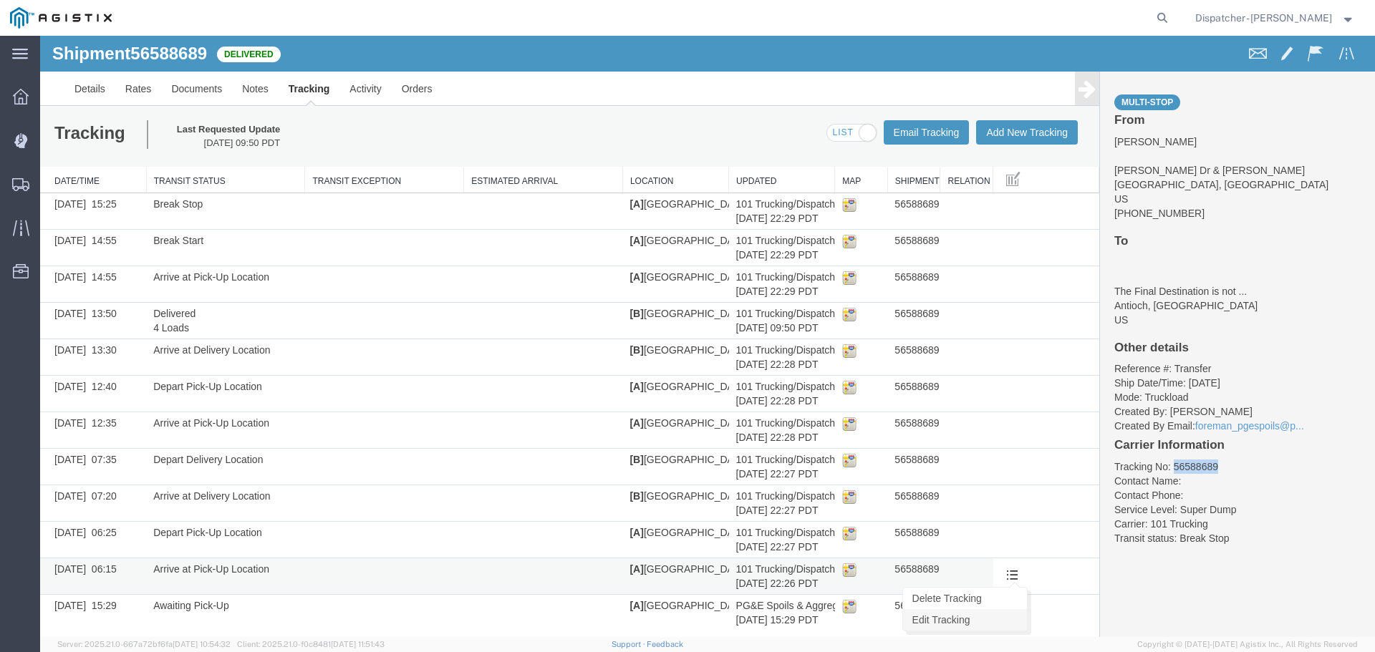
drag, startPoint x: 1001, startPoint y: 569, endPoint x: 941, endPoint y: 620, distance: 78.8
click at [1000, 587] on div "Delete Tracking Edit Tracking" at bounding box center [1013, 576] width 27 height 21
click at [941, 620] on link "Edit Tracking" at bounding box center [965, 619] width 124 height 21
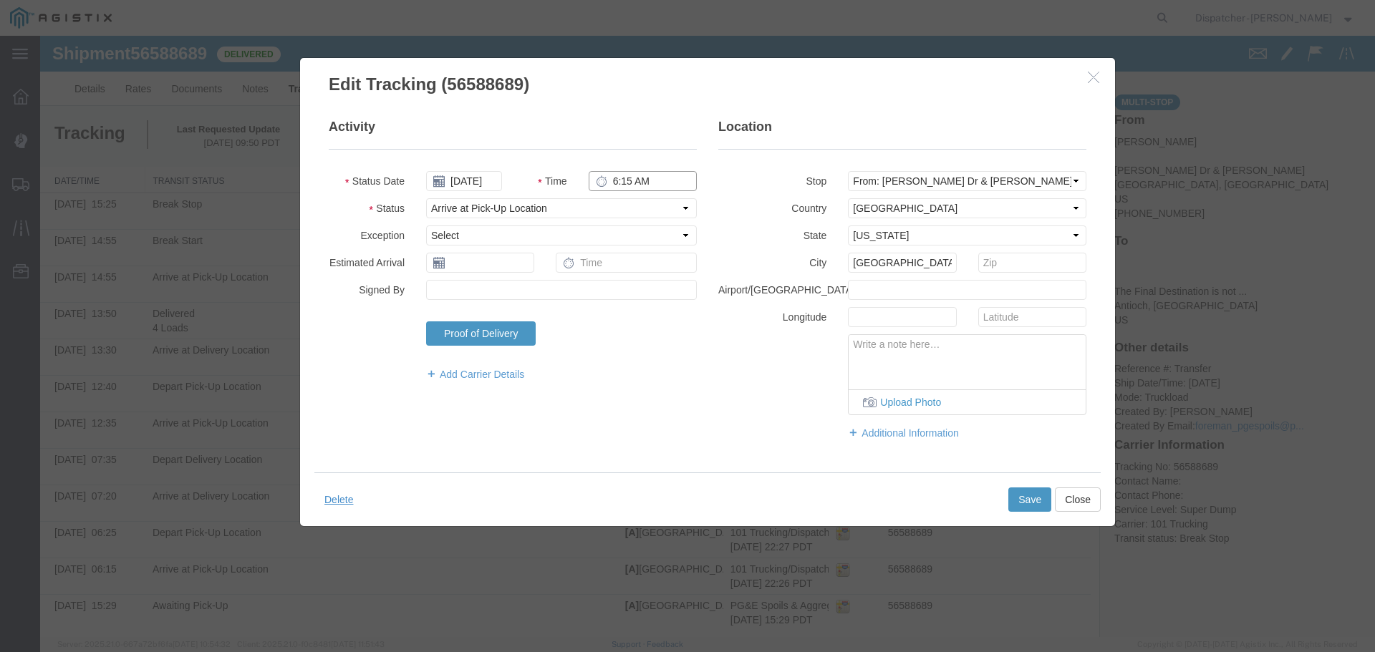
click at [614, 184] on input "6:15 AM" at bounding box center [643, 181] width 108 height 20
type input "8:00 AM"
click at [1033, 496] on button "Save" at bounding box center [1029, 500] width 43 height 24
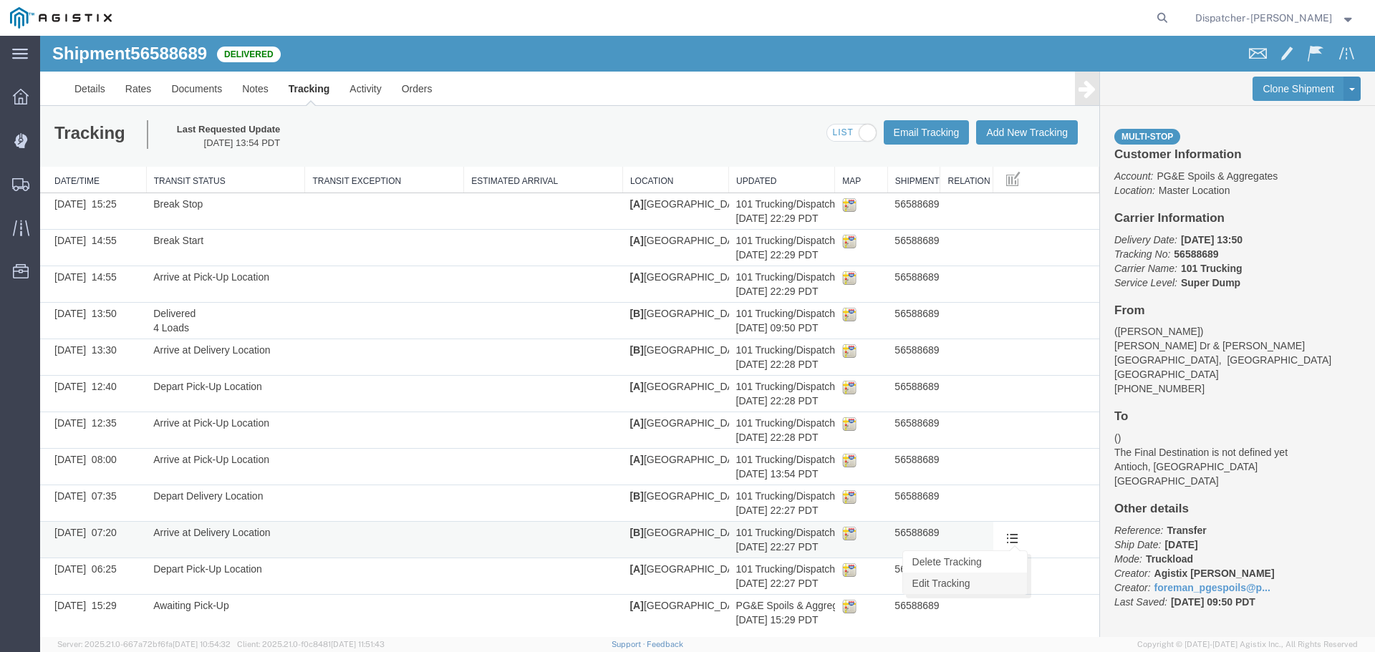
click at [951, 584] on link "Edit Tracking" at bounding box center [965, 583] width 124 height 21
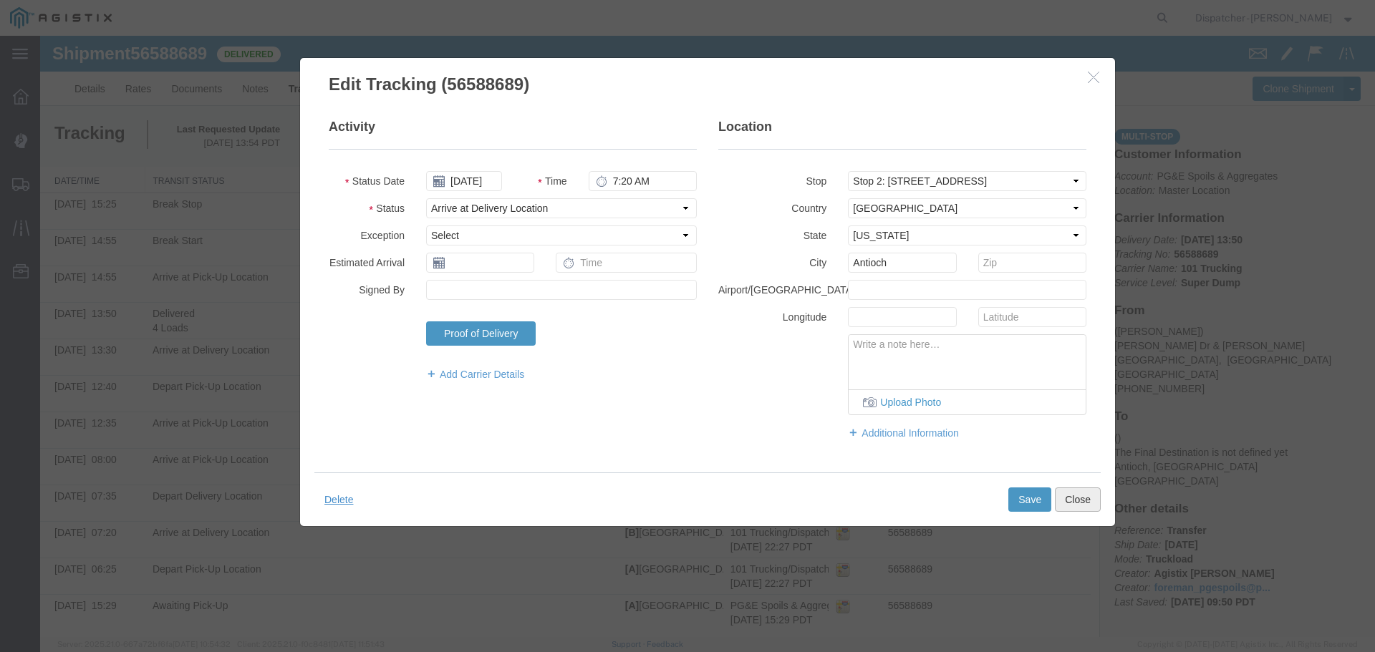
click at [1058, 503] on button "Close" at bounding box center [1078, 500] width 46 height 24
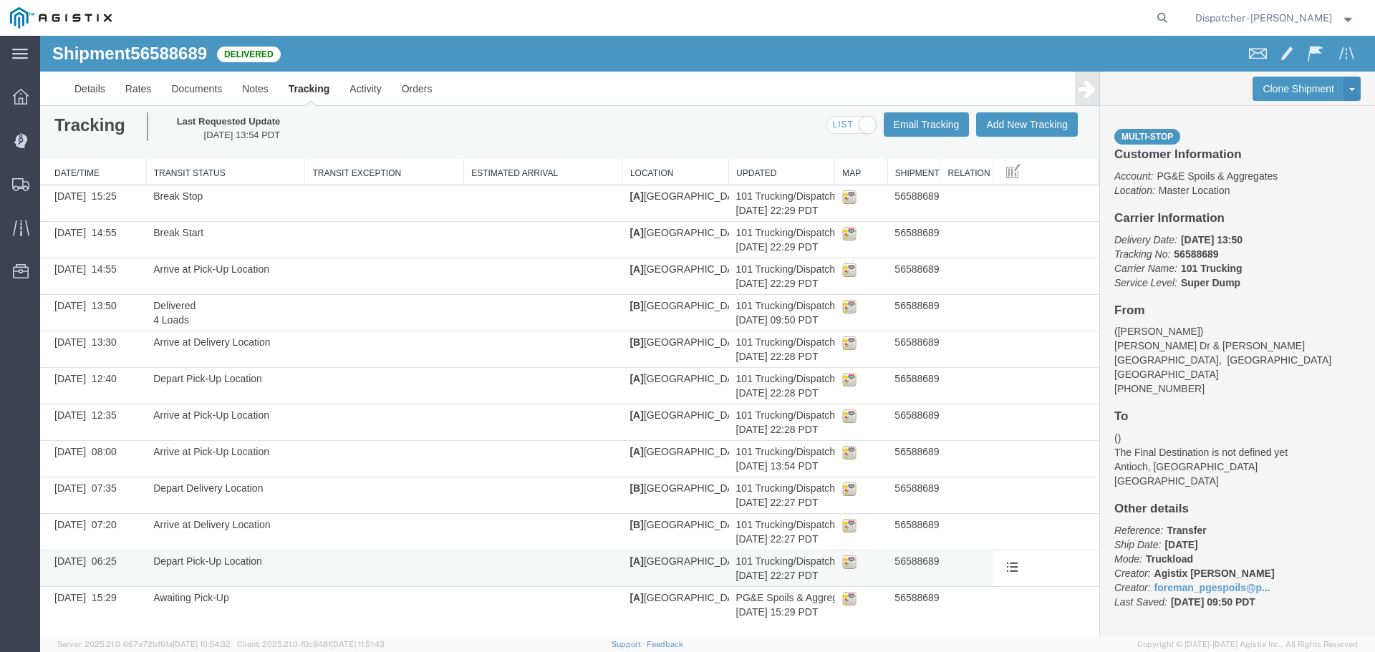
scroll to position [9, 0]
click at [972, 592] on link "Delete Tracking" at bounding box center [965, 589] width 124 height 21
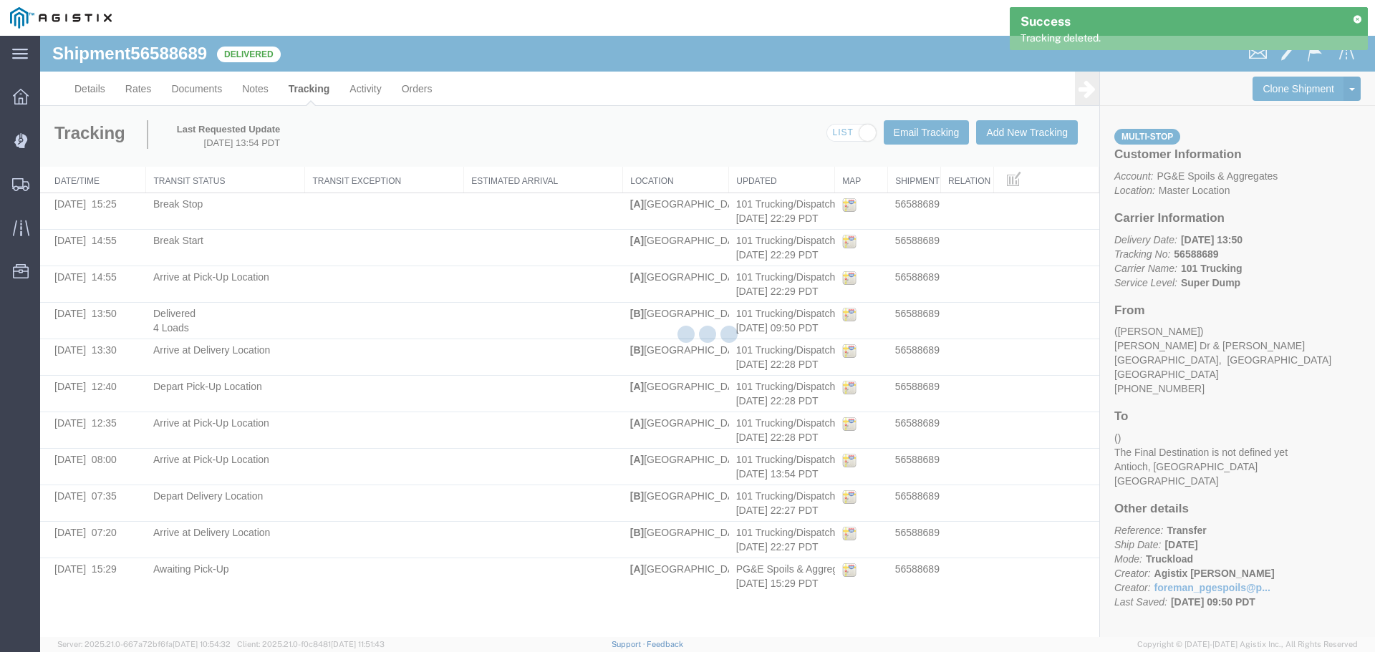
scroll to position [0, 0]
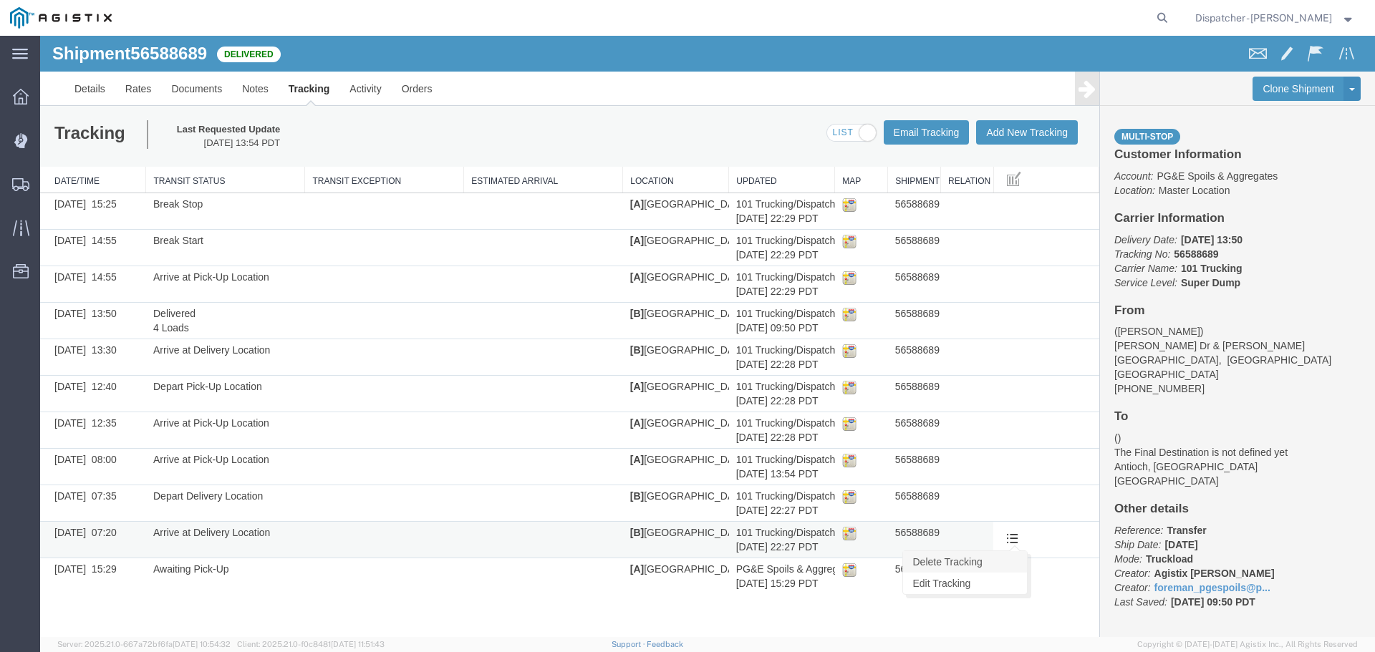
click at [991, 561] on link "Delete Tracking" at bounding box center [965, 561] width 124 height 21
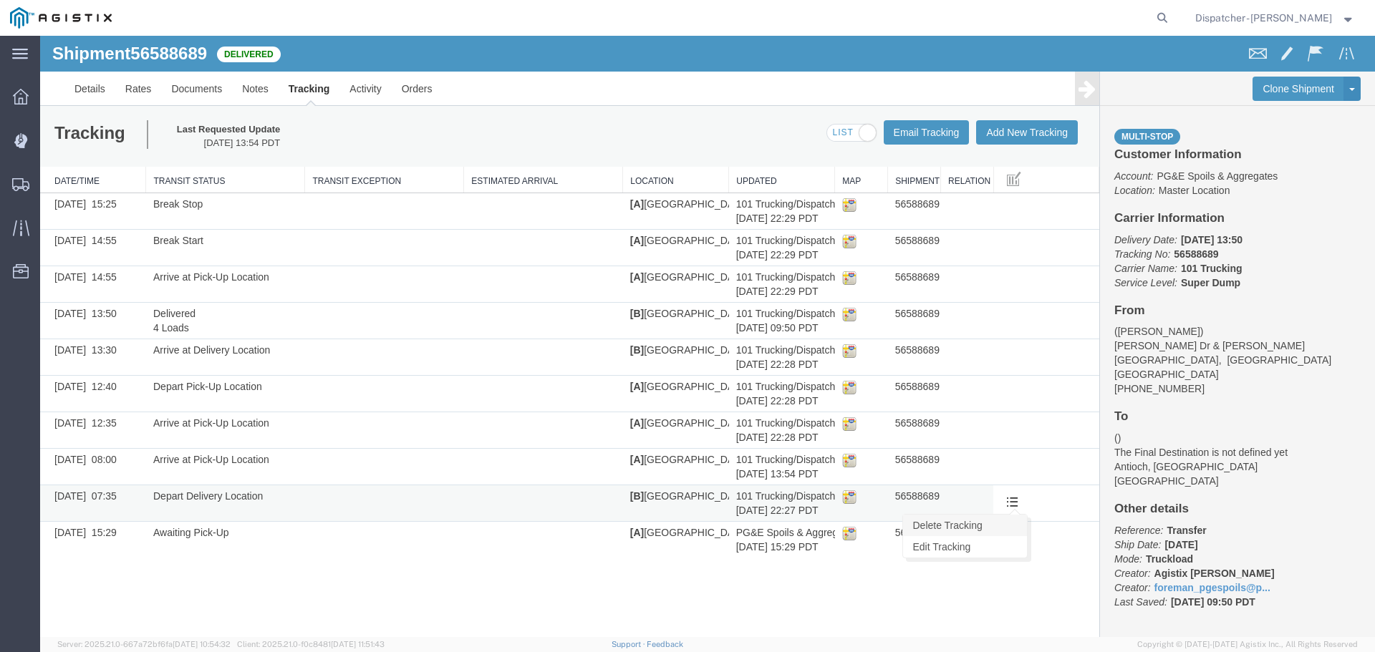
click at [998, 530] on link "Delete Tracking" at bounding box center [965, 525] width 124 height 21
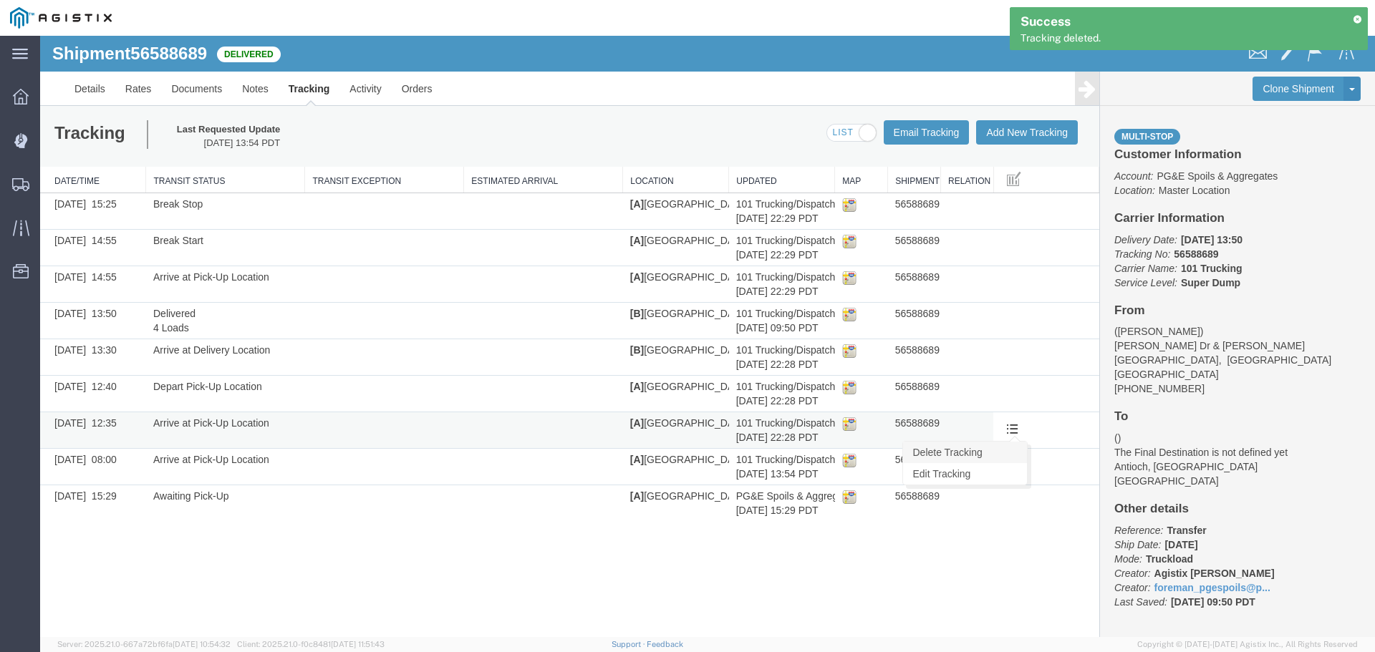
click at [991, 456] on link "Delete Tracking" at bounding box center [965, 452] width 124 height 21
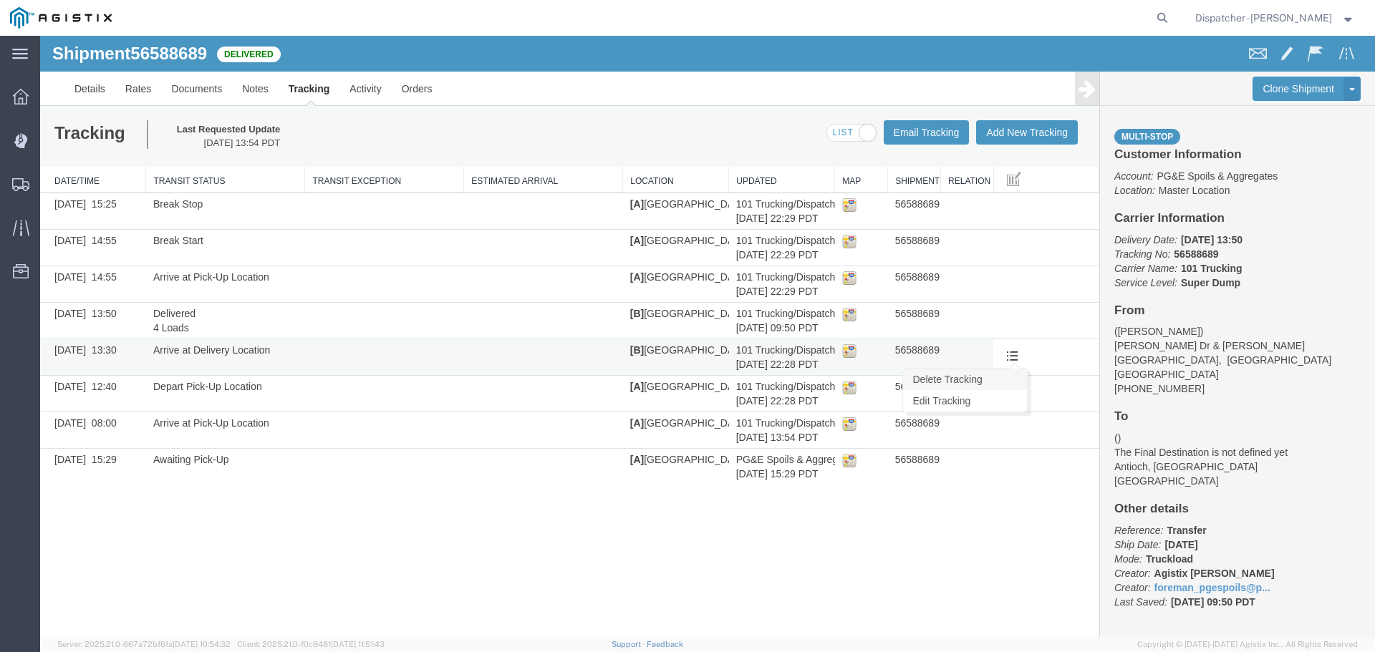
click at [965, 382] on link "Delete Tracking" at bounding box center [965, 379] width 124 height 21
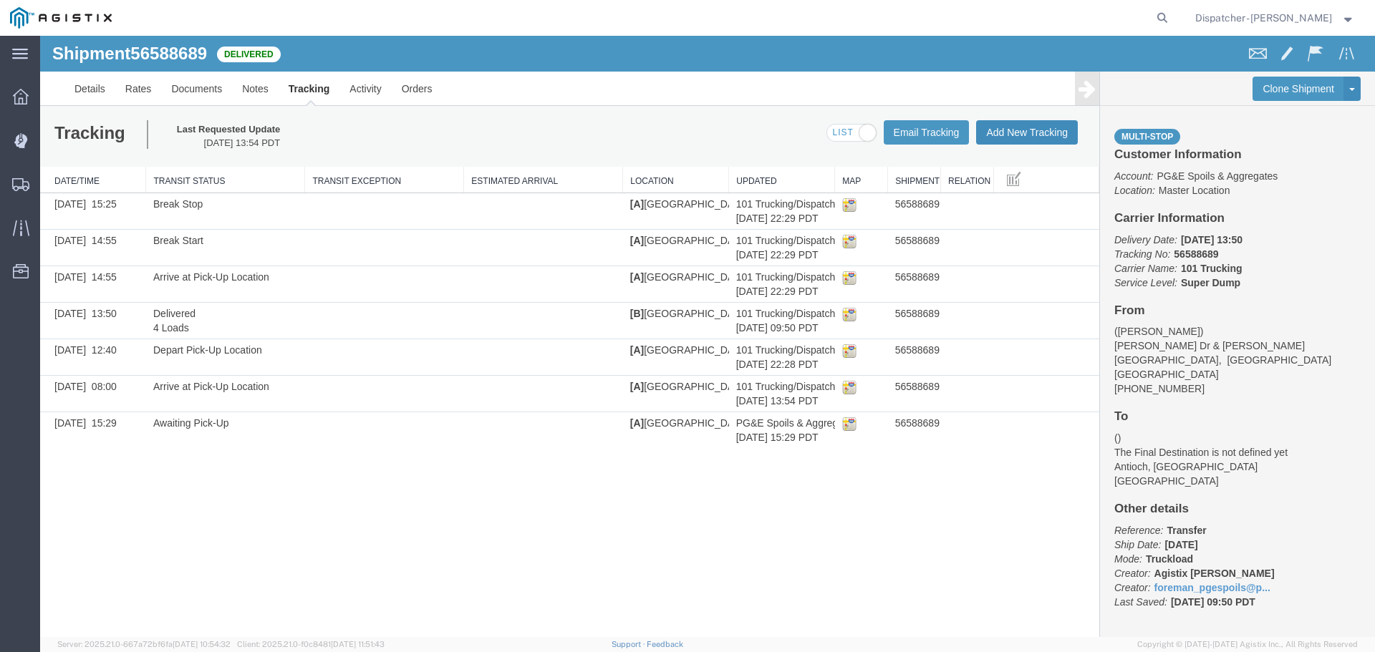
click at [1015, 142] on button "Add New Tracking" at bounding box center [1027, 132] width 102 height 24
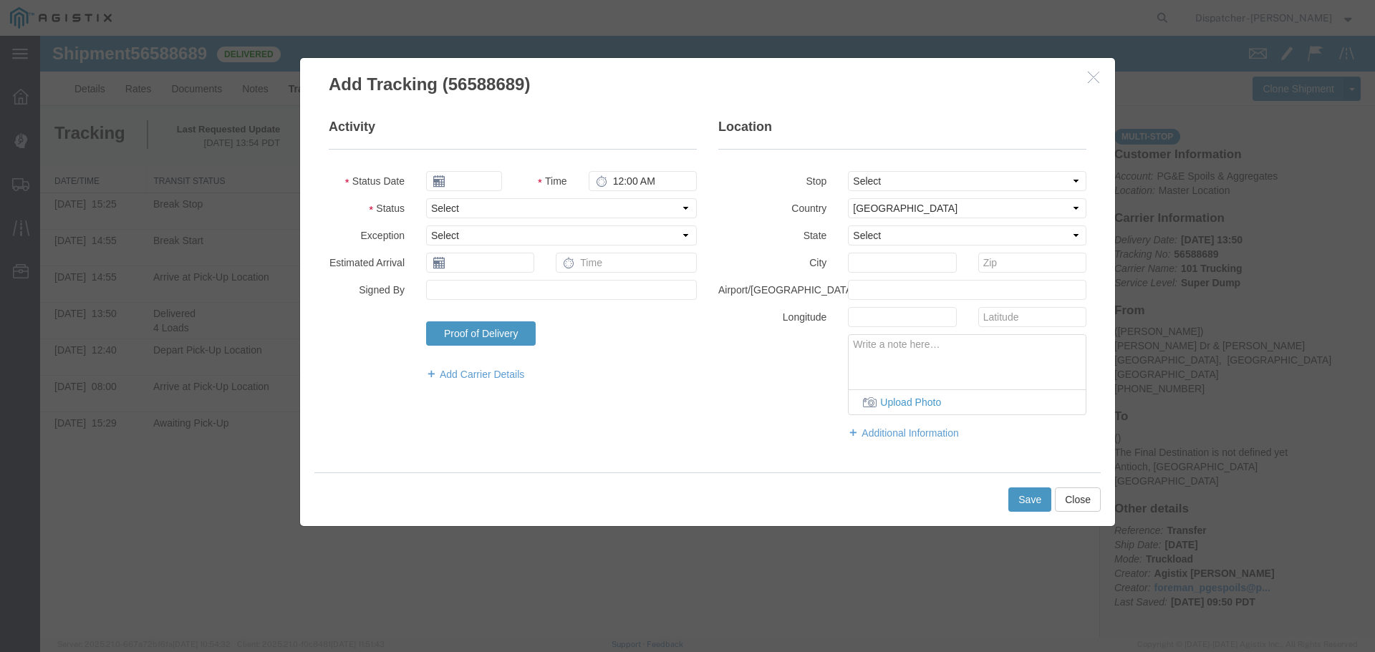
type input "[DATE]"
type input "2:00 PM"
click at [438, 176] on icon at bounding box center [438, 180] width 11 height 11
click at [461, 179] on input "[DATE]" at bounding box center [464, 181] width 76 height 20
click at [437, 204] on icon at bounding box center [437, 206] width 4 height 9
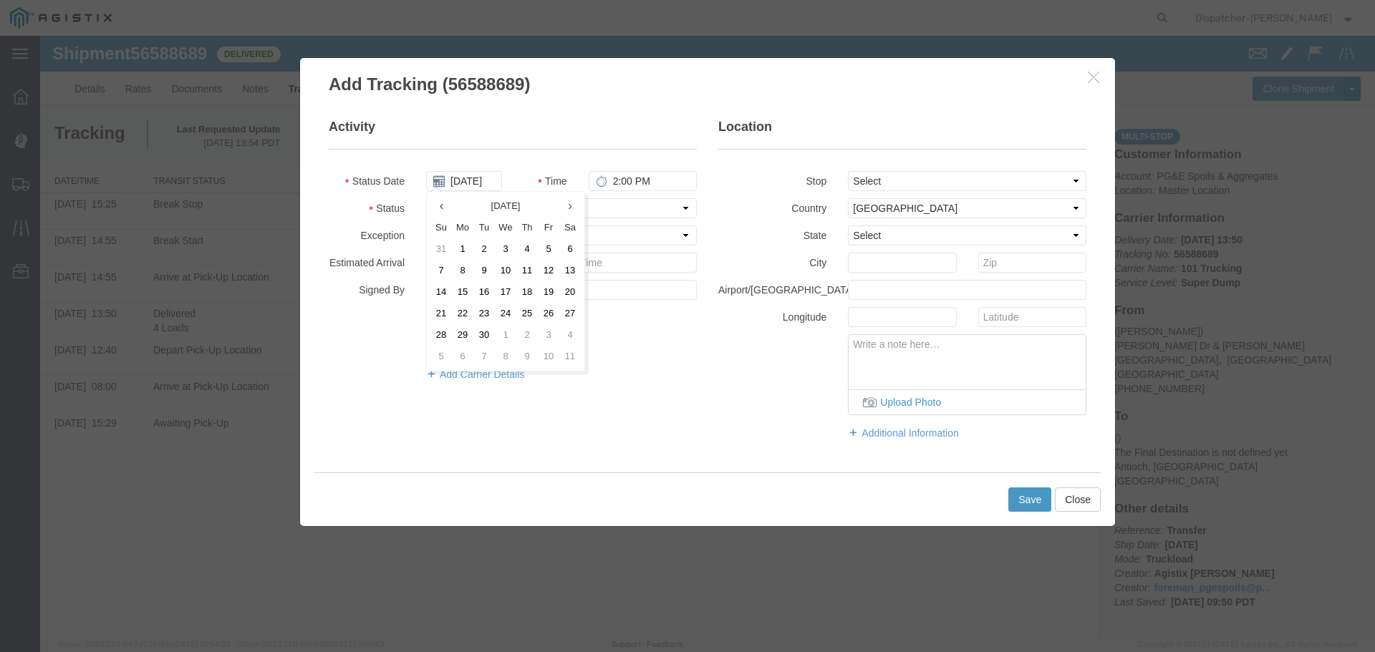
click at [437, 204] on th at bounding box center [440, 206] width 21 height 21
click at [528, 332] on td "28" at bounding box center [526, 334] width 21 height 21
type input "[DATE]"
click at [614, 184] on input "2:00 PM" at bounding box center [643, 181] width 108 height 20
type input "1:40 PM"
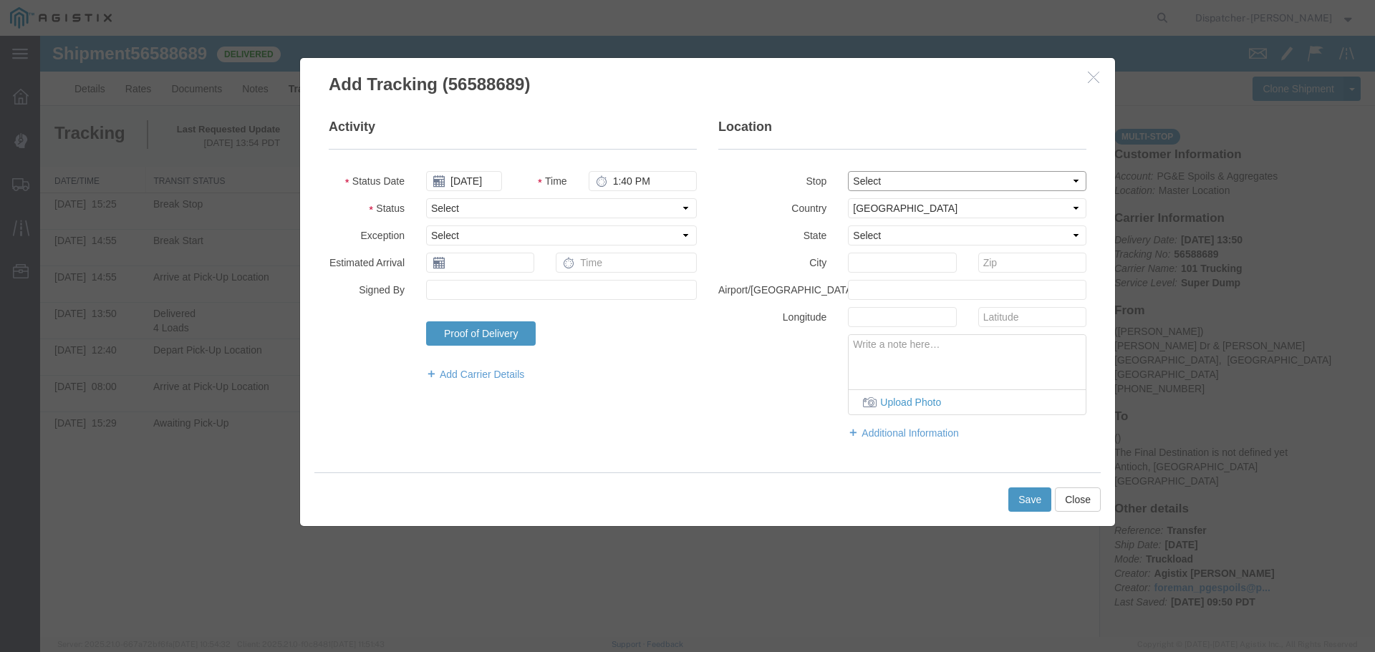
click at [912, 183] on select "Select From: [PERSON_NAME] Dr & [PERSON_NAME] Wy, [GEOGRAPHIC_DATA], [GEOGRAPHI…" at bounding box center [967, 181] width 238 height 20
select select "{"pickupDeliveryInfoId": "122468390","pickupOrDelivery": "P","stopNum": "1","lo…"
click at [848, 171] on select "Select From: [PERSON_NAME] Dr & [PERSON_NAME] Wy, [GEOGRAPHIC_DATA], [GEOGRAPHI…" at bounding box center [967, 181] width 238 height 20
select select "CA"
type input "[GEOGRAPHIC_DATA]"
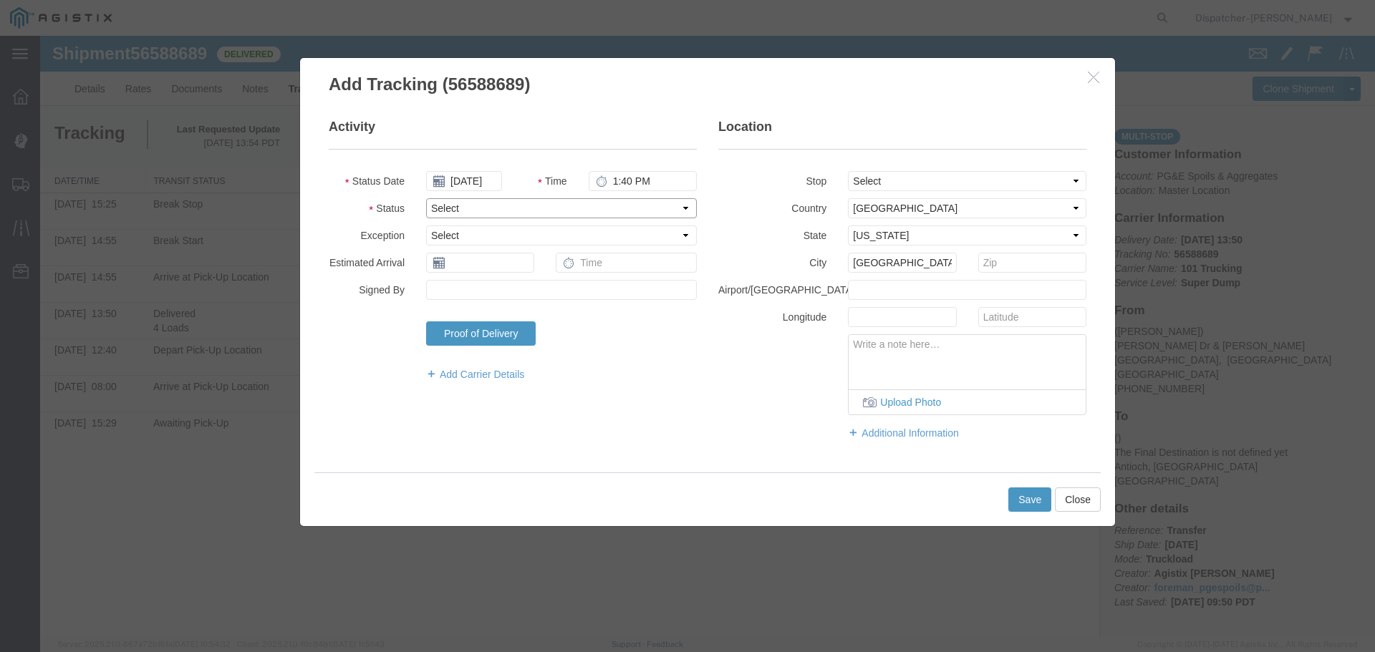
click at [547, 212] on select "Select Arrival Notice Available Arrival Notice Imported Arrive at Delivery Loca…" at bounding box center [561, 208] width 271 height 20
select select "DPTPULOC"
click at [426, 198] on select "Select Arrival Notice Available Arrival Notice Imported Arrive at Delivery Loca…" at bounding box center [561, 208] width 271 height 20
click at [1047, 508] on button "Save" at bounding box center [1029, 500] width 43 height 24
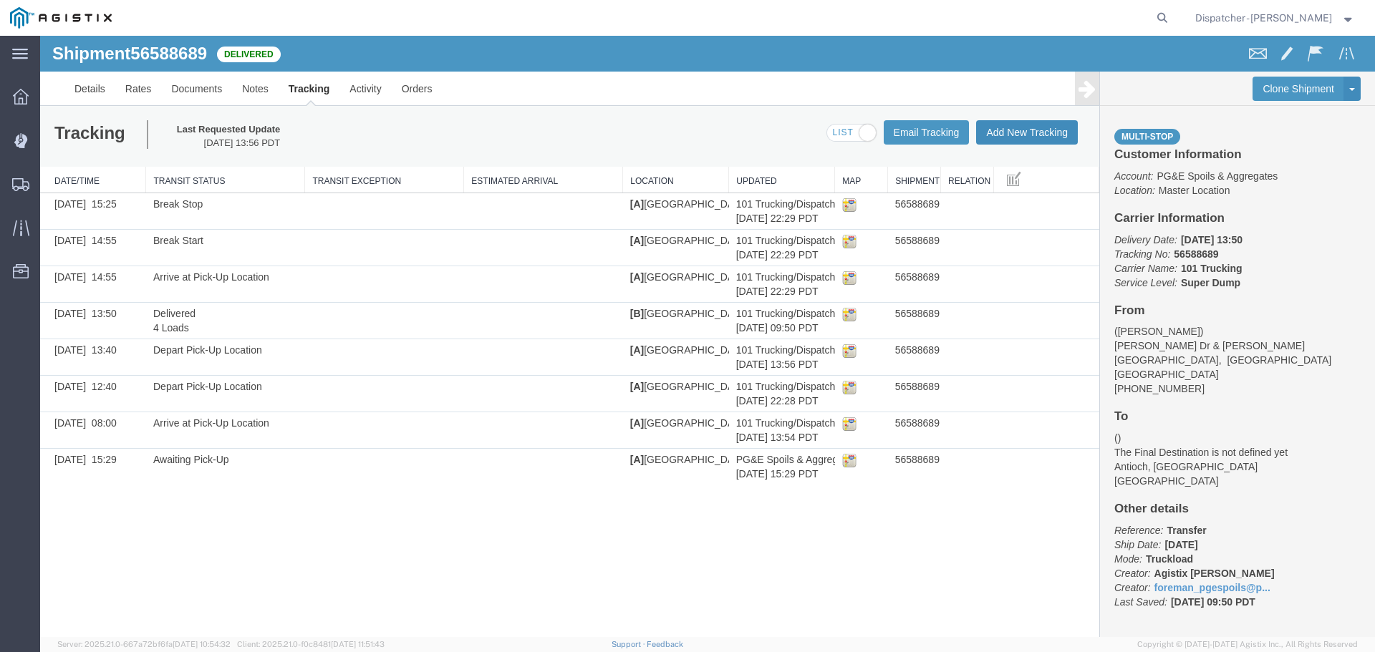
click at [1043, 128] on button "Add New Tracking" at bounding box center [1027, 132] width 102 height 24
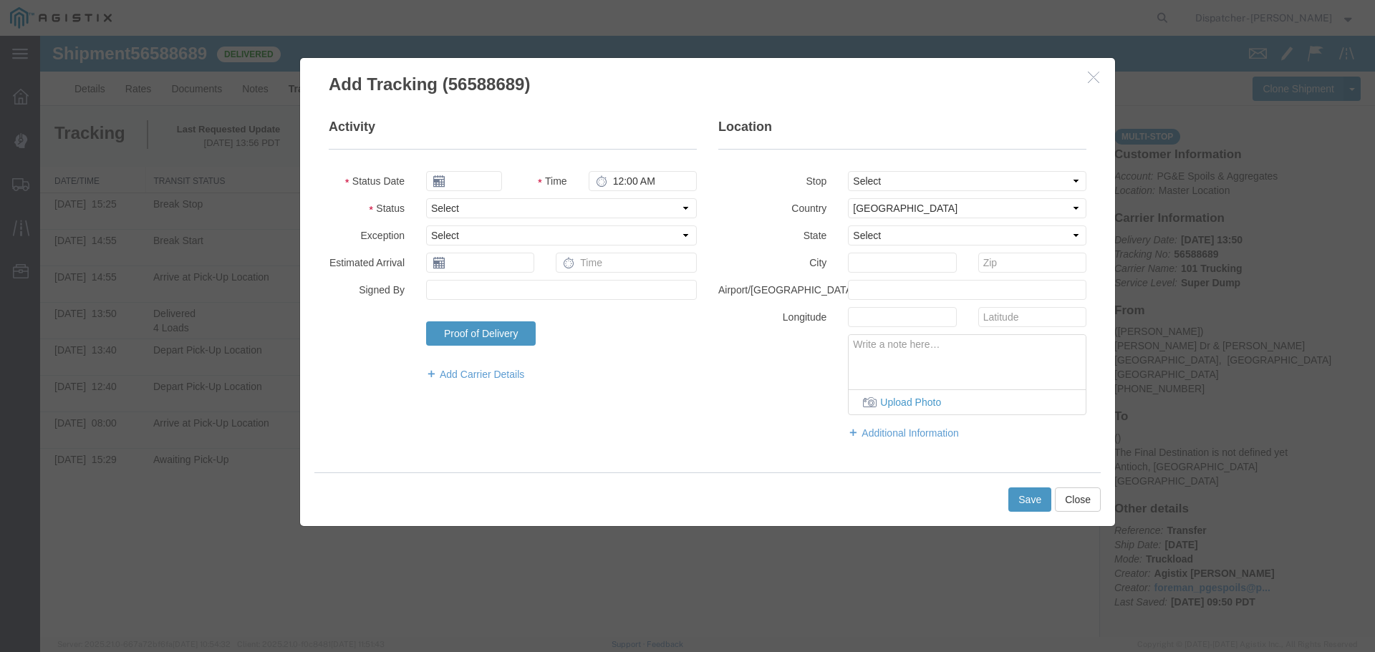
type input "[DATE]"
type input "2:00 PM"
click at [466, 178] on input "[DATE]" at bounding box center [464, 181] width 76 height 20
click at [440, 205] on th at bounding box center [436, 206] width 21 height 21
click at [440, 205] on icon at bounding box center [442, 206] width 4 height 9
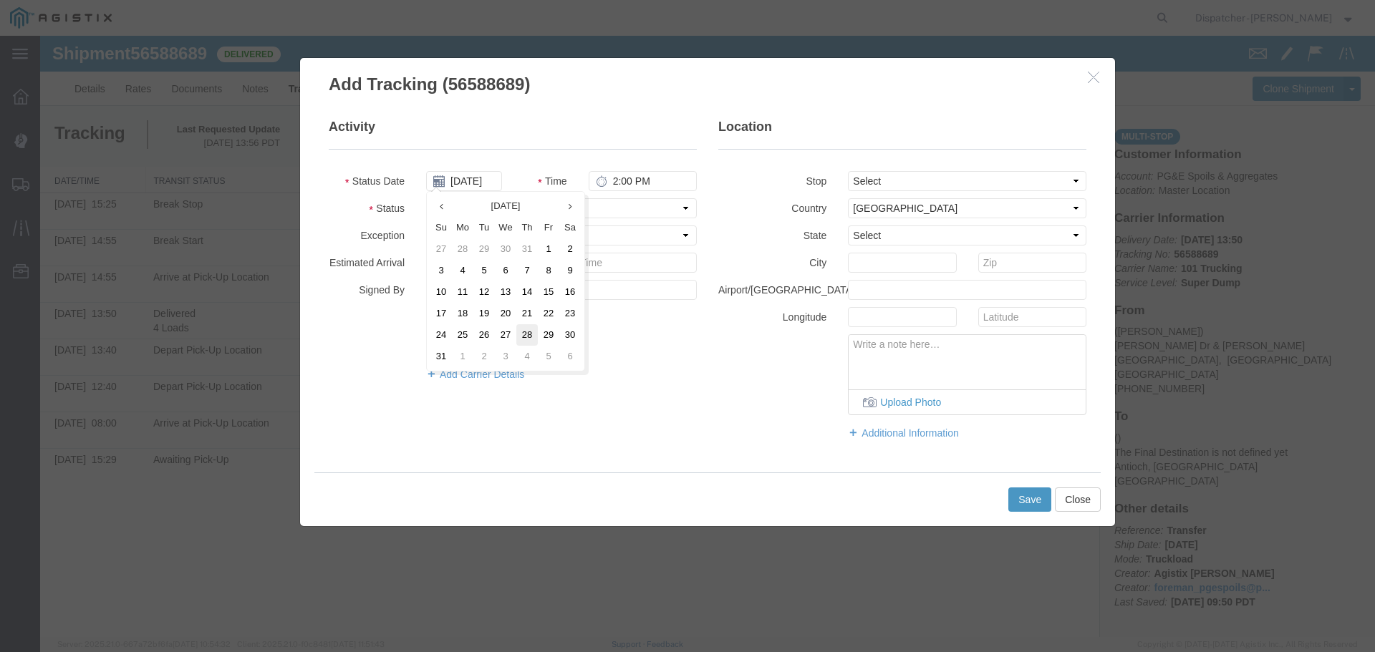
click at [528, 334] on td "28" at bounding box center [526, 334] width 21 height 21
type input "[DATE]"
click at [614, 186] on input "2:00 PM" at bounding box center [643, 181] width 108 height 20
type input "3:20 PM"
click at [1000, 185] on select "Select From: [PERSON_NAME] Dr & [PERSON_NAME] Wy, [GEOGRAPHIC_DATA], [GEOGRAPHI…" at bounding box center [967, 181] width 238 height 20
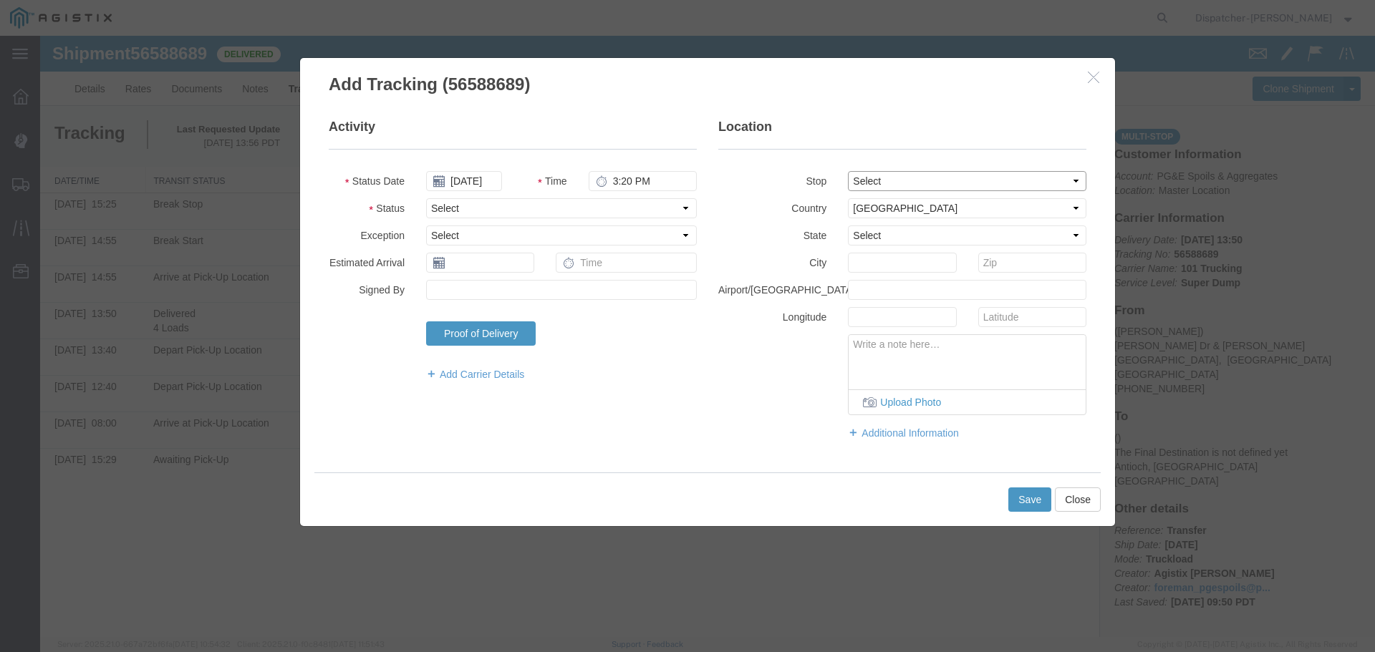
select select "{"pickupDeliveryInfoId": "122468391","pickupOrDelivery": "D","stopNum": "2","lo…"
click at [848, 171] on select "Select From: [PERSON_NAME] Dr & [PERSON_NAME] Wy, [GEOGRAPHIC_DATA], [GEOGRAPHI…" at bounding box center [967, 181] width 238 height 20
select select "CA"
type input "Antioch"
click at [536, 204] on select "Select Arrival Notice Available Arrival Notice Imported Arrive at Delivery Loca…" at bounding box center [561, 208] width 271 height 20
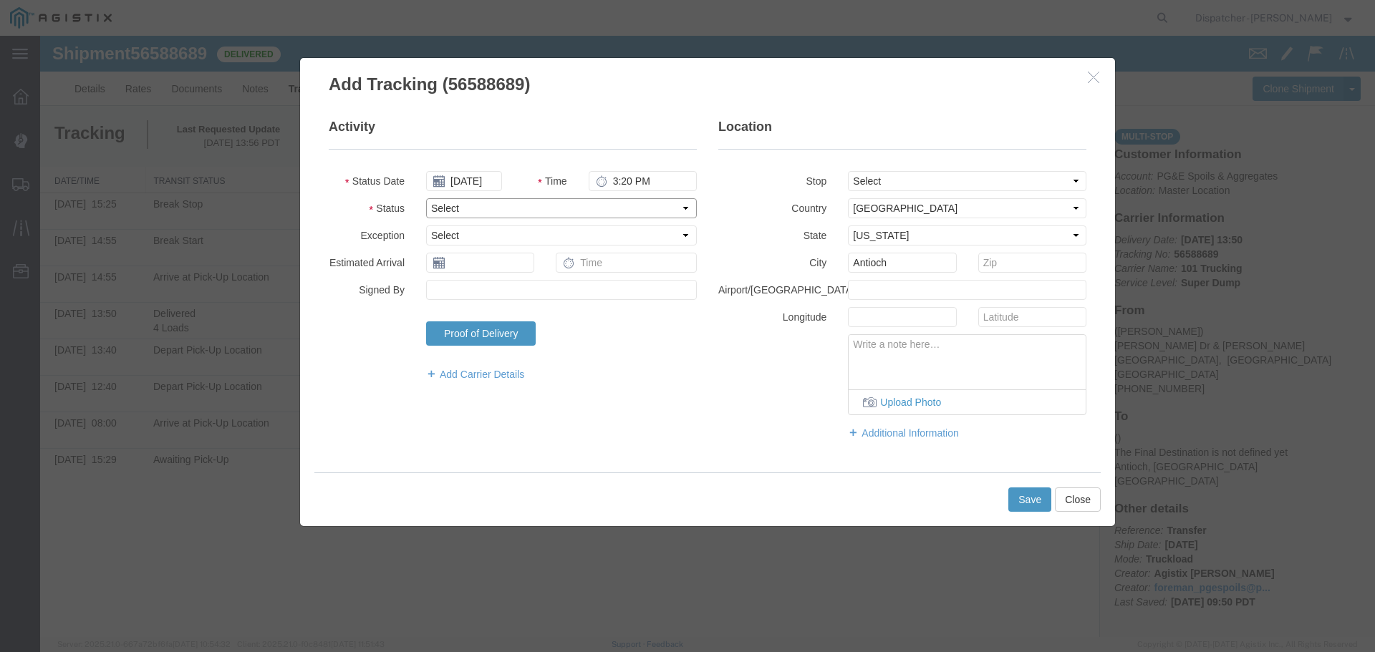
select select "ARVDLVLOC"
click at [426, 198] on select "Select Arrival Notice Available Arrival Notice Imported Arrive at Delivery Loca…" at bounding box center [561, 208] width 271 height 20
click at [1024, 496] on button "Save" at bounding box center [1029, 500] width 43 height 24
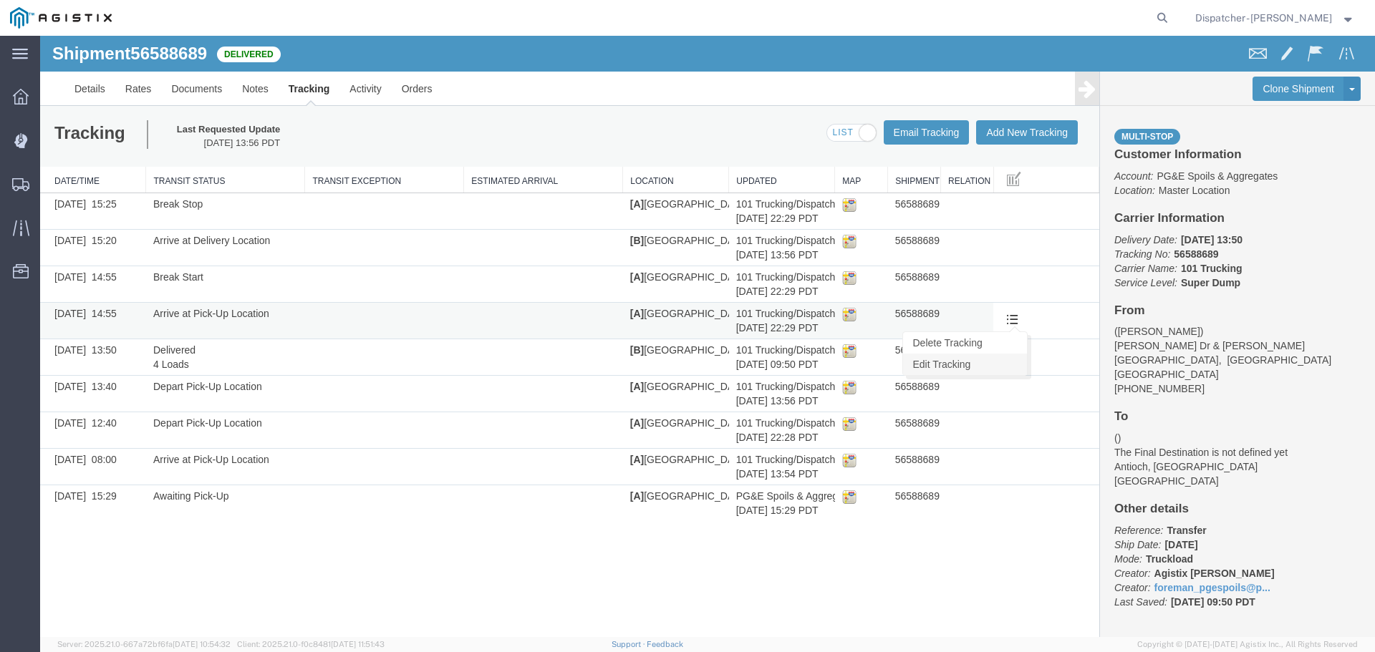
click at [960, 364] on link "Edit Tracking" at bounding box center [965, 364] width 124 height 21
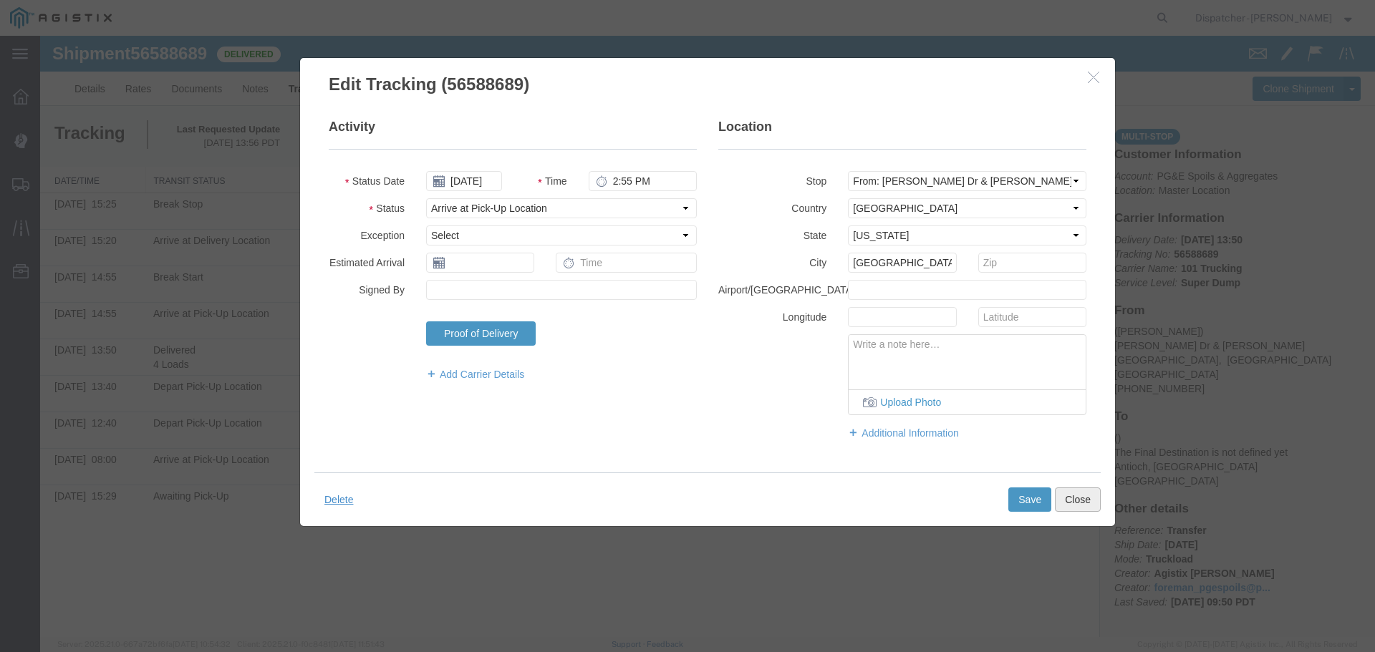
click at [1074, 499] on button "Close" at bounding box center [1078, 500] width 46 height 24
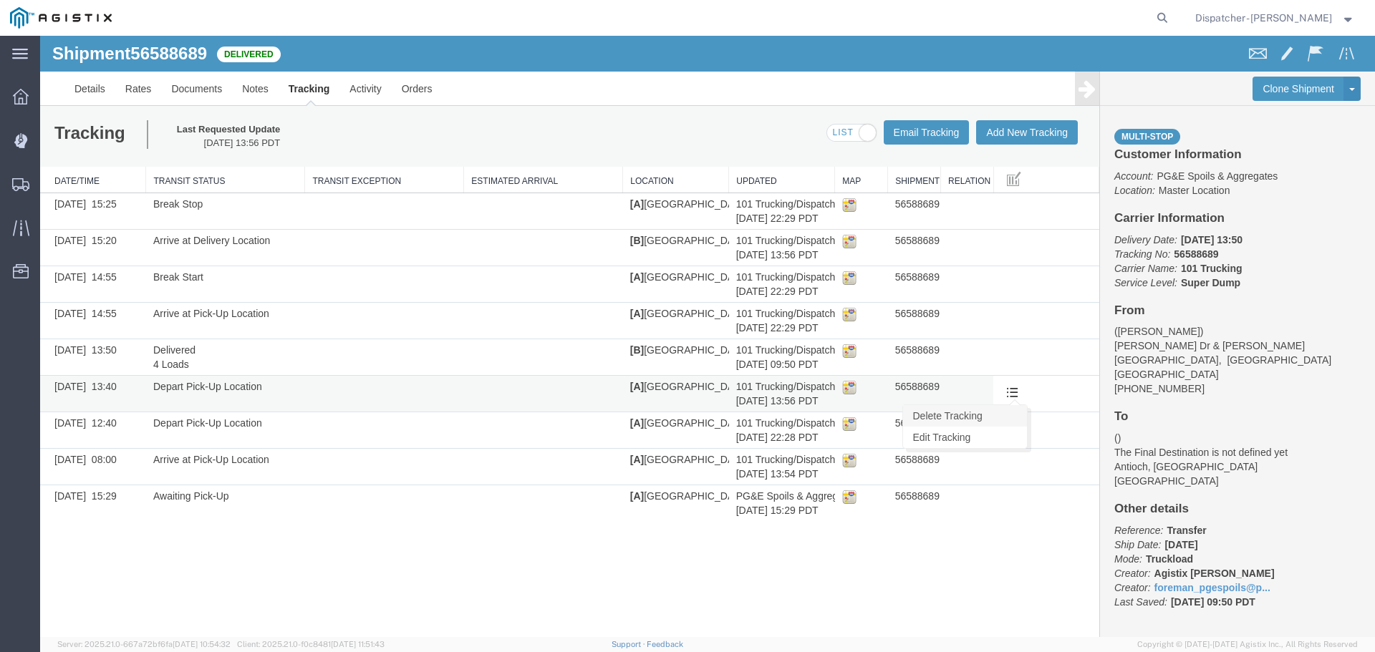
click at [990, 417] on link "Delete Tracking" at bounding box center [965, 415] width 124 height 21
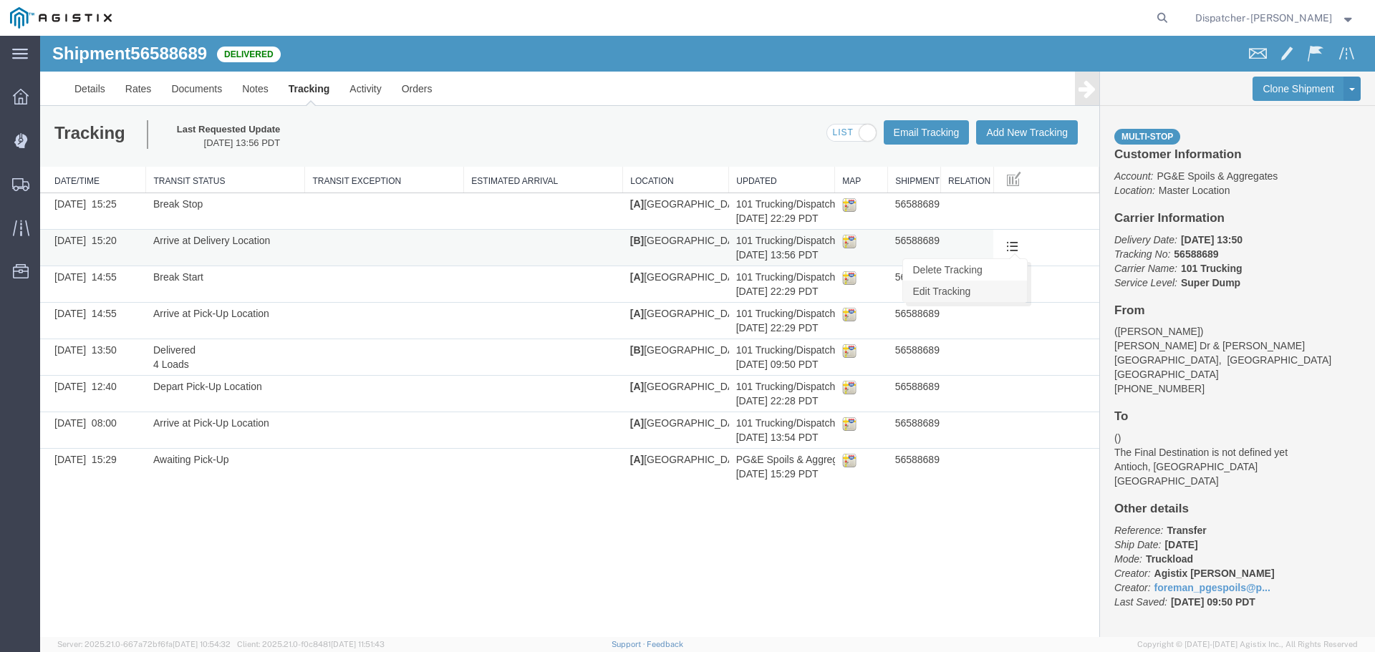
click at [941, 289] on link "Edit Tracking" at bounding box center [965, 291] width 124 height 21
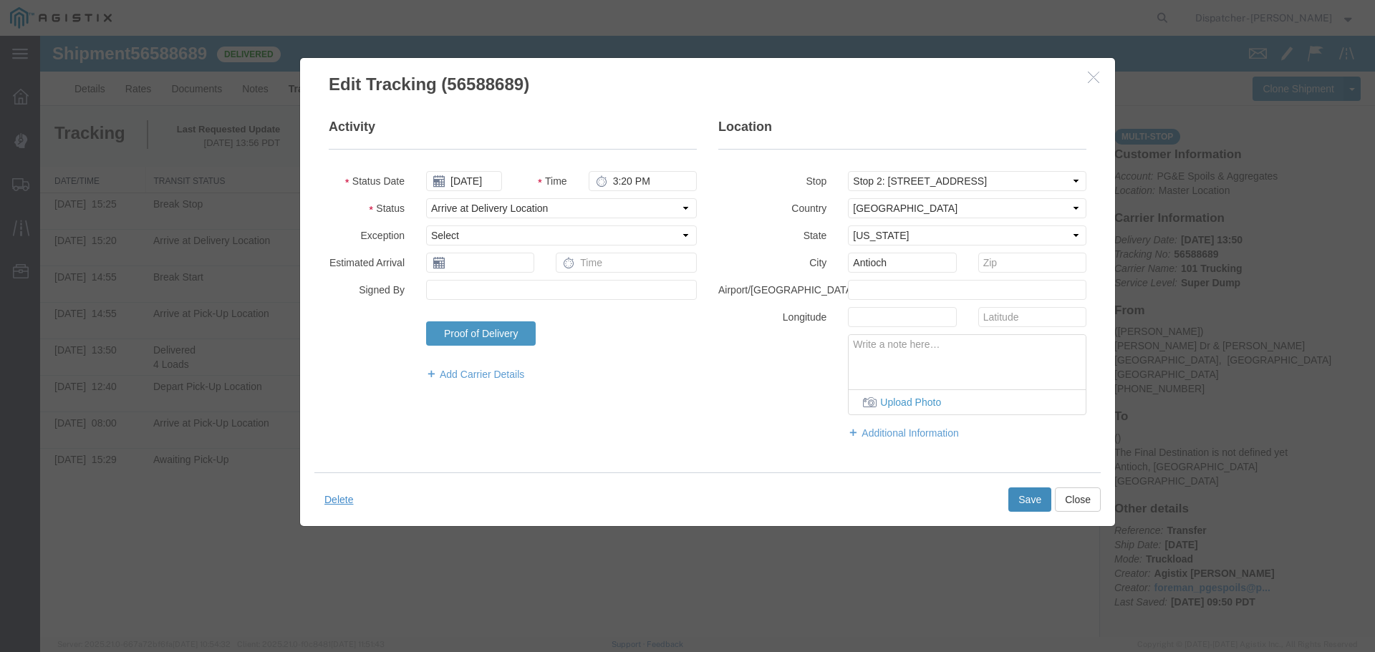
click at [1031, 493] on button "Save" at bounding box center [1029, 500] width 43 height 24
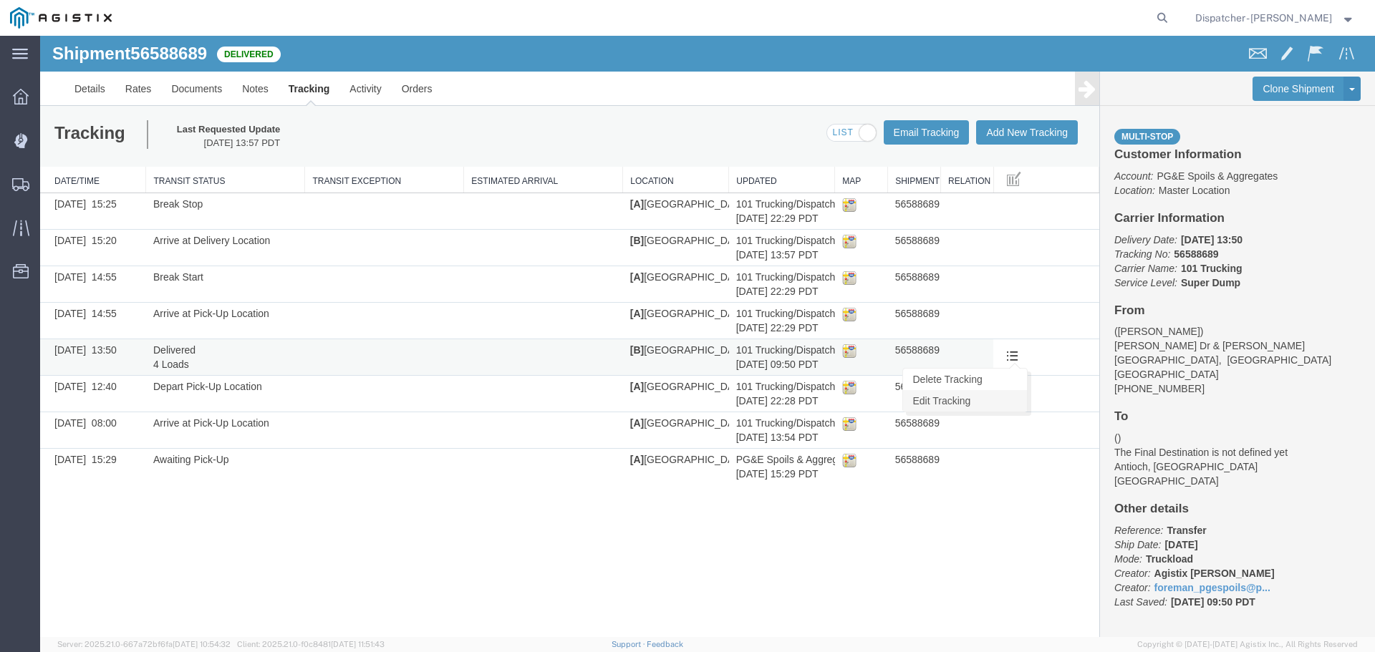
click at [950, 400] on link "Edit Tracking" at bounding box center [965, 400] width 124 height 21
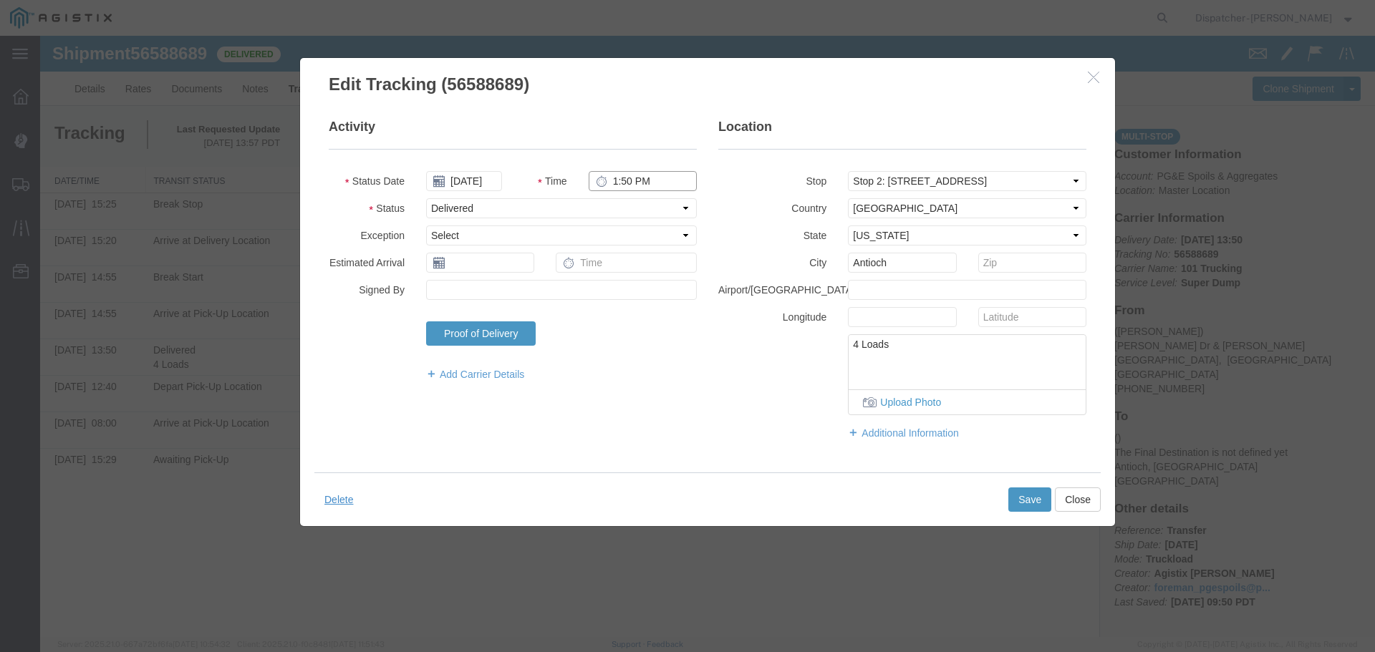
click at [620, 188] on input "1:50 PM" at bounding box center [643, 181] width 108 height 20
type input "3:55 PM"
drag, startPoint x: 821, startPoint y: 357, endPoint x: 800, endPoint y: 356, distance: 21.5
click at [800, 356] on div "4 Loads Upload Photo" at bounding box center [903, 374] width 390 height 81
click at [1015, 498] on button "Save" at bounding box center [1029, 500] width 43 height 24
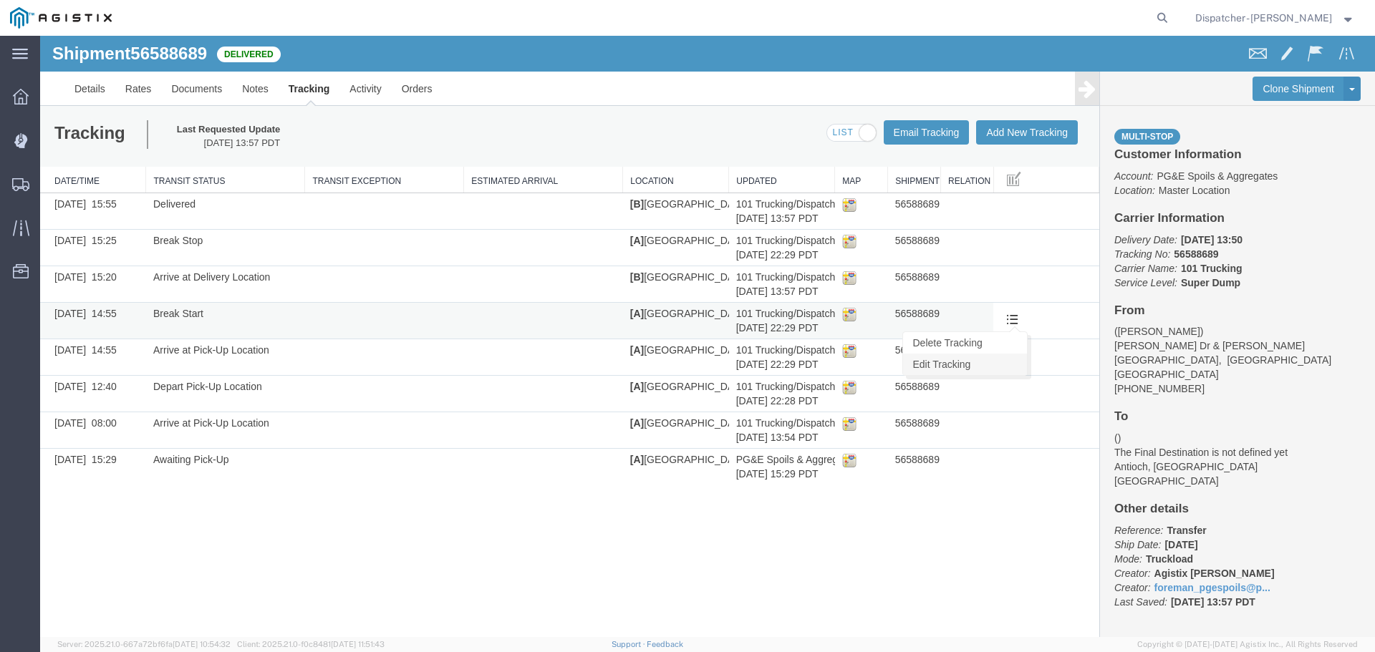
click at [956, 364] on link "Edit Tracking" at bounding box center [965, 364] width 124 height 21
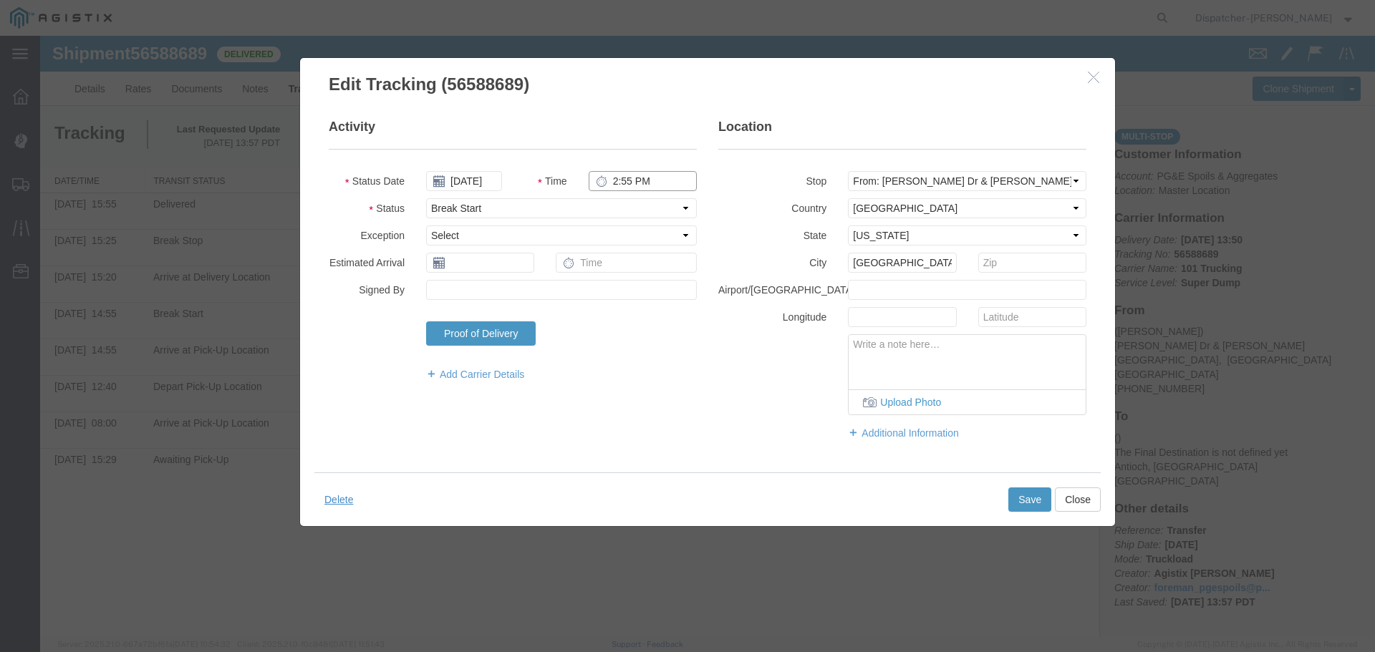
click at [613, 177] on input "2:55 PM" at bounding box center [643, 181] width 108 height 20
type input "5:40 PM"
click at [1019, 493] on button "Save" at bounding box center [1029, 500] width 43 height 24
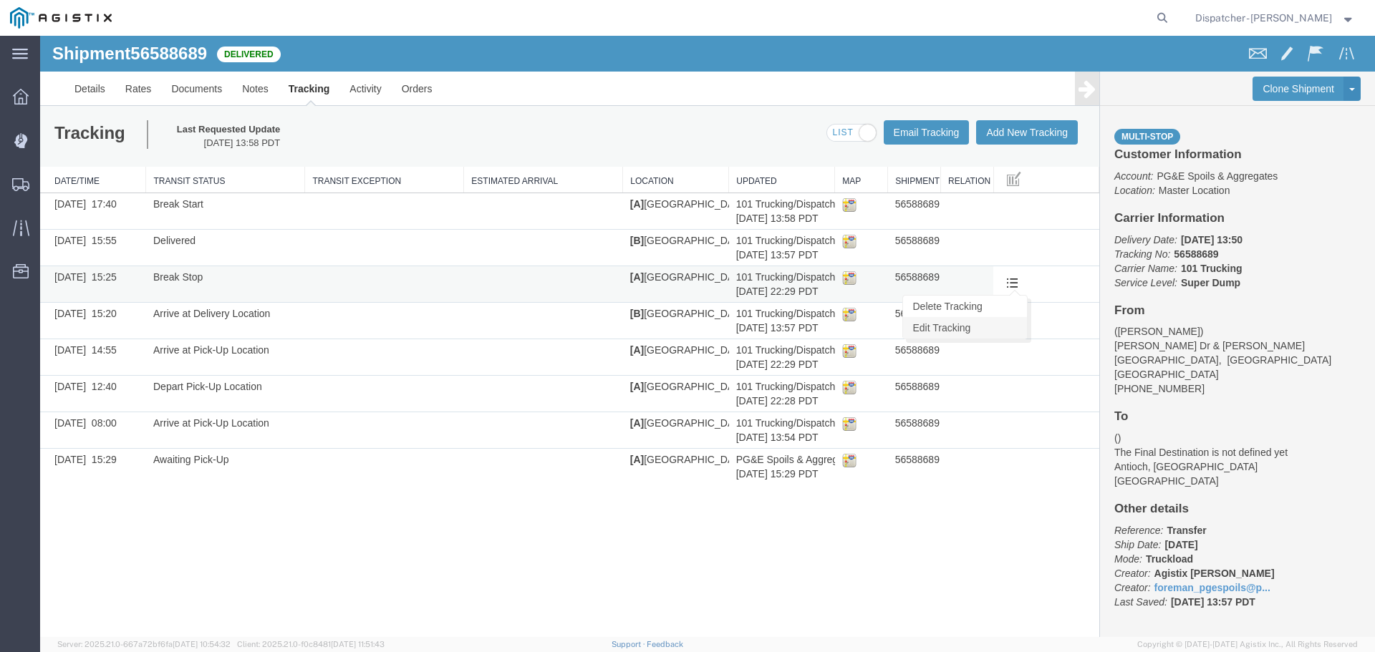
click at [953, 330] on link "Edit Tracking" at bounding box center [965, 327] width 124 height 21
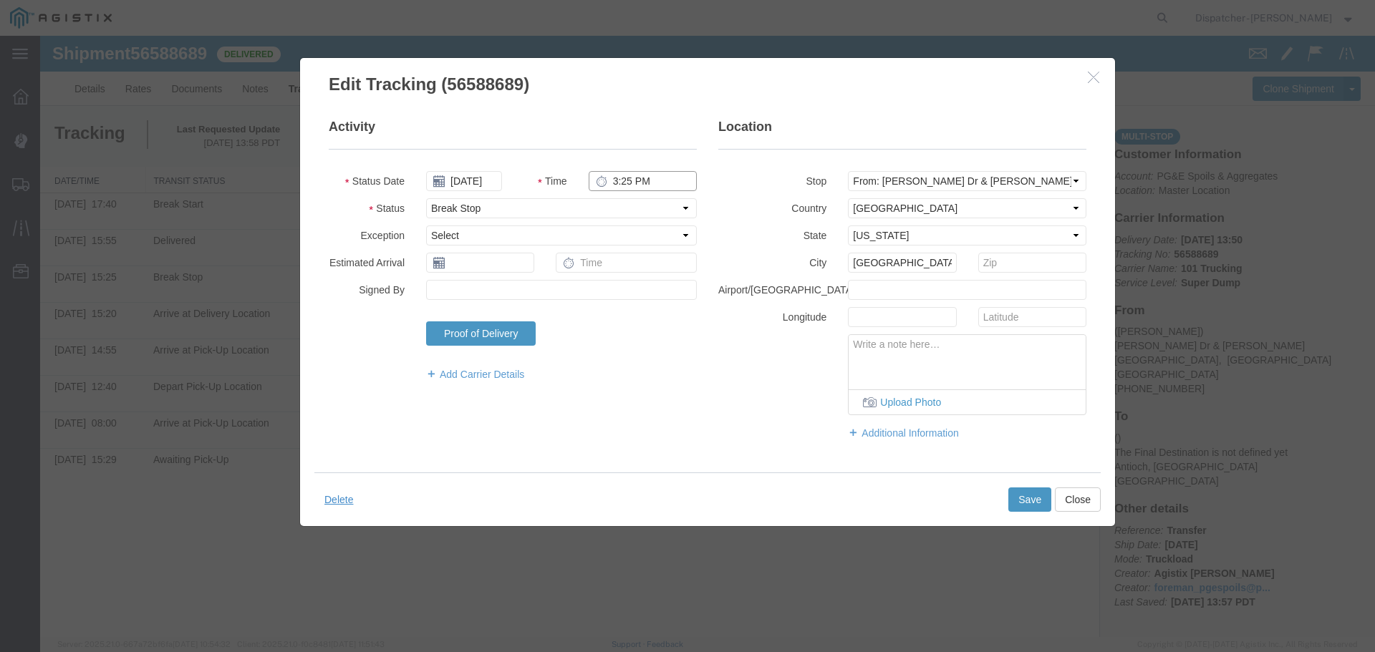
click at [614, 185] on input "3:25 PM" at bounding box center [643, 181] width 108 height 20
type input "6:10 PM"
click at [1026, 501] on button "Save" at bounding box center [1029, 500] width 43 height 24
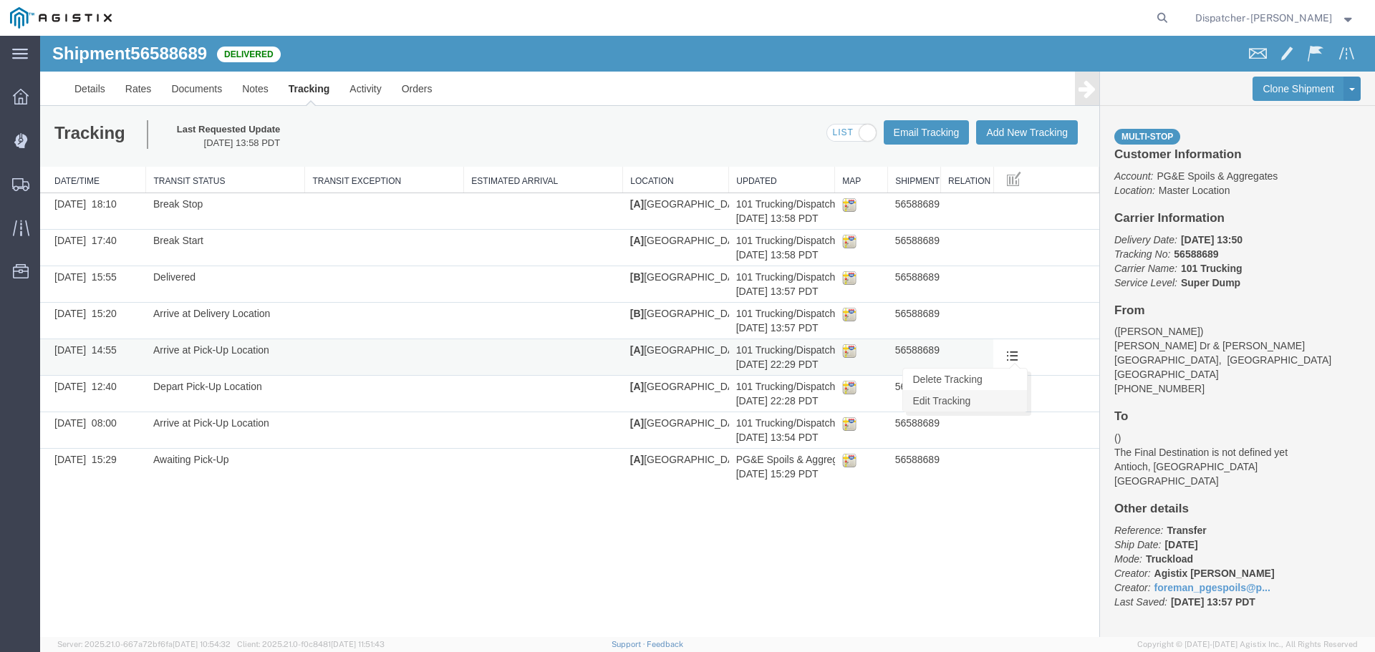
click at [952, 397] on link "Edit Tracking" at bounding box center [965, 400] width 124 height 21
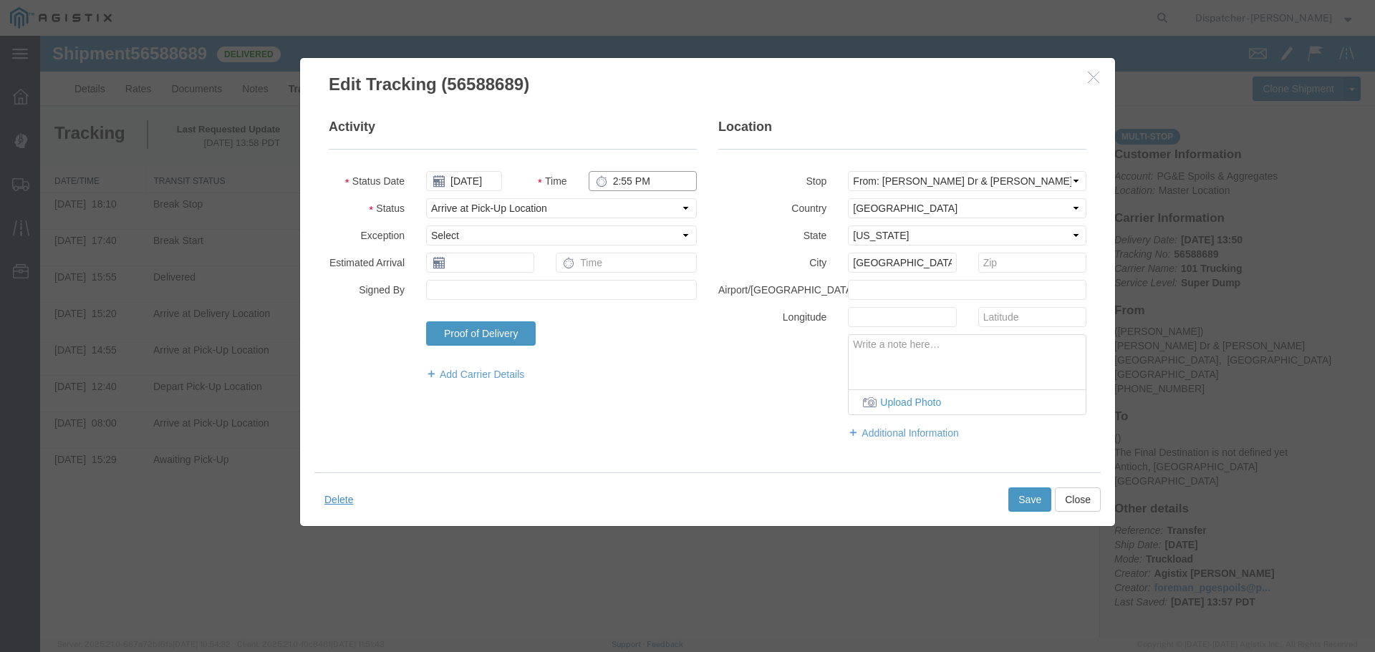
click at [617, 176] on input "2:55 PM" at bounding box center [643, 181] width 108 height 20
type input "5:40 PM"
click at [1017, 498] on button "Save" at bounding box center [1029, 500] width 43 height 24
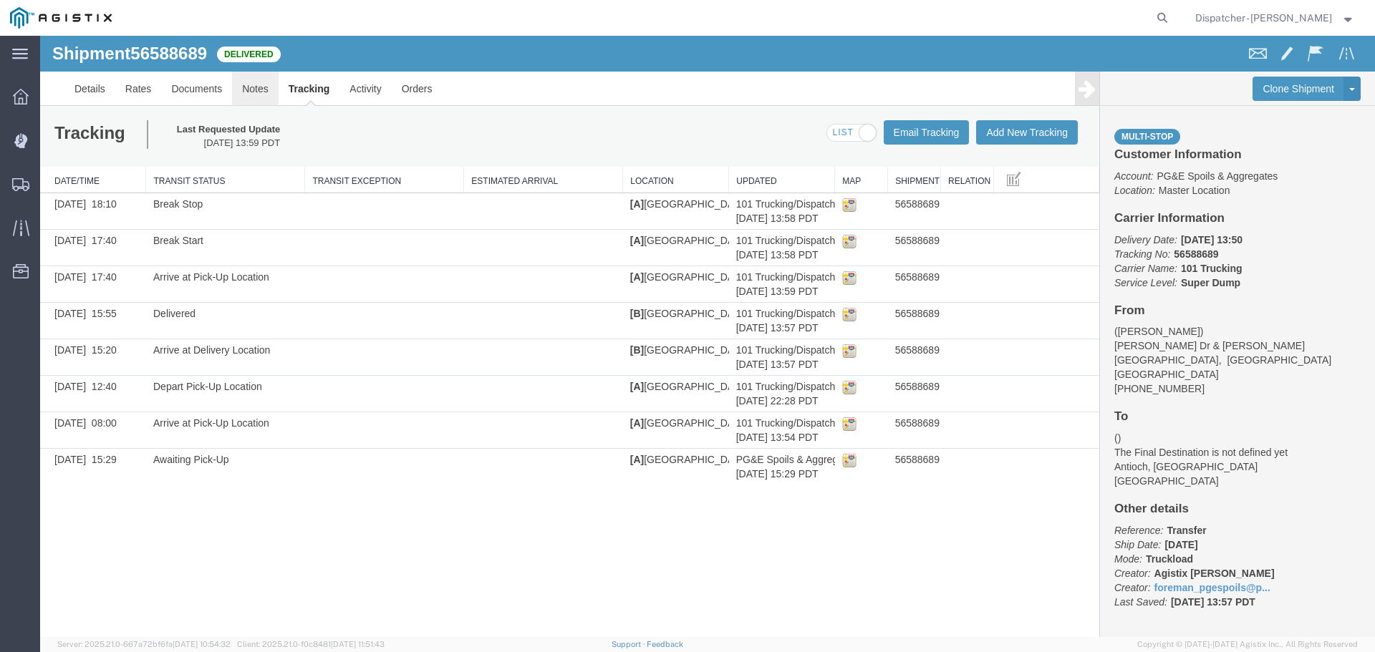
click at [253, 89] on link "Notes" at bounding box center [255, 89] width 47 height 34
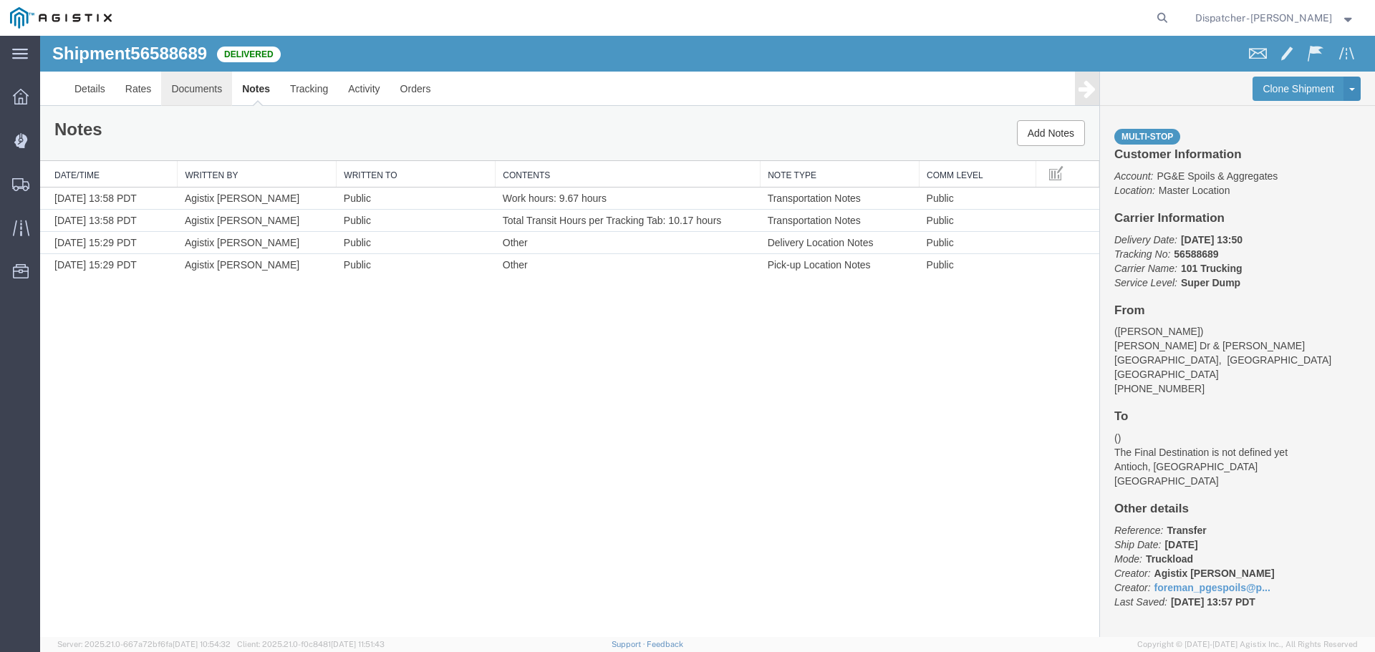
click at [172, 79] on link "Documents" at bounding box center [196, 89] width 71 height 34
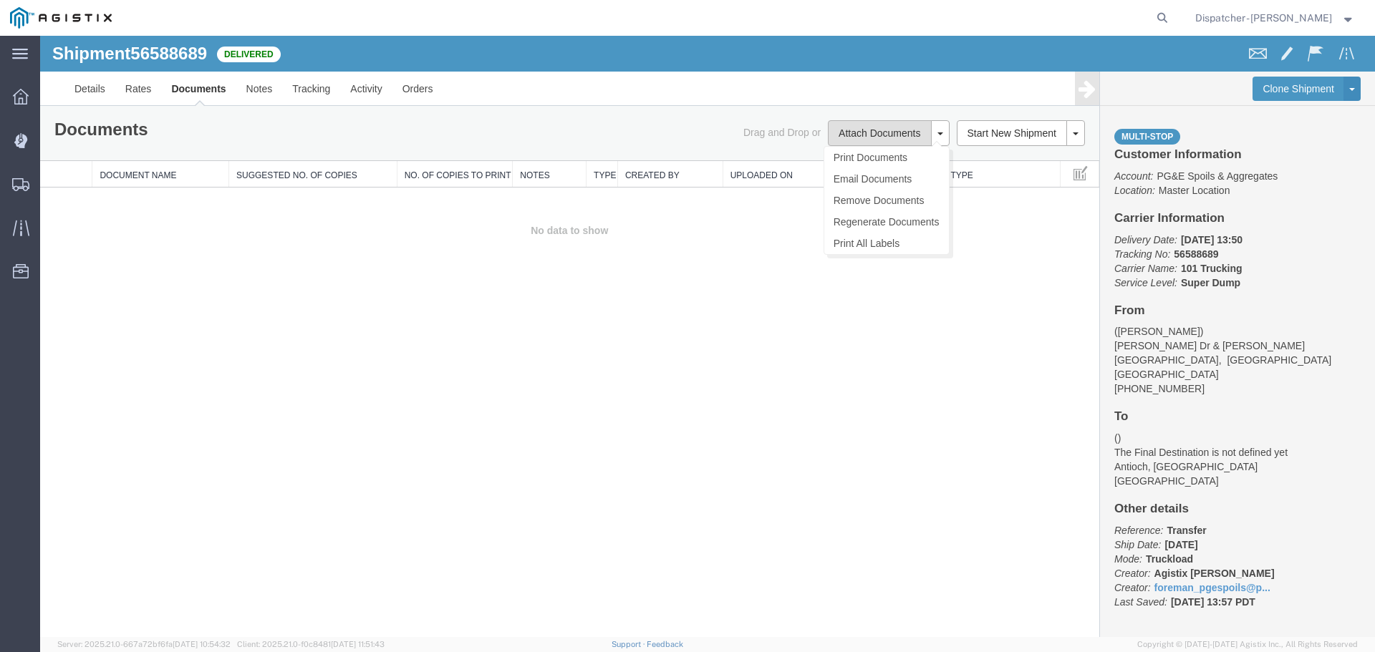
click at [863, 135] on button "Attach Documents" at bounding box center [879, 133] width 103 height 26
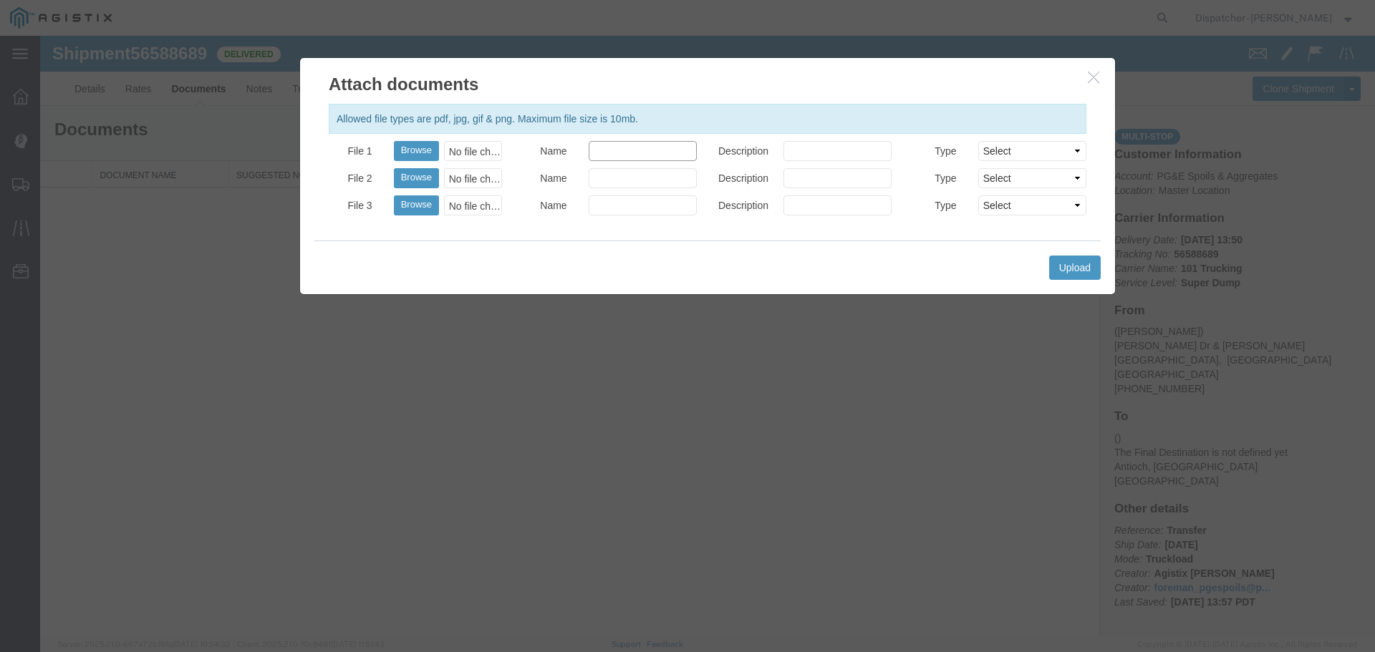
click at [630, 143] on input "Name" at bounding box center [643, 151] width 108 height 20
type input "Truck and Scale Tags"
click at [415, 151] on button "Browse" at bounding box center [416, 151] width 45 height 20
type input "C:\fakepath\Truck and Scale Tags 56588689.pdf"
click at [1089, 269] on button "Upload" at bounding box center [1075, 268] width 52 height 24
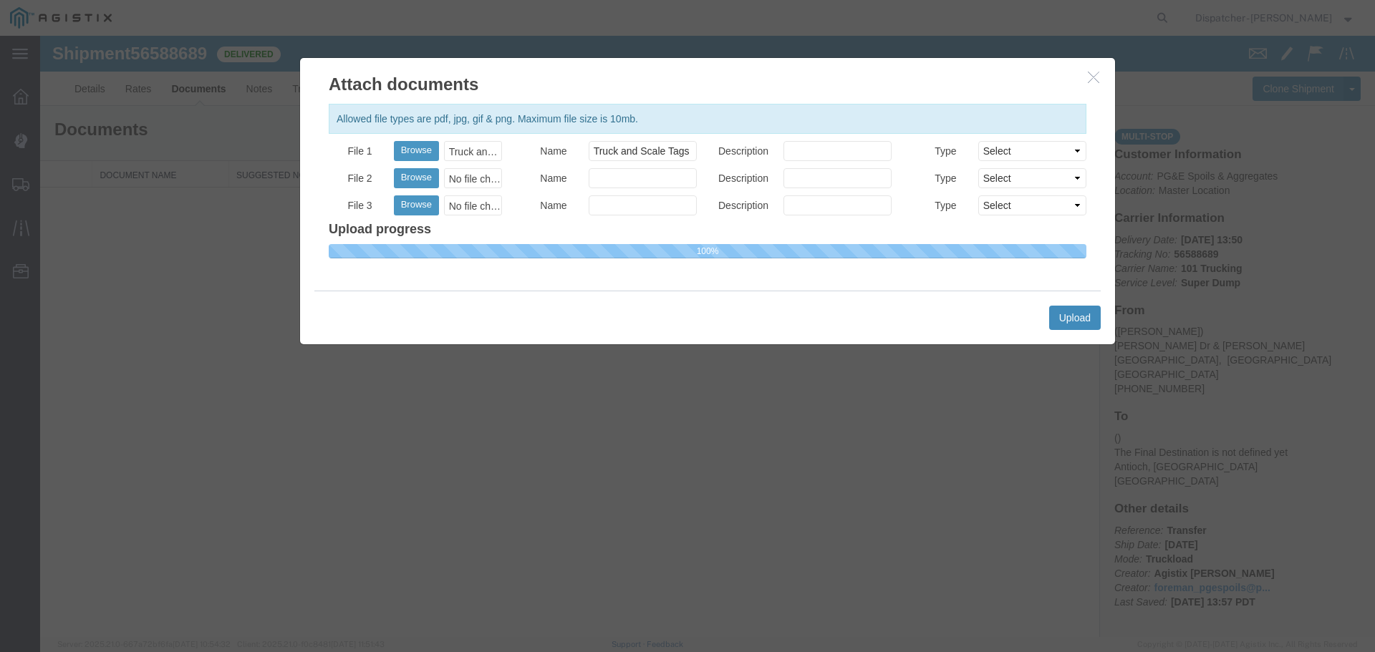
select select
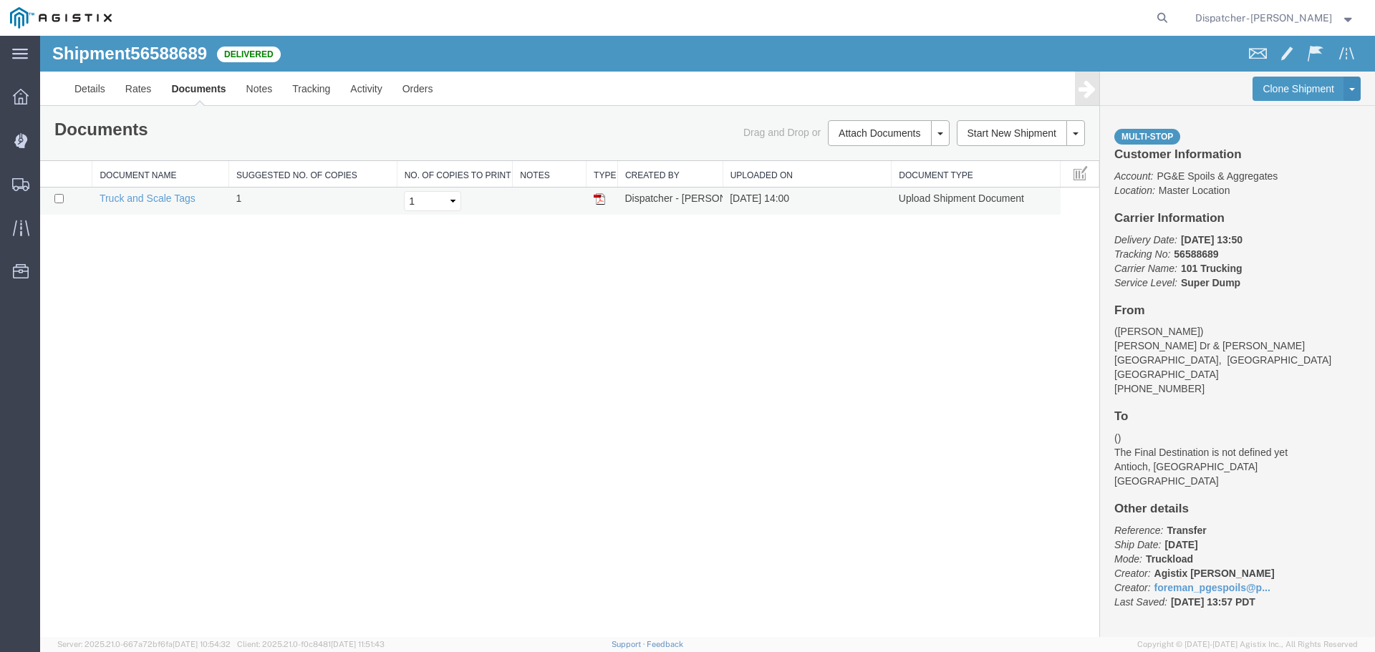
click at [595, 197] on img at bounding box center [599, 198] width 11 height 11
click at [49, 185] on span "Shipments" at bounding box center [44, 184] width 10 height 29
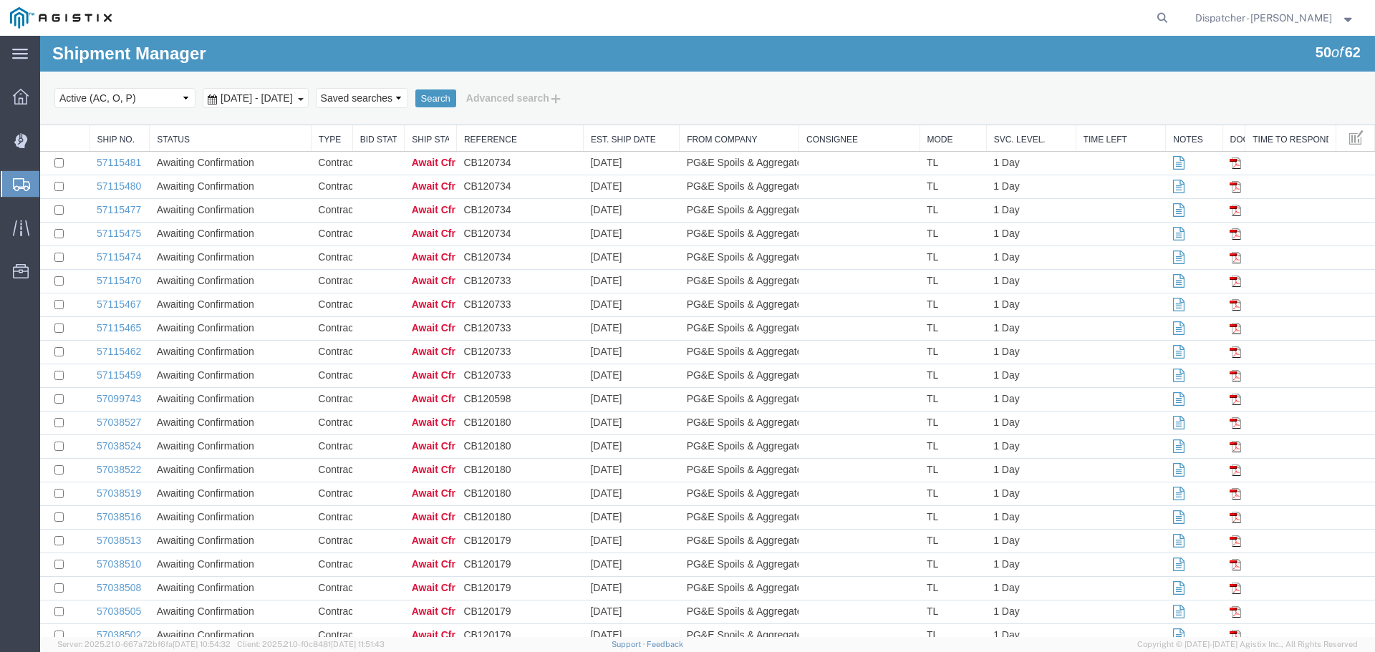
click at [272, 99] on span "[DATE] - [DATE]" at bounding box center [256, 97] width 79 height 11
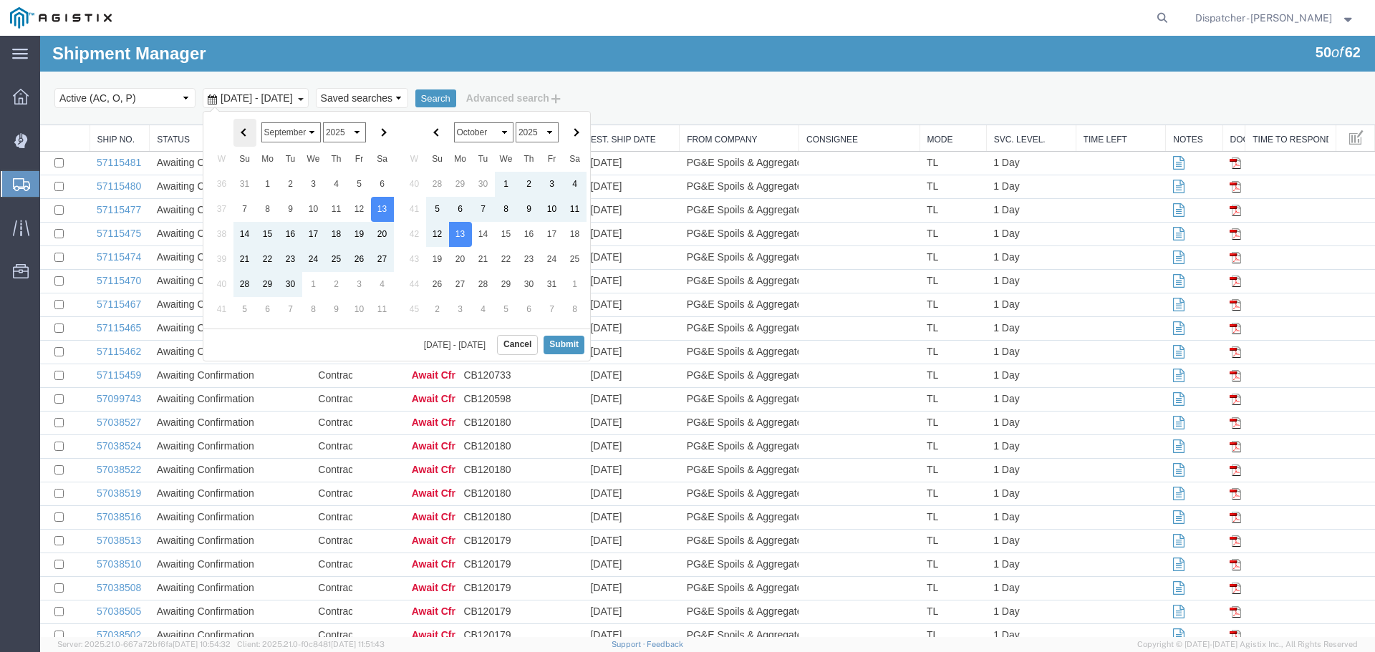
click at [233, 130] on th at bounding box center [244, 133] width 23 height 28
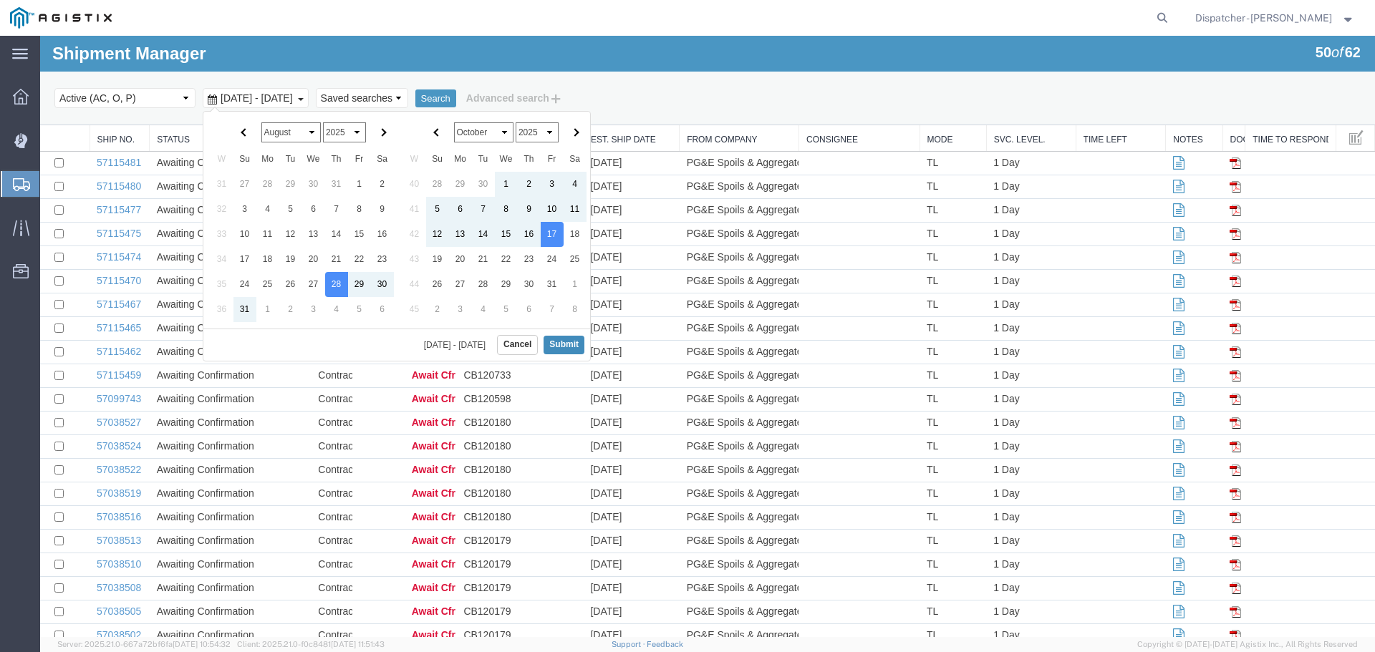
click at [570, 341] on button "Submit" at bounding box center [564, 345] width 41 height 18
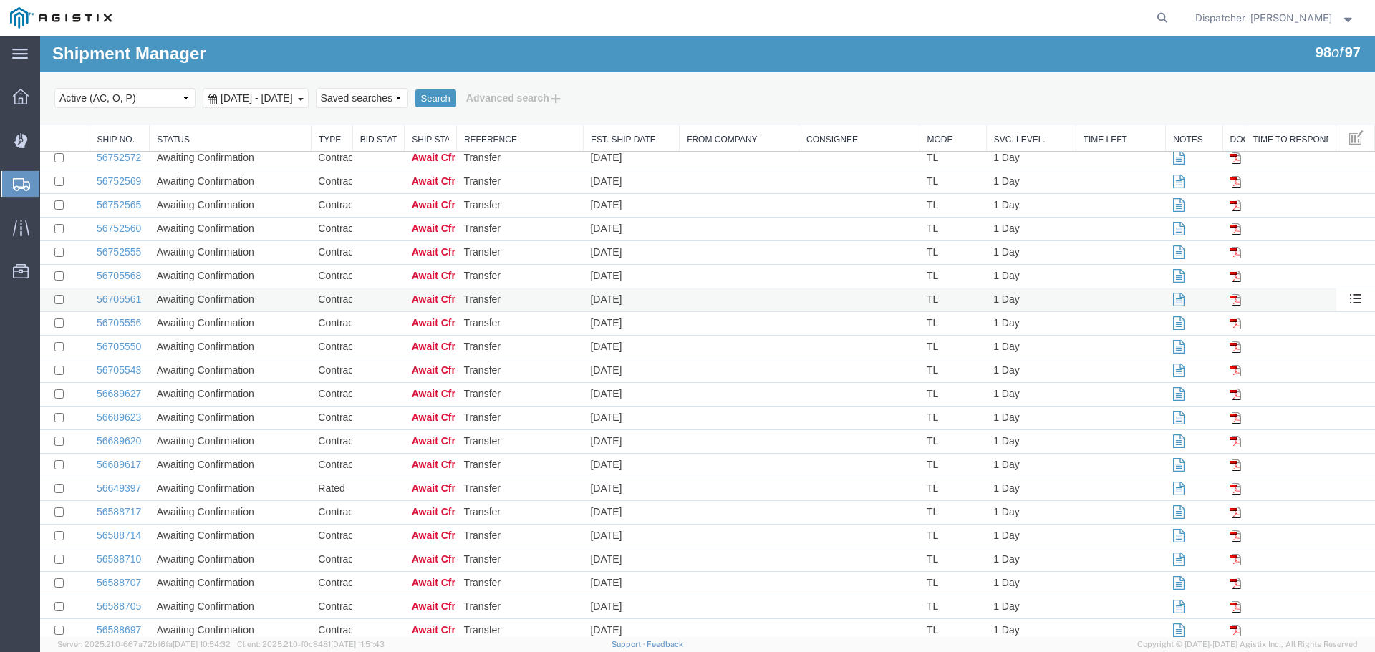
scroll to position [1880, 0]
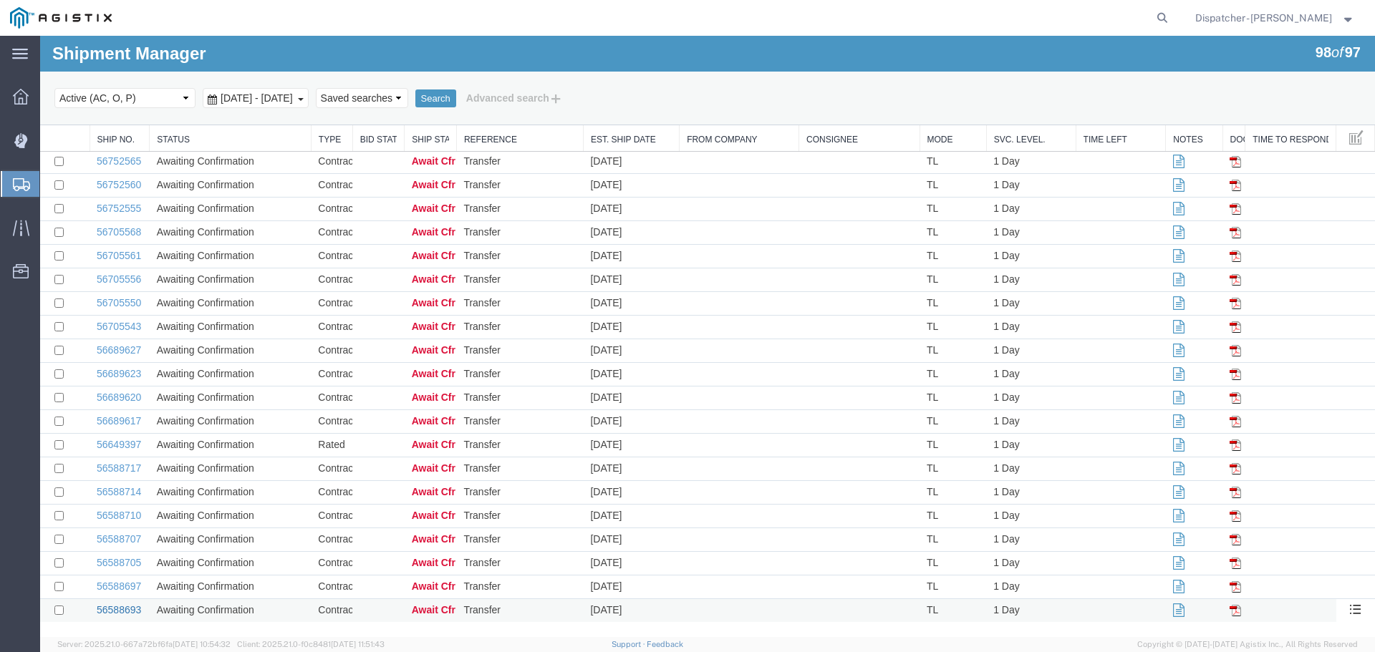
click at [109, 610] on link "56588693" at bounding box center [119, 609] width 44 height 11
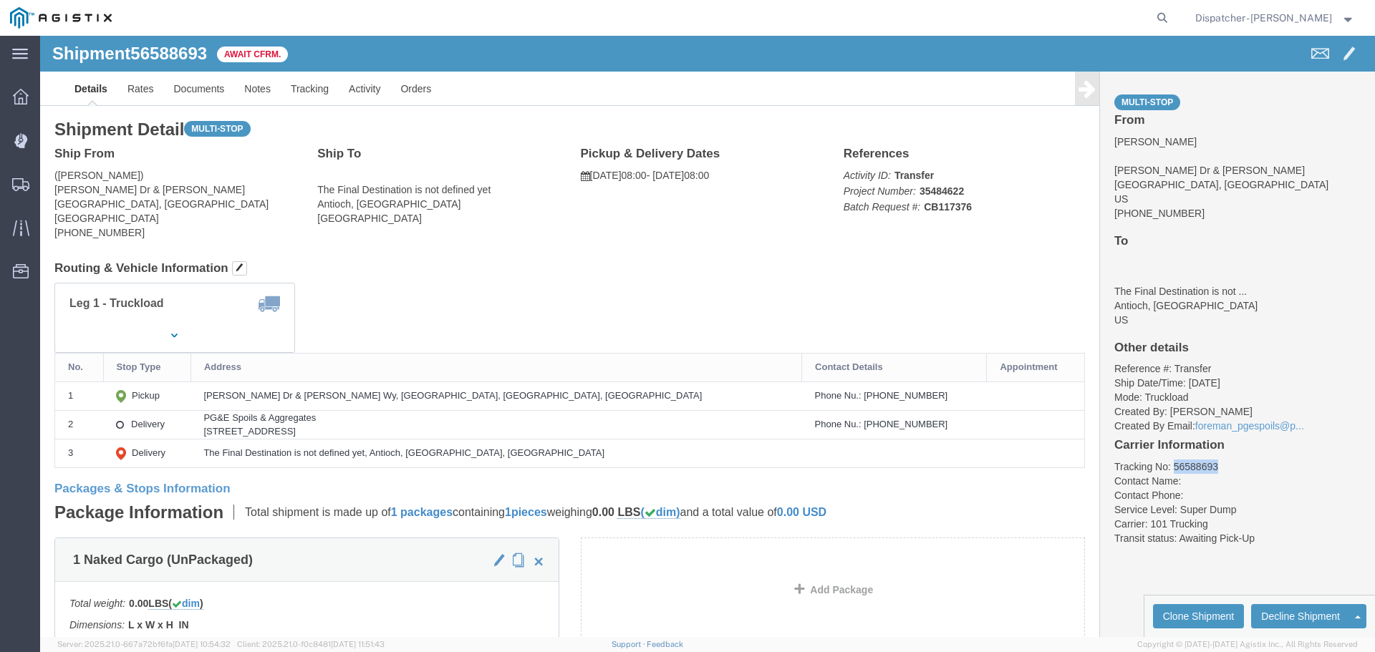
drag, startPoint x: 1176, startPoint y: 430, endPoint x: 1126, endPoint y: 428, distance: 50.2
click li "Tracking No: 56588693"
copy li "56588693"
click link "Tracking"
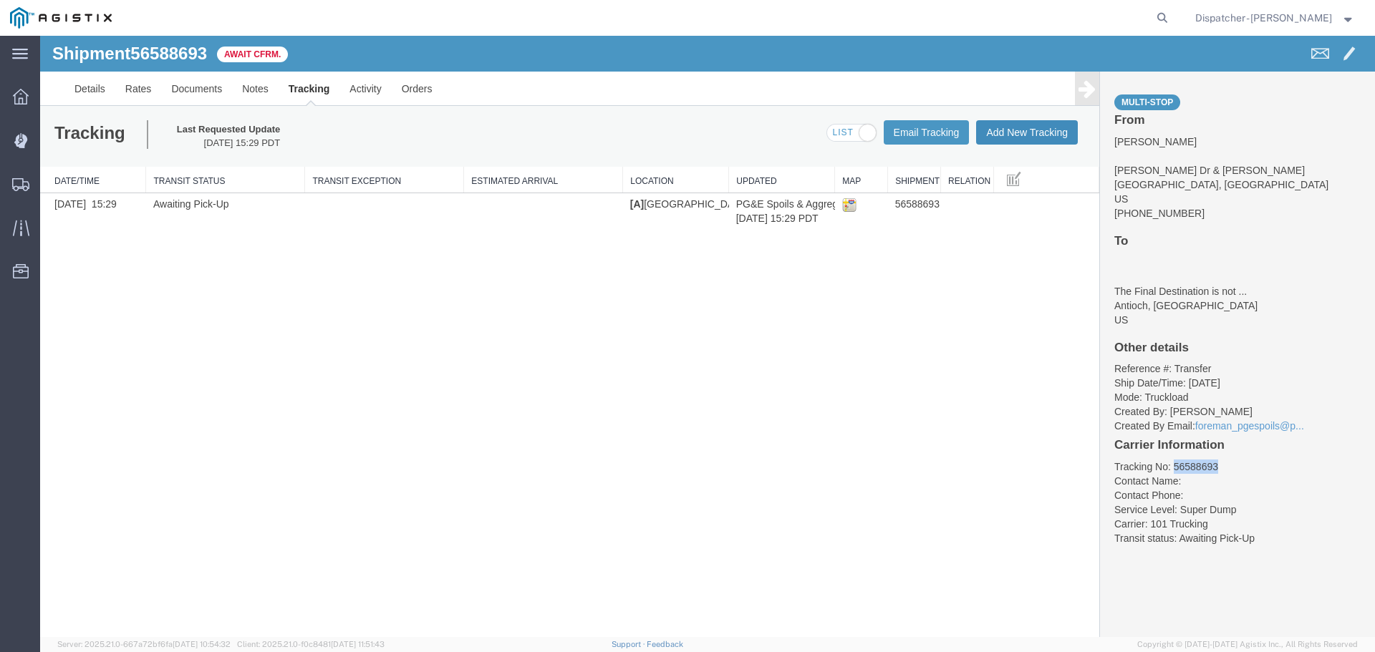
click at [1018, 131] on button "Add New Tracking" at bounding box center [1027, 132] width 102 height 24
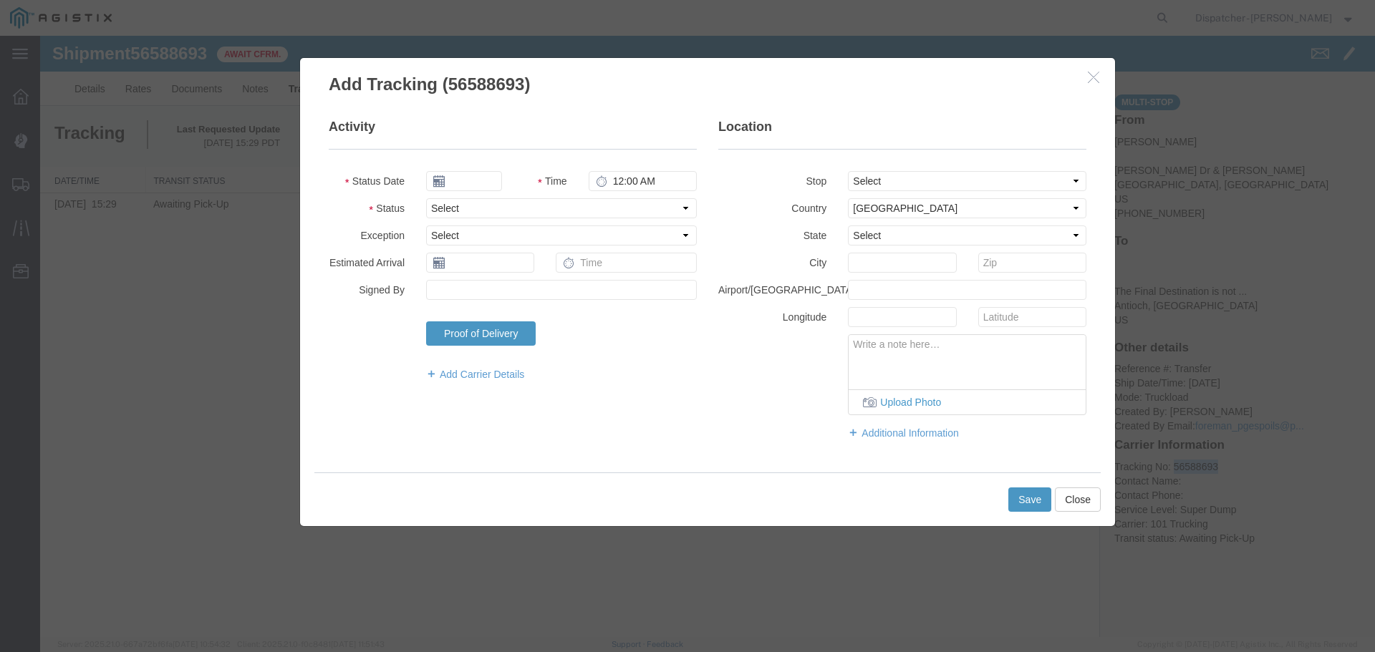
type input "[DATE]"
type input "3:00 PM"
click at [491, 178] on input "[DATE]" at bounding box center [464, 181] width 76 height 20
click at [440, 209] on th at bounding box center [436, 206] width 21 height 21
click at [440, 209] on icon at bounding box center [442, 206] width 4 height 9
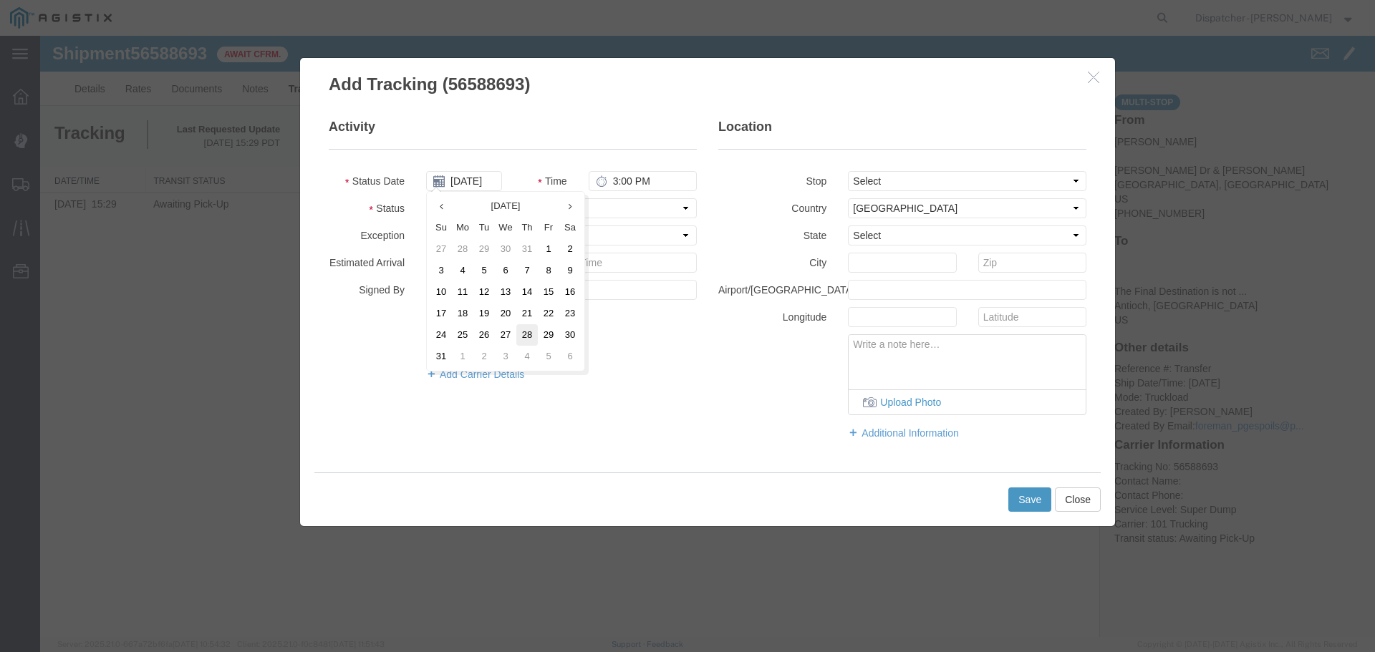
click at [535, 334] on td "28" at bounding box center [526, 334] width 21 height 21
type input "[DATE]"
click at [628, 180] on input "3:00 PM" at bounding box center [643, 181] width 108 height 20
type input "8:00 AM"
click at [882, 183] on select "Select From: [PERSON_NAME] Dr & [PERSON_NAME] Wy, [GEOGRAPHIC_DATA], [GEOGRAPHI…" at bounding box center [967, 181] width 238 height 20
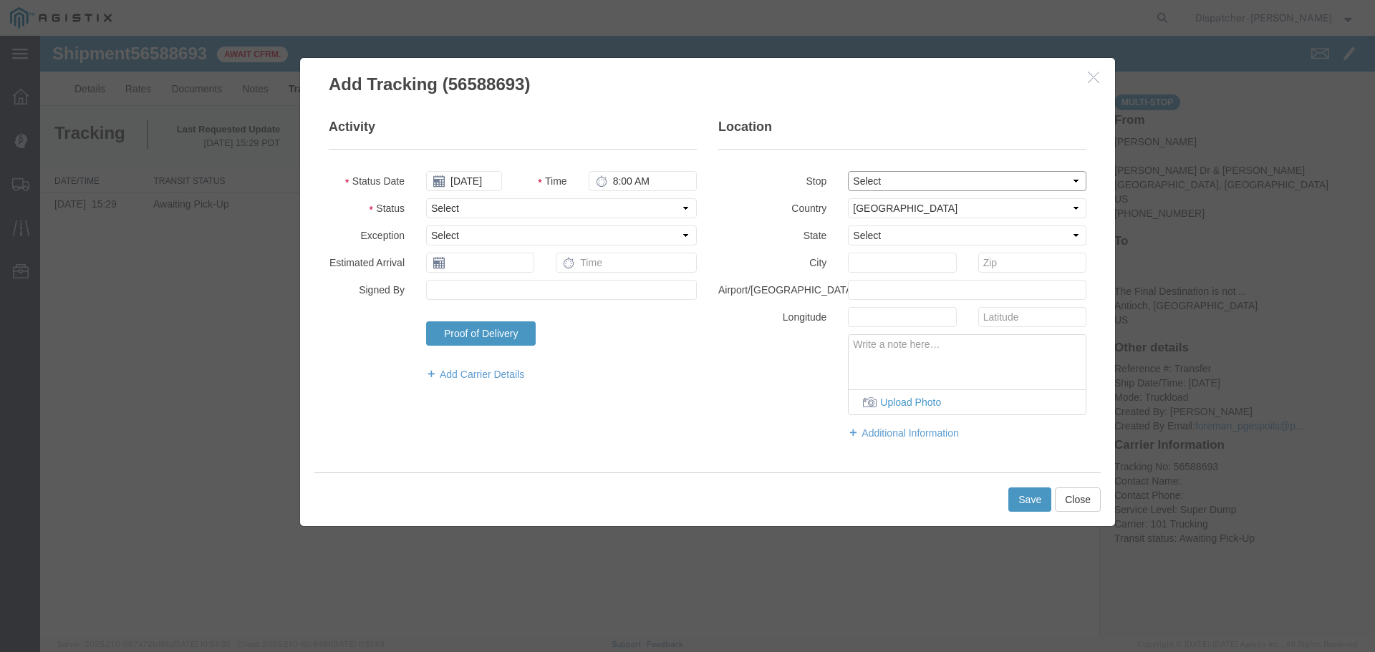
select select "{"pickupDeliveryInfoId": "122468399","pickupOrDelivery": "P","stopNum": "1","lo…"
click at [848, 171] on select "Select From: [PERSON_NAME] Dr & [PERSON_NAME] Wy, [GEOGRAPHIC_DATA], [GEOGRAPHI…" at bounding box center [967, 181] width 238 height 20
select select "CA"
type input "[GEOGRAPHIC_DATA]"
click at [614, 211] on select "Select Arrival Notice Available Arrival Notice Imported Arrive at Delivery Loca…" at bounding box center [561, 208] width 271 height 20
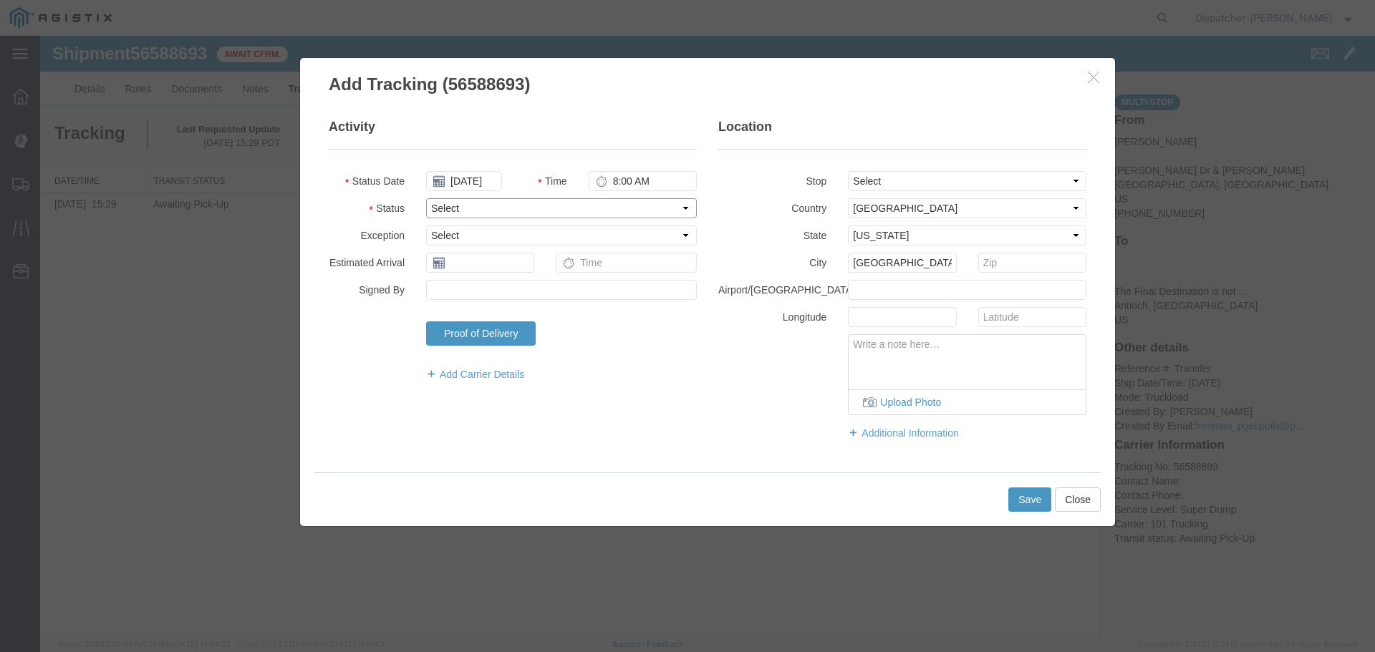
select select "ARVPULOC"
click at [426, 198] on select "Select Arrival Notice Available Arrival Notice Imported Arrive at Delivery Loca…" at bounding box center [561, 208] width 271 height 20
click at [1041, 500] on button "Save" at bounding box center [1029, 500] width 43 height 24
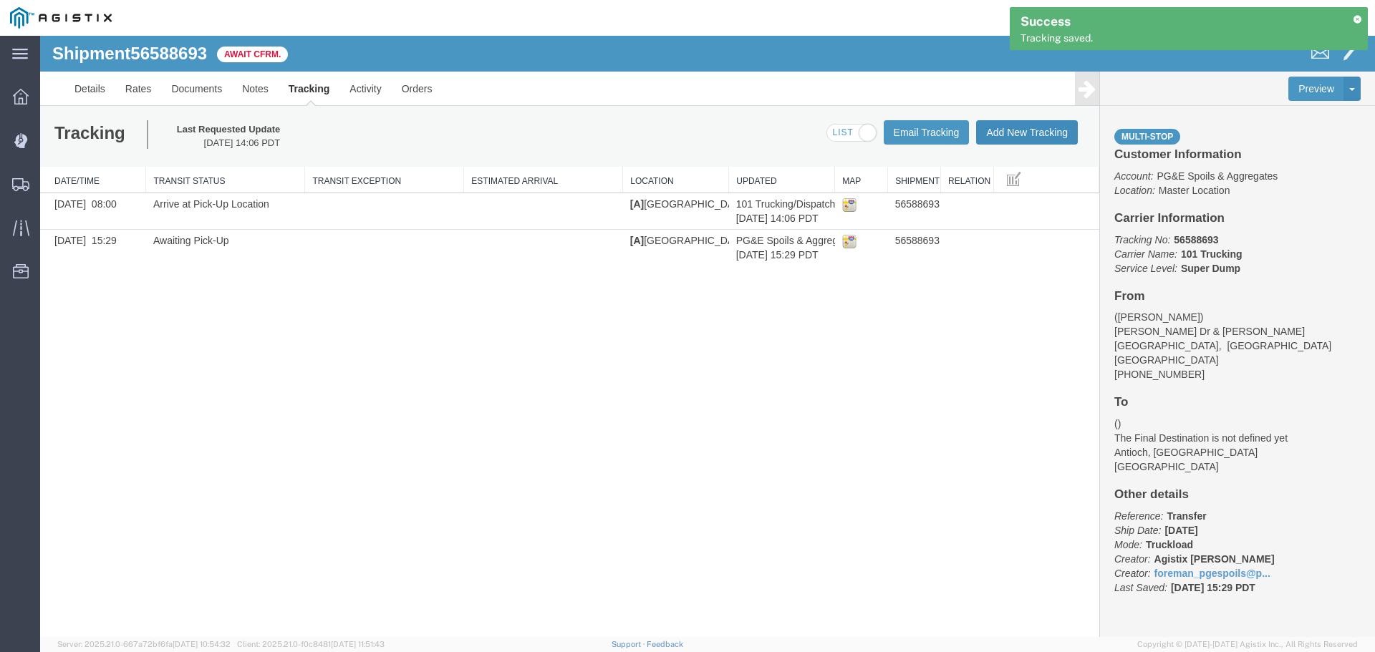
click at [1025, 127] on button "Add New Tracking" at bounding box center [1027, 132] width 102 height 24
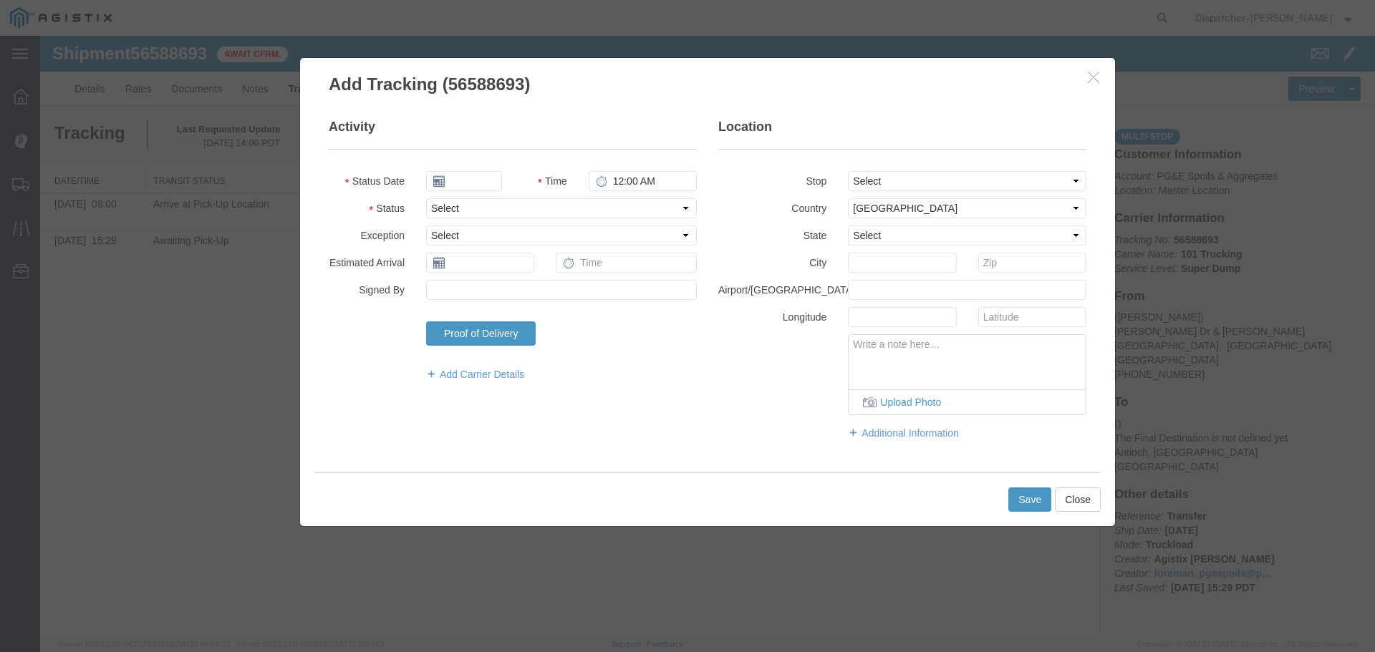
type input "[DATE]"
type input "3:00 PM"
click at [476, 177] on input "[DATE]" at bounding box center [464, 181] width 76 height 20
click at [435, 199] on th at bounding box center [436, 206] width 21 height 21
click at [435, 199] on th at bounding box center [440, 206] width 21 height 21
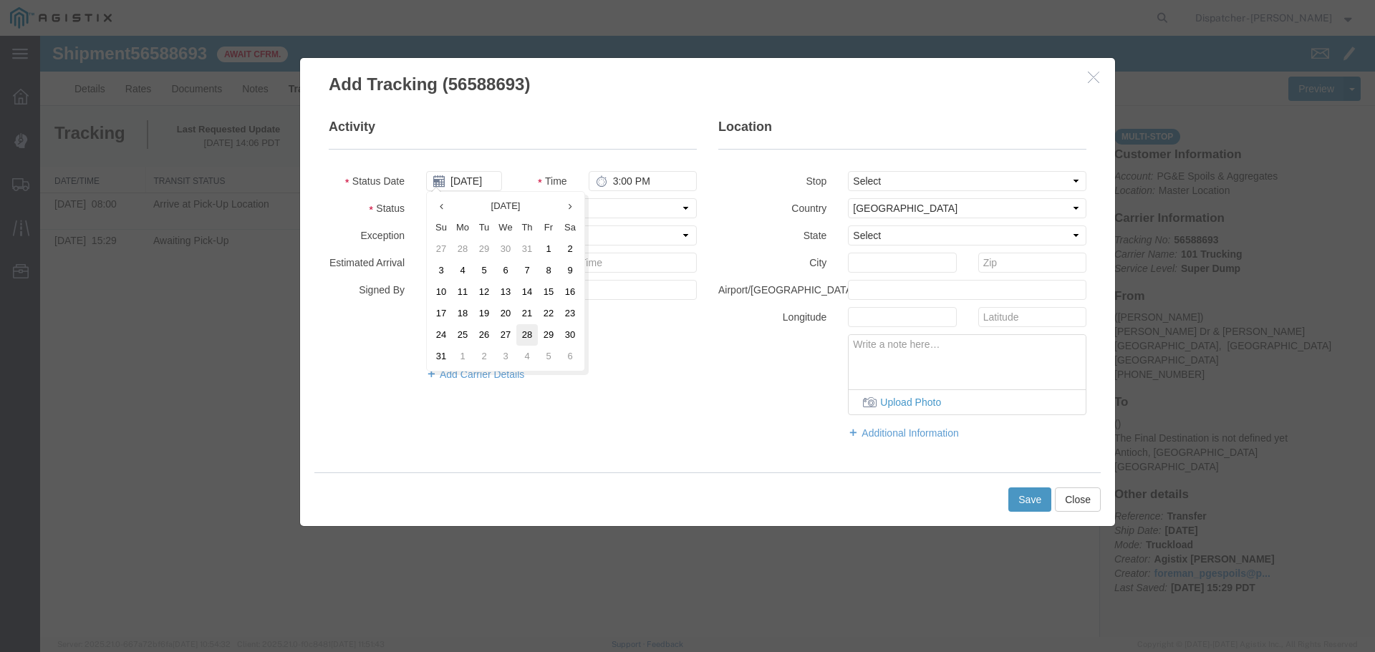
click at [529, 329] on td "28" at bounding box center [526, 334] width 21 height 21
type input "[DATE]"
click at [616, 179] on input "3:00 PM" at bounding box center [643, 181] width 108 height 20
type input "1:20 PM"
click at [899, 183] on select "Select From: [PERSON_NAME] Dr & [PERSON_NAME] Wy, [GEOGRAPHIC_DATA], [GEOGRAPHI…" at bounding box center [967, 181] width 238 height 20
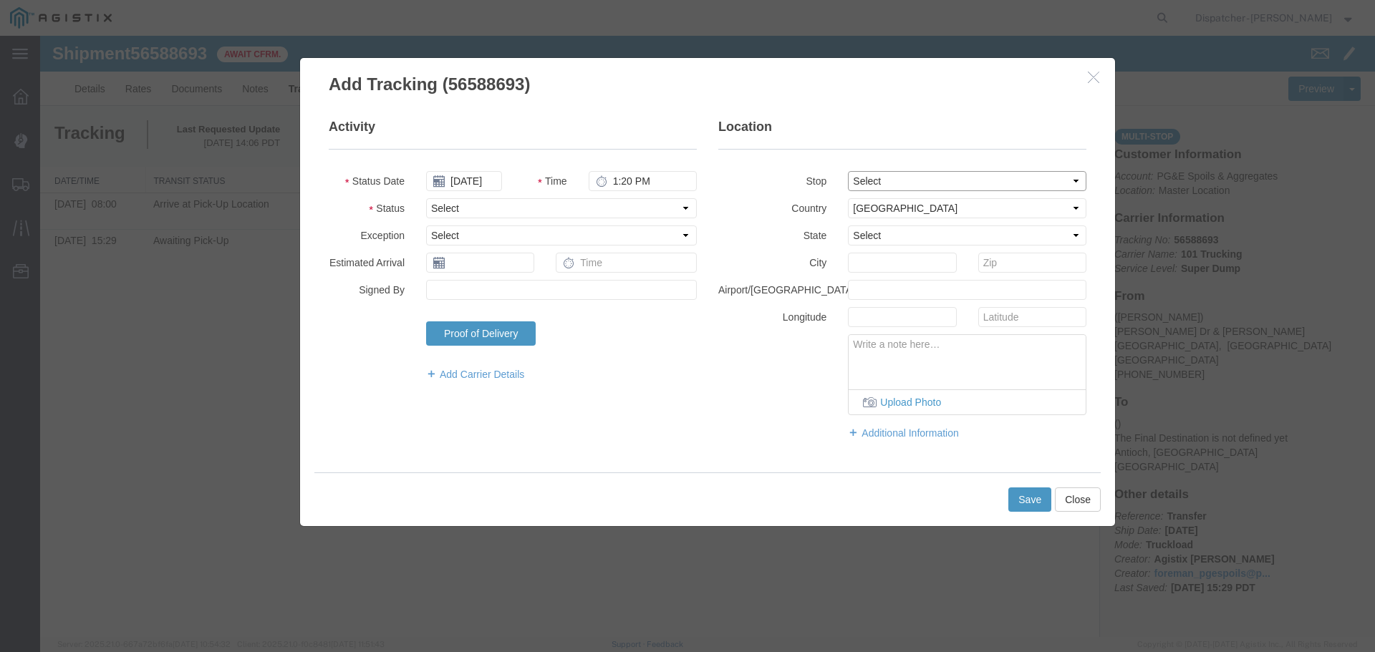
select select "{"pickupDeliveryInfoId": "122468399","pickupOrDelivery": "P","stopNum": "1","lo…"
click at [848, 171] on select "Select From: [PERSON_NAME] Dr & [PERSON_NAME] Wy, [GEOGRAPHIC_DATA], [GEOGRAPHI…" at bounding box center [967, 181] width 238 height 20
select select "CA"
type input "[GEOGRAPHIC_DATA]"
click at [492, 213] on select "Select Arrival Notice Available Arrival Notice Imported Arrive at Delivery Loca…" at bounding box center [561, 208] width 271 height 20
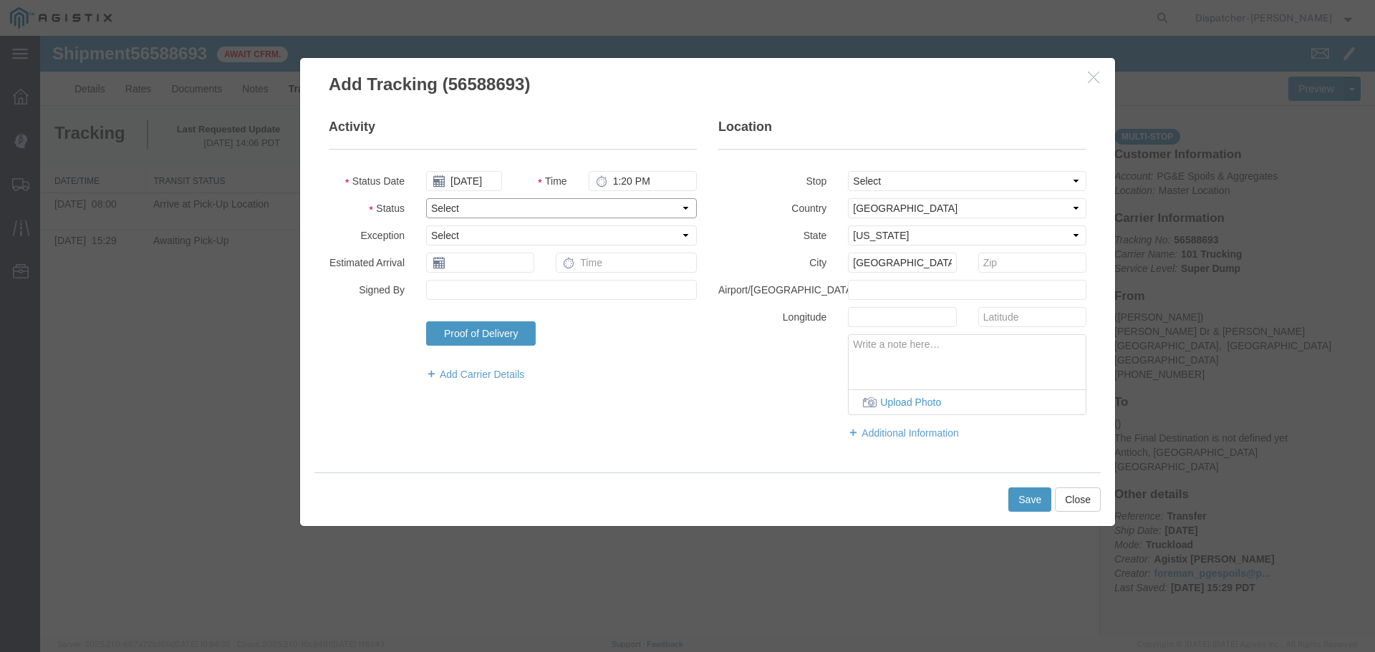
select select "DPTPULOC"
click at [426, 198] on select "Select Arrival Notice Available Arrival Notice Imported Arrive at Delivery Loca…" at bounding box center [561, 208] width 271 height 20
click at [1021, 505] on button "Save" at bounding box center [1029, 500] width 43 height 24
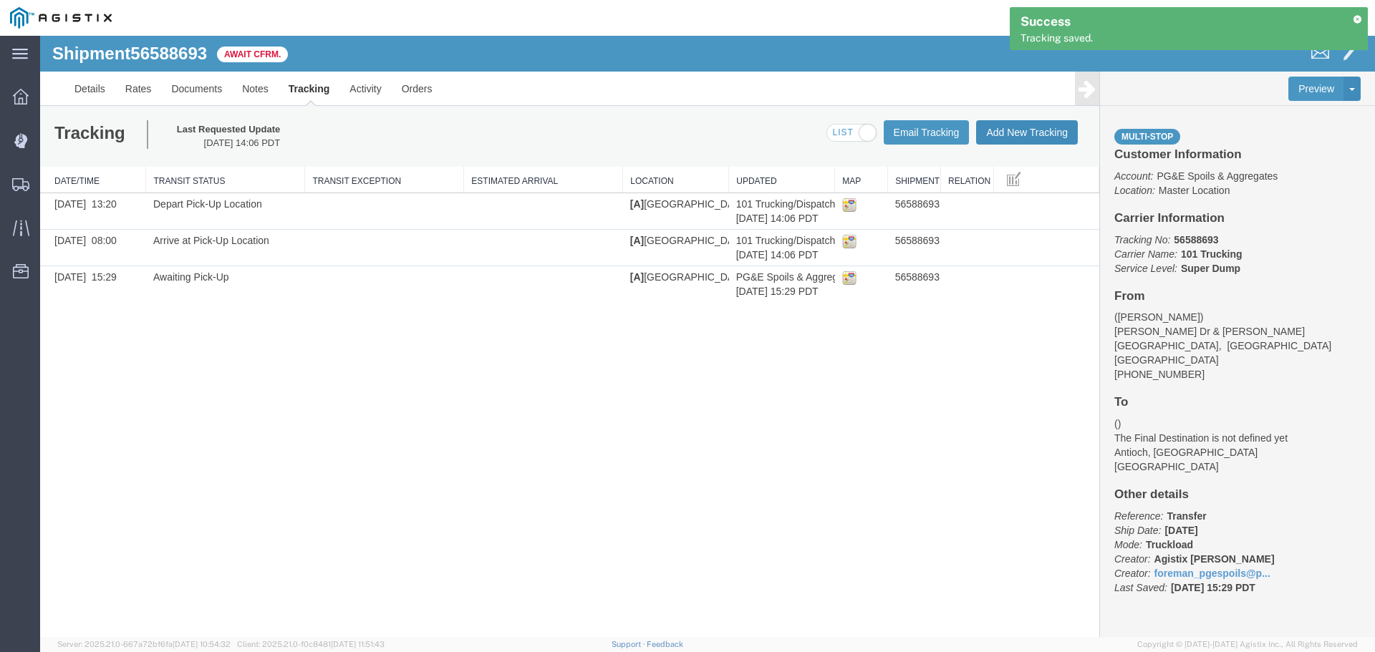
click at [1031, 125] on button "Add New Tracking" at bounding box center [1027, 132] width 102 height 24
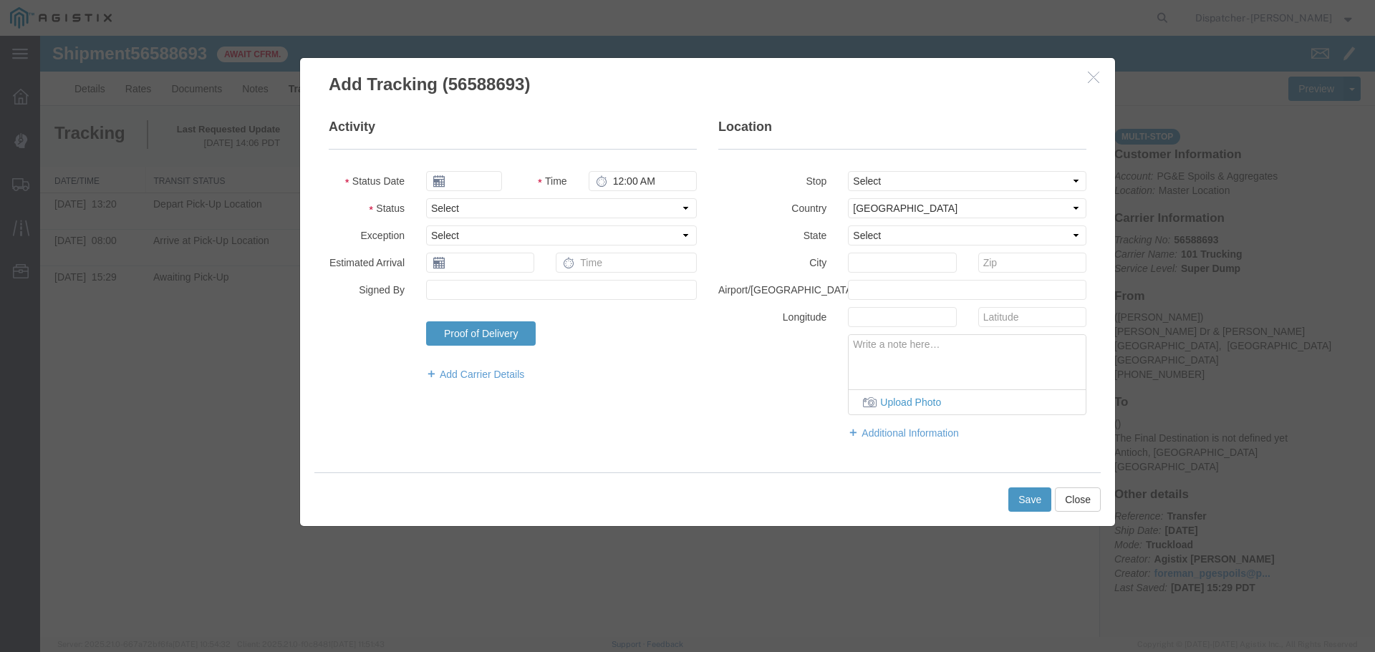
type input "[DATE]"
type input "3:00 PM"
click at [467, 177] on input "[DATE]" at bounding box center [464, 181] width 76 height 20
click at [435, 199] on th at bounding box center [436, 206] width 21 height 21
click at [437, 200] on th at bounding box center [440, 206] width 21 height 21
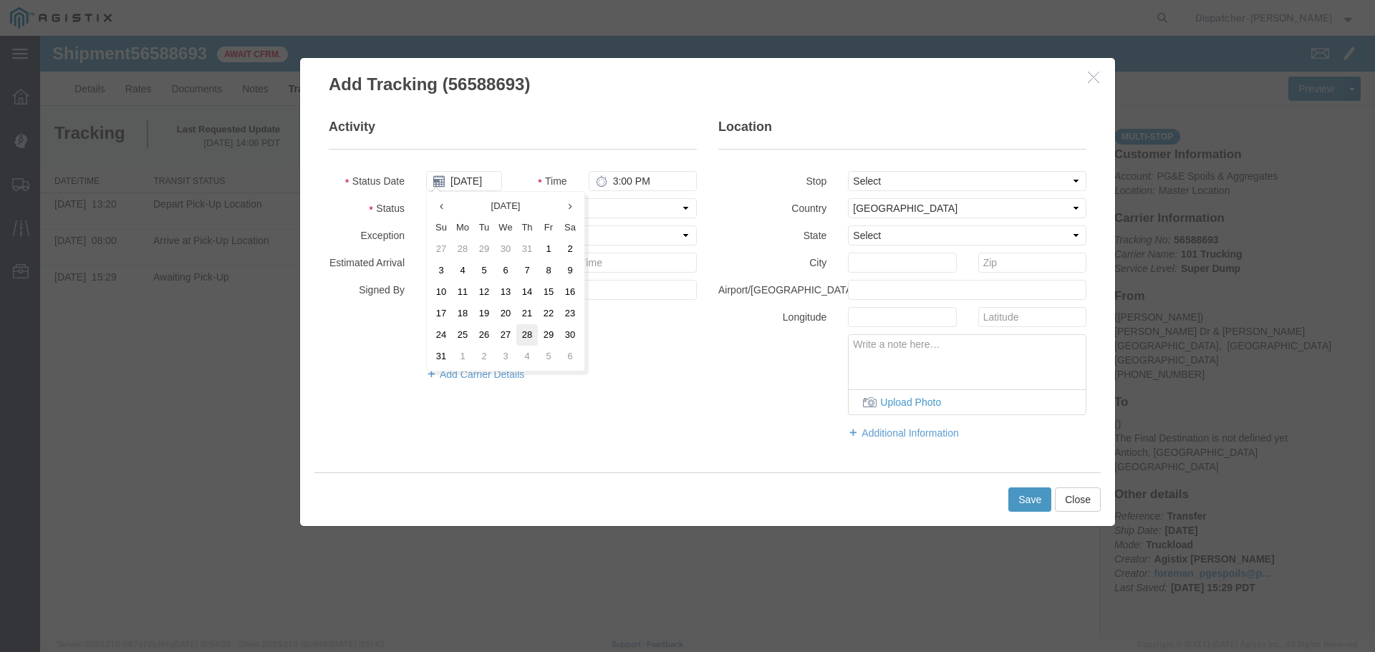
click at [531, 337] on td "28" at bounding box center [526, 334] width 21 height 21
type input "[DATE]"
click at [634, 180] on input "3:00 PM" at bounding box center [643, 181] width 108 height 20
click at [859, 173] on select "Select From: [PERSON_NAME] Dr & [PERSON_NAME] Wy, [GEOGRAPHIC_DATA], [GEOGRAPHI…" at bounding box center [967, 181] width 238 height 20
select select "{"pickupDeliveryInfoId": "122468400","pickupOrDelivery": "D","stopNum": "2","lo…"
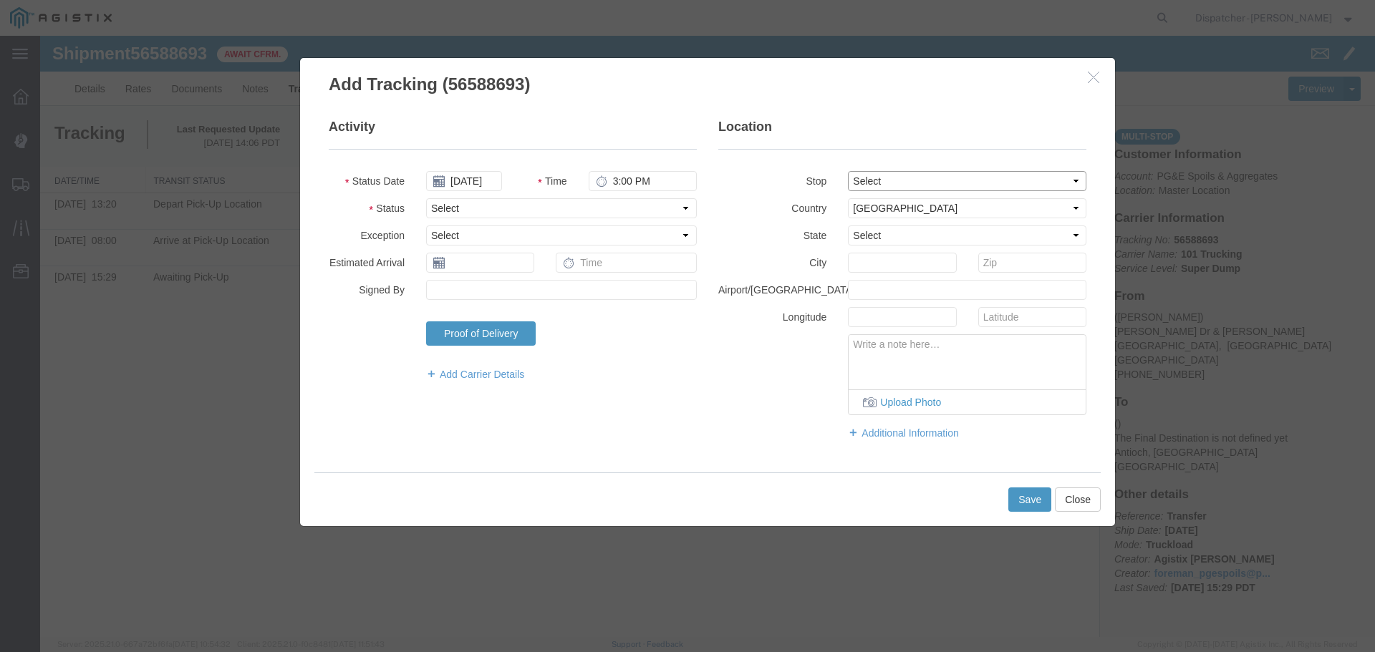
click at [848, 171] on select "Select From: [PERSON_NAME] Dr & [PERSON_NAME] Wy, [GEOGRAPHIC_DATA], [GEOGRAPHI…" at bounding box center [967, 181] width 238 height 20
select select "CA"
type input "Antioch"
click at [560, 216] on select "Select Arrival Notice Available Arrival Notice Imported Arrive at Delivery Loca…" at bounding box center [561, 208] width 271 height 20
select select "ARVDLVLOC"
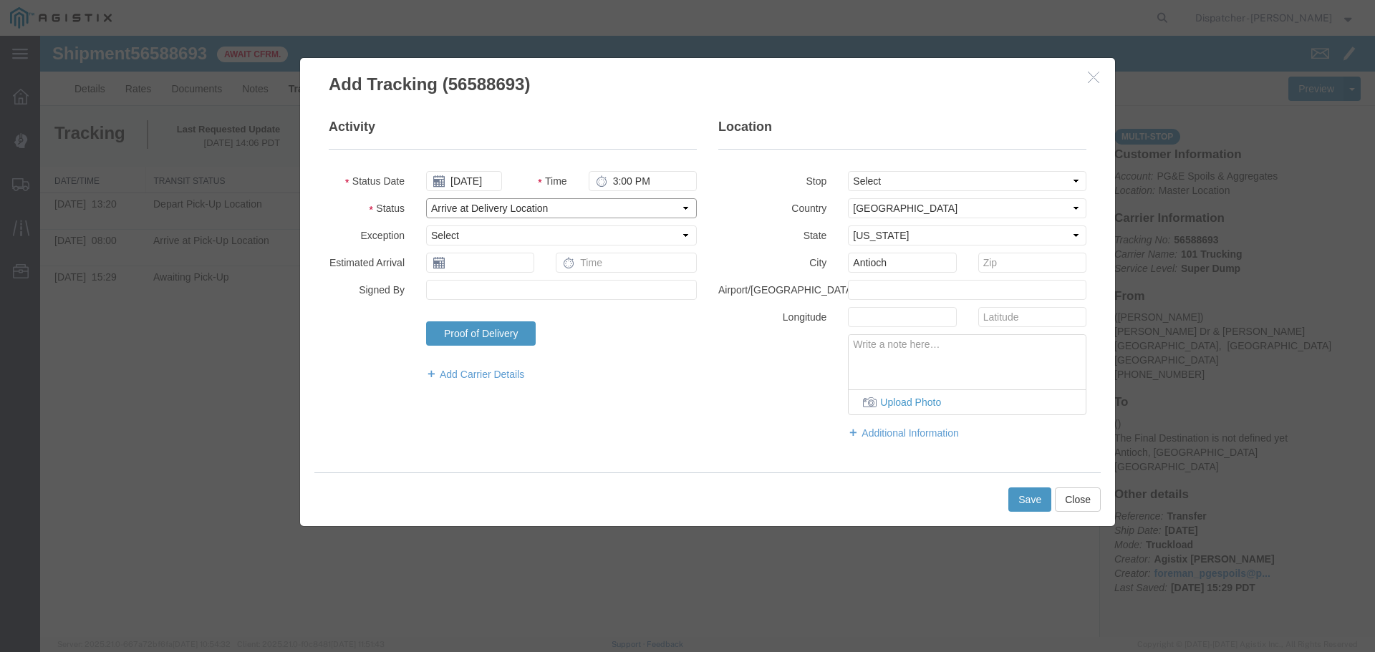
click at [426, 198] on select "Select Arrival Notice Available Arrival Notice Imported Arrive at Delivery Loca…" at bounding box center [561, 208] width 271 height 20
click at [1015, 500] on button "Save" at bounding box center [1029, 500] width 43 height 24
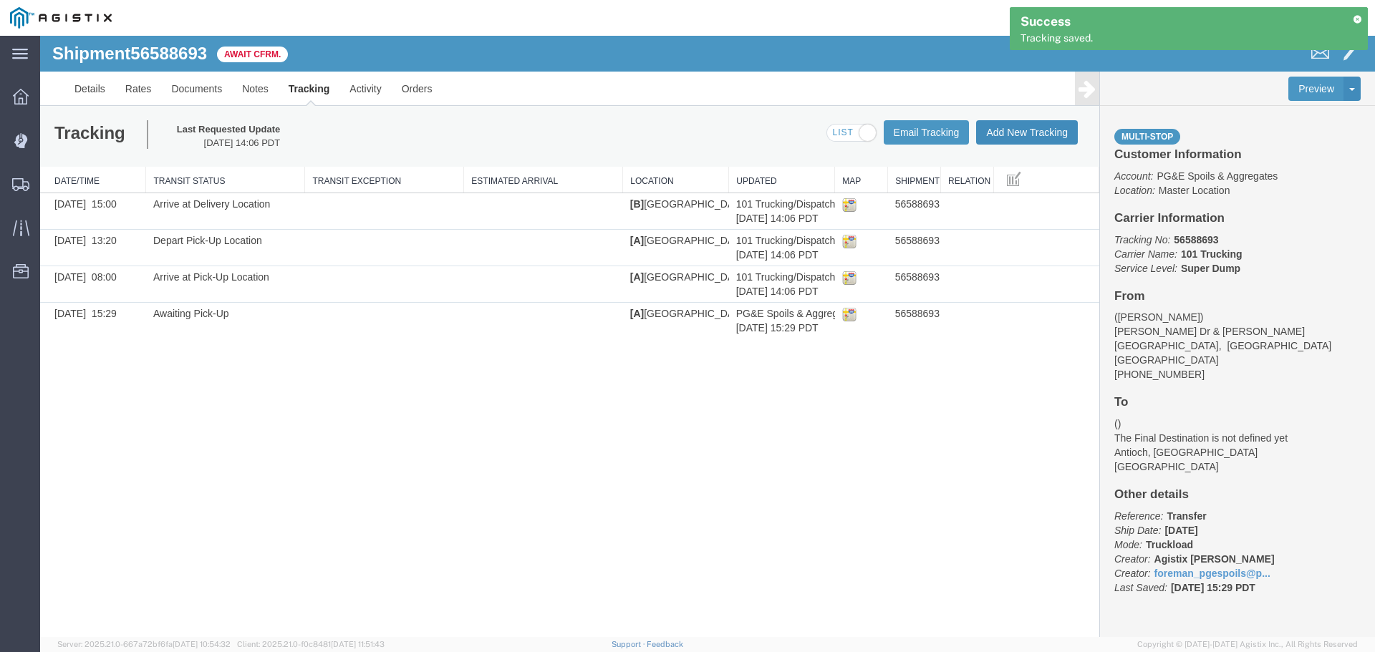
click at [1021, 128] on button "Add New Tracking" at bounding box center [1027, 132] width 102 height 24
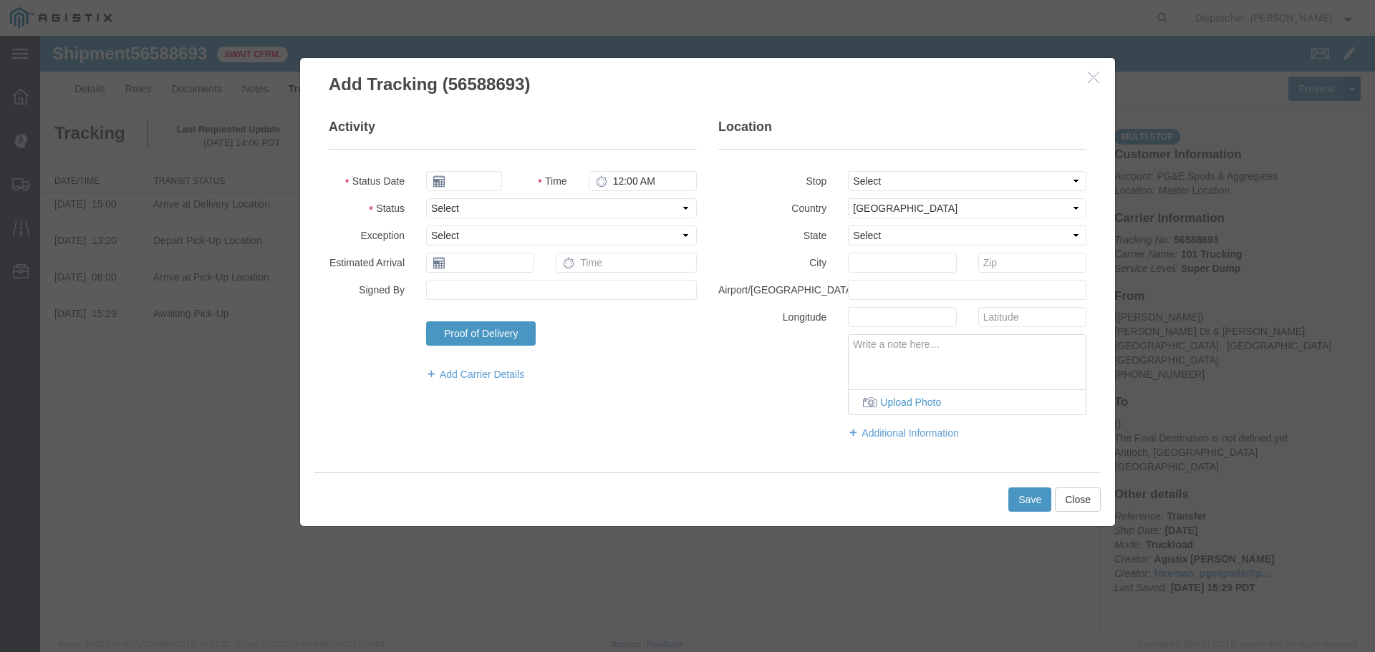
type input "[DATE]"
type input "3:00 PM"
click at [488, 184] on input "[DATE]" at bounding box center [464, 181] width 76 height 20
click at [442, 208] on th at bounding box center [436, 206] width 21 height 21
click at [441, 209] on icon at bounding box center [442, 206] width 4 height 9
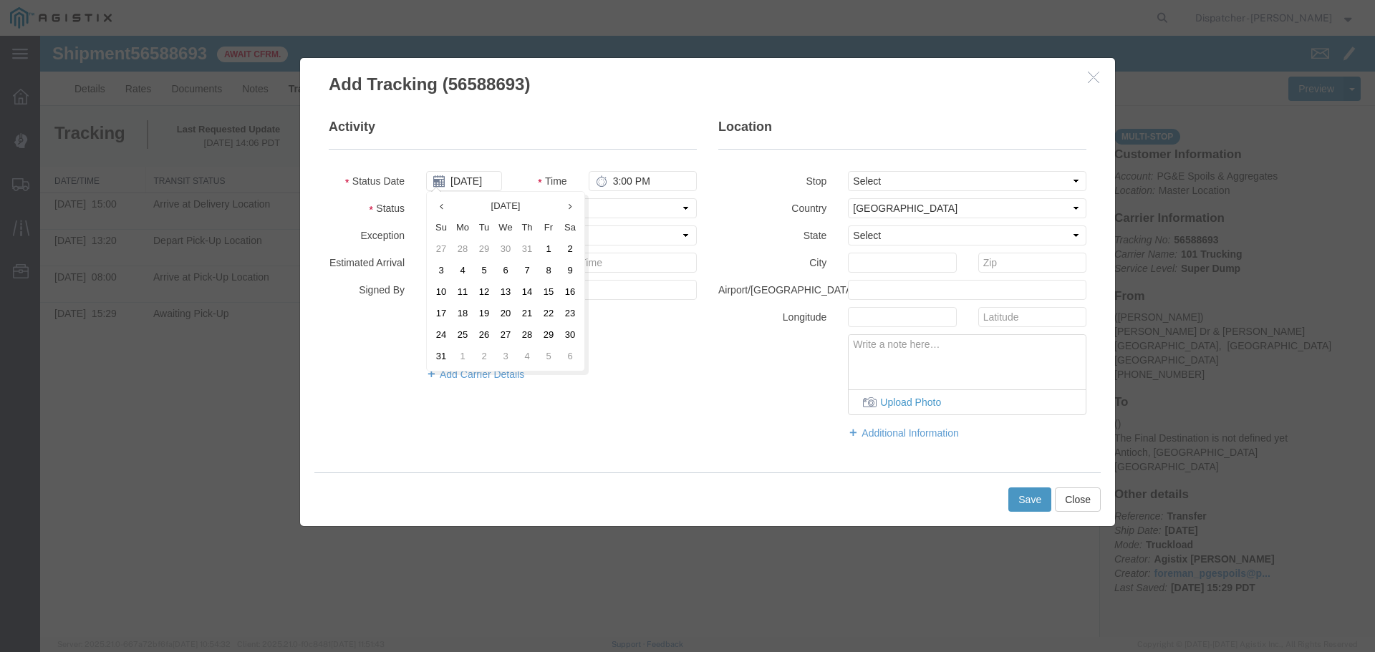
click at [525, 332] on td "28" at bounding box center [526, 334] width 21 height 21
type input "[DATE]"
click at [615, 183] on input "3:00 PM" at bounding box center [643, 181] width 108 height 20
type input "3:35 PM"
click at [867, 185] on select "Select From: [PERSON_NAME] Dr & [PERSON_NAME] Wy, [GEOGRAPHIC_DATA], [GEOGRAPHI…" at bounding box center [967, 181] width 238 height 20
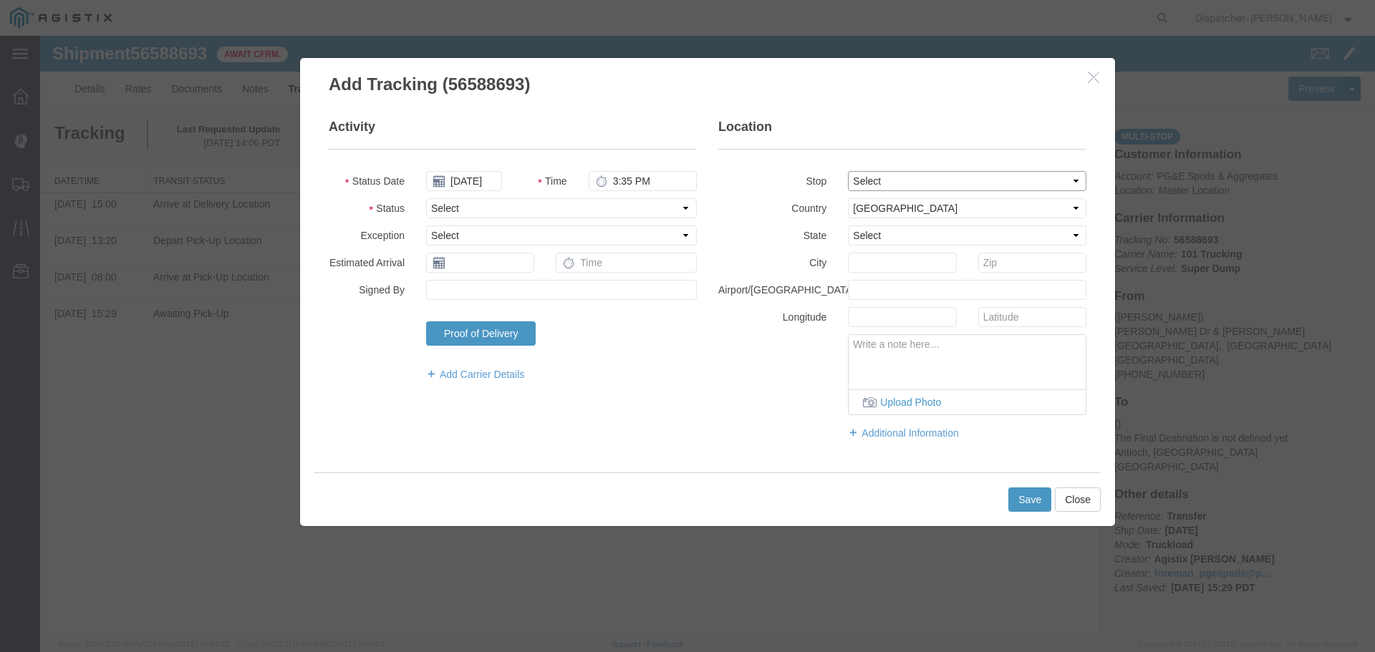
select select "{"pickupDeliveryInfoId": "122468400","pickupOrDelivery": "D","stopNum": "2","lo…"
click at [848, 171] on select "Select From: [PERSON_NAME] Dr & [PERSON_NAME] Wy, [GEOGRAPHIC_DATA], [GEOGRAPHI…" at bounding box center [967, 181] width 238 height 20
click at [559, 204] on select "Select Arrival Notice Available Arrival Notice Imported Arrive at Delivery Loca…" at bounding box center [561, 208] width 271 height 20
click at [426, 198] on select "Select Arrival Notice Available Arrival Notice Imported Arrive at Delivery Loca…" at bounding box center [561, 208] width 271 height 20
click at [1034, 496] on button "Save" at bounding box center [1029, 500] width 43 height 24
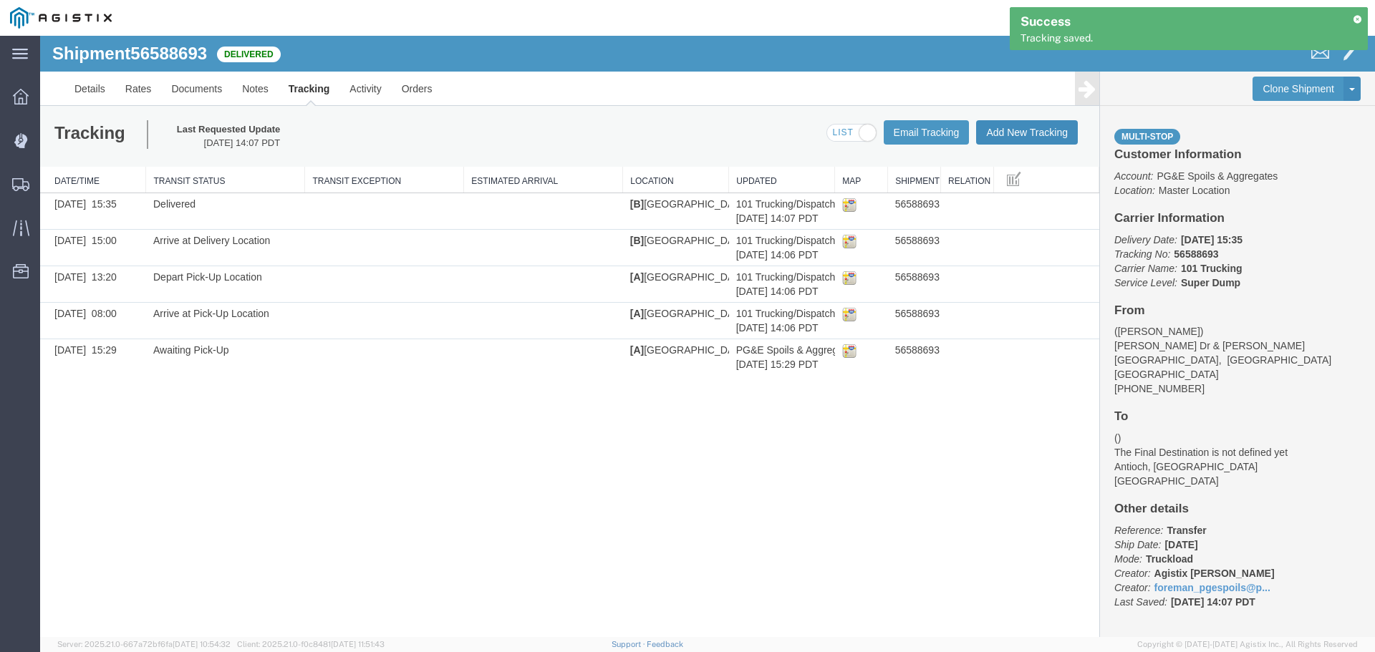
click at [1027, 126] on button "Add New Tracking" at bounding box center [1027, 132] width 102 height 24
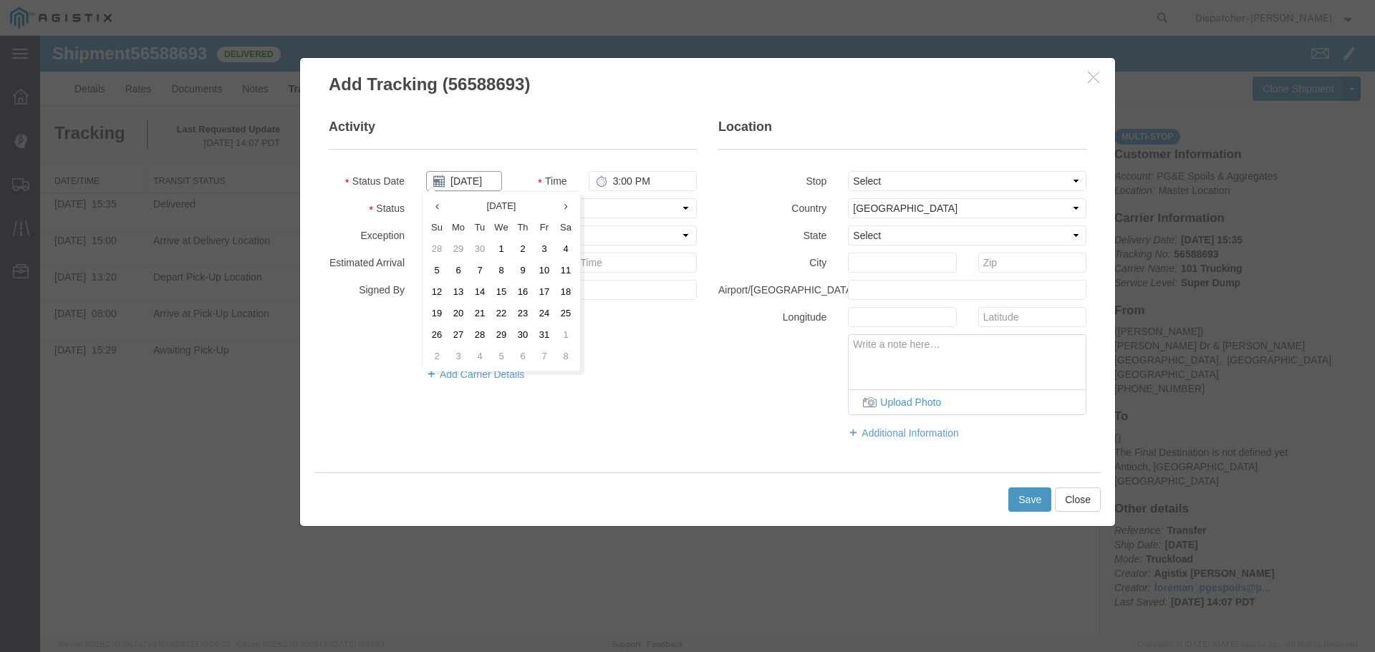
click at [469, 178] on input "[DATE]" at bounding box center [464, 181] width 76 height 20
click at [443, 207] on th at bounding box center [436, 206] width 21 height 21
click at [443, 207] on th at bounding box center [440, 206] width 21 height 21
click at [530, 330] on td "28" at bounding box center [526, 334] width 21 height 21
click at [616, 190] on input "3:00 PM" at bounding box center [643, 181] width 108 height 20
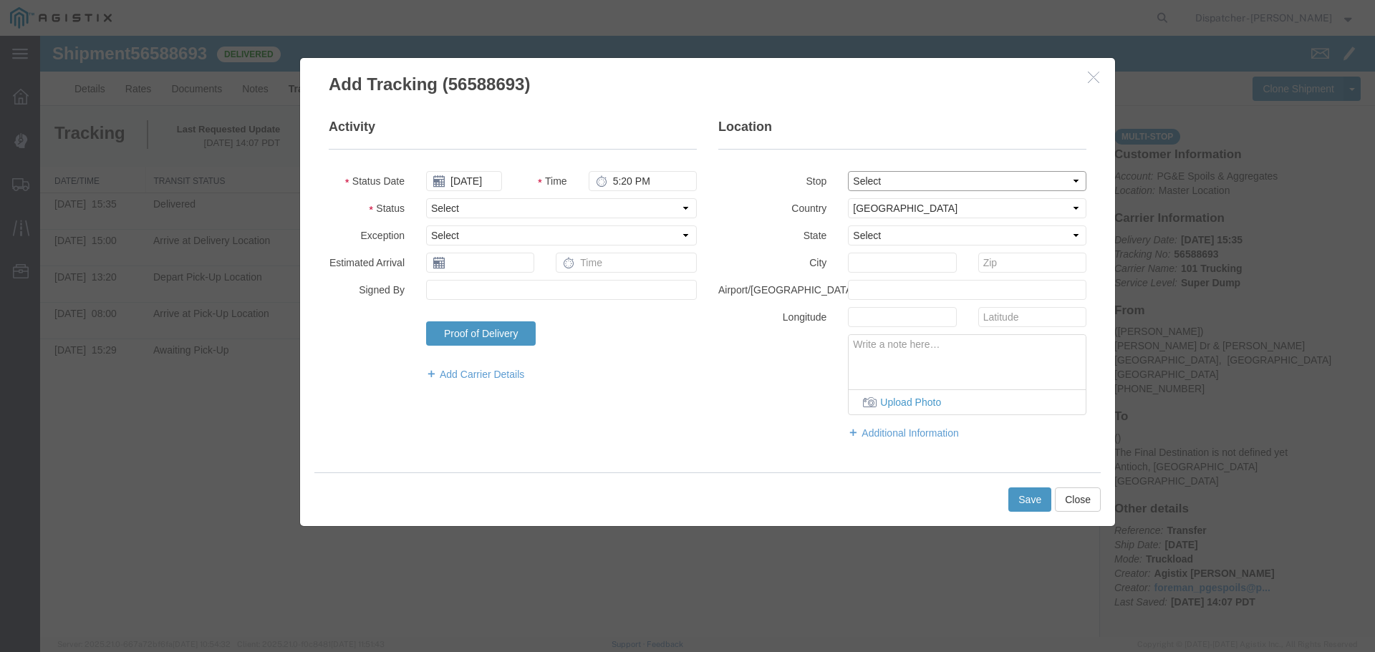
click at [912, 177] on select "Select From: [PERSON_NAME] Dr & [PERSON_NAME] Wy, [GEOGRAPHIC_DATA], [GEOGRAPHI…" at bounding box center [967, 181] width 238 height 20
click at [848, 171] on select "Select From: [PERSON_NAME] Dr & [PERSON_NAME] Wy, [GEOGRAPHIC_DATA], [GEOGRAPHI…" at bounding box center [967, 181] width 238 height 20
drag, startPoint x: 546, startPoint y: 212, endPoint x: 539, endPoint y: 216, distance: 8.4
click at [546, 212] on select "Select Arrival Notice Available Arrival Notice Imported Arrive at Delivery Loca…" at bounding box center [561, 208] width 271 height 20
click at [426, 198] on select "Select Arrival Notice Available Arrival Notice Imported Arrive at Delivery Loca…" at bounding box center [561, 208] width 271 height 20
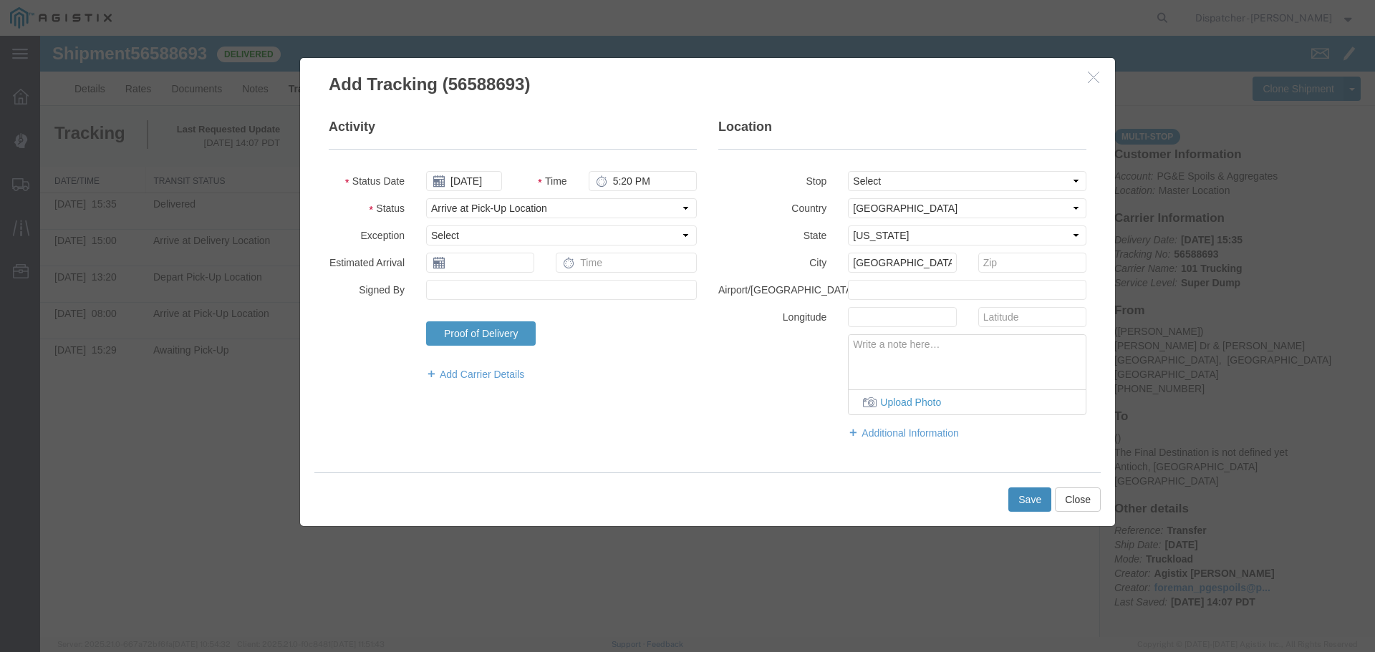
click at [1041, 501] on button "Save" at bounding box center [1029, 500] width 43 height 24
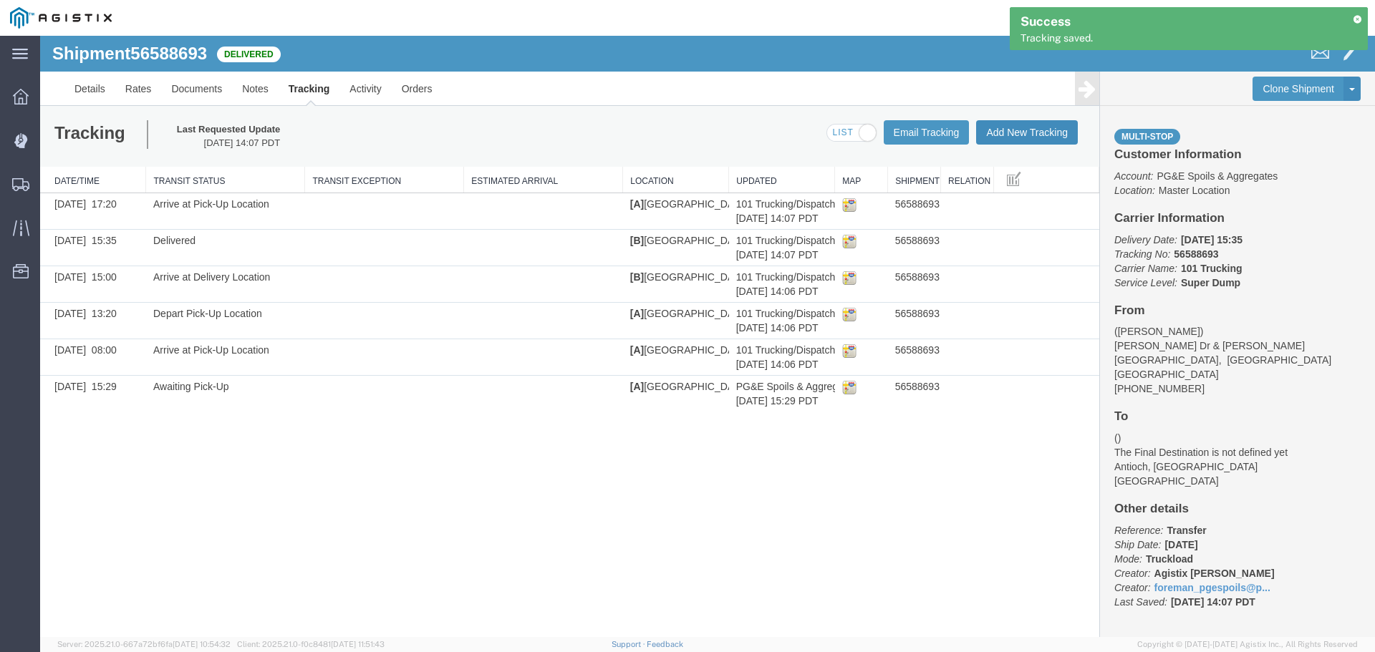
click at [1044, 126] on button "Add New Tracking" at bounding box center [1027, 132] width 102 height 24
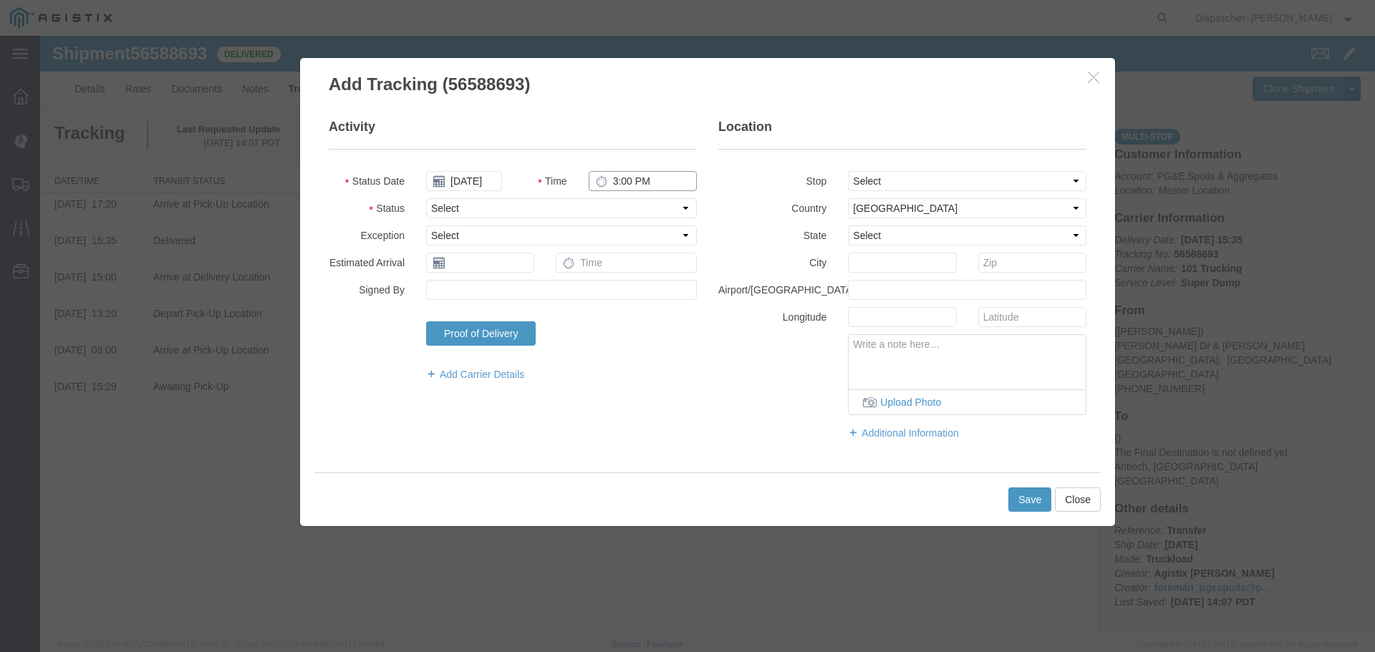
click at [615, 178] on input "3:00 PM" at bounding box center [643, 181] width 108 height 20
click at [476, 183] on input "[DATE]" at bounding box center [464, 181] width 76 height 20
click at [425, 203] on div "[DATE] Su Mo Tu We Th Fr Sa 28 29 30 1 2 3 4 5 6 7 8 9 10 11 12 13 14 15 16 17 …" at bounding box center [501, 281] width 159 height 180
click at [431, 203] on th at bounding box center [440, 206] width 21 height 21
click at [435, 209] on th at bounding box center [440, 206] width 21 height 21
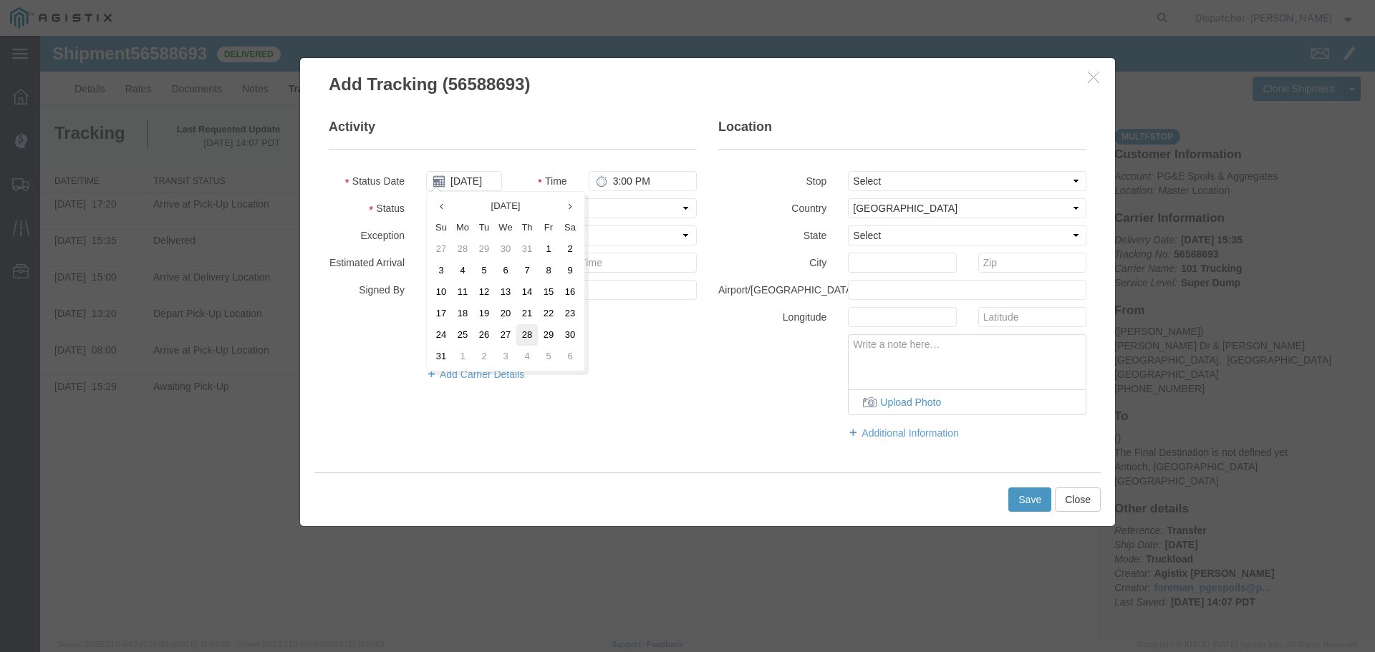
click at [530, 334] on td "28" at bounding box center [526, 334] width 21 height 21
click at [892, 179] on select "Select From: [PERSON_NAME] Dr & [PERSON_NAME] Wy, [GEOGRAPHIC_DATA], [GEOGRAPHI…" at bounding box center [967, 181] width 238 height 20
click at [848, 171] on select "Select From: [PERSON_NAME] Dr & [PERSON_NAME] Wy, [GEOGRAPHIC_DATA], [GEOGRAPHI…" at bounding box center [967, 181] width 238 height 20
click at [504, 211] on select "Select Arrival Notice Available Arrival Notice Imported Arrive at Delivery Loca…" at bounding box center [561, 208] width 271 height 20
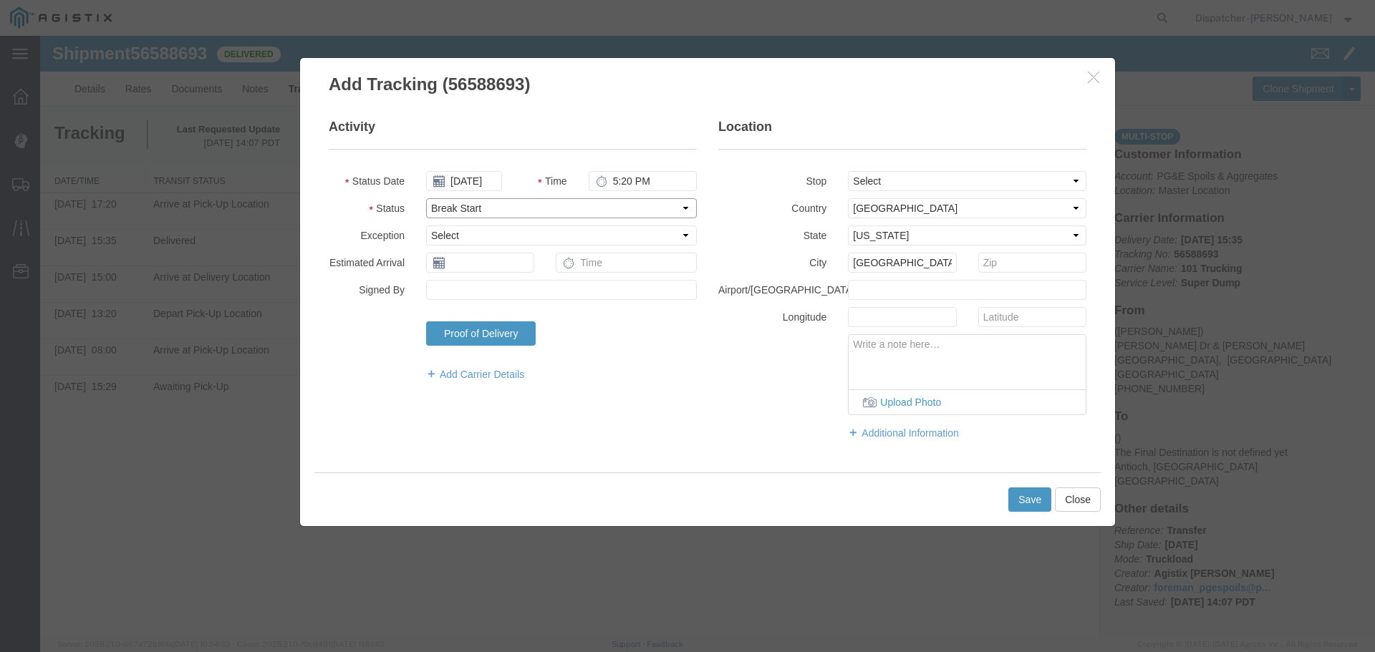
click at [426, 198] on select "Select Arrival Notice Available Arrival Notice Imported Arrive at Delivery Loca…" at bounding box center [561, 208] width 271 height 20
click at [1021, 502] on button "Save" at bounding box center [1029, 500] width 43 height 24
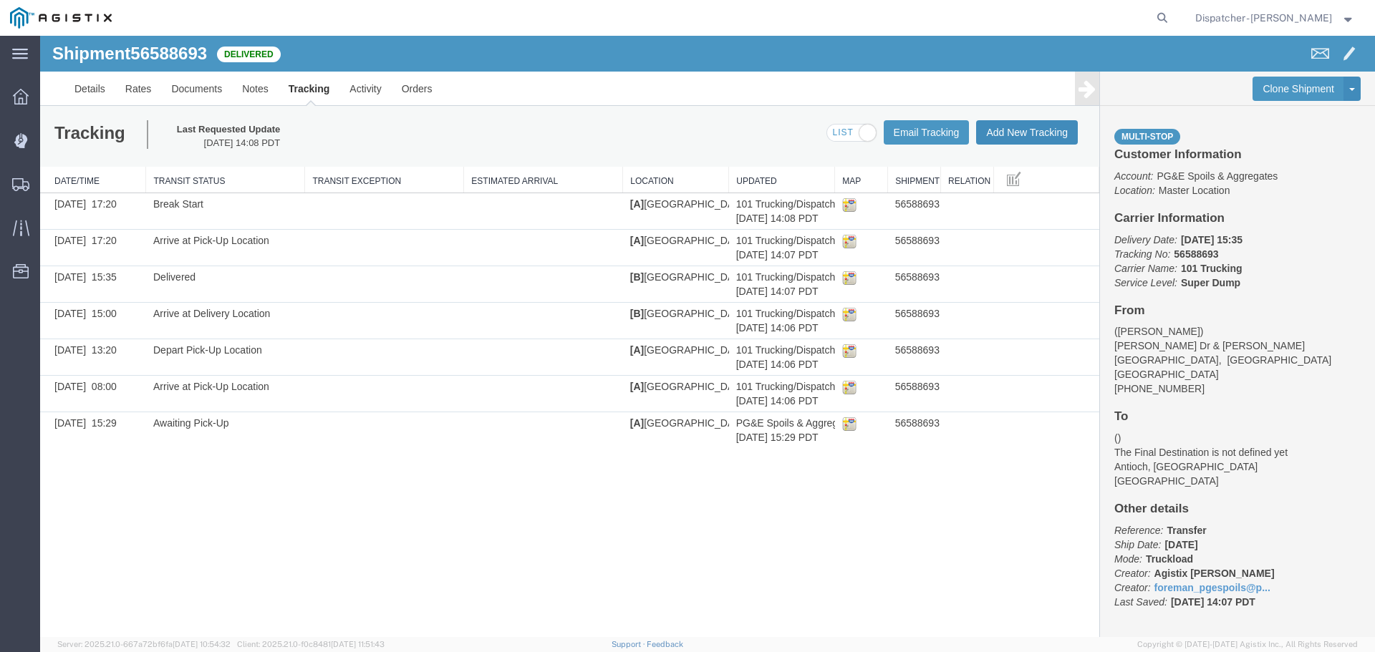
click at [1015, 136] on button "Add New Tracking" at bounding box center [1027, 132] width 102 height 24
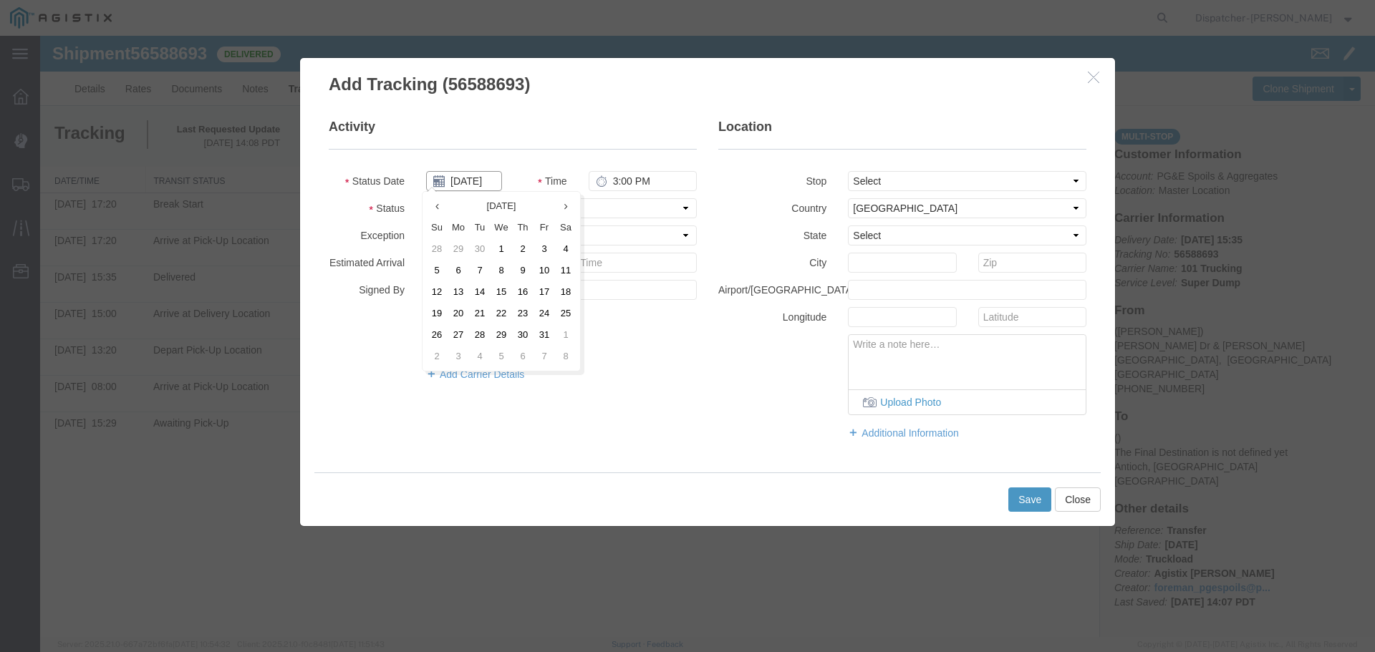
click at [462, 177] on input "[DATE]" at bounding box center [464, 181] width 76 height 20
click at [437, 213] on th at bounding box center [436, 206] width 21 height 21
click at [437, 213] on th at bounding box center [440, 206] width 21 height 21
click at [530, 337] on td "28" at bounding box center [526, 334] width 21 height 21
click at [618, 183] on input "3:00 PM" at bounding box center [643, 181] width 108 height 20
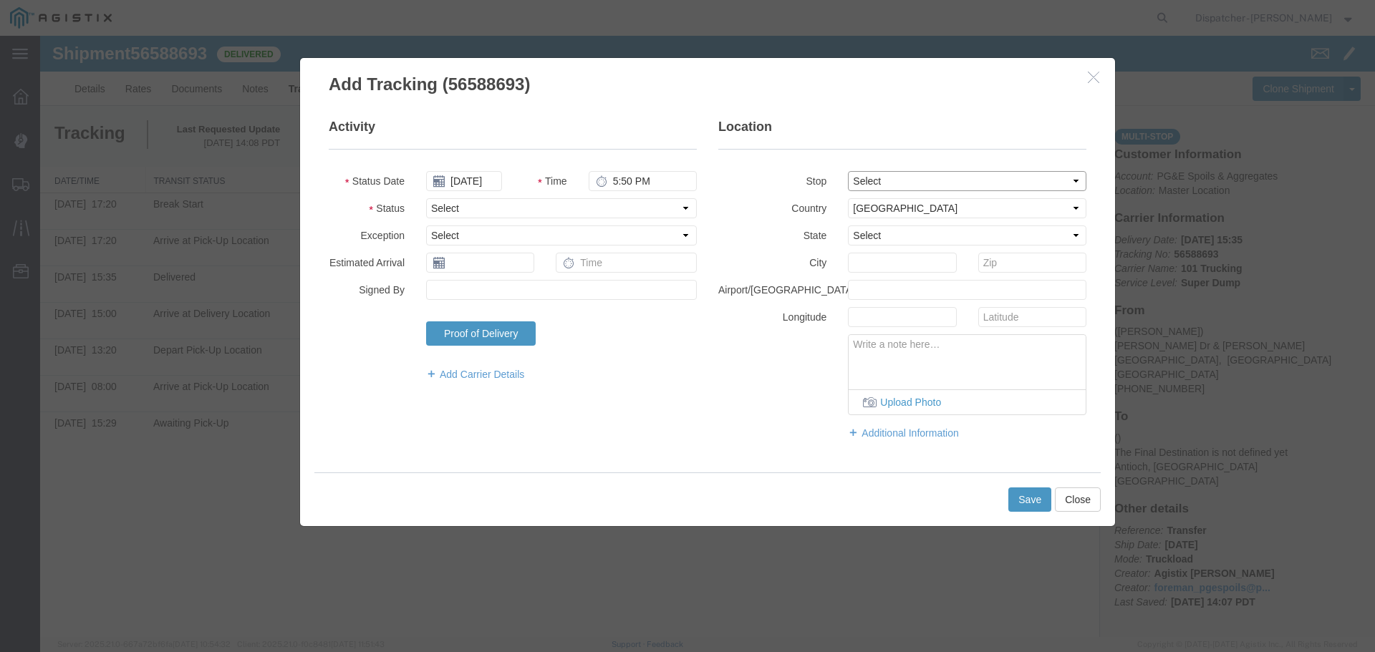
click at [897, 183] on select "Select From: [PERSON_NAME] Dr & [PERSON_NAME] Wy, [GEOGRAPHIC_DATA], [GEOGRAPHI…" at bounding box center [967, 181] width 238 height 20
click at [848, 171] on select "Select From: [PERSON_NAME] Dr & [PERSON_NAME] Wy, [GEOGRAPHIC_DATA], [GEOGRAPHI…" at bounding box center [967, 181] width 238 height 20
click at [574, 206] on select "Select Arrival Notice Available Arrival Notice Imported Arrive at Delivery Loca…" at bounding box center [561, 208] width 271 height 20
click at [426, 198] on select "Select Arrival Notice Available Arrival Notice Imported Arrive at Delivery Loca…" at bounding box center [561, 208] width 271 height 20
click at [1023, 494] on button "Save" at bounding box center [1029, 500] width 43 height 24
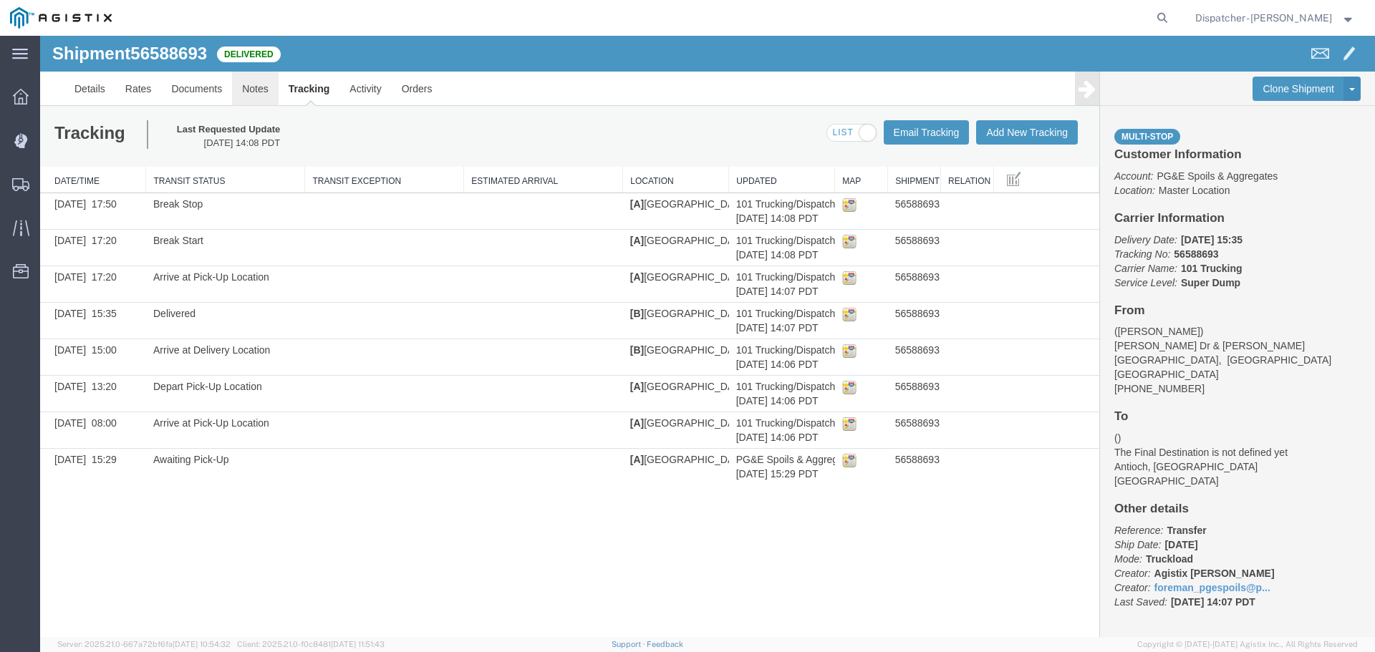
click at [254, 87] on link "Notes" at bounding box center [255, 89] width 47 height 34
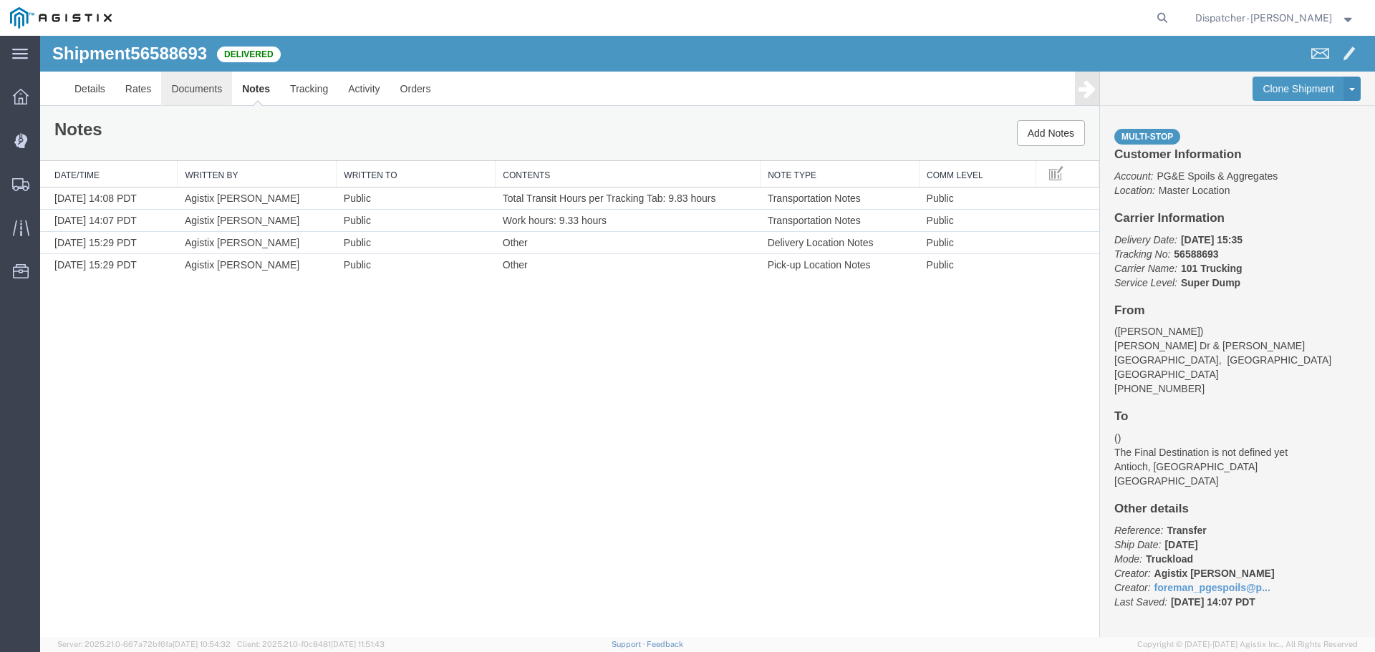
click at [203, 85] on link "Documents" at bounding box center [196, 89] width 71 height 34
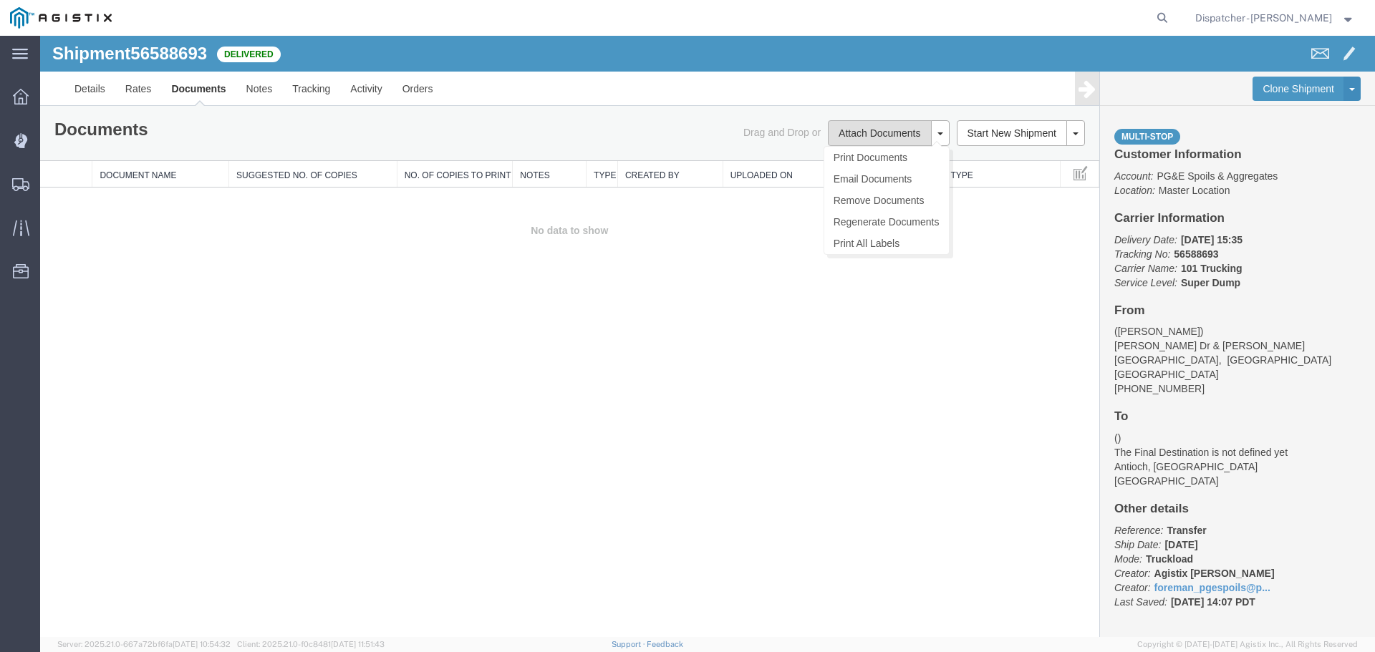
click at [870, 128] on button "Attach Documents" at bounding box center [879, 133] width 103 height 26
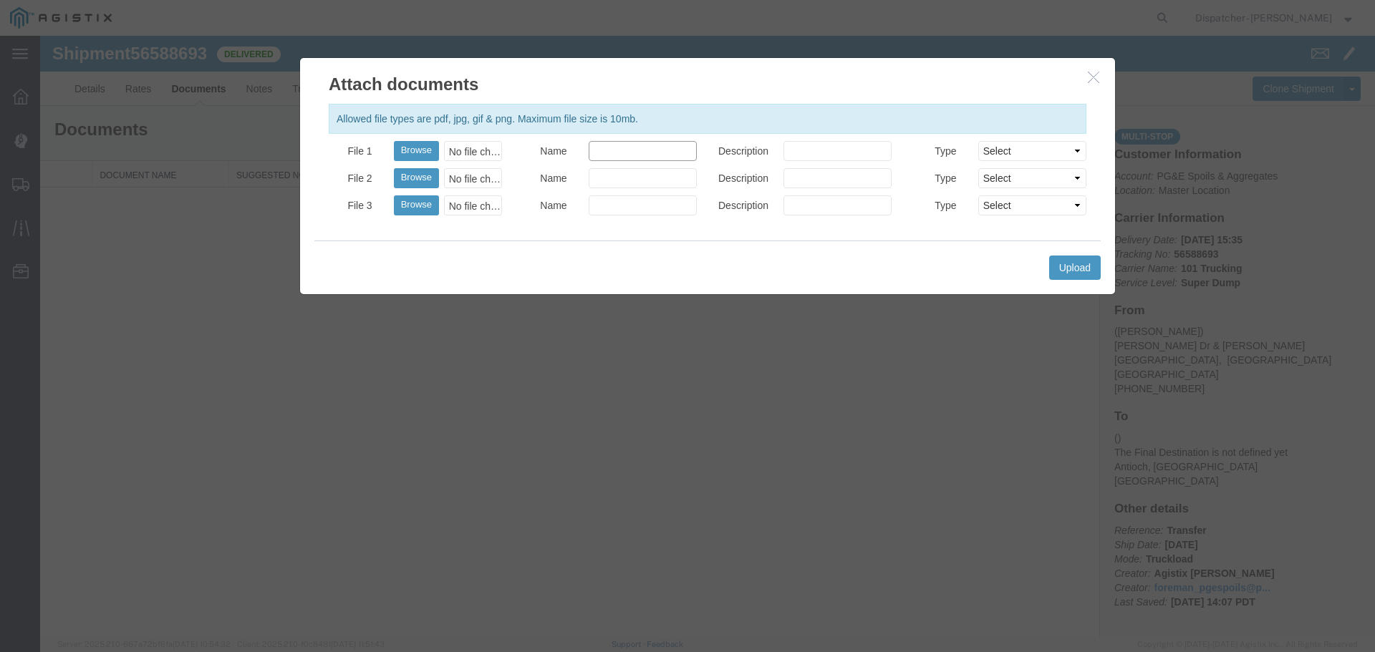
click at [647, 152] on input "Name" at bounding box center [643, 151] width 108 height 20
click at [424, 152] on button "Browse" at bounding box center [416, 151] width 45 height 20
click at [1082, 272] on button "Upload" at bounding box center [1075, 268] width 52 height 24
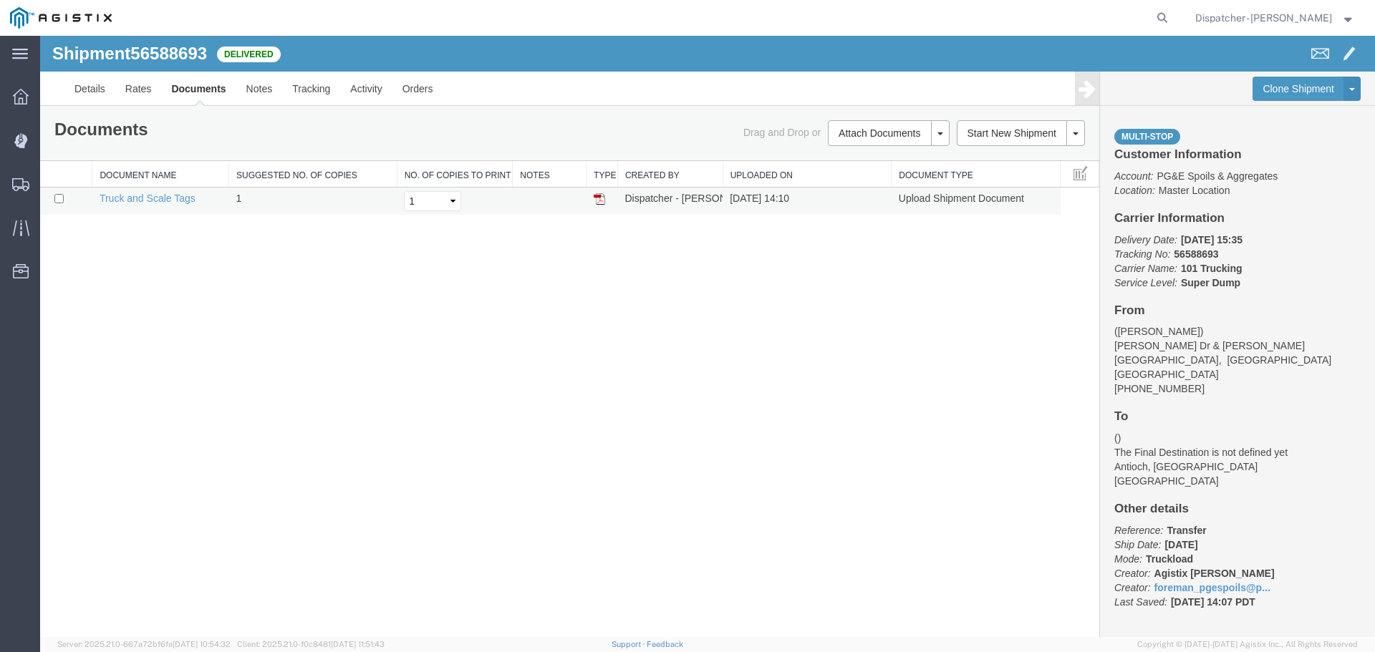
click at [598, 191] on td at bounding box center [603, 202] width 32 height 28
click at [597, 195] on img at bounding box center [599, 198] width 11 height 11
click at [49, 182] on span "Shipments" at bounding box center [44, 184] width 10 height 29
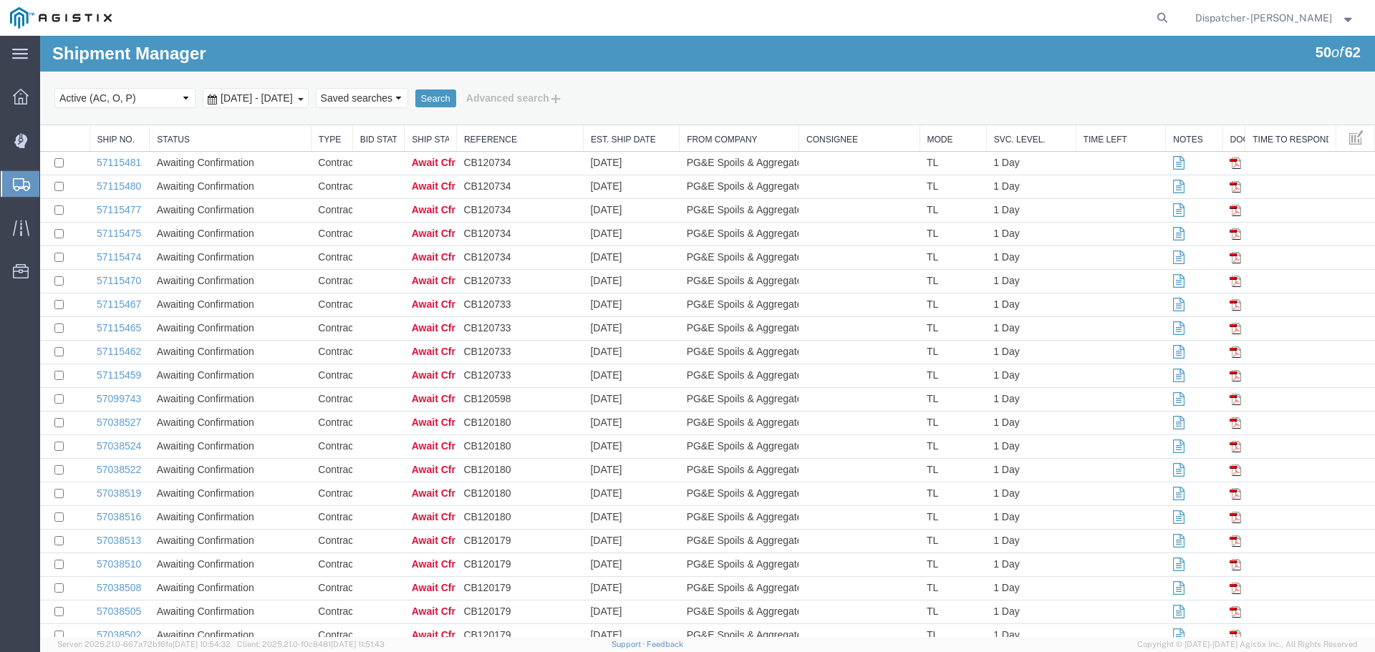
drag, startPoint x: 319, startPoint y: 99, endPoint x: 304, endPoint y: 112, distance: 19.8
click at [296, 99] on span "[DATE] - [DATE]" at bounding box center [256, 97] width 79 height 11
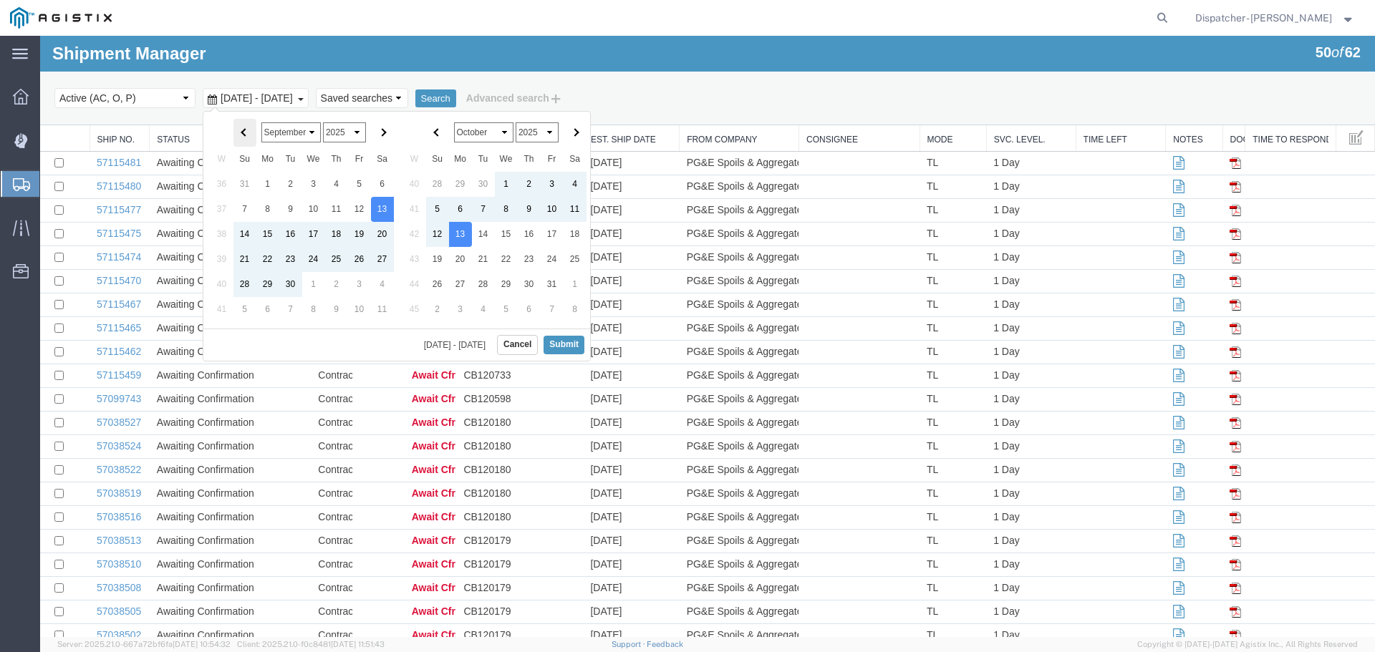
click at [251, 135] on th at bounding box center [244, 133] width 23 height 28
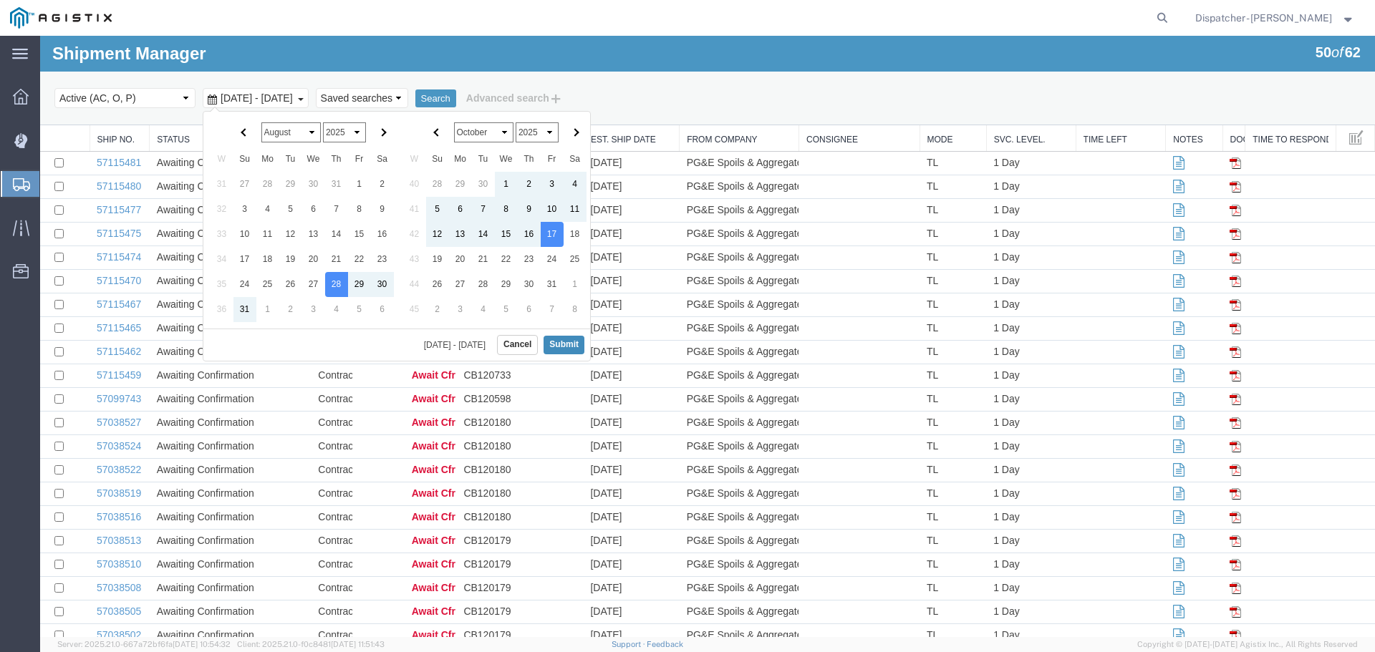
click at [564, 341] on button "Submit" at bounding box center [564, 345] width 41 height 18
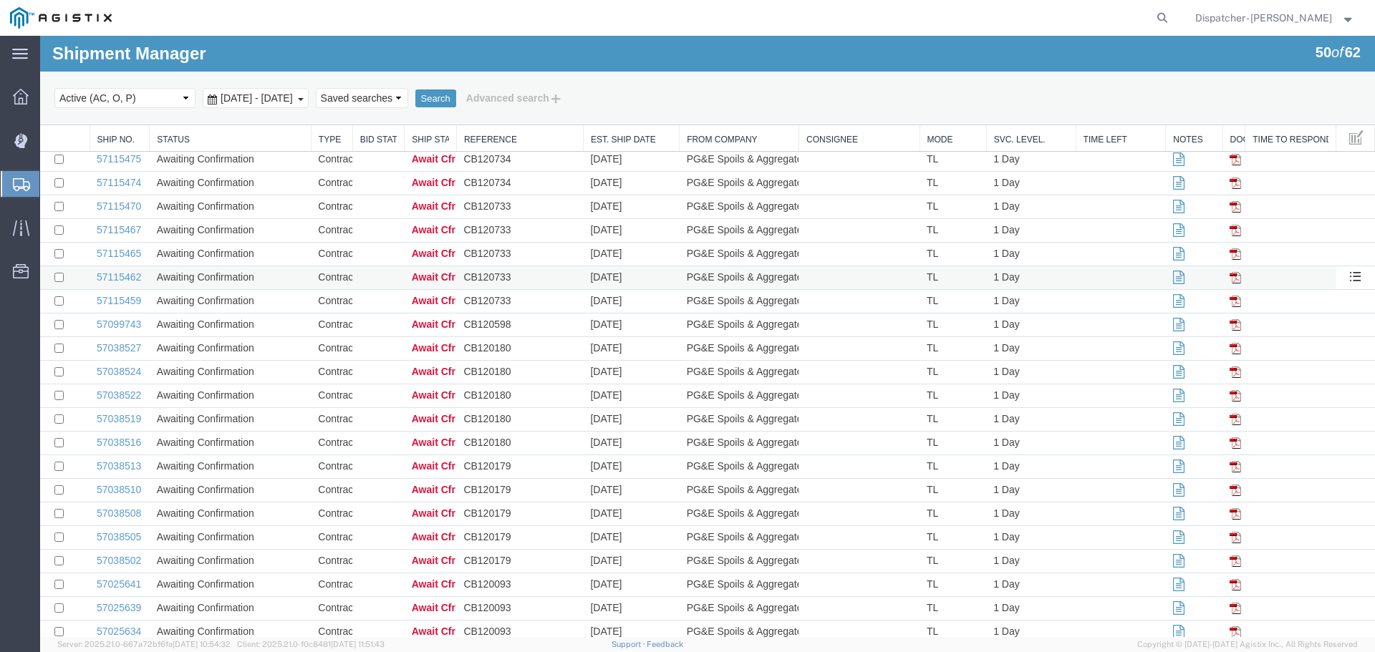
scroll to position [95, 0]
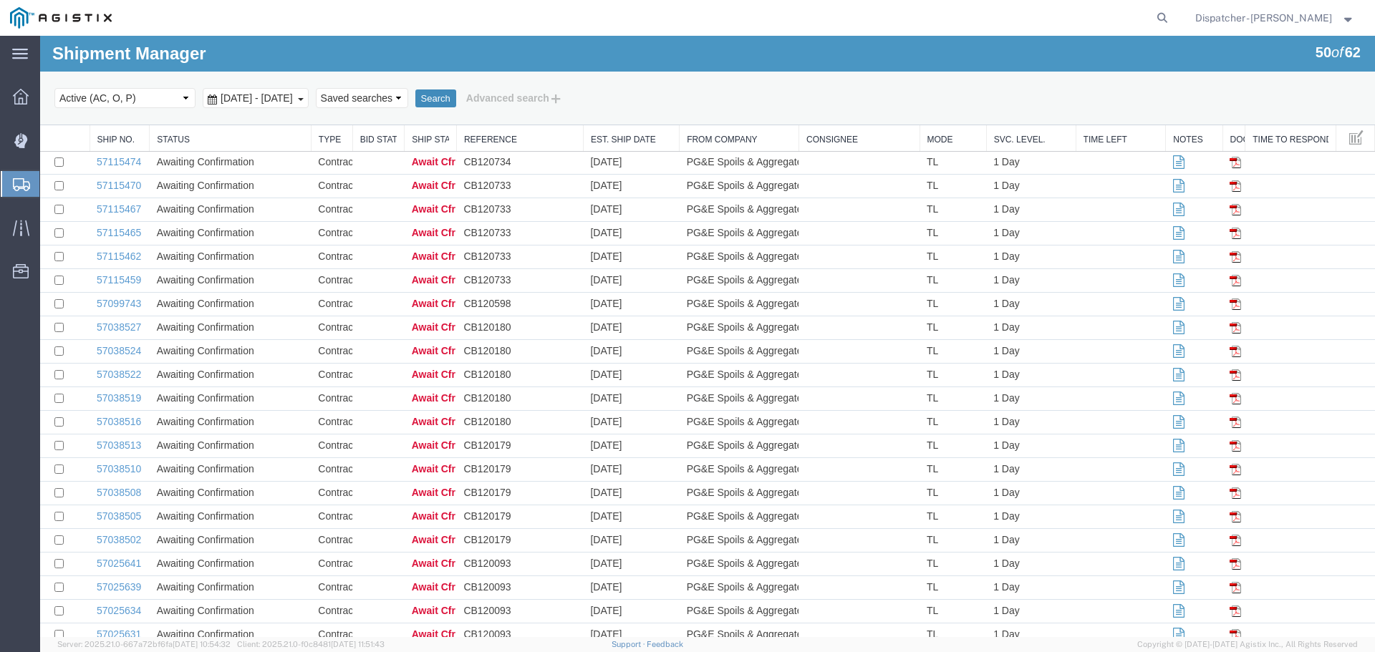
click at [456, 101] on button "Search" at bounding box center [435, 99] width 41 height 19
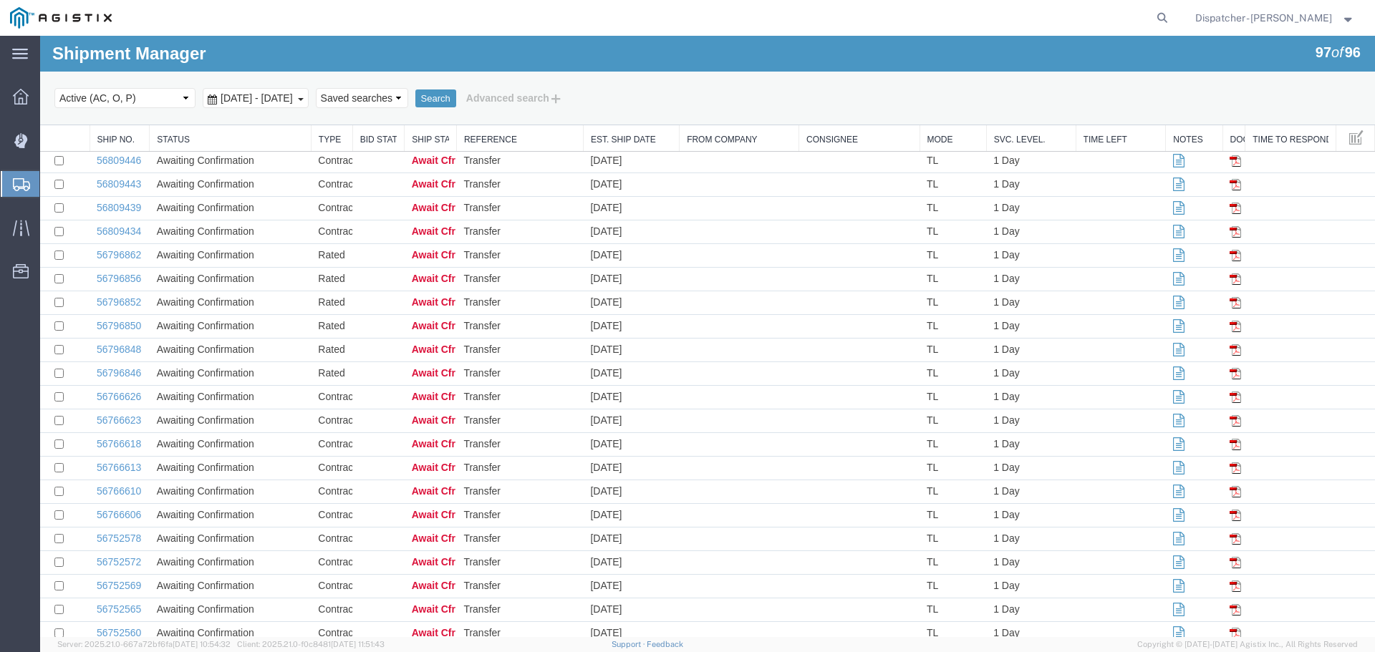
scroll to position [1856, 0]
click at [127, 605] on link "56588697" at bounding box center [119, 609] width 44 height 11
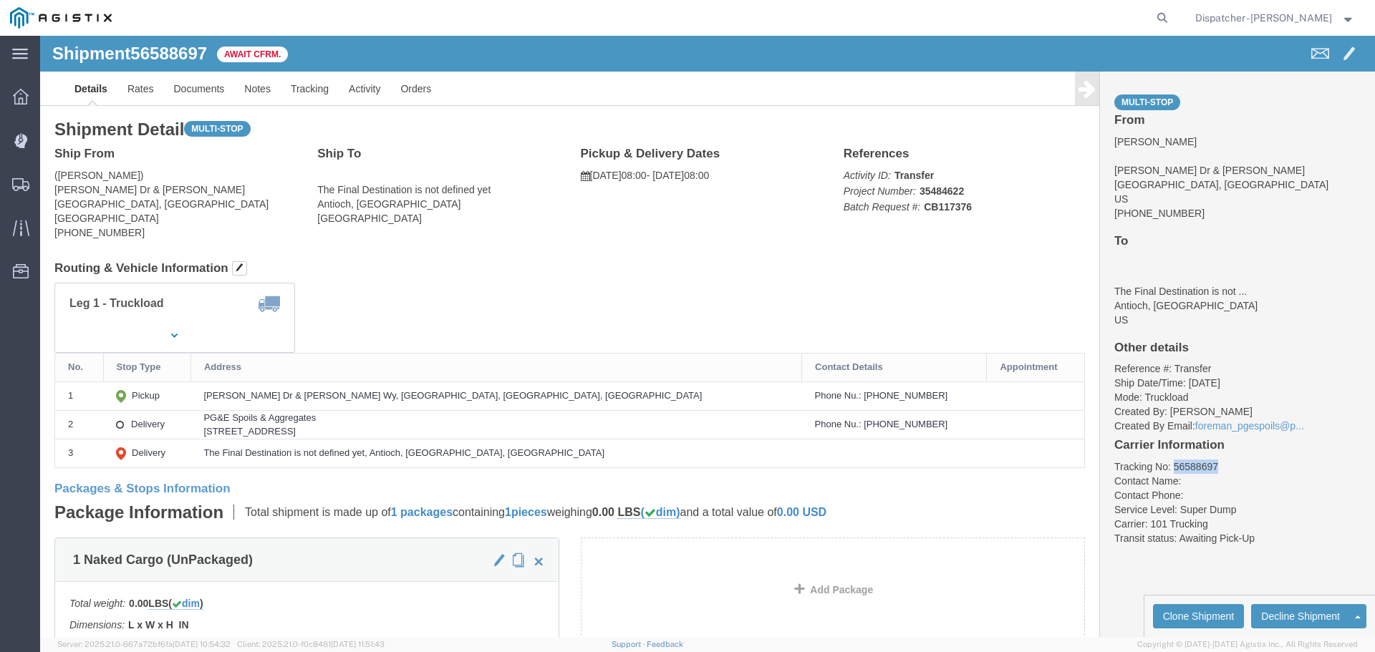
drag, startPoint x: 1170, startPoint y: 428, endPoint x: 1127, endPoint y: 432, distance: 43.1
click li "Tracking No: 56588697"
copy li "56588697"
click link "Tracking"
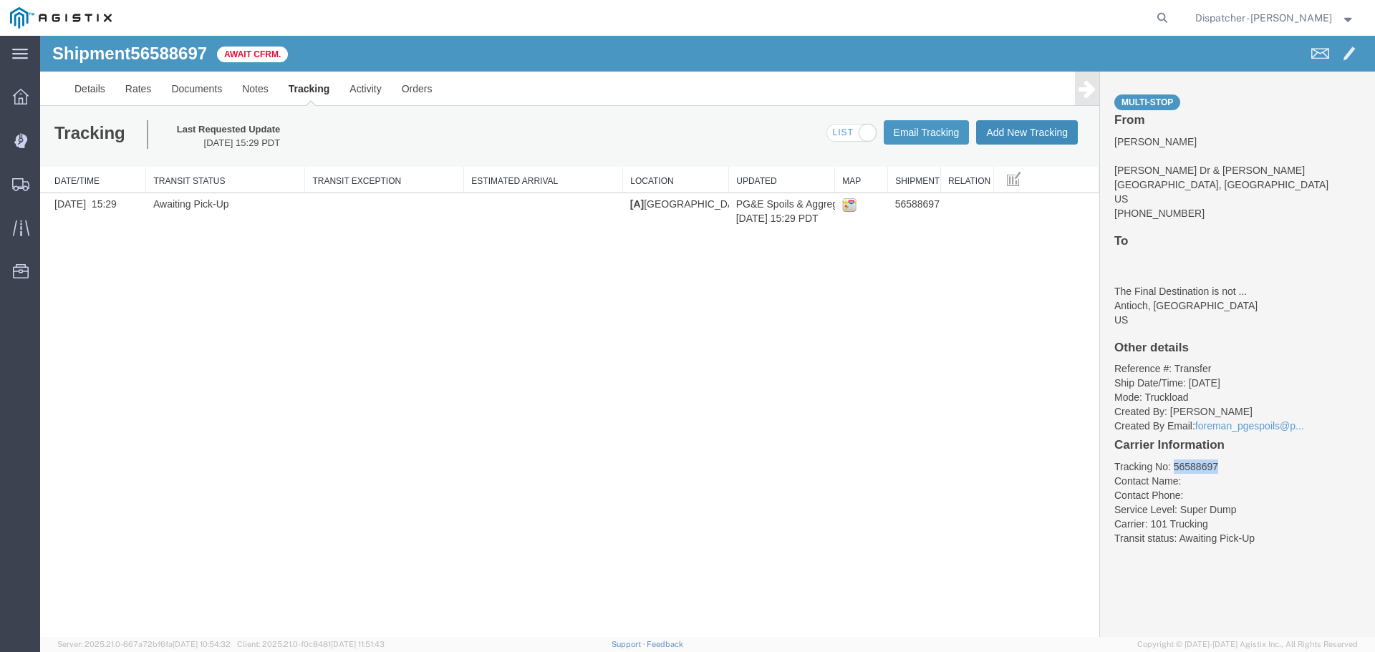
click at [1010, 143] on button "Add New Tracking" at bounding box center [1027, 132] width 102 height 24
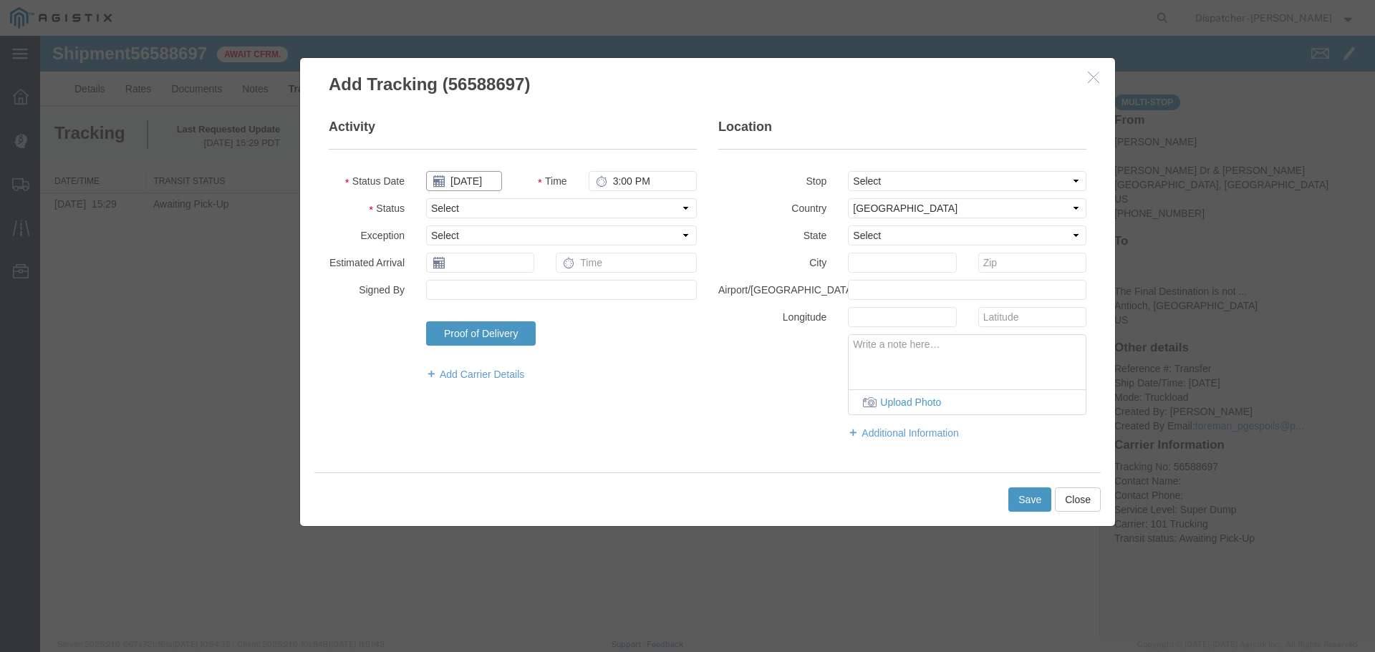
click at [471, 178] on input "[DATE]" at bounding box center [464, 181] width 76 height 20
click at [438, 198] on th at bounding box center [436, 206] width 21 height 21
click at [438, 198] on th at bounding box center [440, 206] width 21 height 21
click at [526, 335] on td "28" at bounding box center [526, 334] width 21 height 21
click at [619, 180] on input "3:00 PM" at bounding box center [643, 181] width 108 height 20
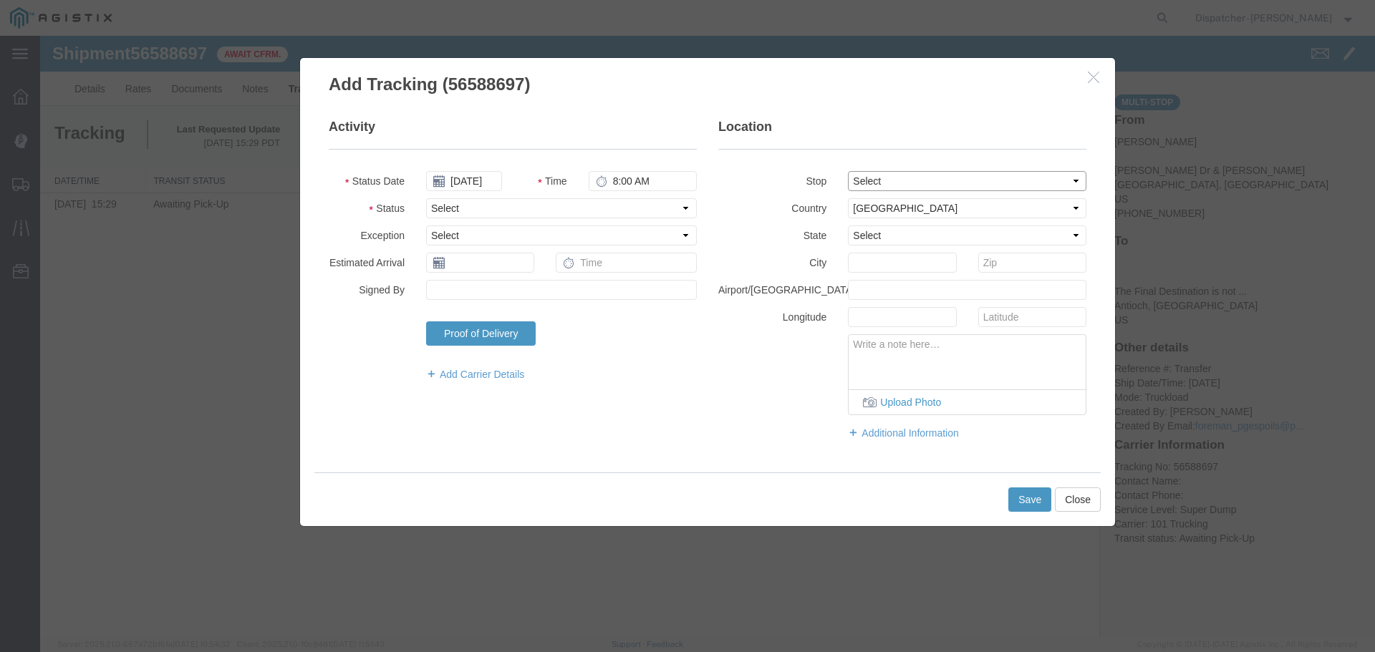
click at [985, 181] on select "Select From: [PERSON_NAME] Dr & [PERSON_NAME] Wy, [GEOGRAPHIC_DATA], [GEOGRAPHI…" at bounding box center [967, 181] width 238 height 20
click at [848, 171] on select "Select From: [PERSON_NAME] Dr & [PERSON_NAME] Wy, [GEOGRAPHIC_DATA], [GEOGRAPHI…" at bounding box center [967, 181] width 238 height 20
click at [537, 212] on select "Select Arrival Notice Available Arrival Notice Imported Arrive at Delivery Loca…" at bounding box center [561, 208] width 271 height 20
click at [426, 198] on select "Select Arrival Notice Available Arrival Notice Imported Arrive at Delivery Loca…" at bounding box center [561, 208] width 271 height 20
click at [1036, 503] on button "Save" at bounding box center [1029, 500] width 43 height 24
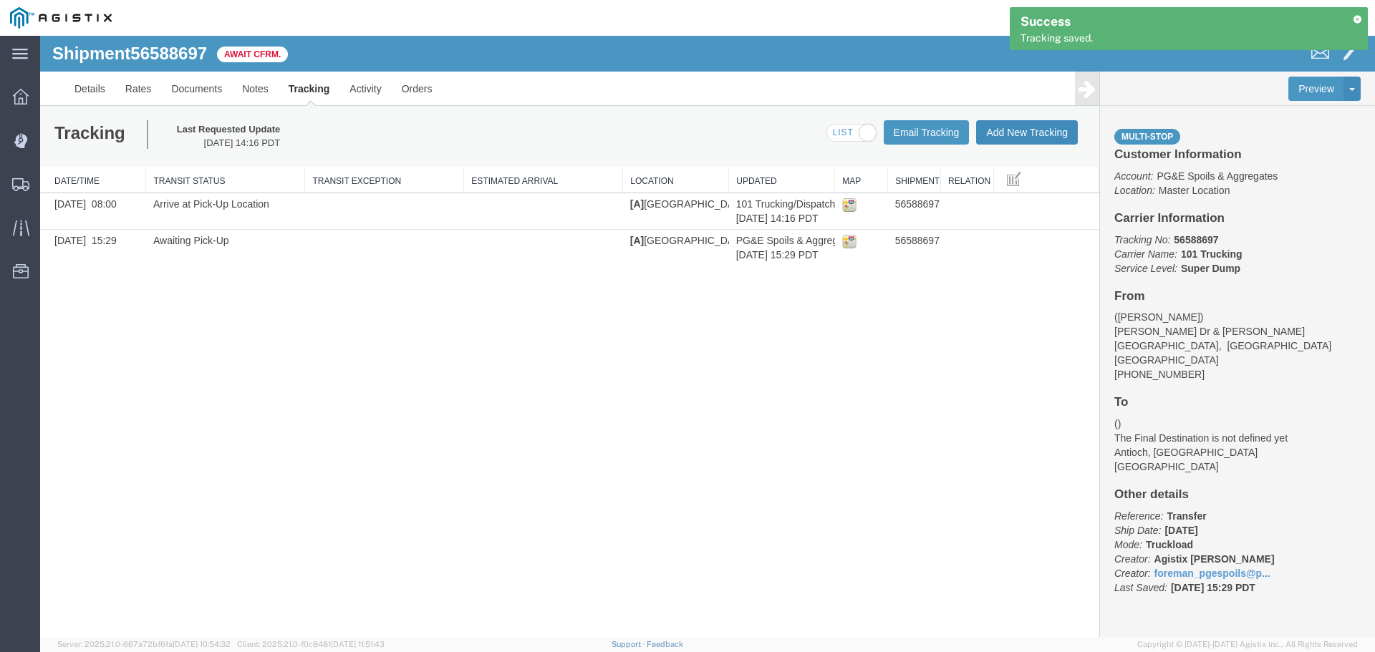
click at [987, 132] on button "Add New Tracking" at bounding box center [1027, 132] width 102 height 24
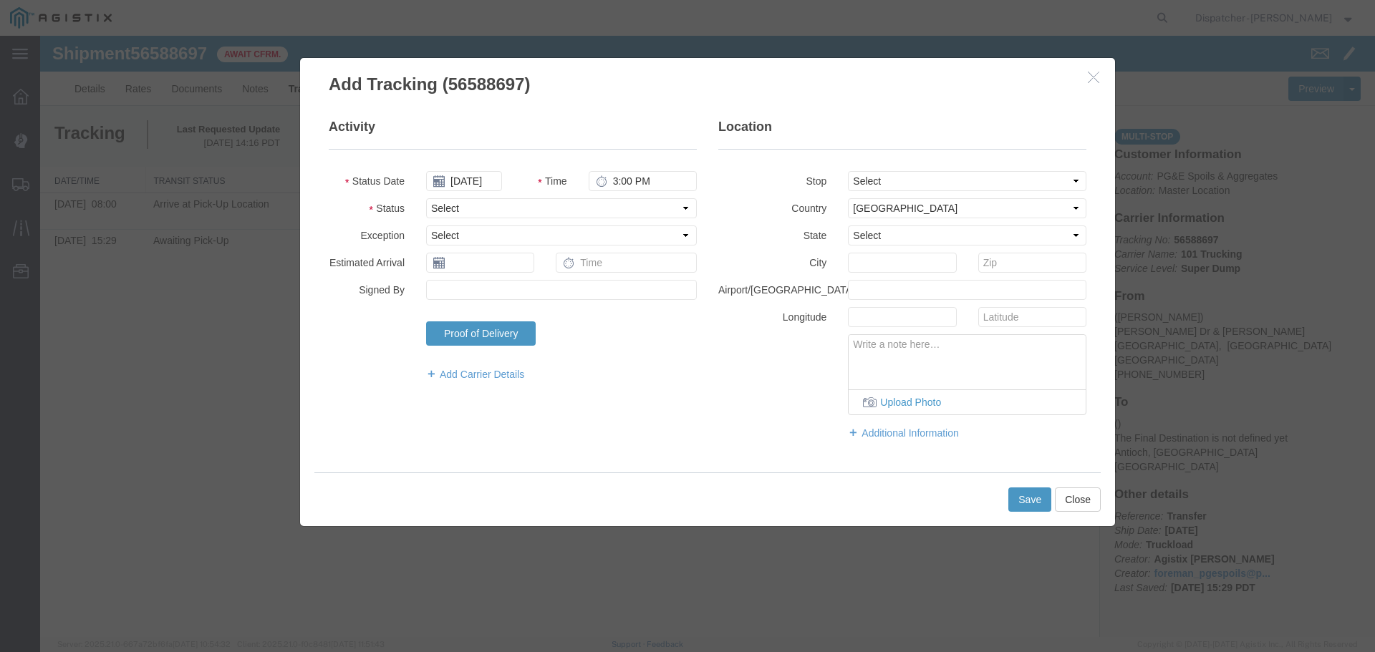
click at [478, 170] on fieldset "Activity Status Date [DATE] Time 3:00 PM Status Select Arrival Notice Available…" at bounding box center [513, 257] width 368 height 278
click at [472, 180] on input "[DATE]" at bounding box center [464, 181] width 76 height 20
click at [434, 208] on th at bounding box center [436, 206] width 21 height 21
click at [434, 208] on th at bounding box center [440, 206] width 21 height 21
click at [522, 333] on td "28" at bounding box center [526, 334] width 21 height 21
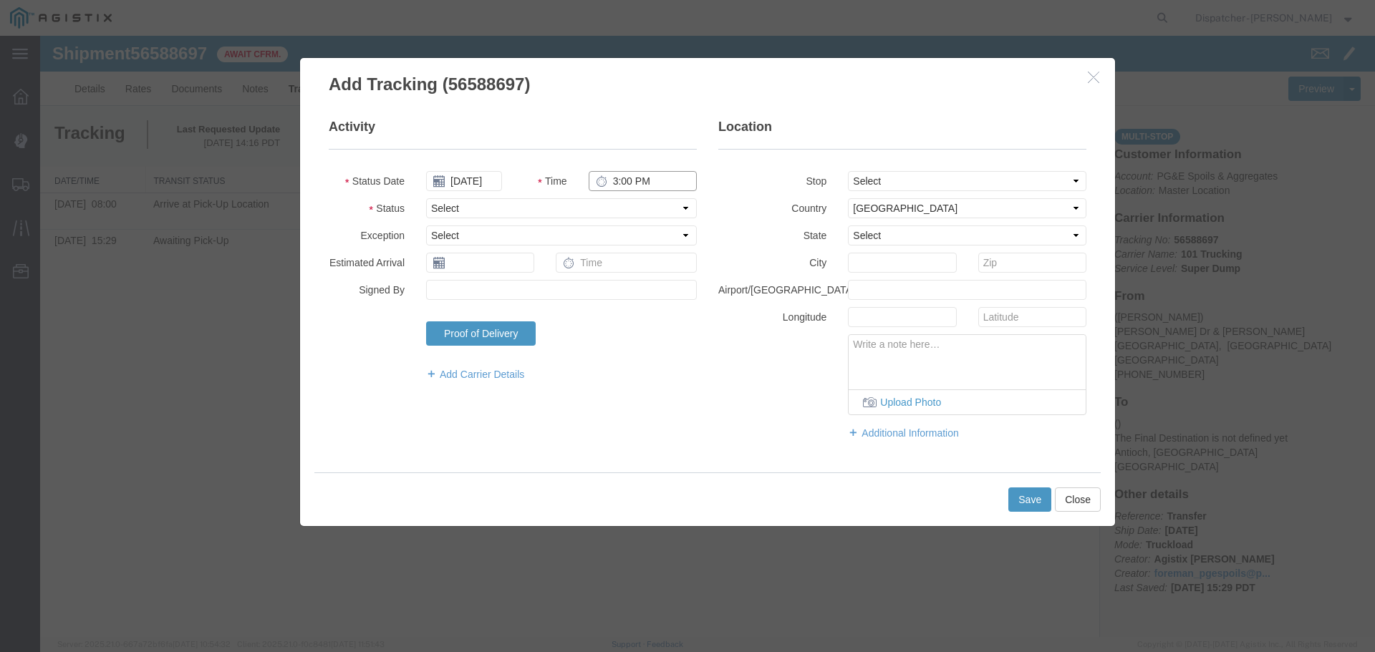
click at [624, 183] on input "3:00 PM" at bounding box center [643, 181] width 108 height 20
click at [940, 188] on select "Select From: [PERSON_NAME] Dr & [PERSON_NAME] Wy, [GEOGRAPHIC_DATA], [GEOGRAPHI…" at bounding box center [967, 181] width 238 height 20
click at [848, 171] on select "Select From: [PERSON_NAME] Dr & [PERSON_NAME] Wy, [GEOGRAPHIC_DATA], [GEOGRAPHI…" at bounding box center [967, 181] width 238 height 20
click at [625, 213] on select "Select Arrival Notice Available Arrival Notice Imported Arrive at Delivery Loca…" at bounding box center [561, 208] width 271 height 20
click at [426, 198] on select "Select Arrival Notice Available Arrival Notice Imported Arrive at Delivery Loca…" at bounding box center [561, 208] width 271 height 20
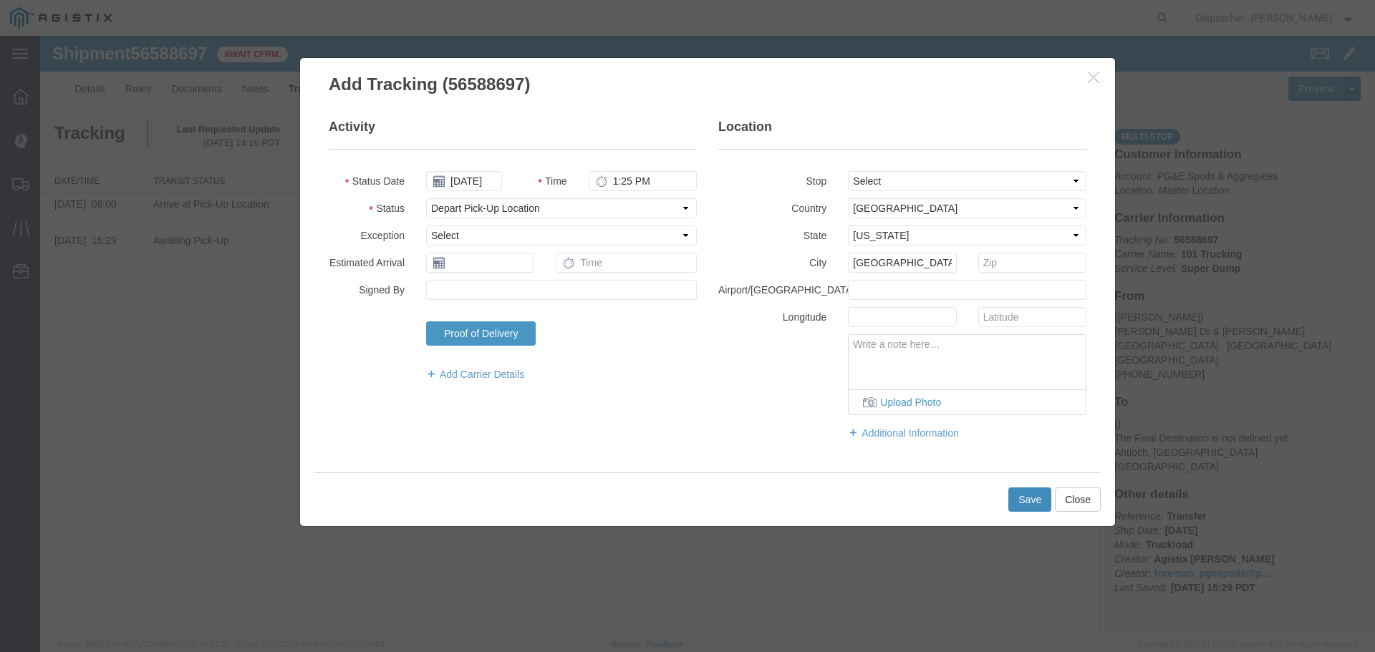
click at [1018, 498] on button "Save" at bounding box center [1029, 500] width 43 height 24
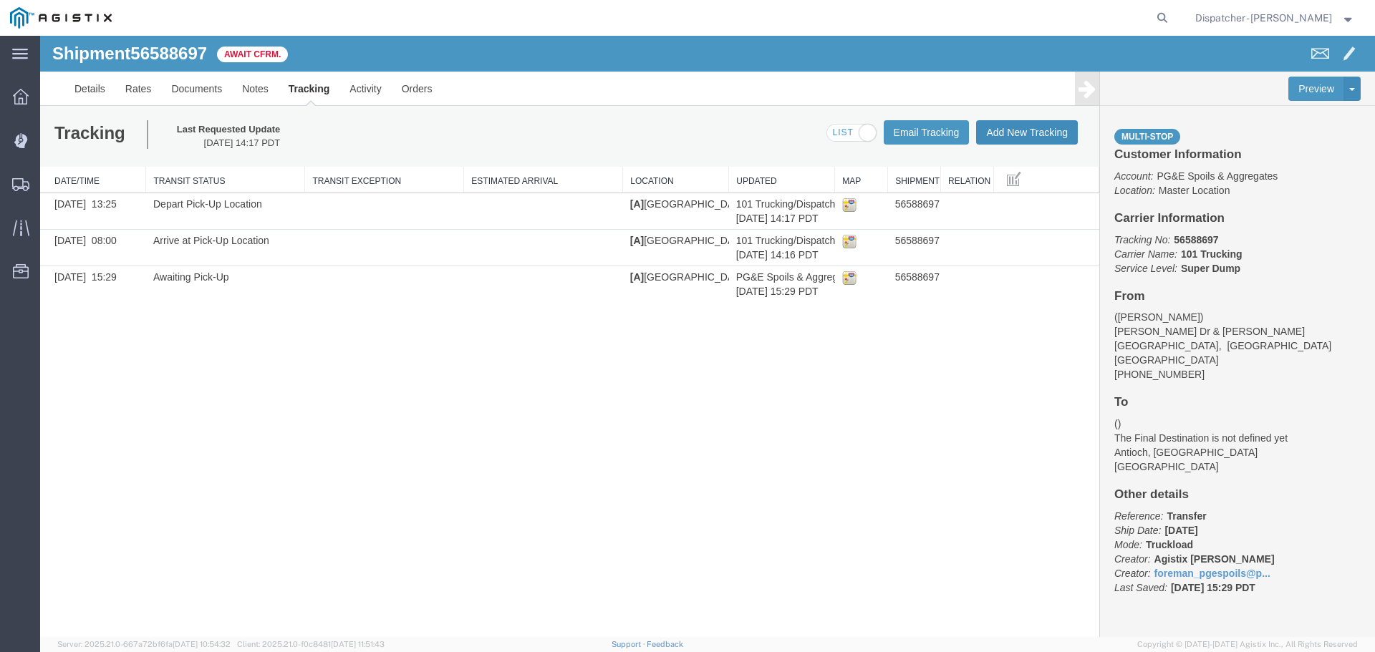
click at [993, 129] on button "Add New Tracking" at bounding box center [1027, 132] width 102 height 24
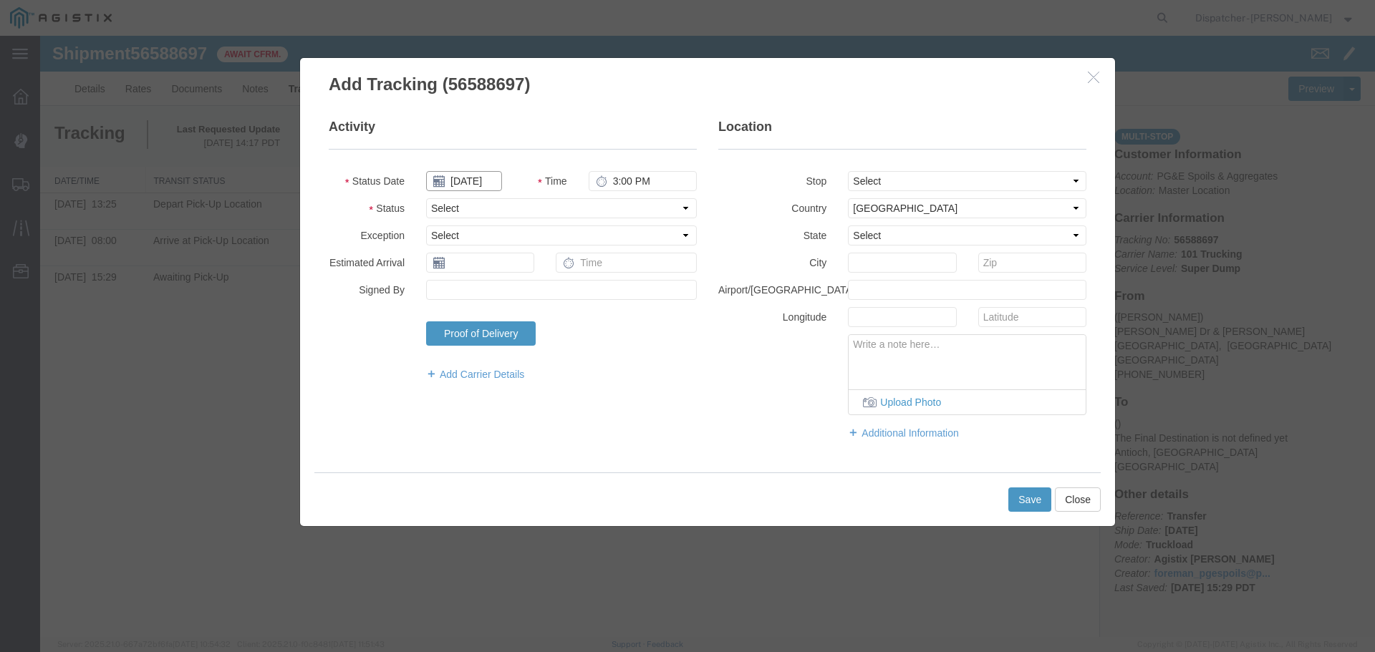
click at [473, 181] on input "[DATE]" at bounding box center [464, 181] width 76 height 20
click at [427, 203] on th at bounding box center [436, 206] width 21 height 21
click at [433, 205] on th at bounding box center [440, 206] width 21 height 21
click at [526, 336] on td "28" at bounding box center [526, 334] width 21 height 21
click at [618, 183] on input "3:00 PM" at bounding box center [643, 181] width 108 height 20
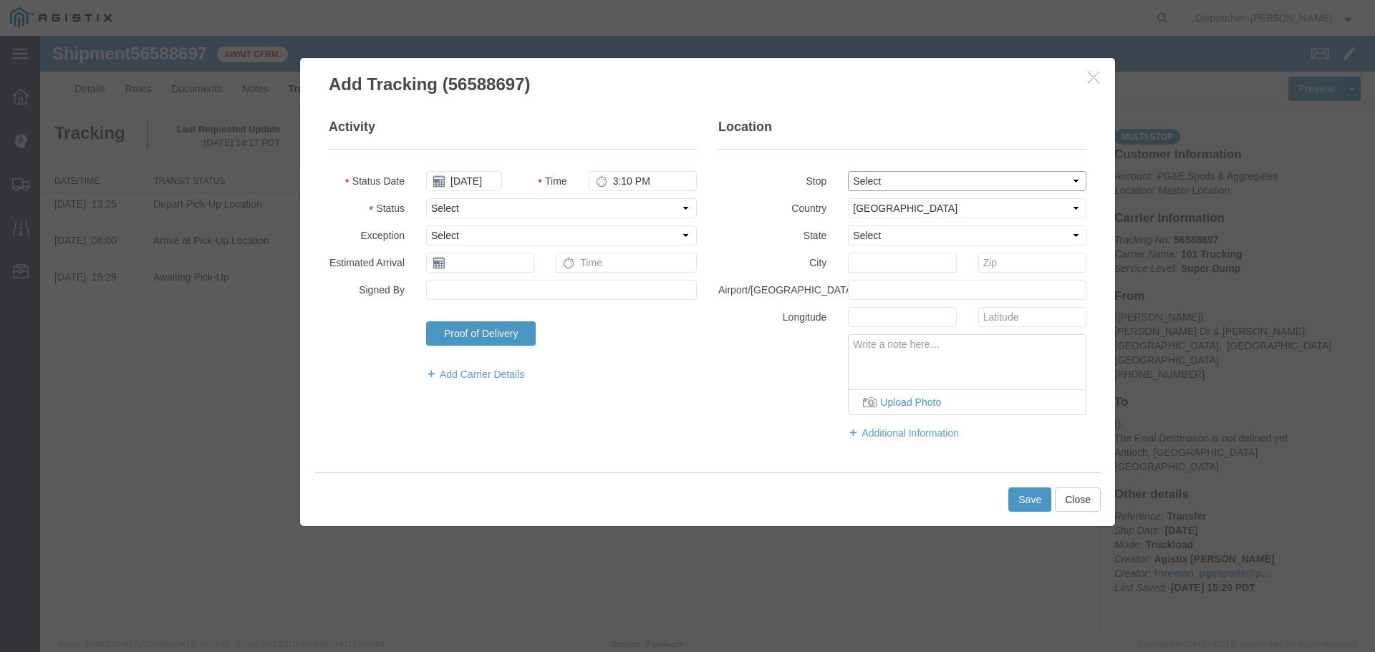
click at [920, 182] on select "Select From: [PERSON_NAME] Dr & [PERSON_NAME] Wy, [GEOGRAPHIC_DATA], [GEOGRAPHI…" at bounding box center [967, 181] width 238 height 20
click at [848, 171] on select "Select From: [PERSON_NAME] Dr & [PERSON_NAME] Wy, [GEOGRAPHIC_DATA], [GEOGRAPHI…" at bounding box center [967, 181] width 238 height 20
click at [527, 206] on select "Select Arrival Notice Available Arrival Notice Imported Arrive at Delivery Loca…" at bounding box center [561, 208] width 271 height 20
click at [426, 198] on select "Select Arrival Notice Available Arrival Notice Imported Arrive at Delivery Loca…" at bounding box center [561, 208] width 271 height 20
click at [1031, 493] on button "Save" at bounding box center [1029, 500] width 43 height 24
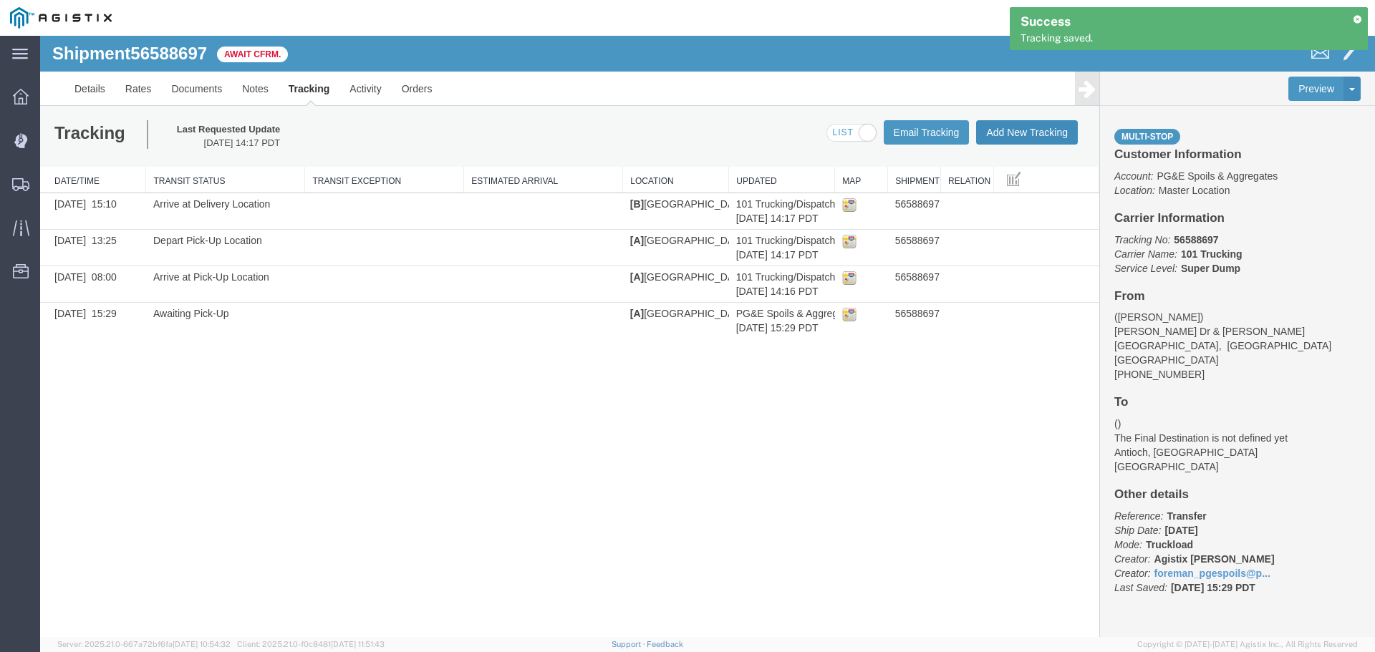
click at [1037, 133] on button "Add New Tracking" at bounding box center [1027, 132] width 102 height 24
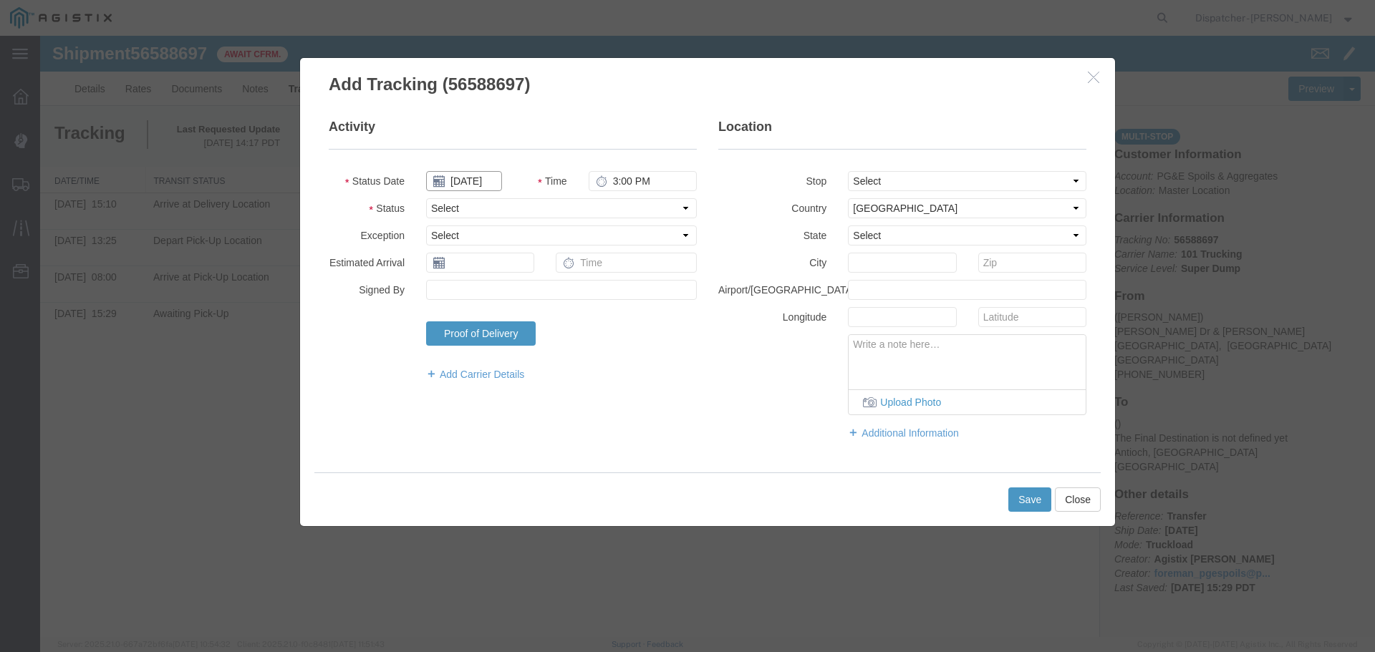
click at [444, 171] on input "[DATE]" at bounding box center [464, 181] width 76 height 20
click at [441, 218] on th "Su" at bounding box center [436, 227] width 21 height 21
click at [438, 208] on th at bounding box center [440, 206] width 21 height 21
click at [445, 206] on th at bounding box center [440, 206] width 21 height 21
click at [532, 332] on td "28" at bounding box center [526, 334] width 21 height 21
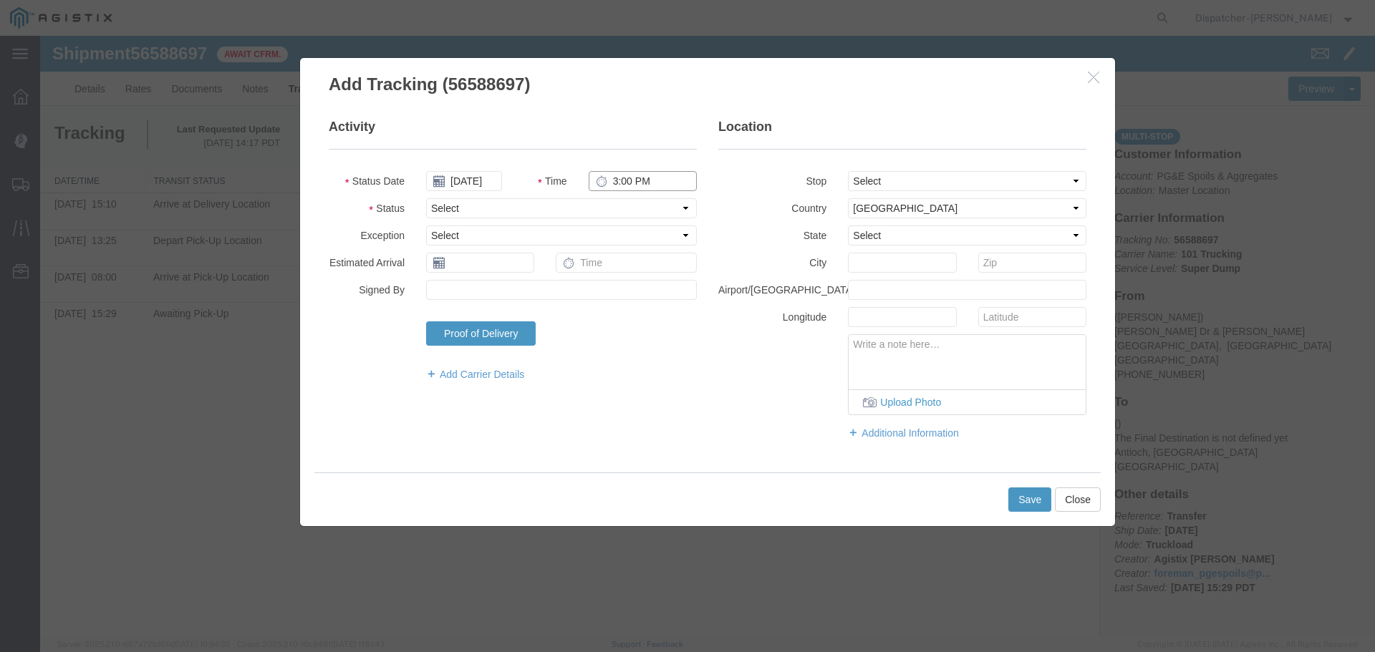
click at [613, 182] on input "3:00 PM" at bounding box center [643, 181] width 108 height 20
click at [891, 173] on select "Select From: [PERSON_NAME] Dr & [PERSON_NAME] Wy, [GEOGRAPHIC_DATA], [GEOGRAPHI…" at bounding box center [967, 181] width 238 height 20
click at [848, 171] on select "Select From: [PERSON_NAME] Dr & [PERSON_NAME] Wy, [GEOGRAPHIC_DATA], [GEOGRAPHI…" at bounding box center [967, 181] width 238 height 20
click at [439, 202] on select "Select Arrival Notice Available Arrival Notice Imported Arrive at Delivery Loca…" at bounding box center [561, 208] width 271 height 20
click at [426, 198] on select "Select Arrival Notice Available Arrival Notice Imported Arrive at Delivery Loca…" at bounding box center [561, 208] width 271 height 20
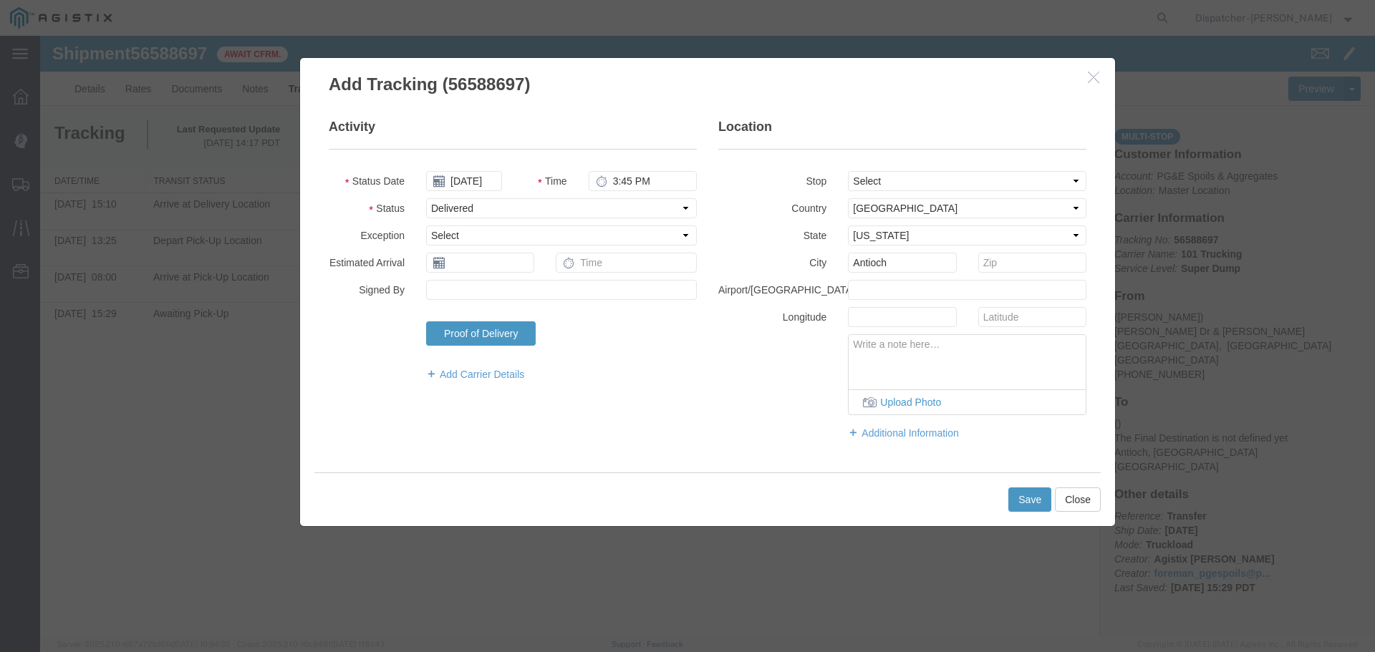
click at [1000, 493] on div "Save Close" at bounding box center [707, 500] width 786 height 54
click at [1015, 499] on button "Save" at bounding box center [1029, 500] width 43 height 24
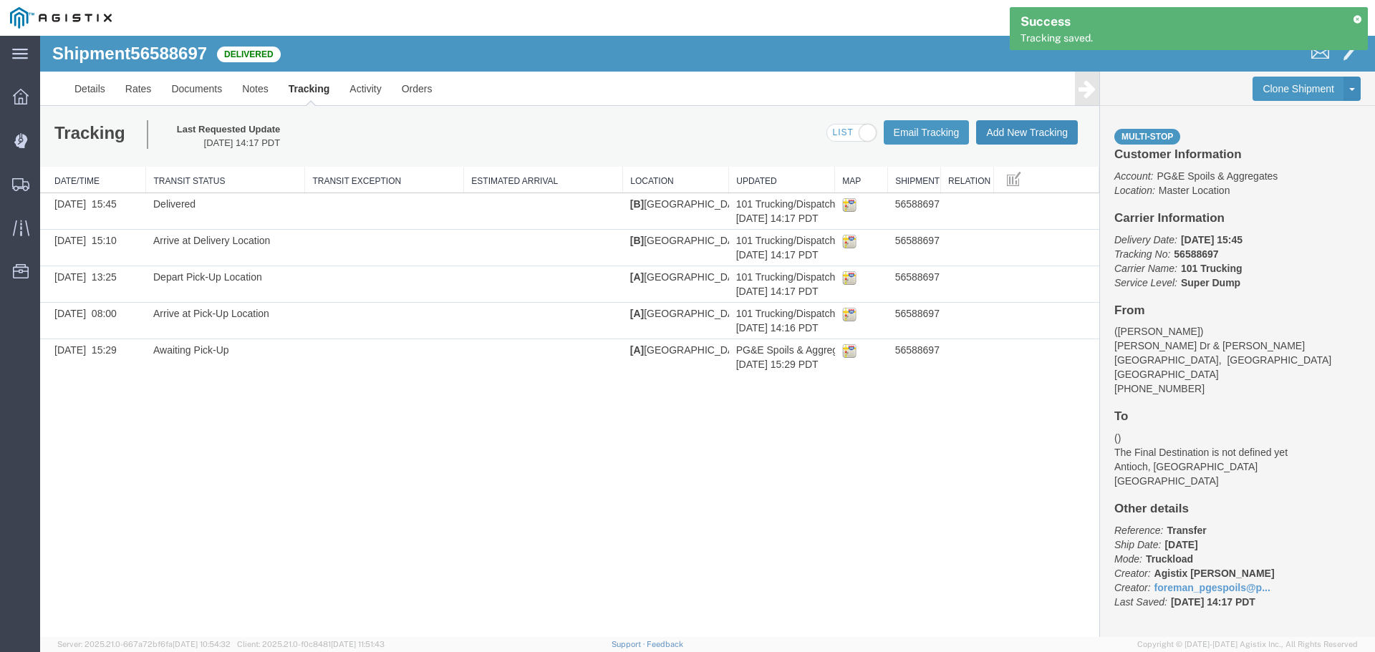
click at [1046, 131] on button "Add New Tracking" at bounding box center [1027, 132] width 102 height 24
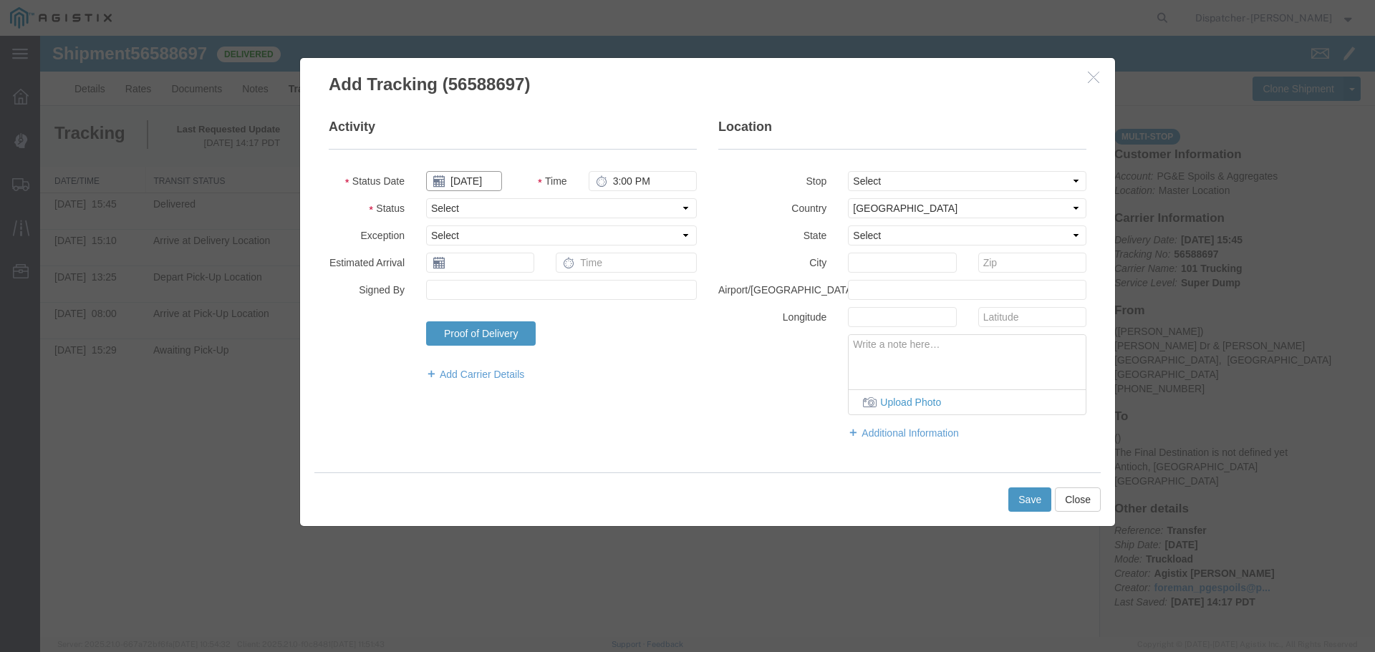
click at [468, 182] on input "[DATE]" at bounding box center [464, 181] width 76 height 20
click at [443, 205] on th at bounding box center [436, 206] width 21 height 21
click at [443, 205] on icon at bounding box center [442, 206] width 4 height 9
click at [526, 336] on td "28" at bounding box center [526, 334] width 21 height 21
click at [617, 181] on input "3:00 PM" at bounding box center [643, 181] width 108 height 20
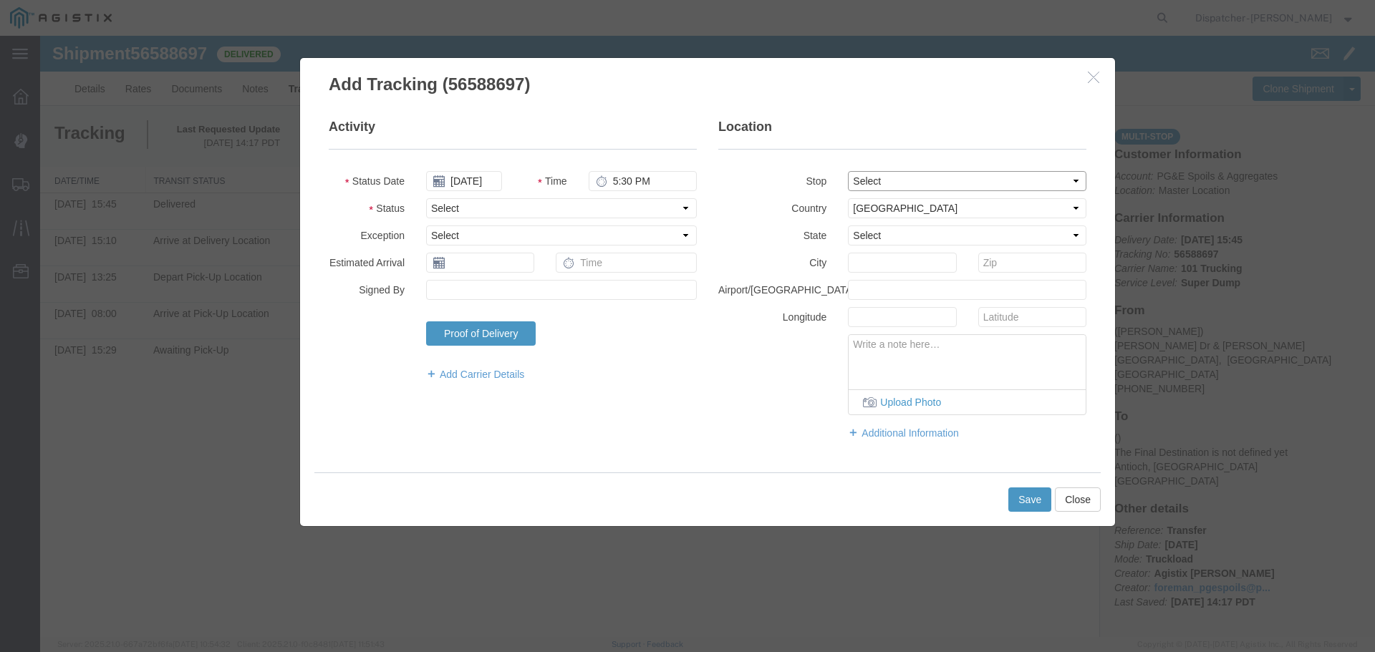
click at [879, 179] on select "Select From: [PERSON_NAME] Dr & [PERSON_NAME] Wy, [GEOGRAPHIC_DATA], [GEOGRAPHI…" at bounding box center [967, 181] width 238 height 20
click at [848, 171] on select "Select From: [PERSON_NAME] Dr & [PERSON_NAME] Wy, [GEOGRAPHIC_DATA], [GEOGRAPHI…" at bounding box center [967, 181] width 238 height 20
click at [608, 208] on select "Select Arrival Notice Available Arrival Notice Imported Arrive at Delivery Loca…" at bounding box center [561, 208] width 271 height 20
click at [426, 198] on select "Select Arrival Notice Available Arrival Notice Imported Arrive at Delivery Loca…" at bounding box center [561, 208] width 271 height 20
click at [1018, 508] on button "Save" at bounding box center [1029, 500] width 43 height 24
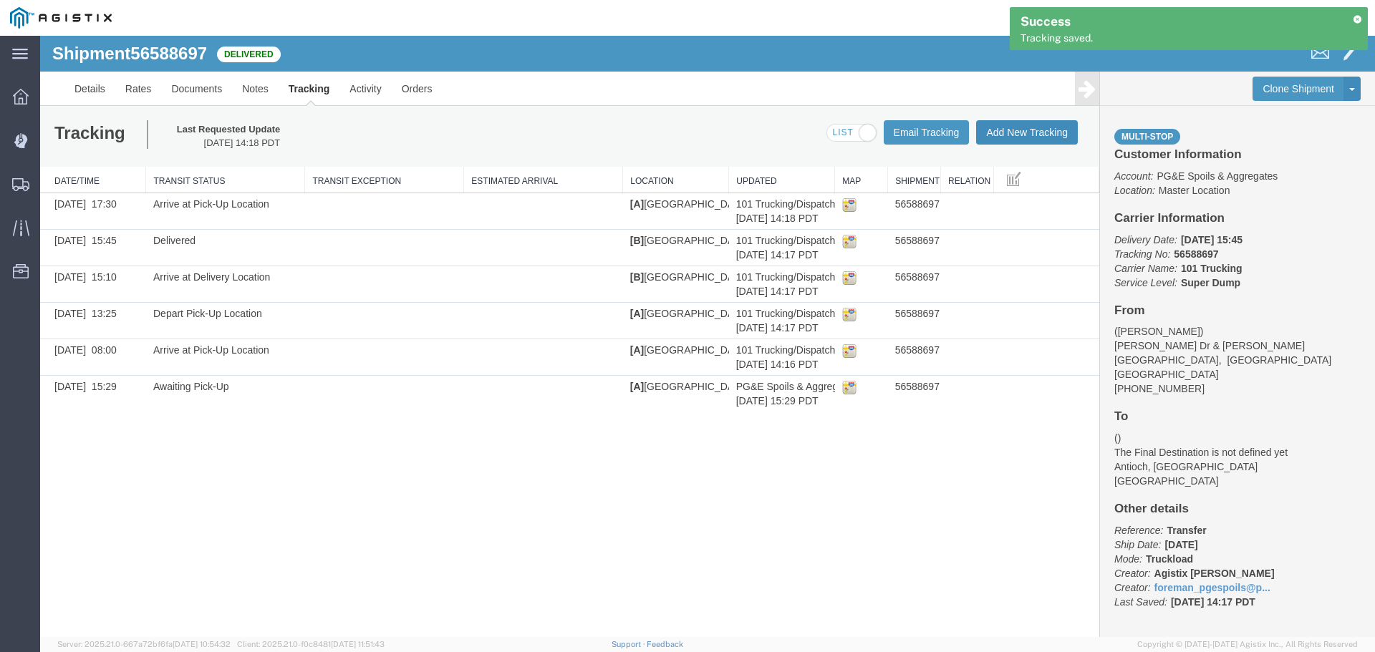
click at [1015, 135] on button "Add New Tracking" at bounding box center [1027, 132] width 102 height 24
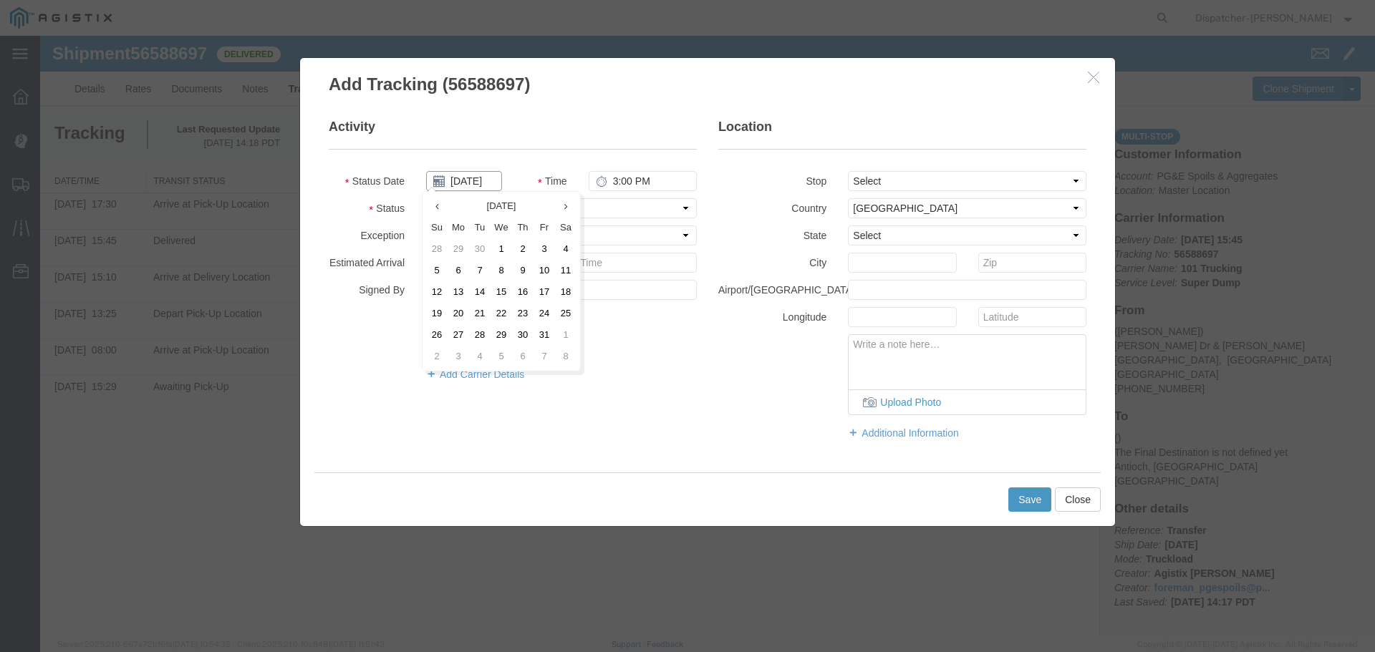
click at [470, 181] on input "[DATE]" at bounding box center [464, 181] width 76 height 20
click at [436, 201] on th at bounding box center [436, 206] width 21 height 21
click at [435, 201] on th at bounding box center [440, 206] width 21 height 21
click at [520, 332] on td "28" at bounding box center [526, 334] width 21 height 21
click at [613, 187] on input "3:00 PM" at bounding box center [643, 181] width 108 height 20
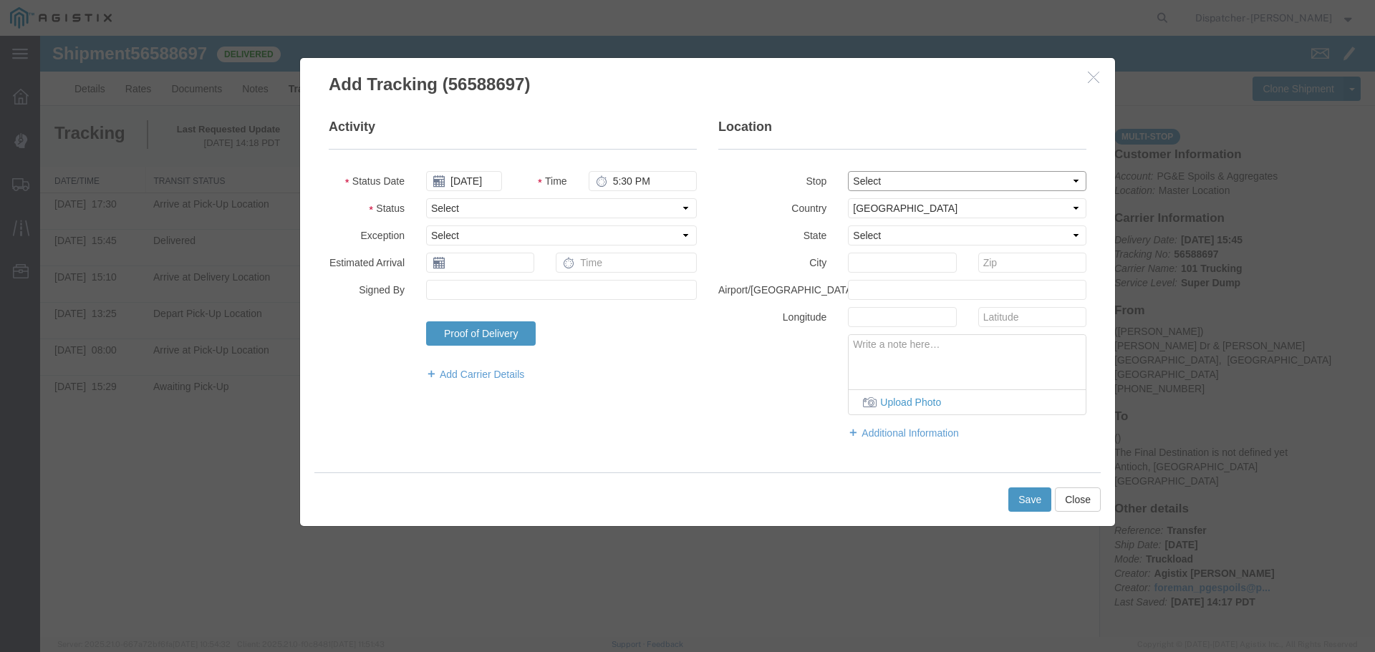
click at [937, 174] on select "Select From: [PERSON_NAME] Dr & [PERSON_NAME] Wy, [GEOGRAPHIC_DATA], [GEOGRAPHI…" at bounding box center [967, 181] width 238 height 20
click at [848, 171] on select "Select From: [PERSON_NAME] Dr & [PERSON_NAME] Wy, [GEOGRAPHIC_DATA], [GEOGRAPHI…" at bounding box center [967, 181] width 238 height 20
click at [521, 210] on select "Select Arrival Notice Available Arrival Notice Imported Arrive at Delivery Loca…" at bounding box center [561, 208] width 271 height 20
click at [426, 198] on select "Select Arrival Notice Available Arrival Notice Imported Arrive at Delivery Loca…" at bounding box center [561, 208] width 271 height 20
click at [493, 206] on select "Select Arrival Notice Available Arrival Notice Imported Arrive at Delivery Loca…" at bounding box center [561, 208] width 271 height 20
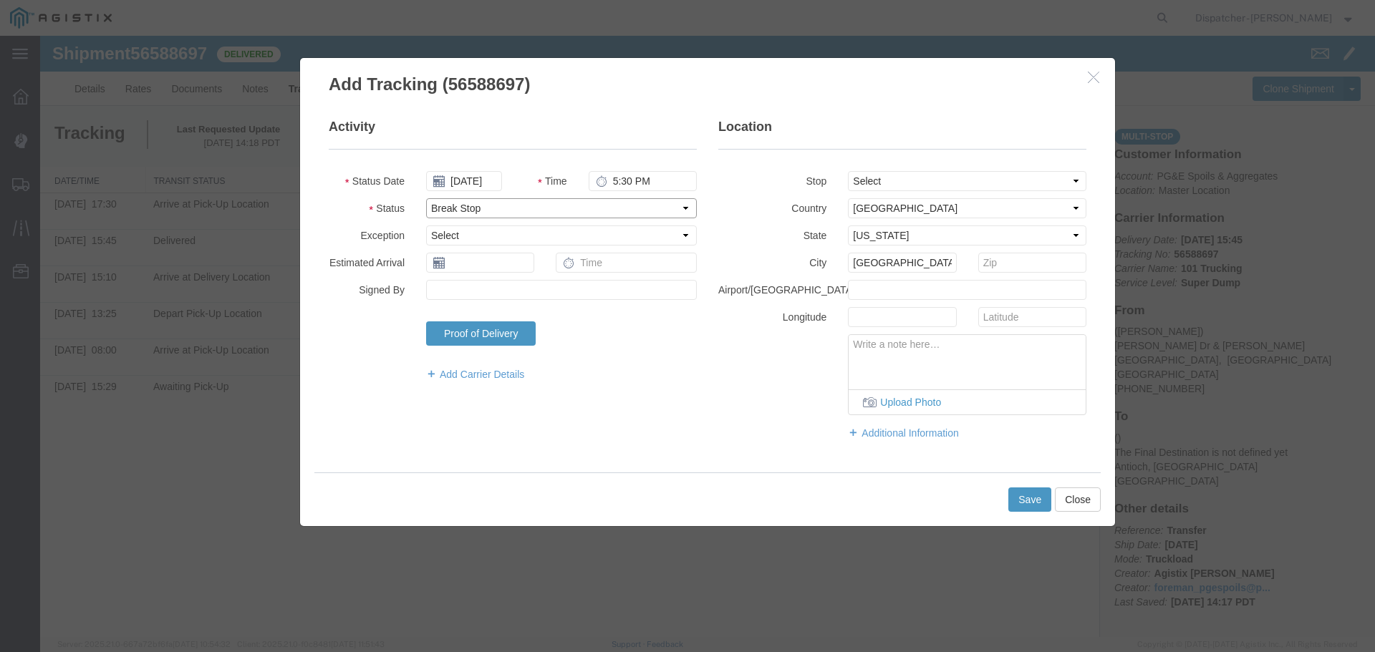
click at [426, 198] on select "Select Arrival Notice Available Arrival Notice Imported Arrive at Delivery Loca…" at bounding box center [561, 208] width 271 height 20
click at [524, 207] on select "Select Arrival Notice Available Arrival Notice Imported Arrive at Delivery Loca…" at bounding box center [561, 208] width 271 height 20
click at [426, 198] on select "Select Arrival Notice Available Arrival Notice Imported Arrive at Delivery Loca…" at bounding box center [561, 208] width 271 height 20
click at [1023, 490] on button "Save" at bounding box center [1029, 500] width 43 height 24
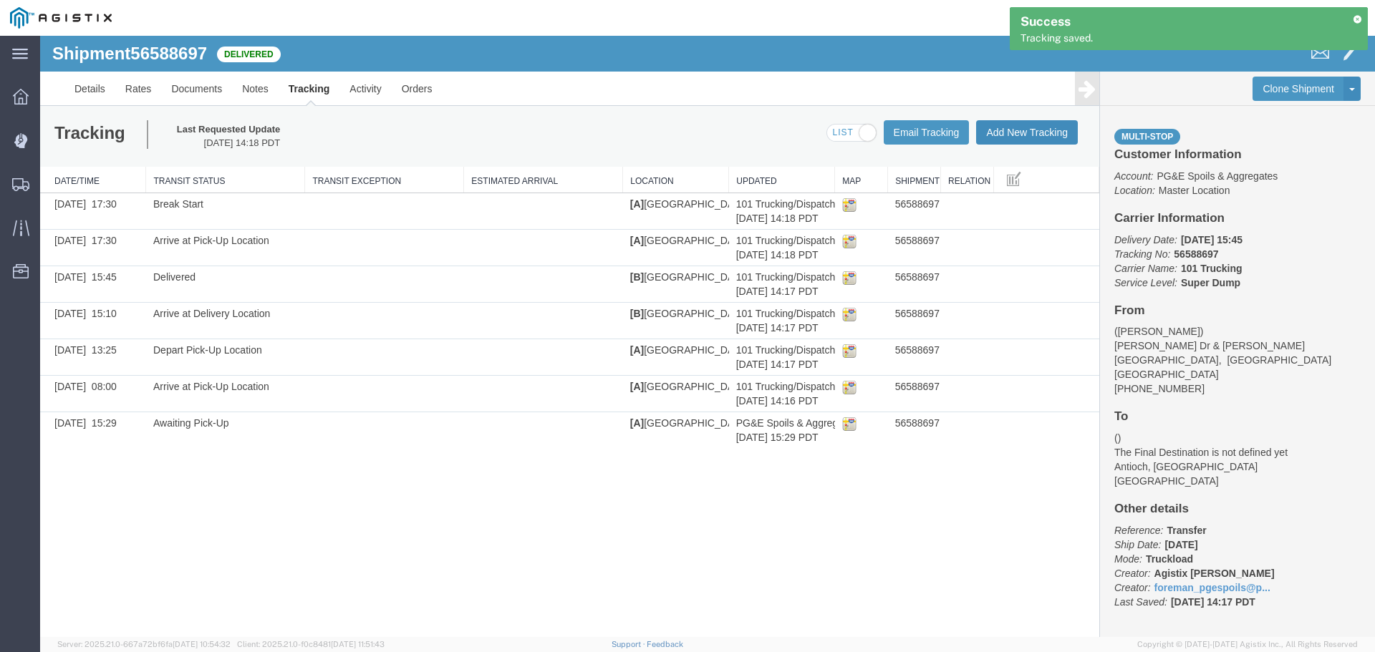
click at [1035, 132] on button "Add New Tracking" at bounding box center [1027, 132] width 102 height 24
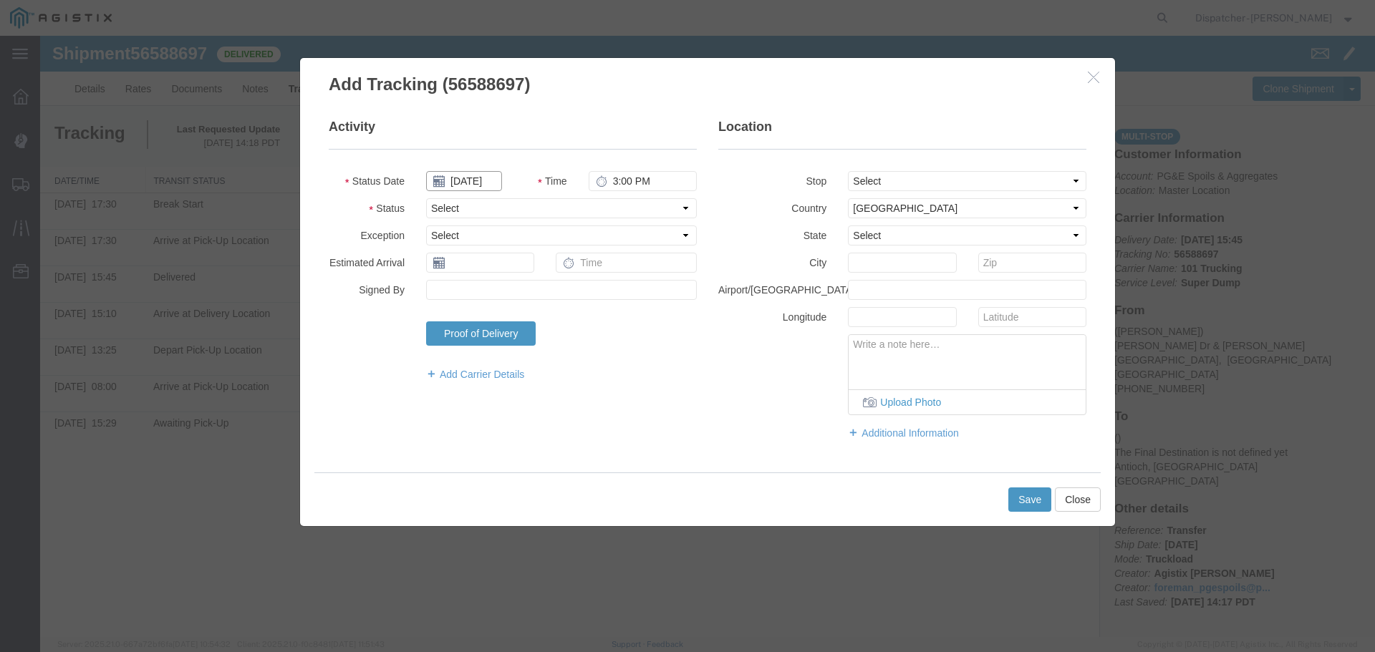
click at [463, 182] on input "[DATE]" at bounding box center [464, 181] width 76 height 20
click at [445, 211] on th at bounding box center [436, 206] width 21 height 21
click at [445, 211] on th at bounding box center [440, 206] width 21 height 21
click at [531, 331] on td "28" at bounding box center [526, 334] width 21 height 21
click at [621, 180] on input "3:00 PM" at bounding box center [643, 181] width 108 height 20
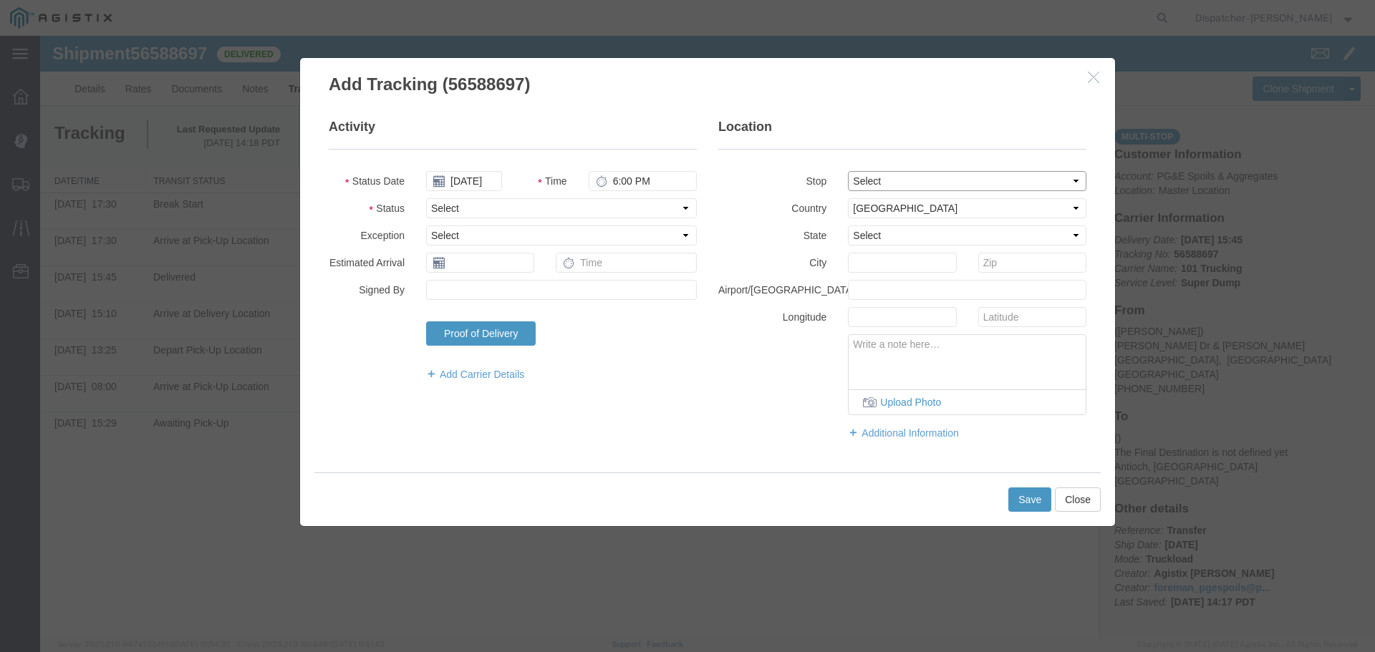
click at [917, 186] on select "Select From: [PERSON_NAME] Dr & [PERSON_NAME] Wy, [GEOGRAPHIC_DATA], [GEOGRAPHI…" at bounding box center [967, 181] width 238 height 20
click at [848, 171] on select "Select From: [PERSON_NAME] Dr & [PERSON_NAME] Wy, [GEOGRAPHIC_DATA], [GEOGRAPHI…" at bounding box center [967, 181] width 238 height 20
click at [549, 205] on select "Select Arrival Notice Available Arrival Notice Imported Arrive at Delivery Loca…" at bounding box center [561, 208] width 271 height 20
click at [426, 198] on select "Select Arrival Notice Available Arrival Notice Imported Arrive at Delivery Loca…" at bounding box center [561, 208] width 271 height 20
click at [1030, 508] on button "Save" at bounding box center [1029, 500] width 43 height 24
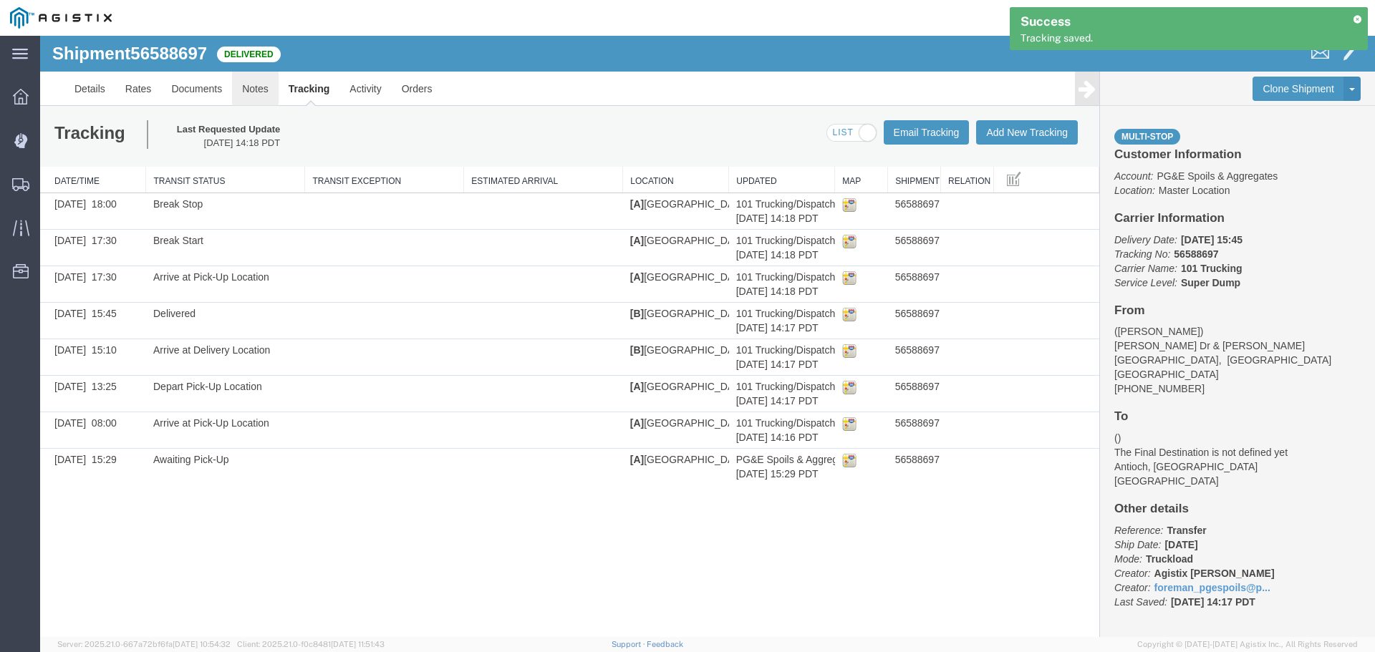
click at [261, 82] on link "Notes" at bounding box center [255, 89] width 47 height 34
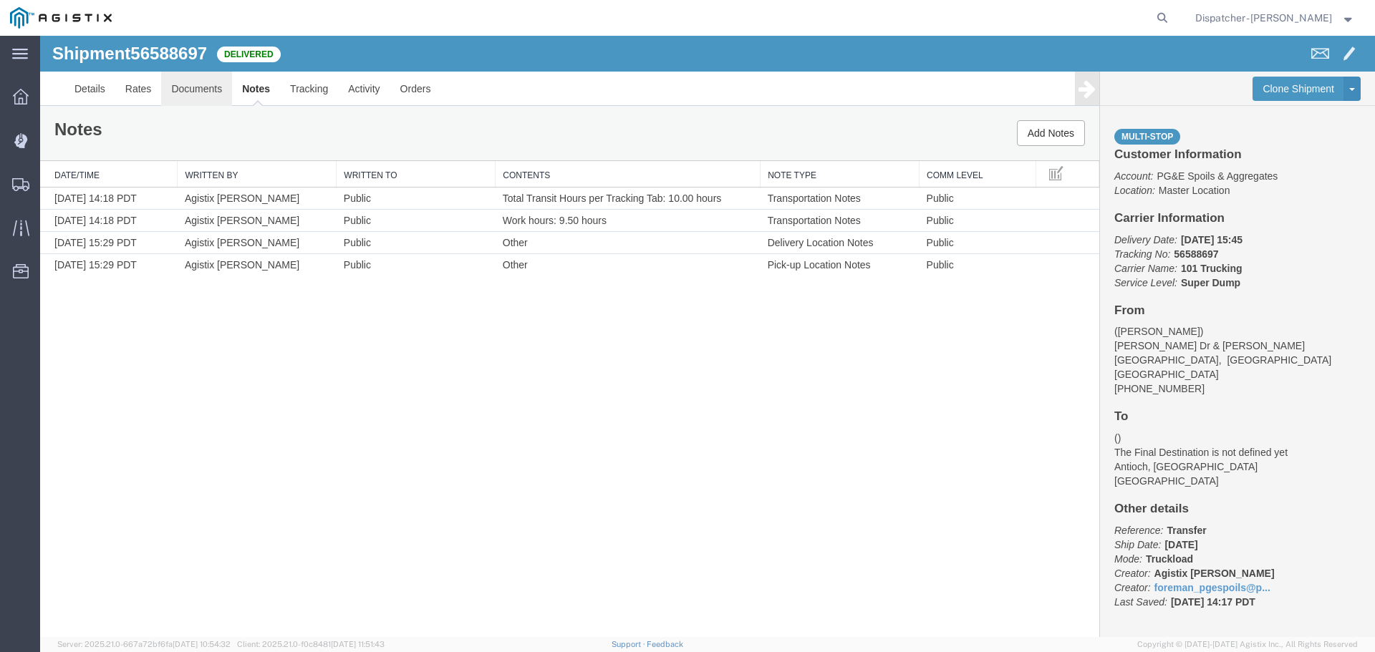
click at [203, 85] on link "Documents" at bounding box center [196, 89] width 71 height 34
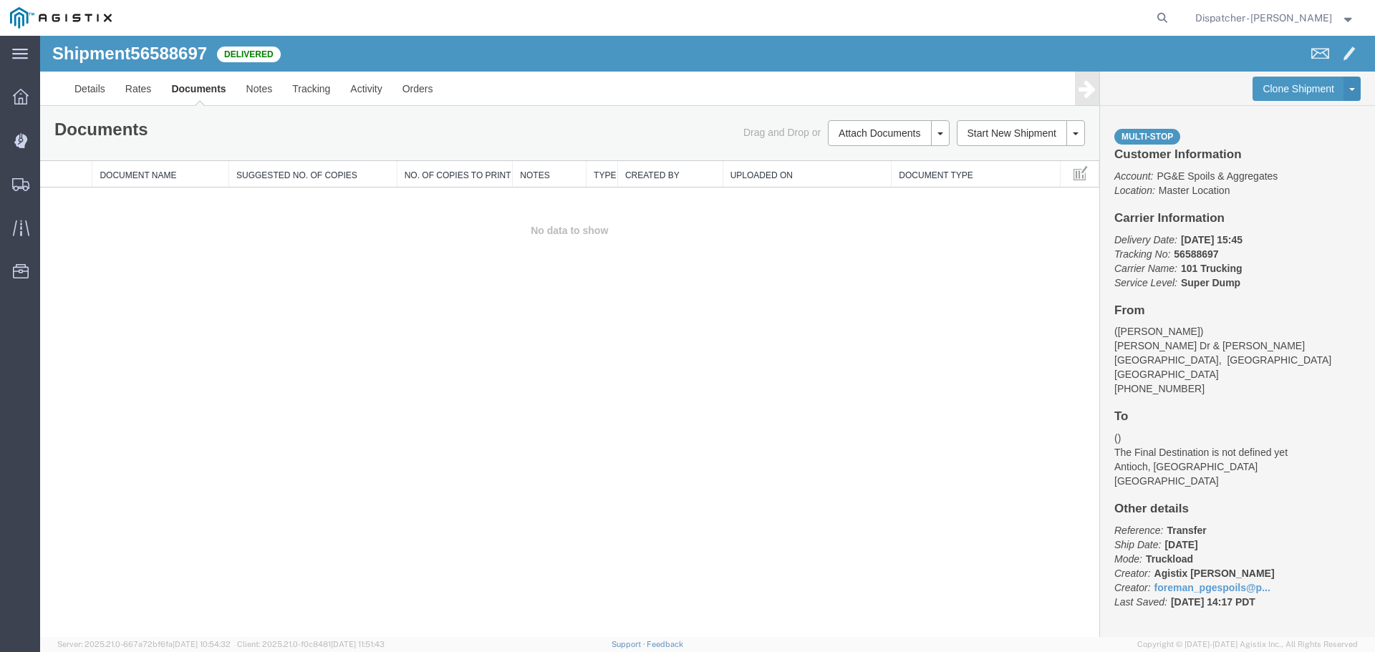
click at [892, 119] on div "Documents Ship Label Format: Plain Thermal Drag and Drop or Attach Documents Pr…" at bounding box center [569, 133] width 1059 height 54
click at [884, 127] on button "Attach Documents" at bounding box center [879, 133] width 103 height 26
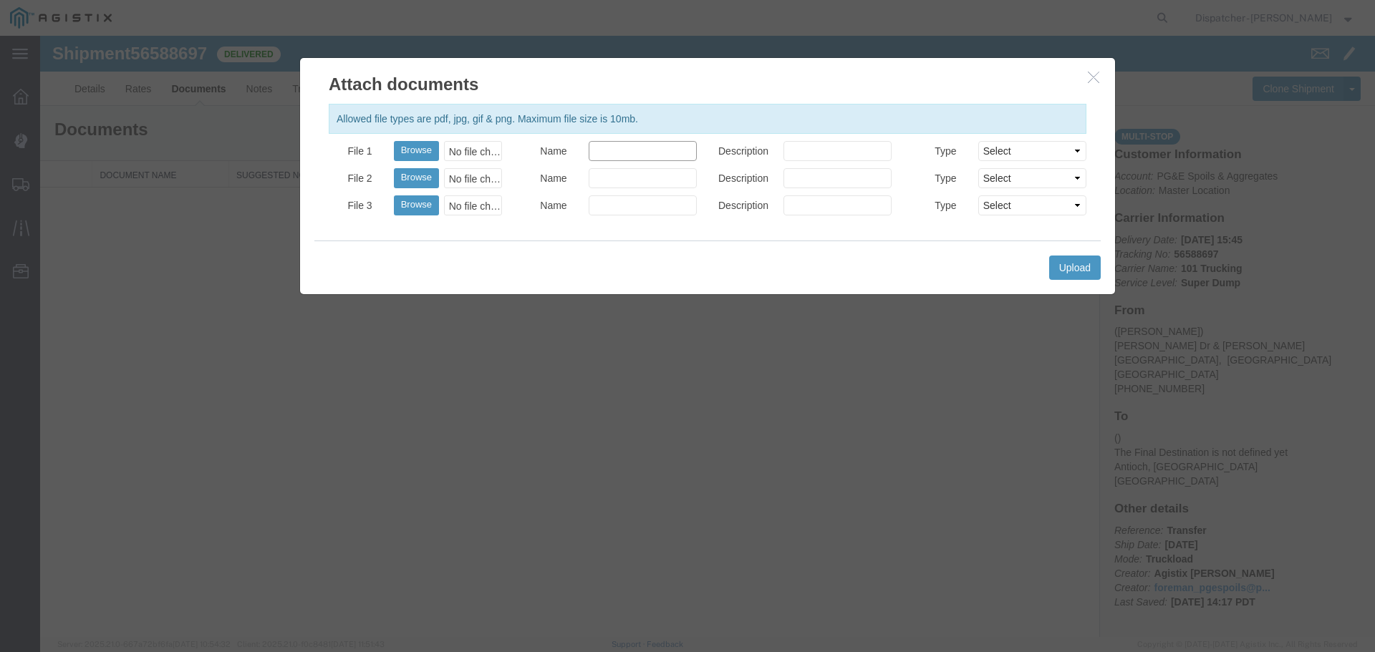
click at [652, 146] on input "Name" at bounding box center [643, 151] width 108 height 20
click at [416, 150] on button "Browse" at bounding box center [416, 151] width 45 height 20
click at [1083, 268] on button "Upload" at bounding box center [1075, 268] width 52 height 24
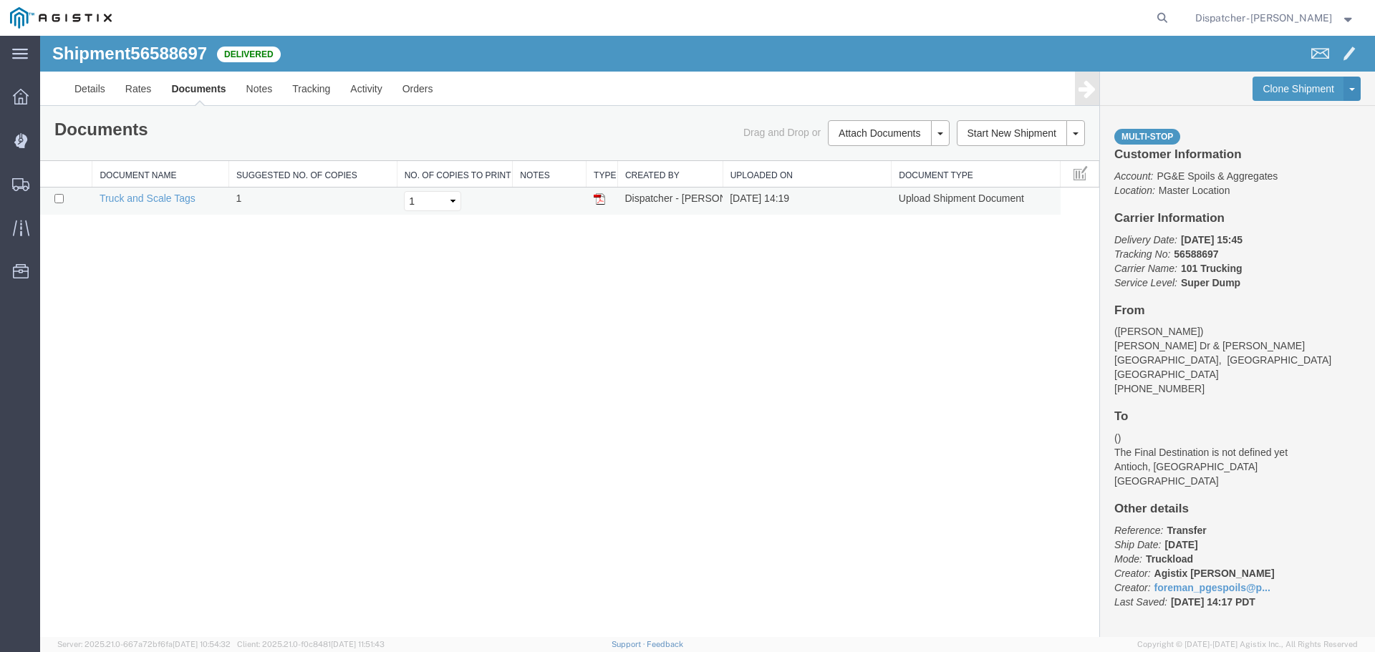
click at [599, 201] on img at bounding box center [599, 198] width 11 height 11
click at [49, 183] on span "Shipments" at bounding box center [44, 184] width 10 height 29
